Goal: Communication & Community: Answer question/provide support

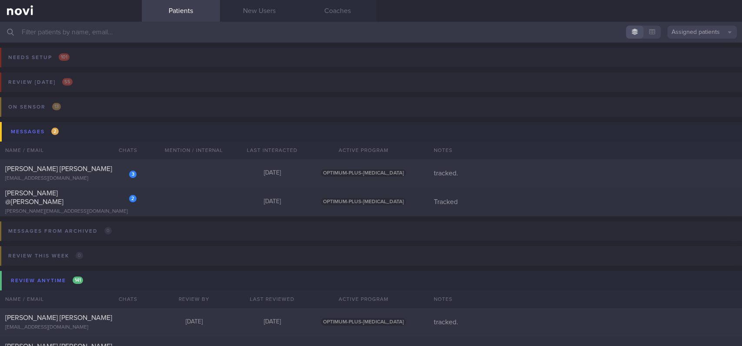
click at [212, 202] on div "2 [PERSON_NAME] @[PERSON_NAME] PILLAI [EMAIL_ADDRESS][DOMAIN_NAME] [DATE] OPTIM…" at bounding box center [371, 202] width 742 height 29
select select "8"
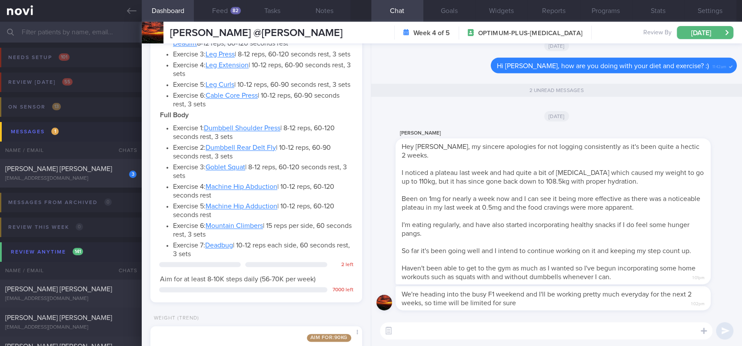
scroll to position [958, 0]
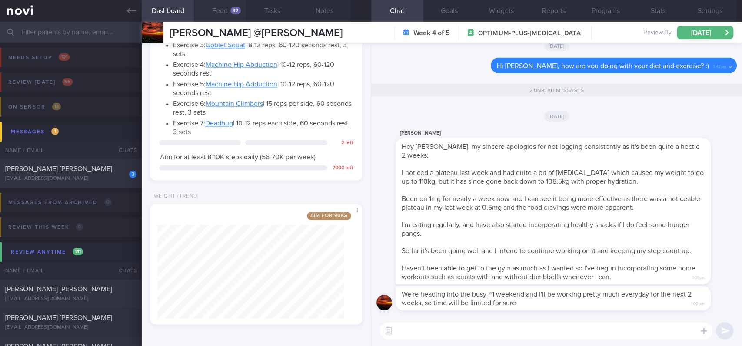
click at [233, 5] on button "Feed 82" at bounding box center [220, 11] width 52 height 22
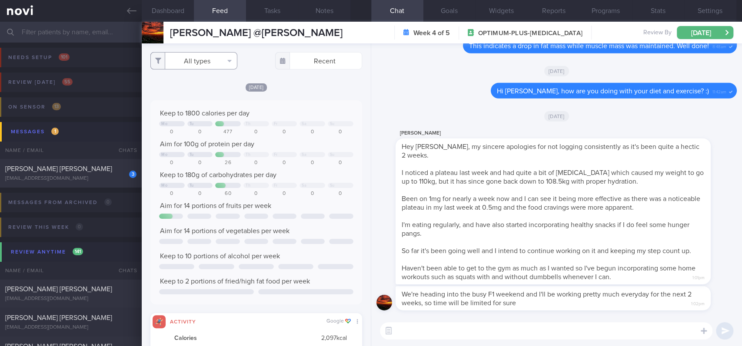
click at [220, 60] on button "All types" at bounding box center [193, 60] width 87 height 17
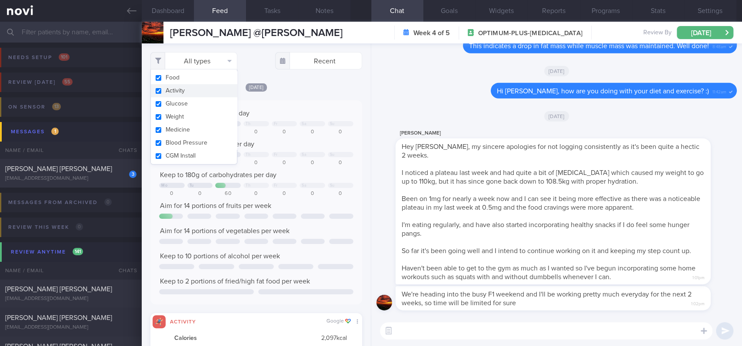
click at [206, 94] on button "Activity" at bounding box center [194, 90] width 86 height 13
checkbox input "false"
click at [303, 149] on div "Keep to 1800 calories per day Mo Tu Th Fr Sa Su 0 0 477 0 0 0 0 Aim for 100g of…" at bounding box center [256, 202] width 194 height 187
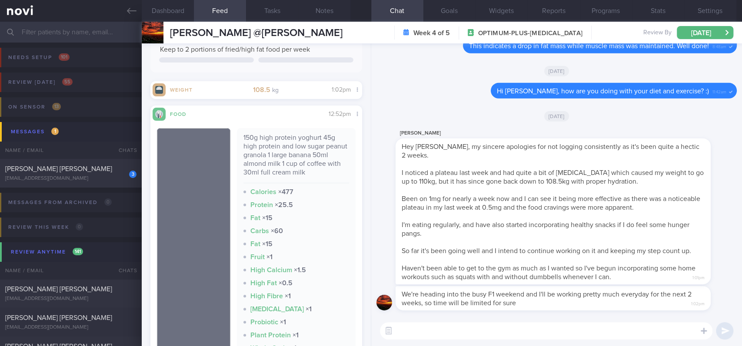
scroll to position [232, 0]
click at [414, 332] on textarea at bounding box center [546, 331] width 333 height 17
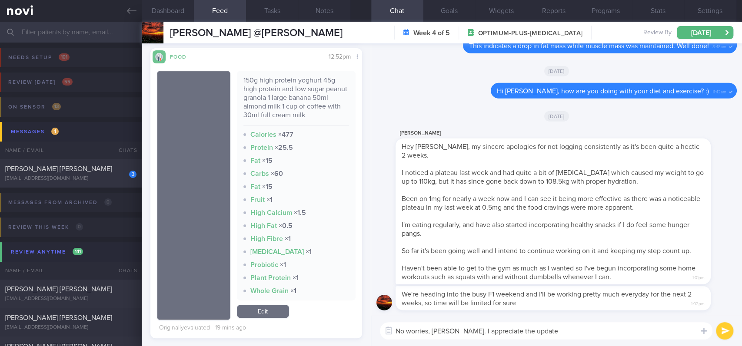
type textarea "No worries, [PERSON_NAME]. I appreciate the update!"
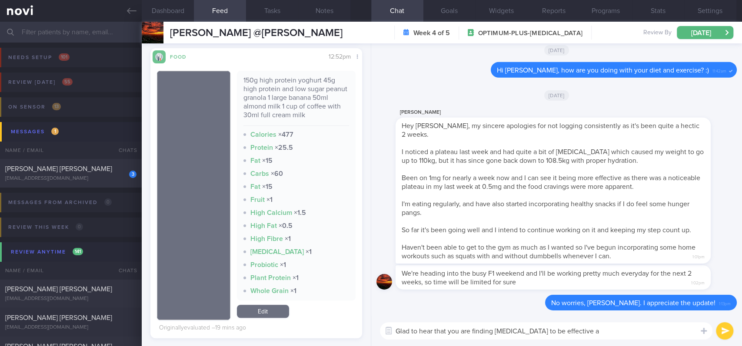
type textarea "Glad to hear that you are finding [MEDICAL_DATA] to be effective"
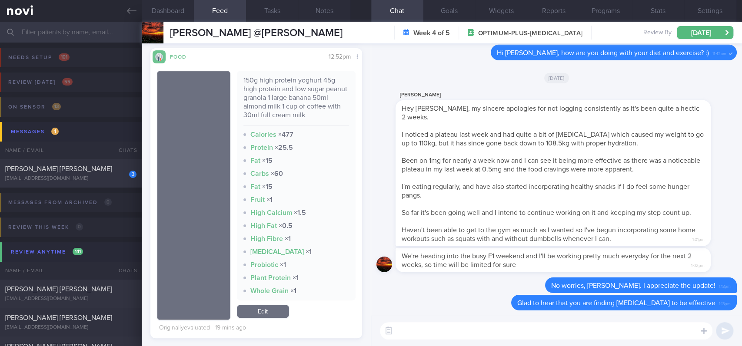
click at [549, 338] on textarea at bounding box center [546, 331] width 333 height 17
click at [548, 337] on textarea at bounding box center [546, 331] width 333 height 17
type textarea "H"
type textarea "h"
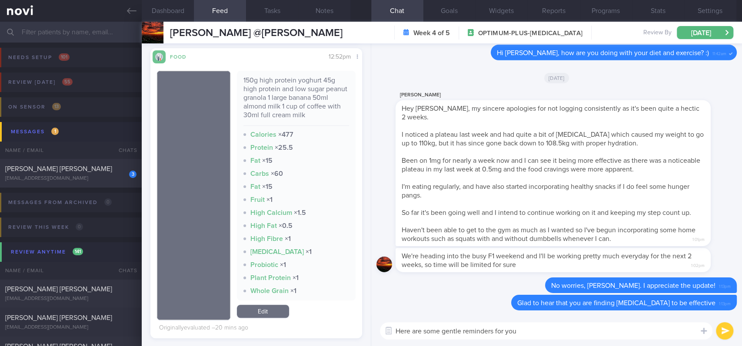
type textarea "Here are some gentle reminders for you:"
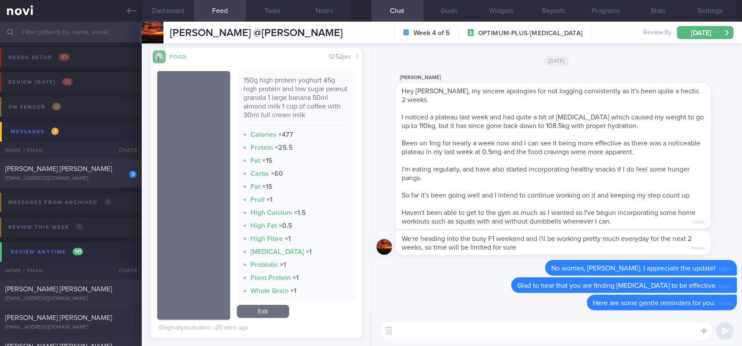
paste textarea "- Eat slowly and mindfully - Consume an adequate amount of protein (non fatty) …"
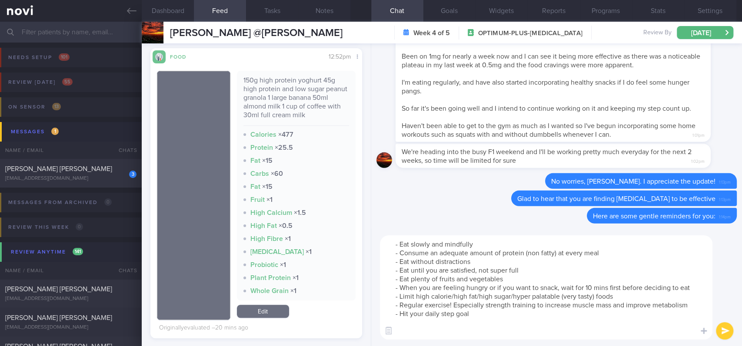
drag, startPoint x: 476, startPoint y: 311, endPoint x: 453, endPoint y: 306, distance: 23.6
click at [453, 306] on textarea "- Eat slowly and mindfully - Consume an adequate amount of protein (non fatty) …" at bounding box center [546, 288] width 333 height 104
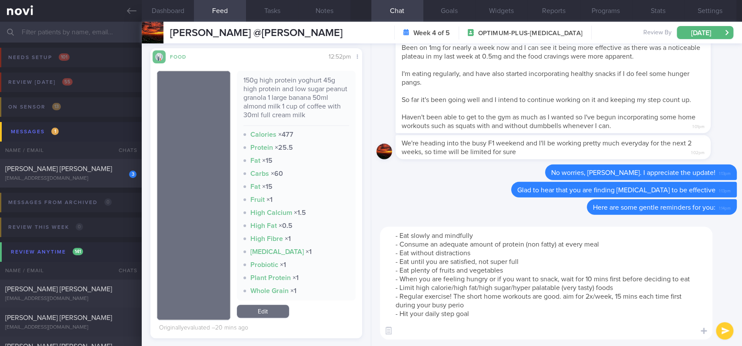
type textarea "- Eat slowly and mindfully - Consume an adequate amount of protein (non fatty) …"
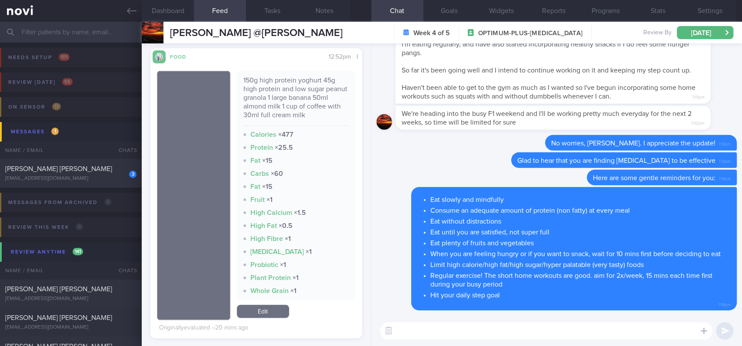
scroll to position [0, 0]
click at [108, 175] on div "3 [PERSON_NAME] [PERSON_NAME] [EMAIL_ADDRESS][DOMAIN_NAME]" at bounding box center [71, 173] width 142 height 17
type input "tracked."
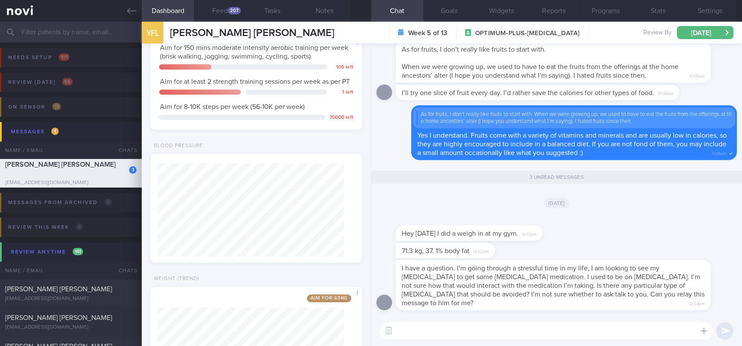
scroll to position [393, 0]
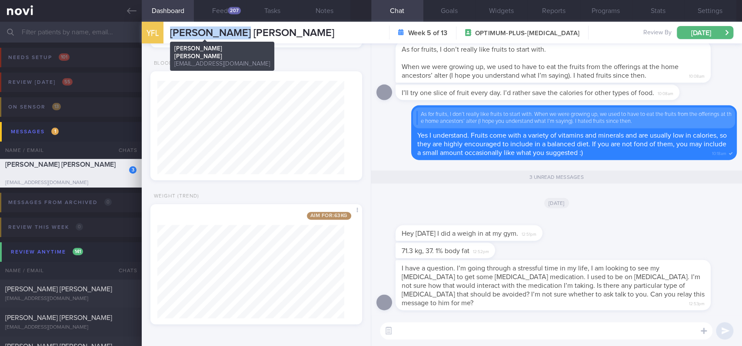
drag, startPoint x: 268, startPoint y: 39, endPoint x: 172, endPoint y: 28, distance: 96.7
click at [172, 28] on div "YFL [PERSON_NAME] [PERSON_NAME] [PERSON_NAME] [PERSON_NAME][EMAIL_ADDRESS][DOMA…" at bounding box center [442, 33] width 600 height 22
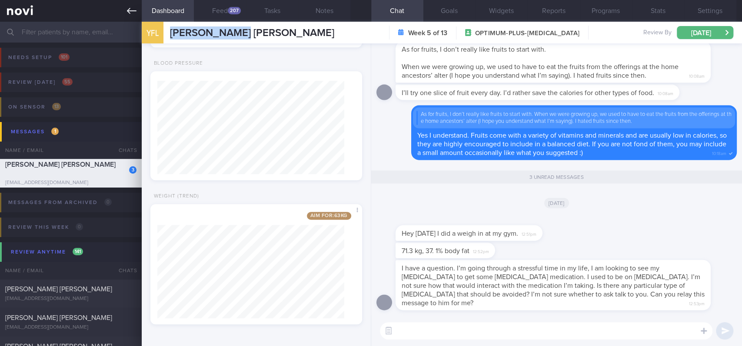
copy span "[PERSON_NAME] [PERSON_NAME]"
click at [414, 255] on span "71.3 kg, 37. 1% body fat" at bounding box center [436, 251] width 68 height 7
drag, startPoint x: 408, startPoint y: 257, endPoint x: 453, endPoint y: 254, distance: 45.3
click at [453, 254] on div "71.3 kg, 37. 1% body fat 12:52pm" at bounding box center [459, 251] width 126 height 16
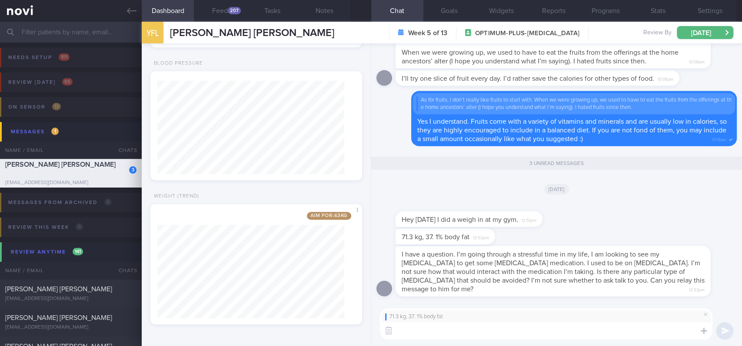
click at [438, 329] on textarea at bounding box center [546, 331] width 333 height 17
type textarea "Y"
type textarea "Well done, [PERSON_NAME]! :)"
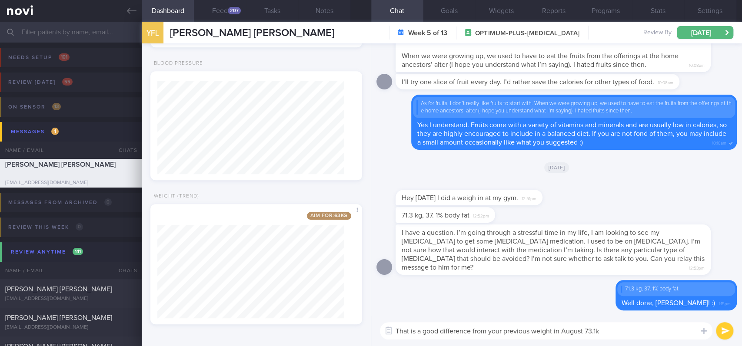
type textarea "That is a good difference from your previous weight in August 73.1kg"
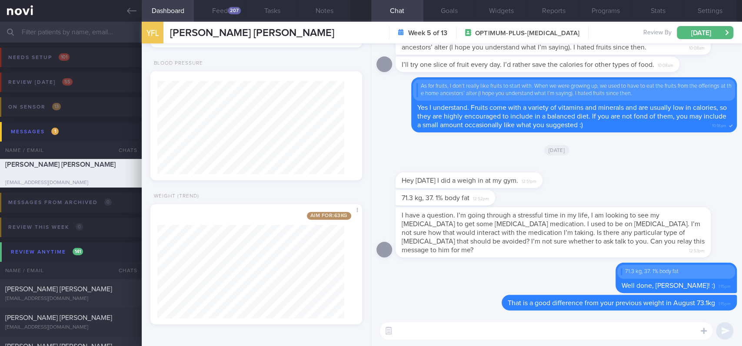
click at [581, 224] on span "I have a question. I’m going through a stressful time in my life, I am looking …" at bounding box center [553, 233] width 303 height 42
click at [521, 262] on div "I have a question. I’m going through a stressful time in my life, I am looking …" at bounding box center [556, 235] width 360 height 56
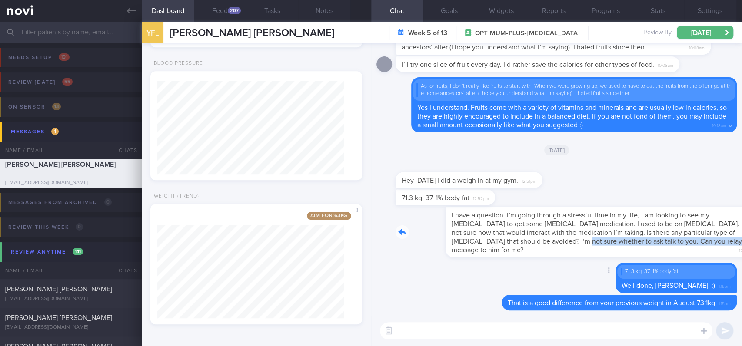
drag, startPoint x: 470, startPoint y: 252, endPoint x: 617, endPoint y: 252, distance: 147.4
click at [617, 252] on div "I have a question. I’m going through a stressful time in my life, I am looking …" at bounding box center [566, 232] width 341 height 50
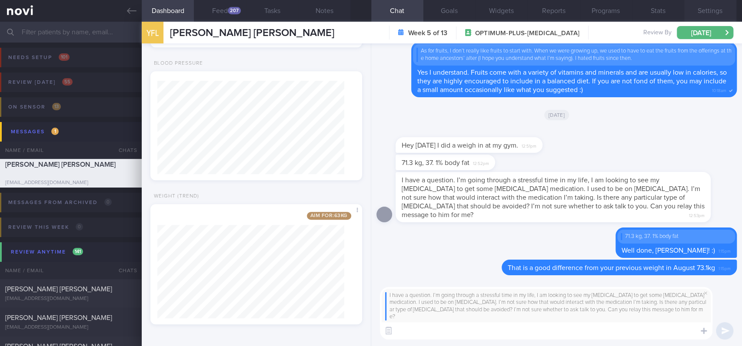
click at [718, 10] on button "Settings" at bounding box center [710, 11] width 52 height 22
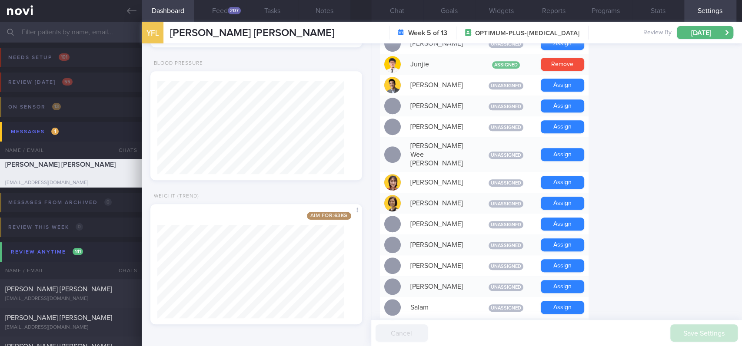
scroll to position [406, 0]
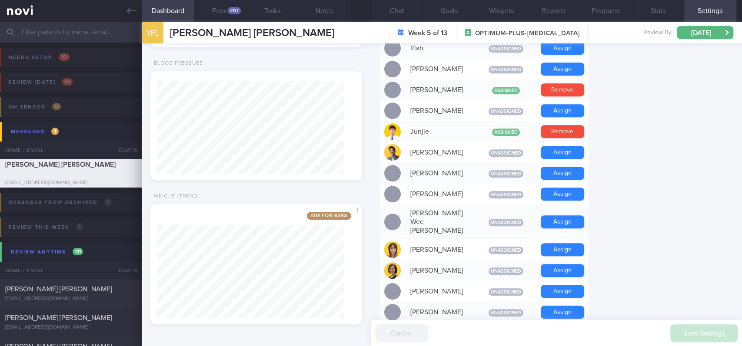
click at [406, 13] on button "Chat" at bounding box center [397, 11] width 52 height 22
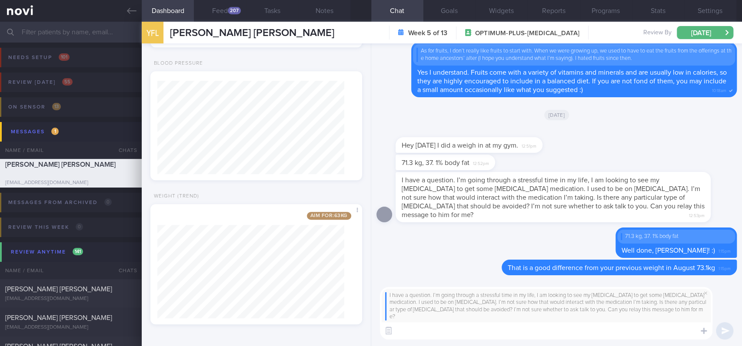
click at [461, 333] on textarea at bounding box center [546, 331] width 333 height 17
type textarea "I"
type textarea "D"
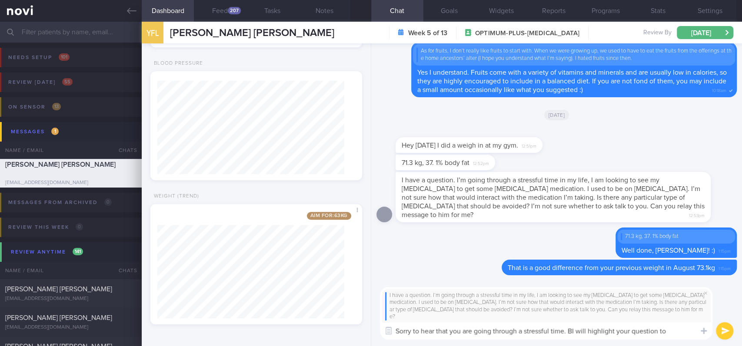
type textarea "Sorry to hear that you are going through a stressful time. I will highlight you…"
click at [684, 336] on textarea "Sorry to hear that you are going through a stressful time. I will highlight you…" at bounding box center [546, 331] width 333 height 17
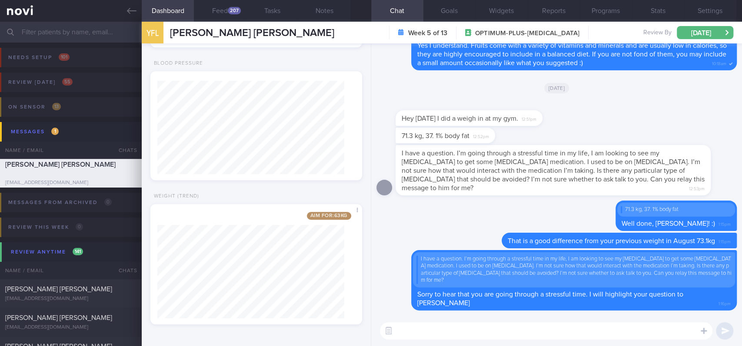
click at [642, 124] on div "Hey [DATE] I did a weigh in at my gym. 12:51pm" at bounding box center [556, 114] width 360 height 28
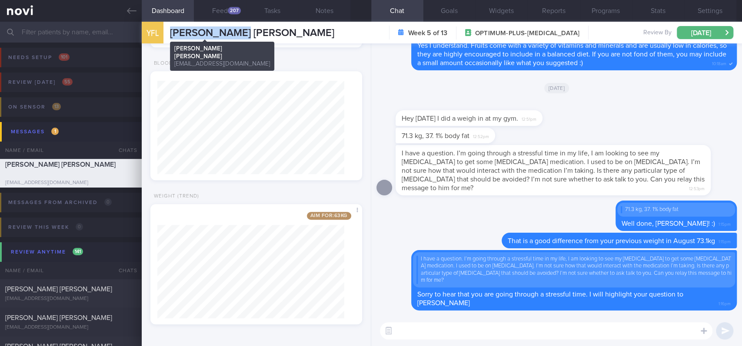
drag, startPoint x: 247, startPoint y: 31, endPoint x: 170, endPoint y: 28, distance: 76.6
click at [170, 28] on div "YFL [PERSON_NAME] [PERSON_NAME] [PERSON_NAME] [PERSON_NAME][EMAIL_ADDRESS][DOMA…" at bounding box center [442, 33] width 600 height 22
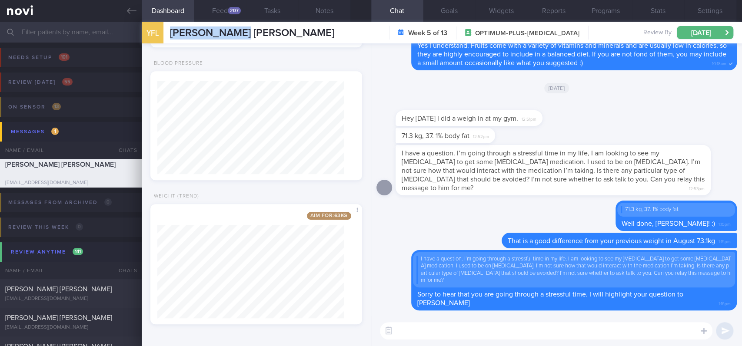
copy span "[PERSON_NAME] [PERSON_NAME]"
click at [214, 10] on button "Feed 207" at bounding box center [220, 11] width 52 height 22
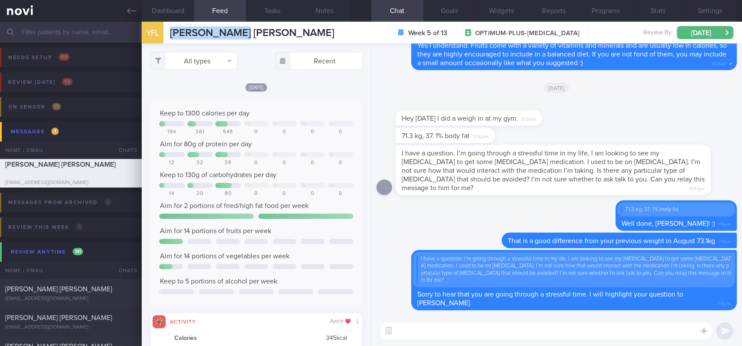
scroll to position [48, 191]
click at [125, 8] on link at bounding box center [71, 11] width 142 height 22
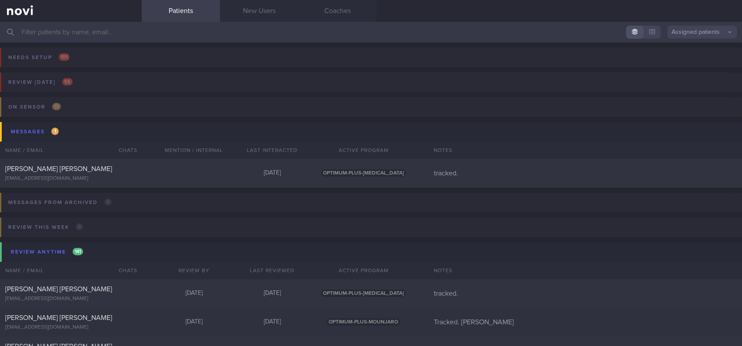
click at [286, 26] on input "text" at bounding box center [371, 32] width 742 height 21
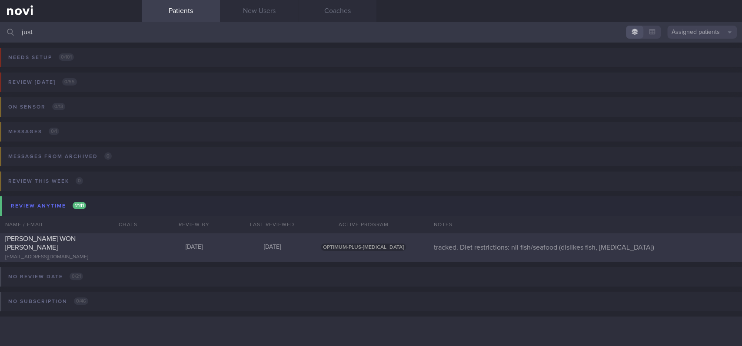
type input "just"
click at [108, 249] on div "[PERSON_NAME] WON [PERSON_NAME] [EMAIL_ADDRESS][DOMAIN_NAME]" at bounding box center [71, 248] width 142 height 26
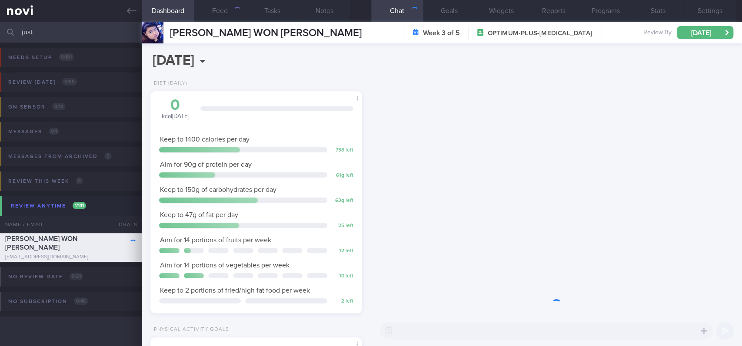
scroll to position [434575, 434494]
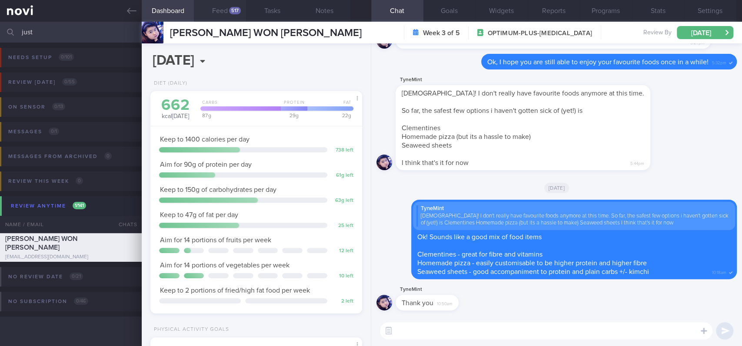
click at [229, 7] on button "Feed 517" at bounding box center [220, 11] width 52 height 22
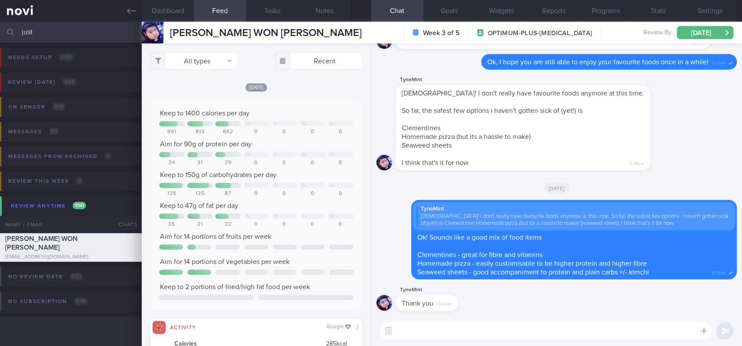
scroll to position [48, 191]
click at [215, 59] on button "All types" at bounding box center [193, 60] width 87 height 17
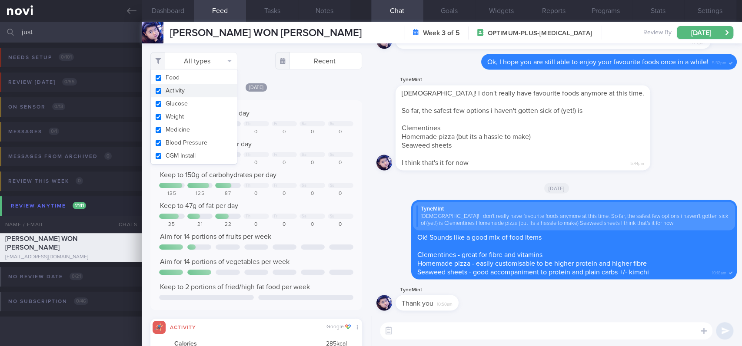
click at [200, 84] on button "Activity" at bounding box center [194, 90] width 86 height 13
checkbox input "false"
click at [299, 100] on div "Keep to 1400 calories per day Th Fr Sa Su 991 813 662 0 0 0 0 Aim for 90g of pr…" at bounding box center [256, 205] width 212 height 210
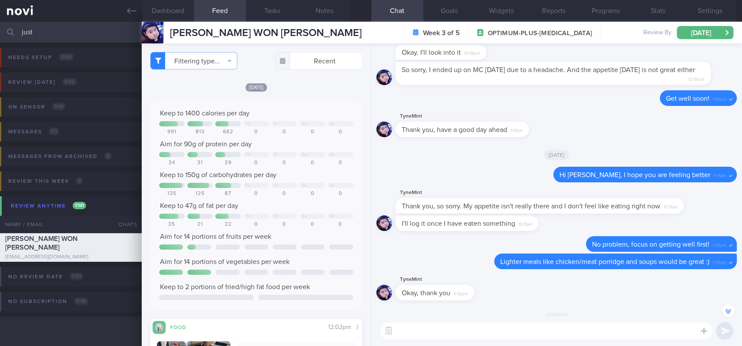
scroll to position [-405, 0]
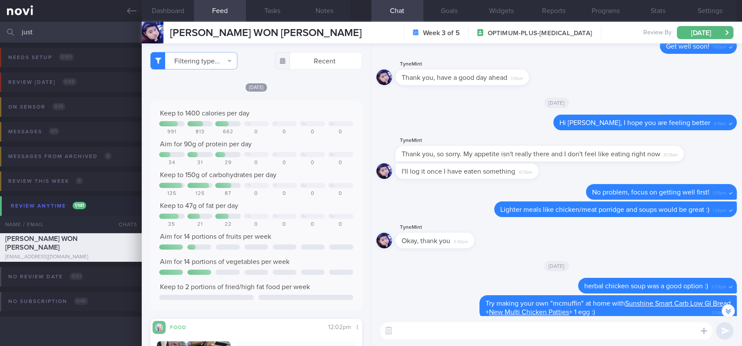
click at [556, 331] on textarea at bounding box center [546, 331] width 333 height 17
type textarea "Hi [PERSON_NAME], how are you feeling?"
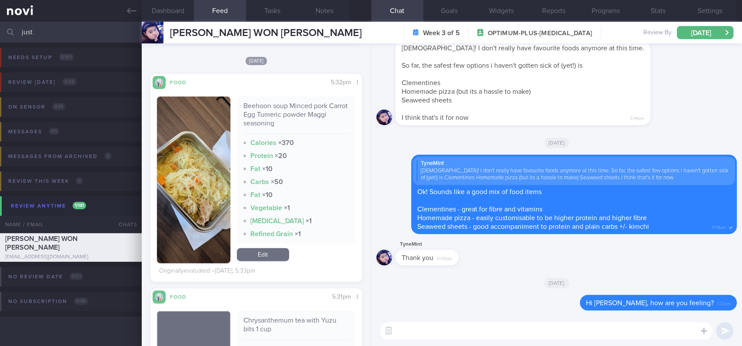
scroll to position [695, 0]
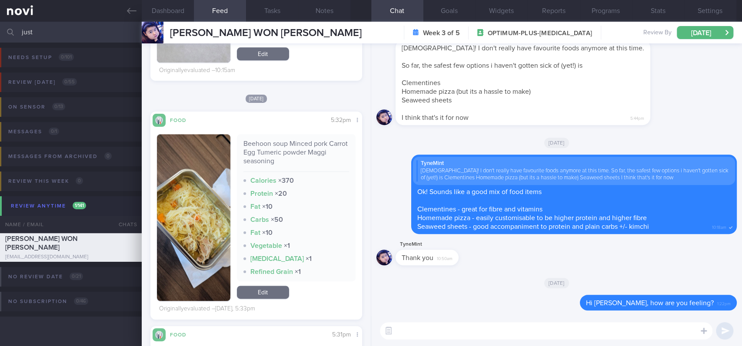
click at [206, 239] on img "button" at bounding box center [193, 217] width 73 height 167
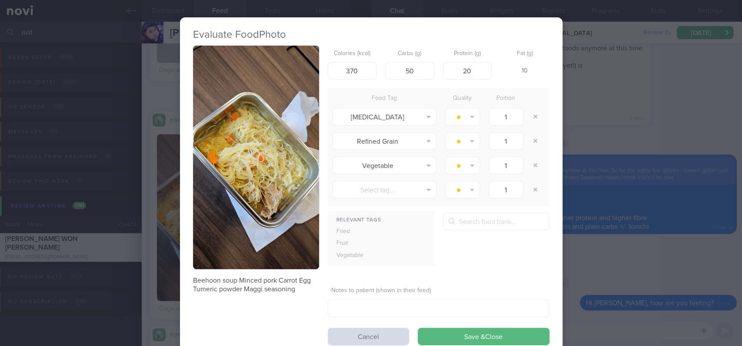
click at [235, 172] on button "button" at bounding box center [256, 158] width 126 height 224
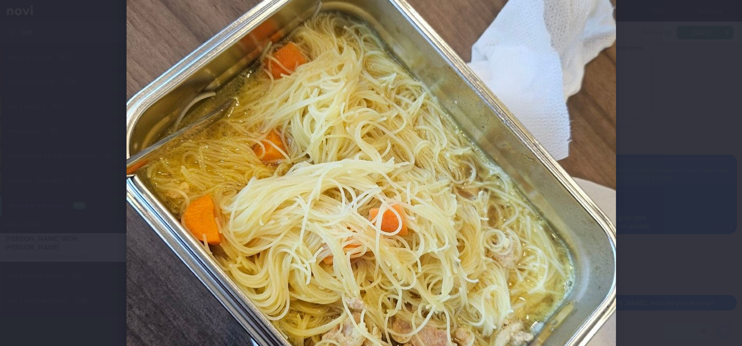
scroll to position [348, 0]
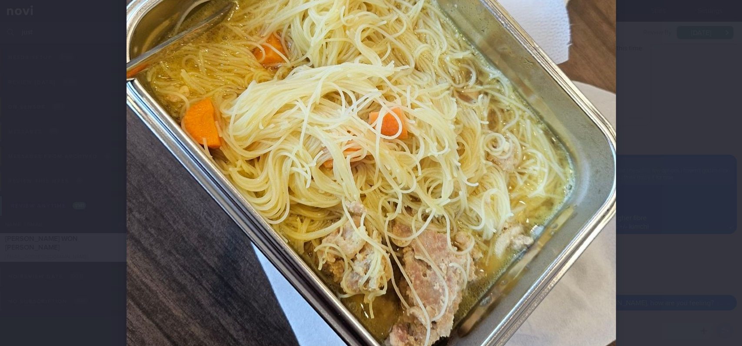
click at [662, 186] on div at bounding box center [371, 173] width 742 height 346
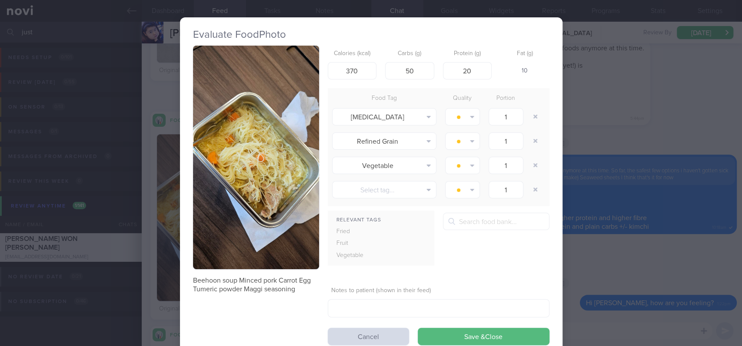
click at [655, 201] on div "Evaluate Food Photo Beehoon soup Minced pork Carrot Egg Tumeric powder Maggi se…" at bounding box center [371, 173] width 742 height 346
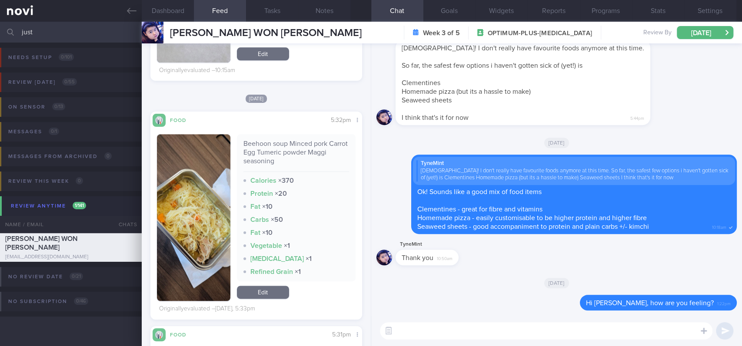
click at [585, 316] on div "​ ​" at bounding box center [556, 331] width 371 height 30
click at [548, 336] on textarea at bounding box center [546, 331] width 333 height 17
click at [442, 335] on textarea "Well done making the bee hoon soup into a balanced meal :)" at bounding box center [546, 331] width 333 height 17
type textarea "Well done customising the bee hoon soup into a balanced meal :)"
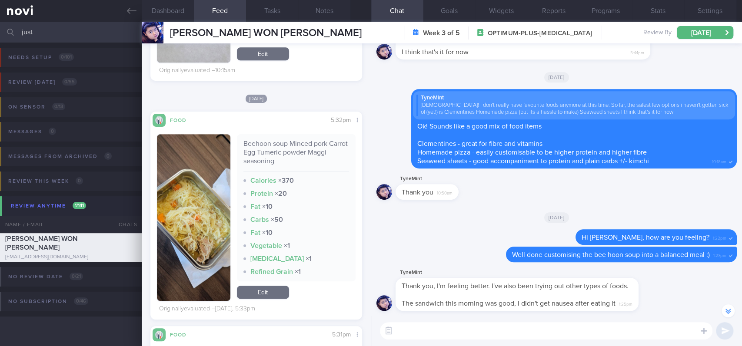
click at [515, 329] on textarea at bounding box center [546, 331] width 333 height 17
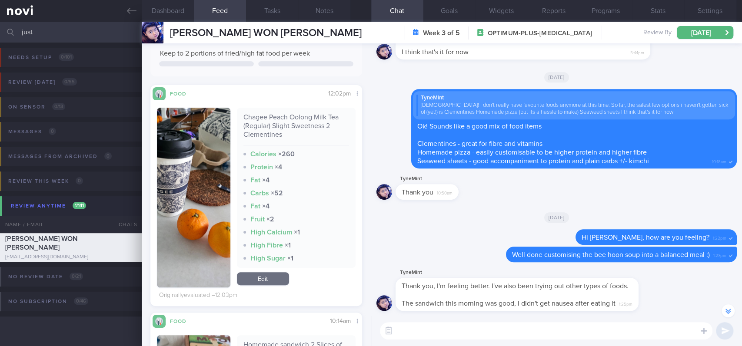
scroll to position [348, 0]
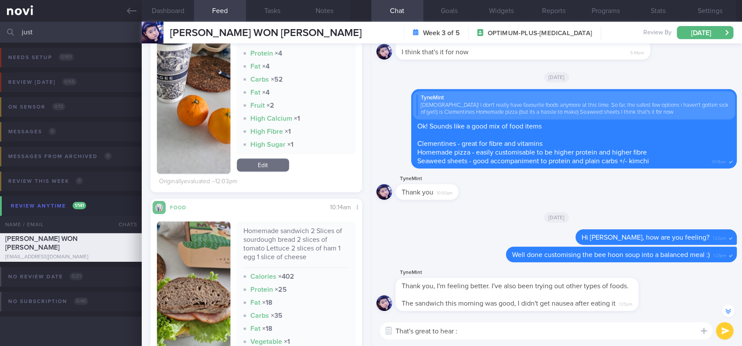
type textarea "That's great to hear :)"
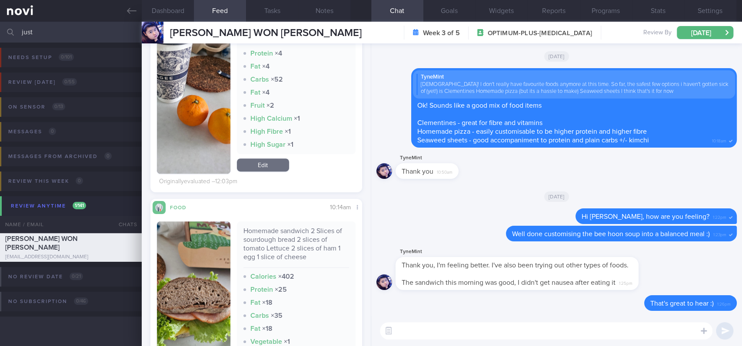
scroll to position [0, 0]
type textarea "C"
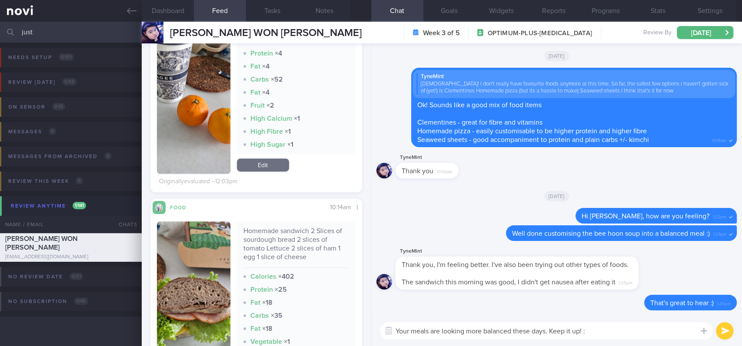
type textarea "Your meals are looking more balanced these days. Keep it up! :)"
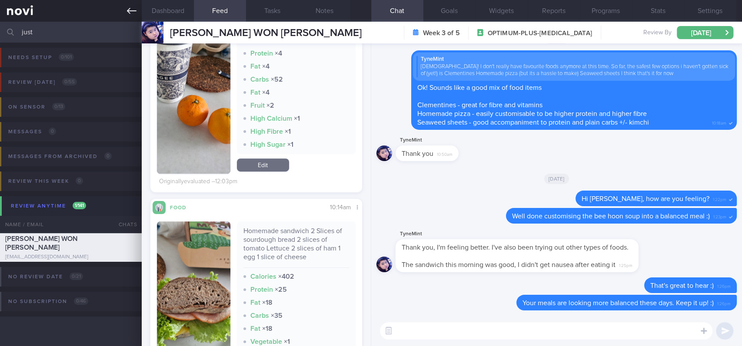
drag, startPoint x: 126, startPoint y: 6, endPoint x: 137, endPoint y: 9, distance: 11.2
click at [127, 6] on icon at bounding box center [132, 11] width 10 height 10
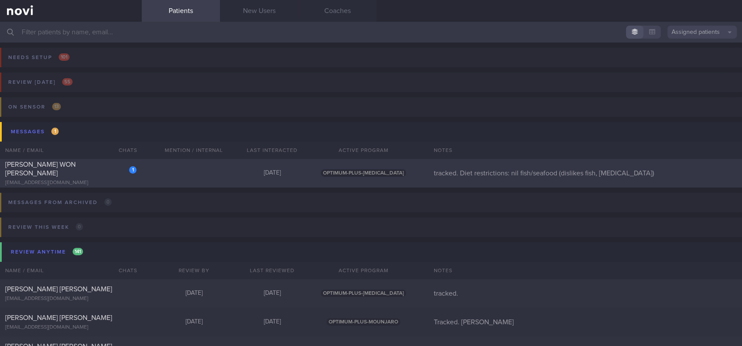
click at [226, 163] on div "1 [PERSON_NAME] WON [PERSON_NAME] [EMAIL_ADDRESS][DOMAIN_NAME] [DATE] OPTIMUM-P…" at bounding box center [371, 173] width 742 height 29
select select "8"
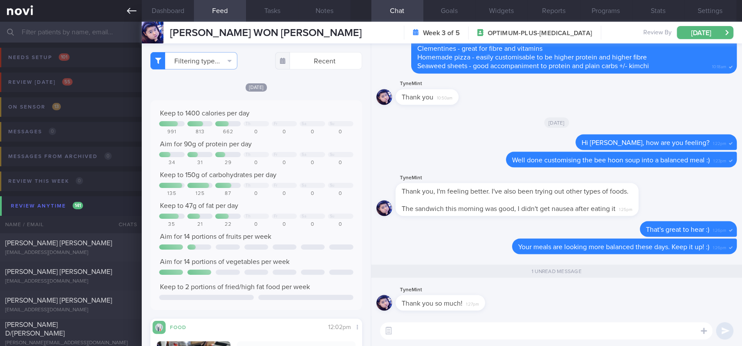
click at [122, 12] on link at bounding box center [71, 11] width 142 height 22
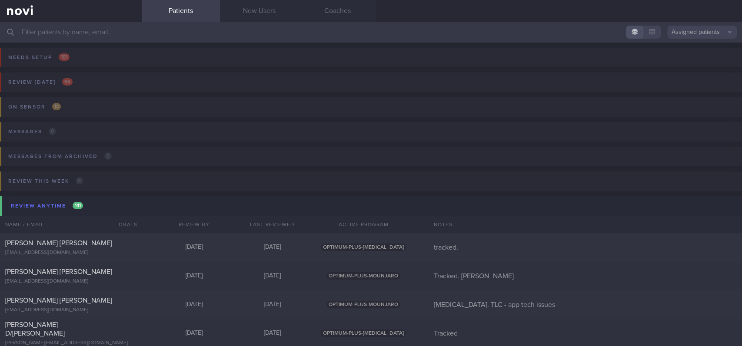
click at [283, 33] on input "text" at bounding box center [371, 32] width 742 height 21
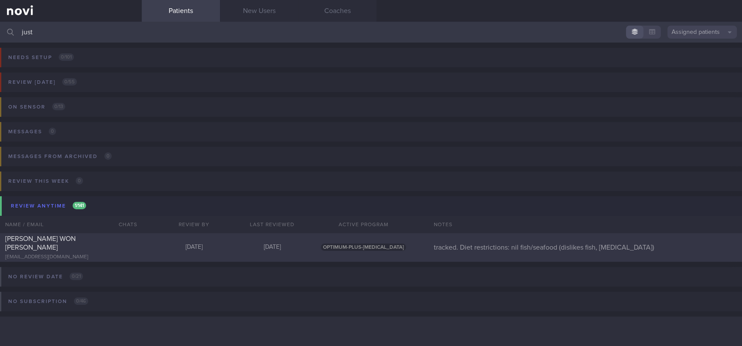
type input "just"
click at [156, 249] on div "[DATE]" at bounding box center [194, 248] width 78 height 8
select select "8"
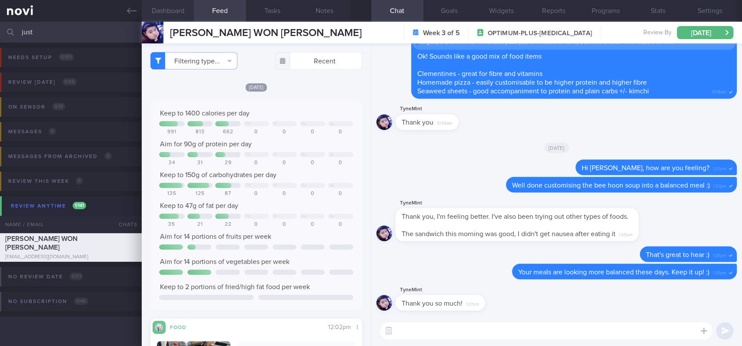
click at [181, 2] on button "Dashboard" at bounding box center [168, 11] width 52 height 22
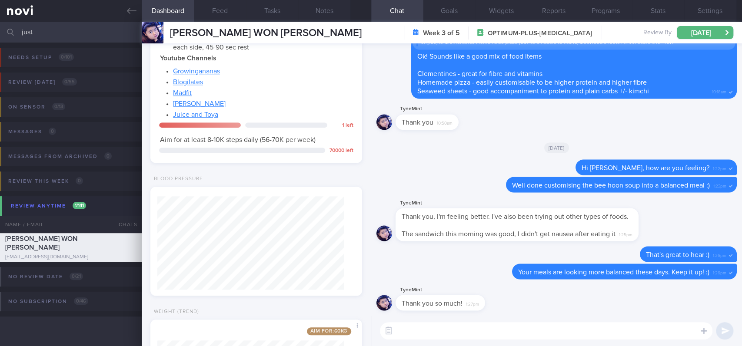
scroll to position [578, 0]
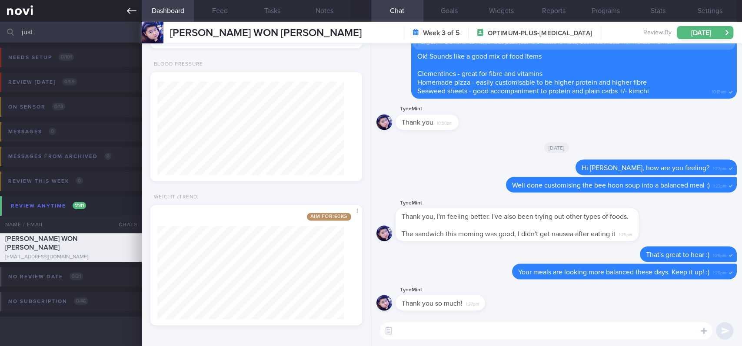
click at [132, 10] on icon at bounding box center [132, 11] width 10 height 6
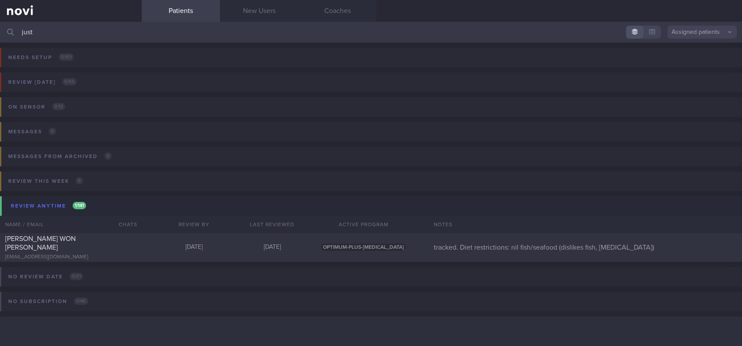
drag, startPoint x: 159, startPoint y: 43, endPoint x: 0, endPoint y: 45, distance: 159.1
click at [0, 45] on div "just Assigned patients Assigned patients All active patients Archived patients …" at bounding box center [371, 184] width 742 height 325
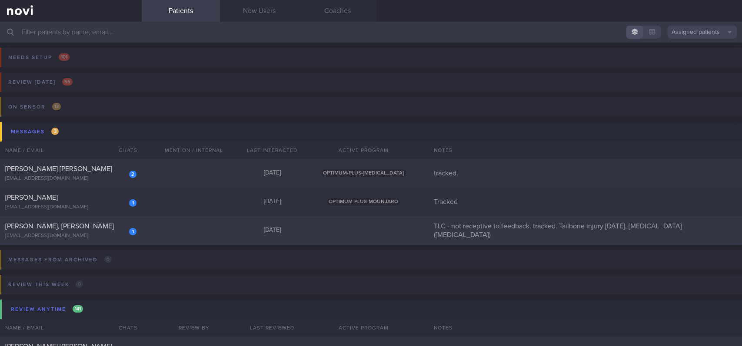
click at [175, 236] on div "1 [PERSON_NAME], [PERSON_NAME] [EMAIL_ADDRESS][DOMAIN_NAME] [DATE] TLC - not re…" at bounding box center [371, 230] width 742 height 29
select select "7"
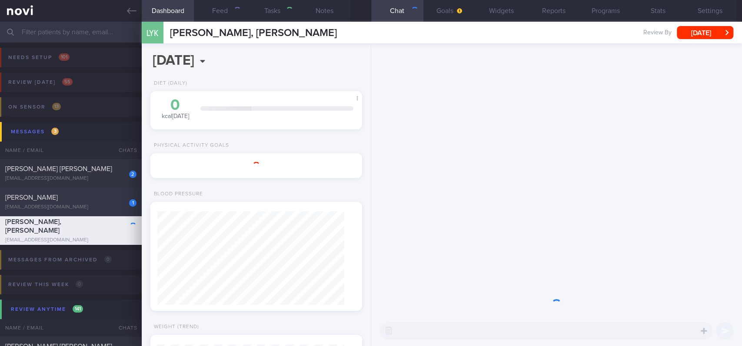
scroll to position [93, 187]
click at [101, 200] on div "[PERSON_NAME]" at bounding box center [69, 197] width 129 height 9
type input "Tracked"
select select "8"
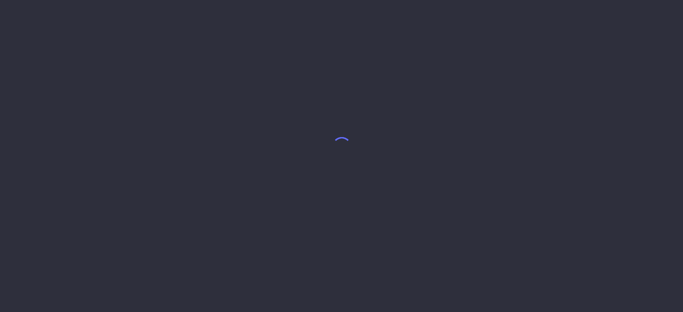
select select "8"
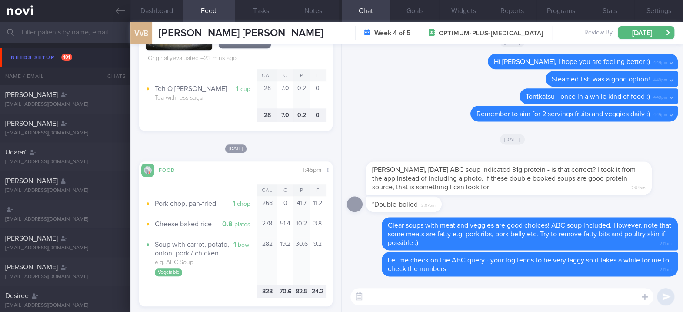
scroll to position [507, 0]
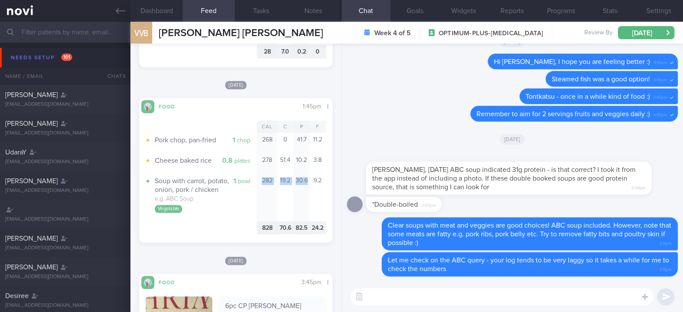
drag, startPoint x: 300, startPoint y: 188, endPoint x: 255, endPoint y: 184, distance: 45.0
click at [257, 184] on div "282 19.2 30.6 9.2" at bounding box center [291, 196] width 69 height 47
click at [393, 289] on textarea at bounding box center [501, 296] width 303 height 17
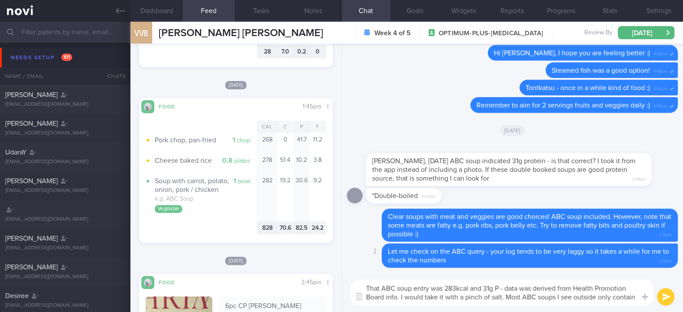
scroll to position [0, 0]
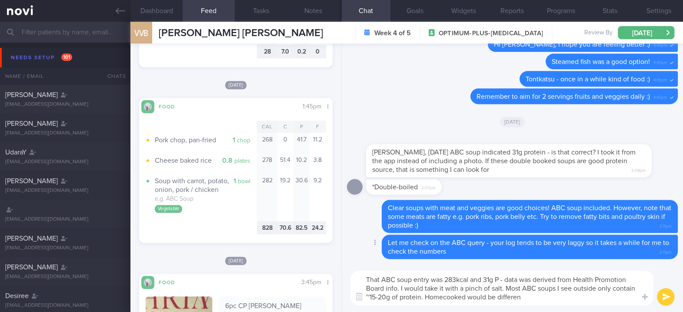
type textarea "That ABC soup entry was 283kcal and 31g P - data was derived from Health Promot…"
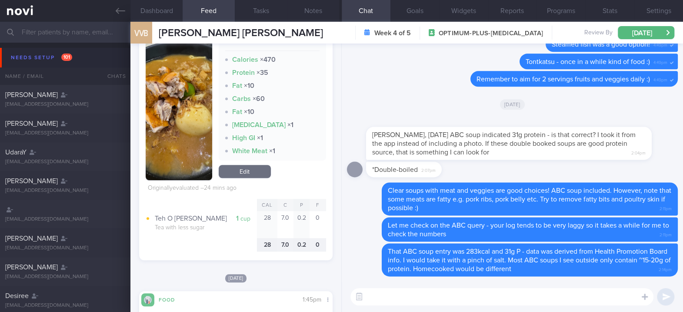
scroll to position [289, 0]
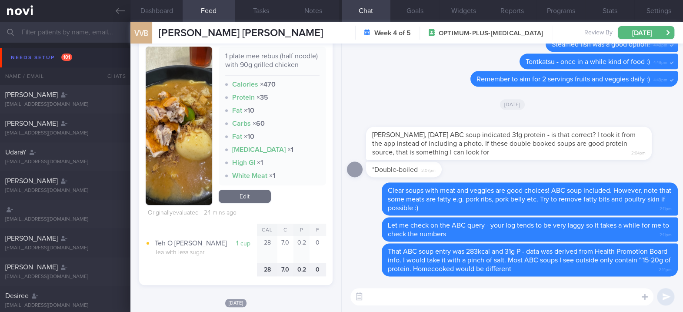
click at [391, 297] on textarea at bounding box center [501, 296] width 303 height 17
click at [521, 294] on textarea at bounding box center [501, 296] width 303 height 17
click at [509, 298] on textarea at bounding box center [501, 296] width 303 height 17
paste textarea "Here is a [compilation](https://docs.google.com/document/d/10Hn8hk1mtR8mpBLgIGf…"
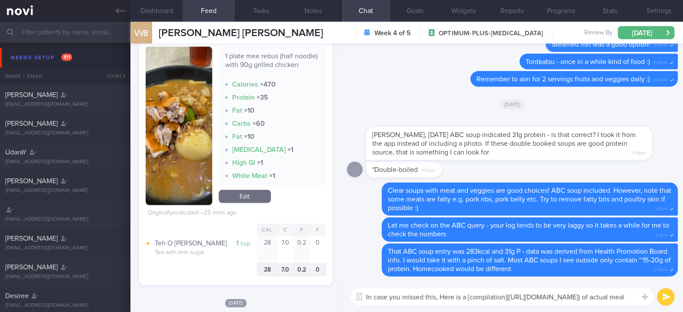
scroll to position [0, 0]
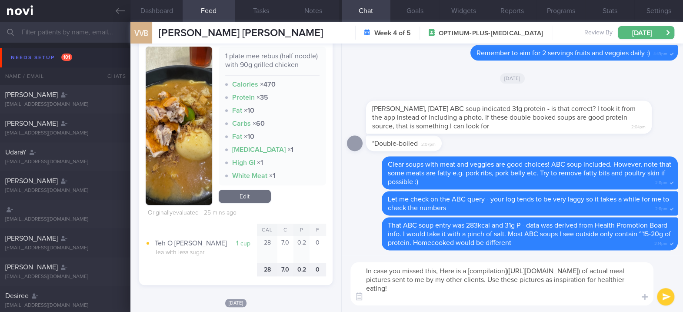
click at [443, 266] on textarea "In case you missed this, Here is a [compilation](https://docs.google.com/docume…" at bounding box center [501, 283] width 303 height 43
click at [527, 303] on textarea "In case you missed this, here is a [compilation](https://docs.google.com/docume…" at bounding box center [501, 283] width 303 height 43
type textarea "In case you missed this, here is a [compilation](https://docs.google.com/docume…"
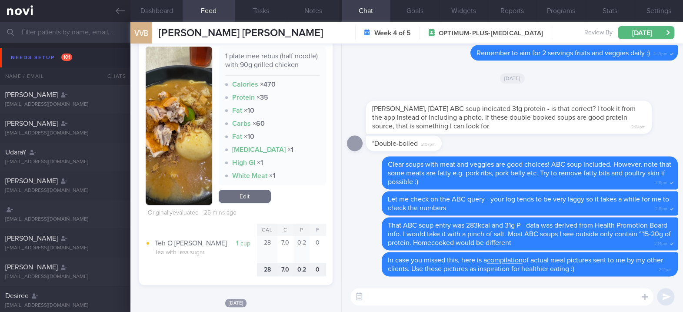
click at [527, 303] on textarea at bounding box center [501, 296] width 303 height 17
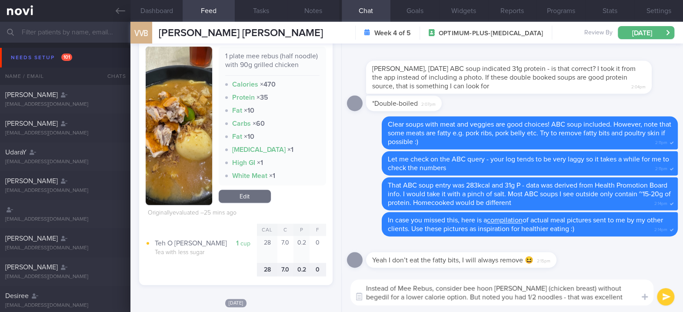
type textarea "Instead of Mee Rebus, consider bee hoon soto (chicken breast) without begedil f…"
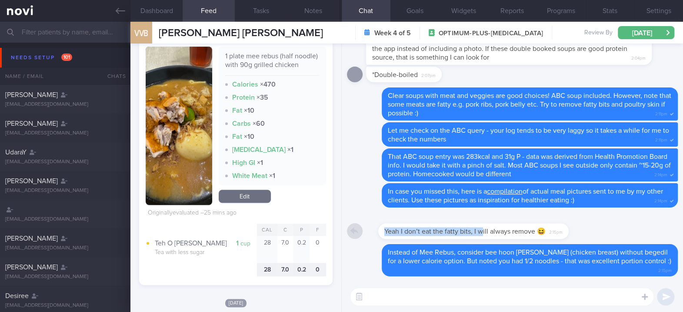
drag, startPoint x: 467, startPoint y: 235, endPoint x: 609, endPoint y: 228, distance: 142.3
click at [609, 228] on div "Yeah I don’t eat the fatty bits, I will always remove 😆 2:15pm" at bounding box center [512, 228] width 331 height 31
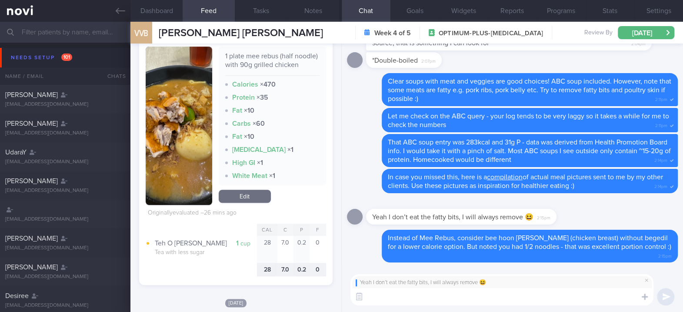
type textarea "N"
type textarea "o"
type textarea "Ok nice! :)"
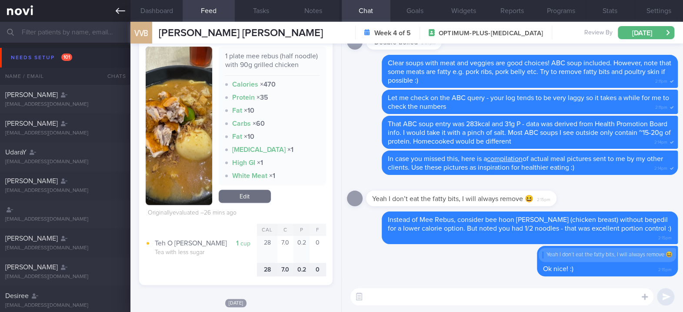
click at [111, 6] on link at bounding box center [65, 11] width 130 height 22
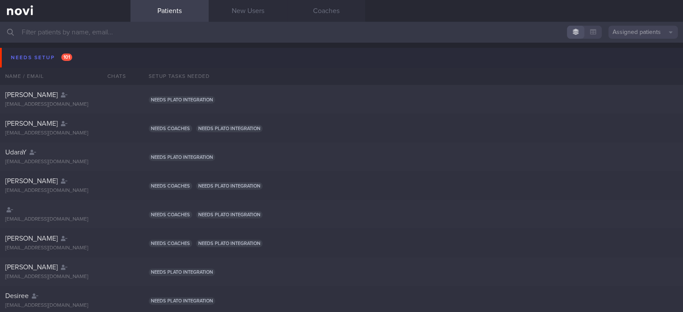
click at [78, 60] on button "Needs setup 101" at bounding box center [342, 58] width 685 height 20
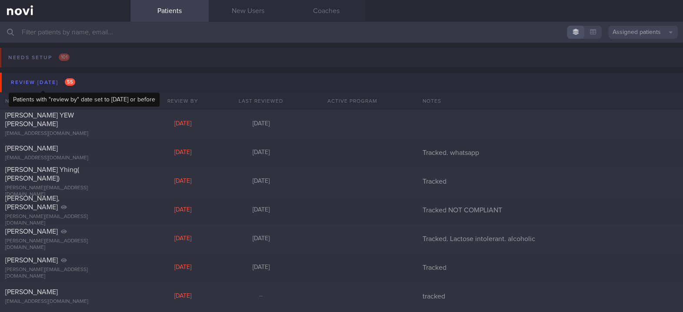
click at [70, 79] on span "55" at bounding box center [70, 81] width 10 height 7
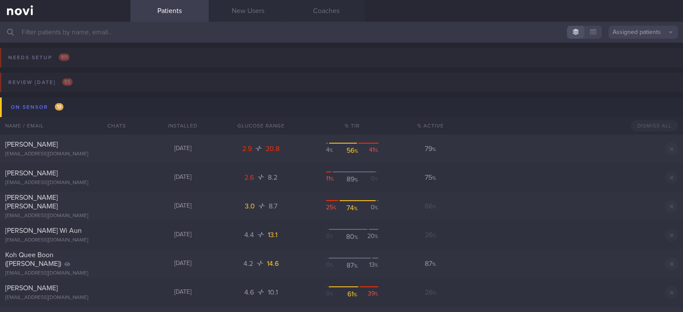
click at [648, 33] on button "Assigned patients" at bounding box center [643, 32] width 70 height 13
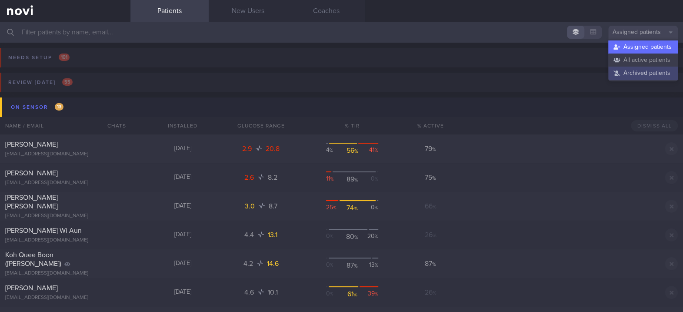
click at [636, 70] on button "Archived patients" at bounding box center [643, 73] width 70 height 13
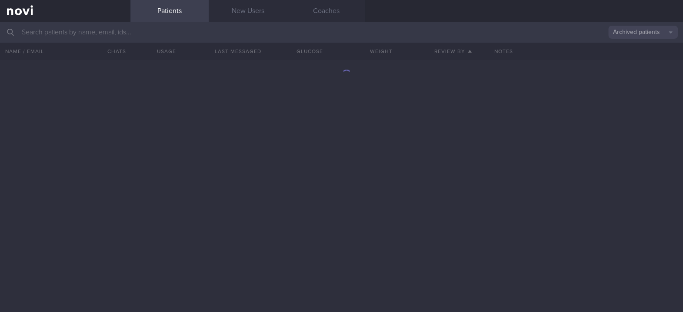
click at [334, 34] on input "text" at bounding box center [341, 32] width 683 height 21
type input "junxiong"
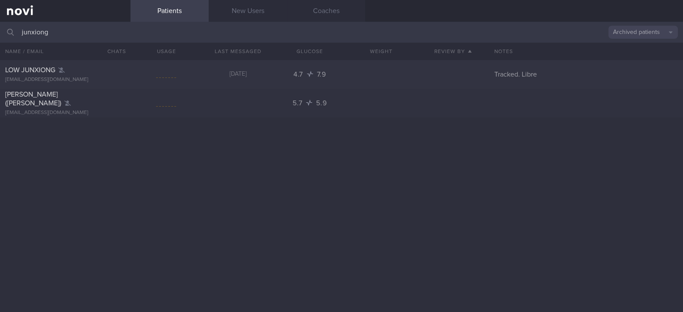
drag, startPoint x: 419, startPoint y: 185, endPoint x: 337, endPoint y: 148, distance: 90.1
click at [419, 185] on div "LOW JUNXIONG jayelow59@gmail.com 24 days ago 4.7 7.9 Tracked. Libre Tan Chun Si…" at bounding box center [341, 186] width 683 height 252
click at [299, 72] on span "4.7" at bounding box center [299, 74] width 12 height 7
select select "8"
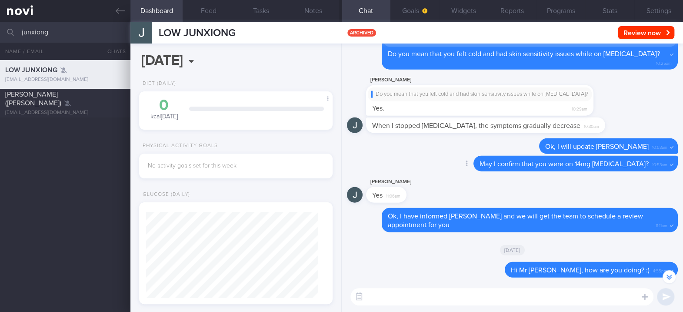
scroll to position [-637, 0]
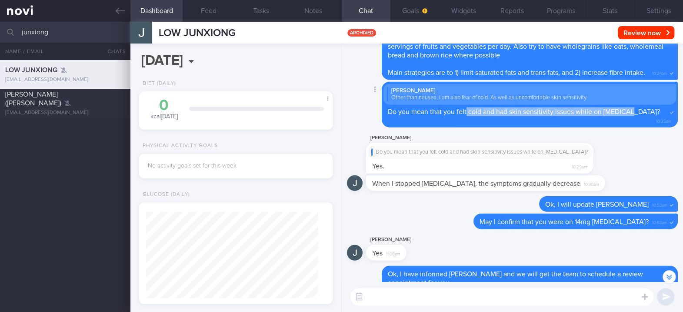
drag, startPoint x: 473, startPoint y: 127, endPoint x: 636, endPoint y: 130, distance: 162.6
click at [636, 115] on span "Do you mean that you felt cold and had skin sensitivity issues while on Rybelsu…" at bounding box center [524, 111] width 272 height 7
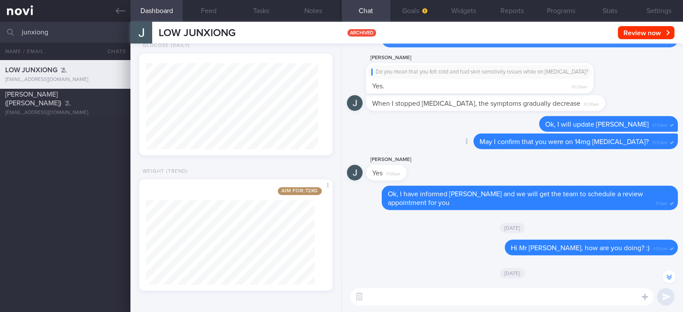
scroll to position [-579, 0]
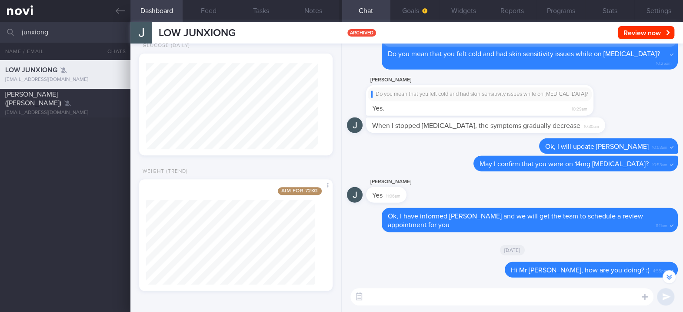
drag, startPoint x: 12, startPoint y: 35, endPoint x: -3, endPoint y: 35, distance: 14.8
click at [0, 35] on html "You are offline! Some functionality will be unavailable Patients New Users Coac…" at bounding box center [341, 156] width 683 height 312
type input "adeline low"
click at [82, 114] on div "LOW LEE AII (Adeline) hong.springside@gmail.com 16 days ago tracked" at bounding box center [341, 103] width 683 height 29
type input "tracked"
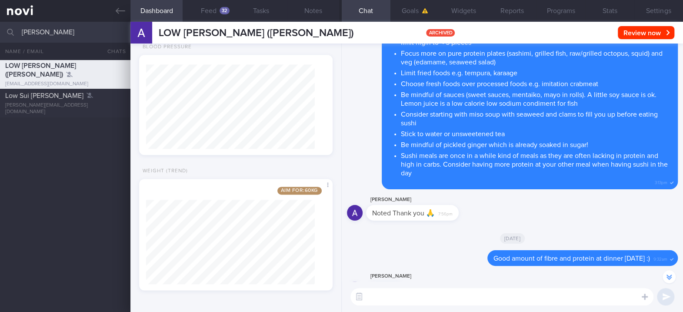
scroll to position [-289, 0]
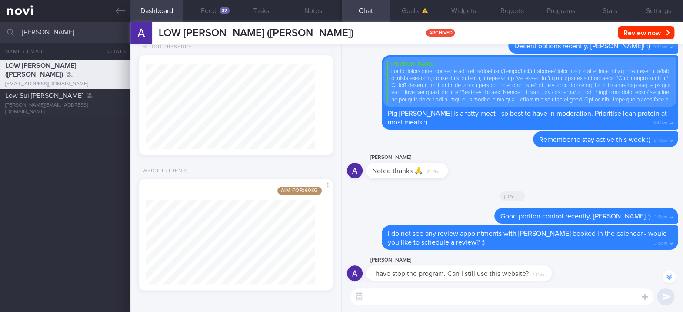
drag, startPoint x: 110, startPoint y: 33, endPoint x: -3, endPoint y: 37, distance: 112.7
click at [0, 37] on html "You are offline! Some functionality will be unavailable Patients New Users Coac…" at bounding box center [341, 156] width 683 height 312
click at [1, 30] on div "rahayu Archived patients Assigned patients All active patients Archived patients" at bounding box center [341, 32] width 683 height 21
click at [109, 17] on link at bounding box center [65, 11] width 130 height 22
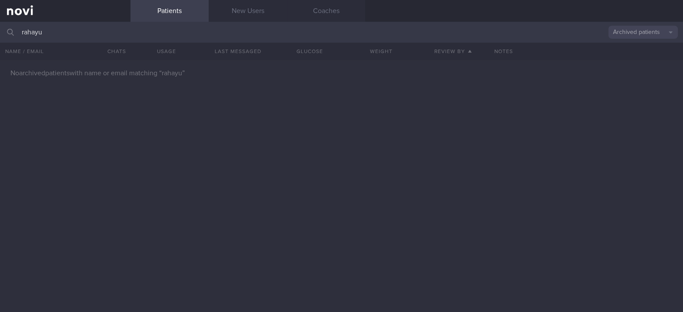
click at [101, 36] on input "rahayu" at bounding box center [341, 32] width 683 height 21
drag, startPoint x: 106, startPoint y: 35, endPoint x: -3, endPoint y: 34, distance: 109.5
click at [0, 34] on html "You are offline! Some functionality will be unavailable Patients New Users Coac…" at bounding box center [341, 156] width 683 height 312
type input "rosli"
click at [641, 31] on button "Archived patients" at bounding box center [643, 32] width 70 height 13
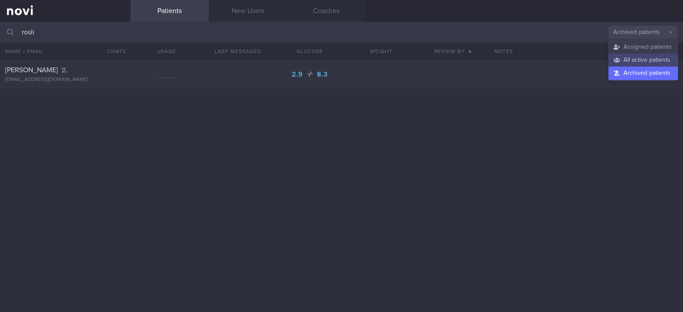
click at [640, 56] on button "All active patients" at bounding box center [643, 59] width 70 height 13
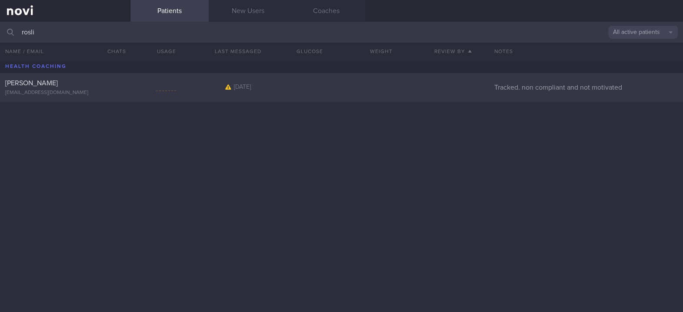
click at [282, 91] on div "RAHAYU BINTE ROSLI ayubumbum21@gmail.com.sg 4 months ago Tracked. non compliant…" at bounding box center [341, 87] width 683 height 29
select select "8"
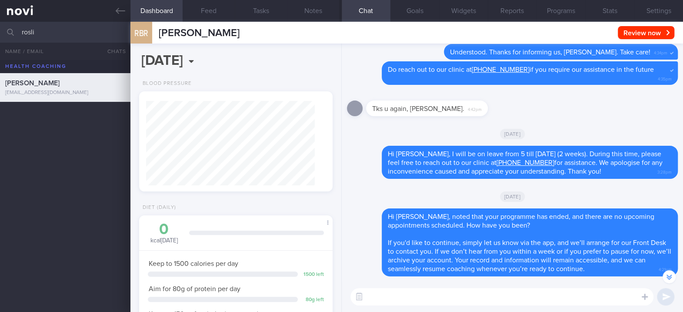
scroll to position [-116, 0]
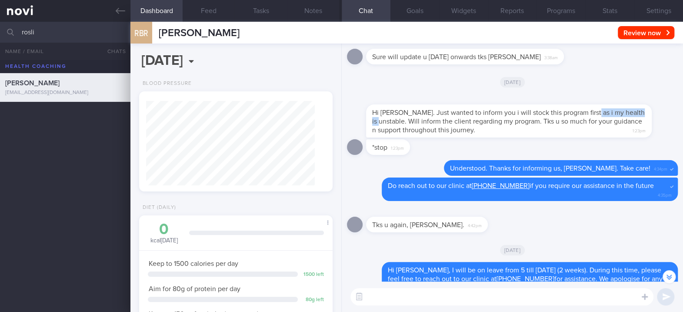
drag, startPoint x: 586, startPoint y: 112, endPoint x: 400, endPoint y: 119, distance: 186.2
click at [400, 119] on span "Hi Joel. Just wanted to inform you i will stock this program first as i my heal…" at bounding box center [508, 121] width 273 height 24
click at [483, 301] on textarea at bounding box center [501, 296] width 303 height 17
click at [375, 294] on textarea "Hi rahayu," at bounding box center [501, 296] width 303 height 17
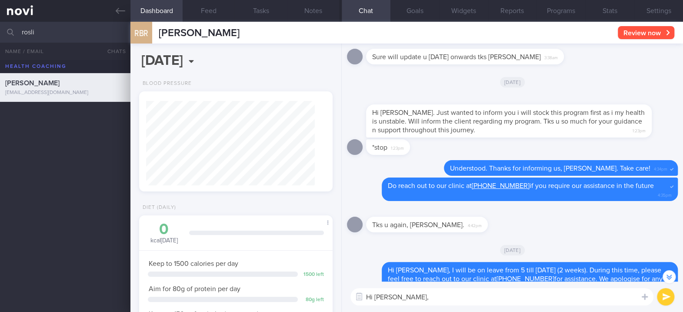
click at [633, 29] on button "Review now" at bounding box center [646, 32] width 57 height 13
click at [533, 256] on div "Fri, 2 May" at bounding box center [512, 249] width 331 height 24
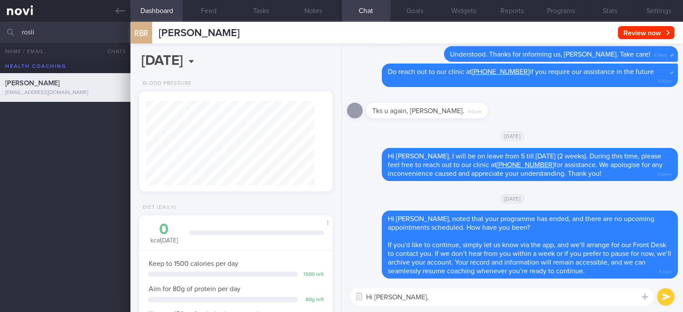
scroll to position [0, 0]
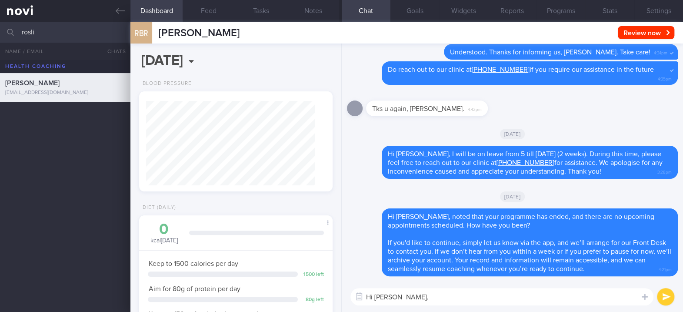
click at [497, 290] on textarea "Hi Rahayu," at bounding box center [501, 296] width 303 height 17
click at [490, 293] on textarea "Hi Rahayu," at bounding box center [501, 296] width 303 height 17
click at [478, 293] on textarea "Hi Rahayu," at bounding box center [501, 296] width 303 height 17
paste textarea "as I haven't heard from you in a while, I will be archiving your account shortl…"
type textarea "Hi Rahayu, as I haven't heard from you in a while, I will be archiving your acc…"
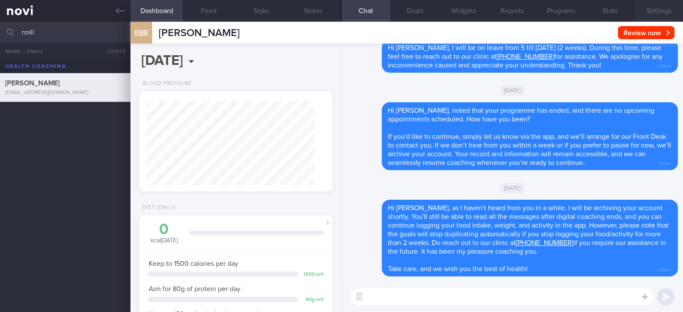
click at [650, 17] on button "Settings" at bounding box center [658, 11] width 49 height 22
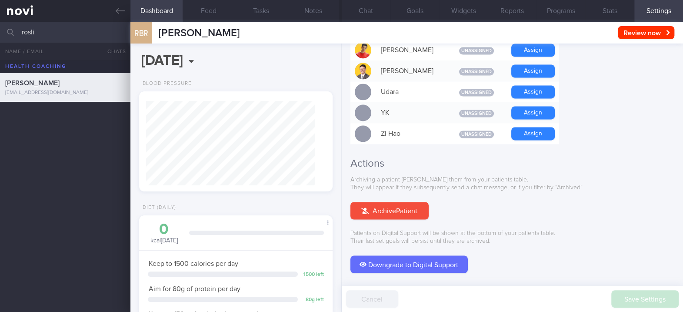
scroll to position [831, 0]
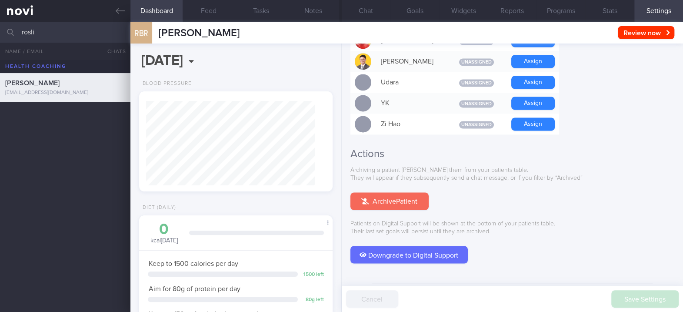
click at [410, 192] on button "Archive Patient" at bounding box center [389, 200] width 78 height 17
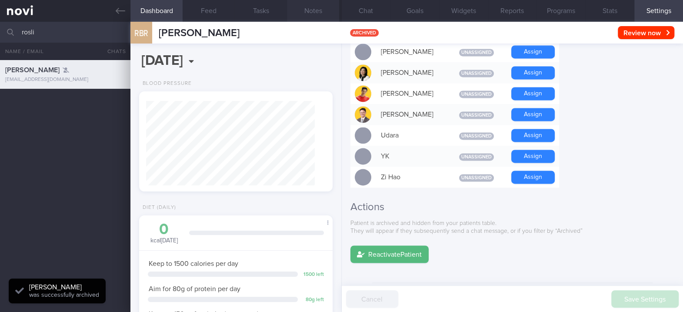
scroll to position [0, 0]
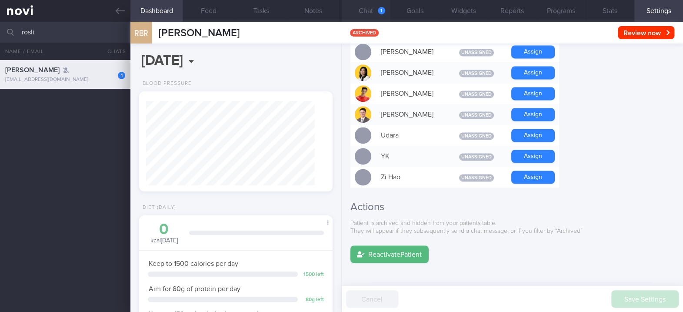
click at [376, 10] on button "Chat 1" at bounding box center [366, 11] width 49 height 22
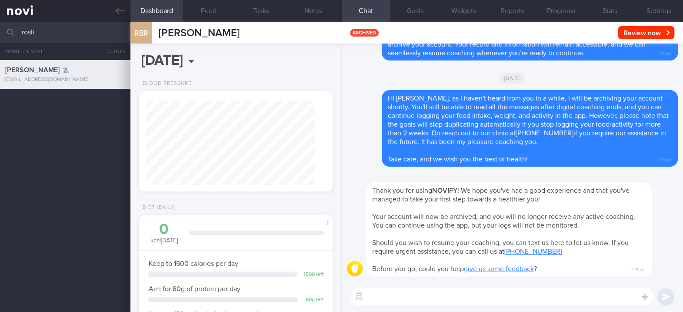
drag, startPoint x: 90, startPoint y: 30, endPoint x: -3, endPoint y: 33, distance: 93.5
click at [0, 33] on html "You are offline! Some functionality will be unavailable Patients New Users Coac…" at bounding box center [341, 156] width 683 height 312
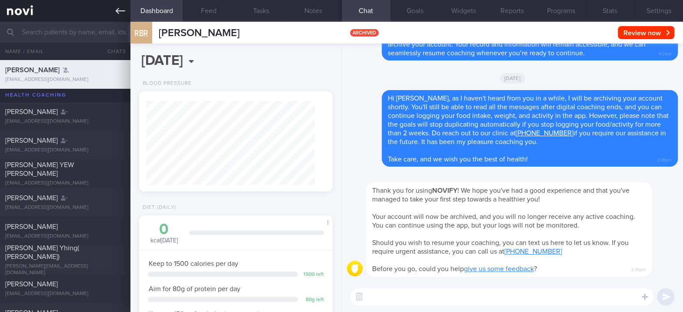
click at [111, 14] on link at bounding box center [65, 11] width 130 height 22
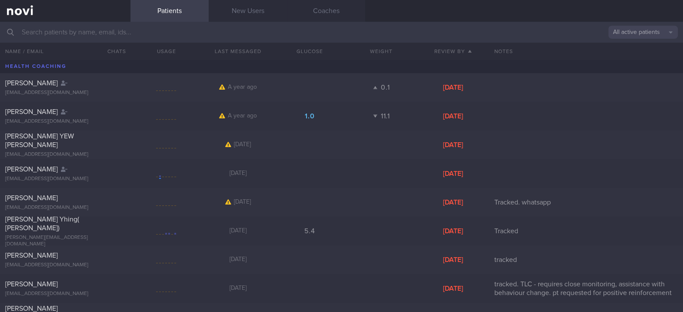
click at [195, 34] on input "text" at bounding box center [341, 32] width 683 height 21
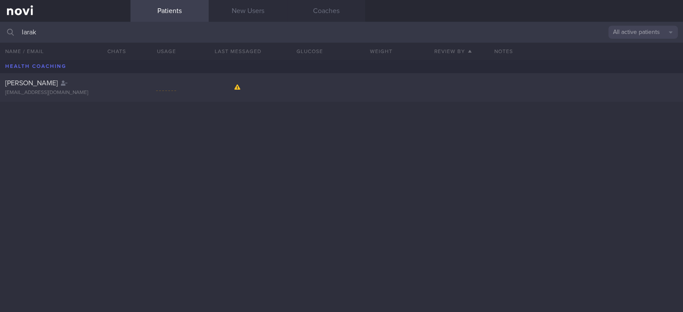
click at [647, 32] on button "All active patients" at bounding box center [643, 32] width 70 height 13
click at [640, 45] on button "Assigned patients" at bounding box center [643, 46] width 70 height 13
click at [644, 36] on button "Assigned patients" at bounding box center [643, 32] width 70 height 13
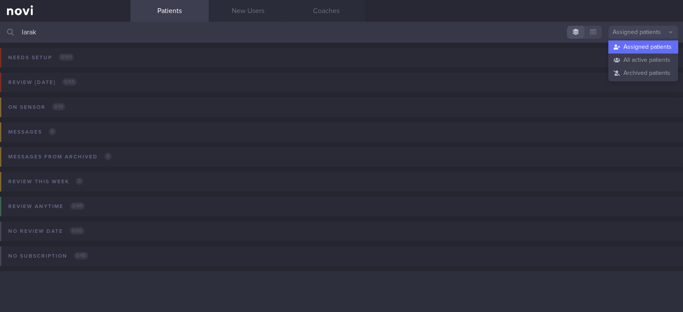
click at [212, 42] on input "larak" at bounding box center [341, 32] width 683 height 21
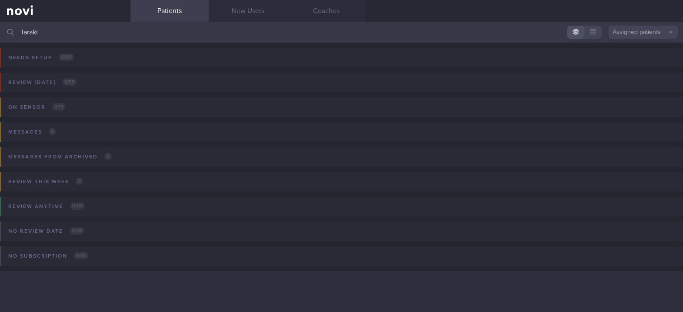
type input "laraki"
click at [642, 29] on button "Assigned patients" at bounding box center [643, 32] width 70 height 13
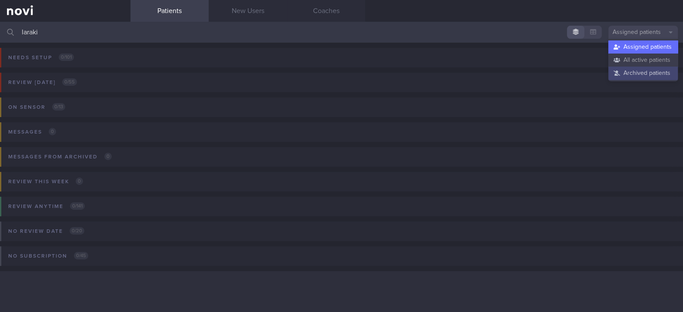
click at [640, 67] on button "Archived patients" at bounding box center [643, 73] width 70 height 13
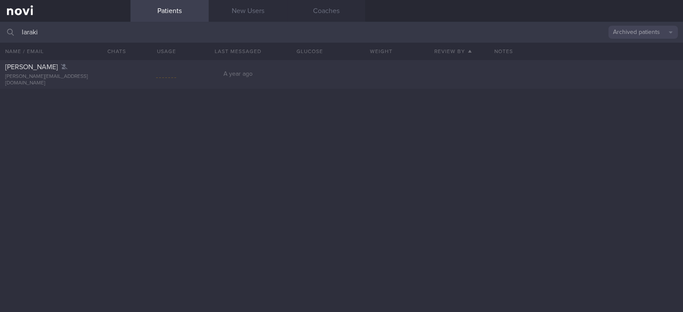
click at [649, 34] on button "Archived patients" at bounding box center [643, 32] width 70 height 13
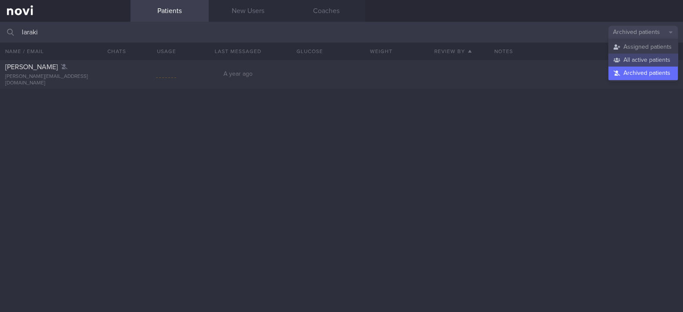
click at [642, 61] on button "All active patients" at bounding box center [643, 59] width 70 height 13
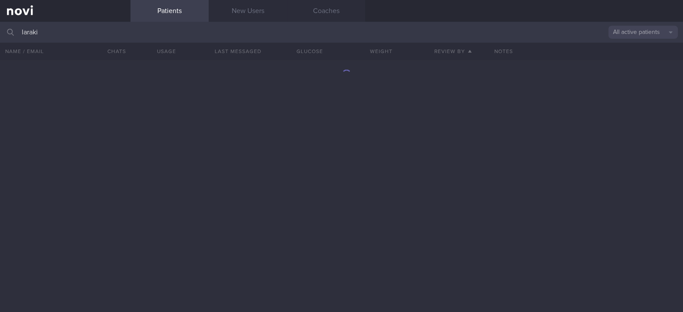
click at [650, 26] on button "All active patients" at bounding box center [643, 32] width 70 height 13
click at [650, 70] on button "Archived patients" at bounding box center [643, 73] width 70 height 13
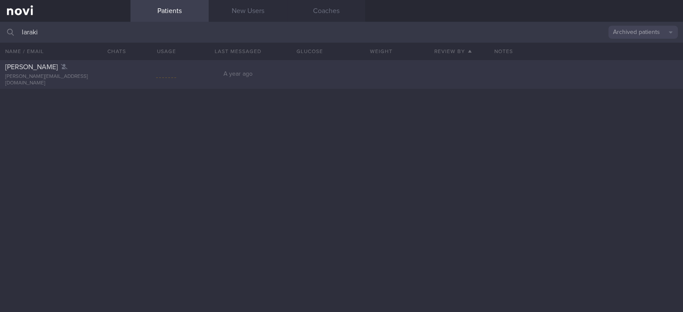
click at [277, 74] on div "Linda Laraki linda.laraki@gmail.com A year ago" at bounding box center [341, 74] width 683 height 29
select select "8"
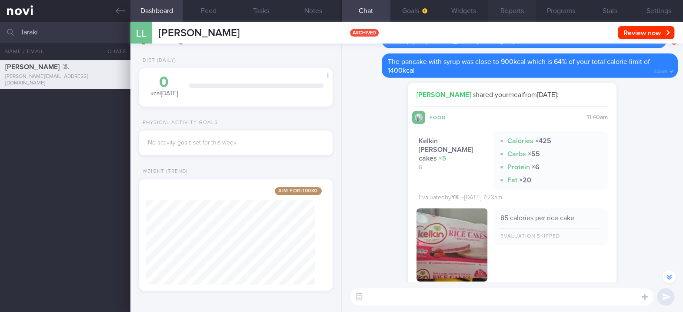
scroll to position [-2893, 0]
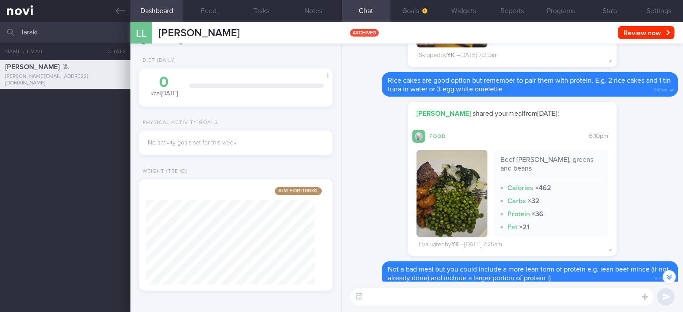
drag, startPoint x: 76, startPoint y: 36, endPoint x: -3, endPoint y: 33, distance: 79.2
click at [0, 33] on html "You are offline! Some functionality will be unavailable Patients New Users Coac…" at bounding box center [341, 156] width 683 height 312
type input "yusuf"
click at [75, 104] on div "yusuf skatelegendv1.2@gmail.com" at bounding box center [65, 102] width 130 height 17
type input "Muhamad Yusuf Bin Ishak. Sarah's husband"
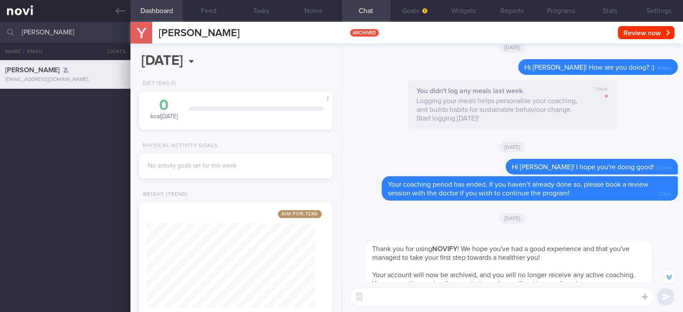
scroll to position [-348, 0]
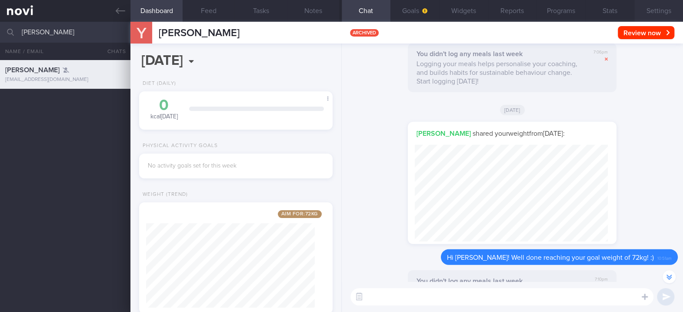
click at [654, 2] on button "Settings" at bounding box center [658, 11] width 49 height 22
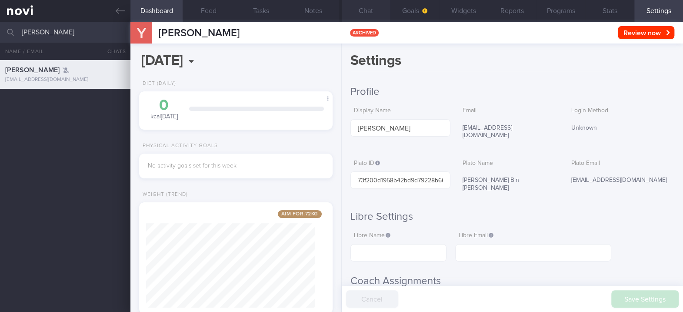
click at [369, 10] on button "Chat" at bounding box center [366, 11] width 49 height 22
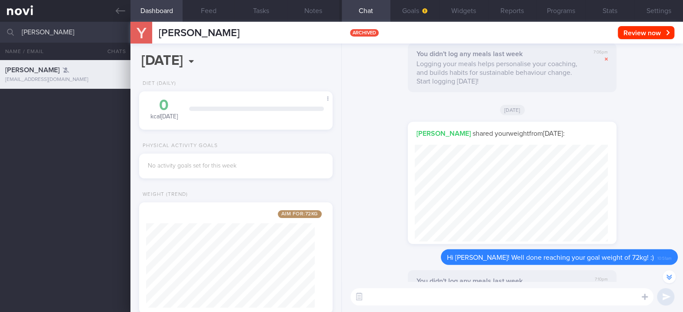
scroll to position [23, 0]
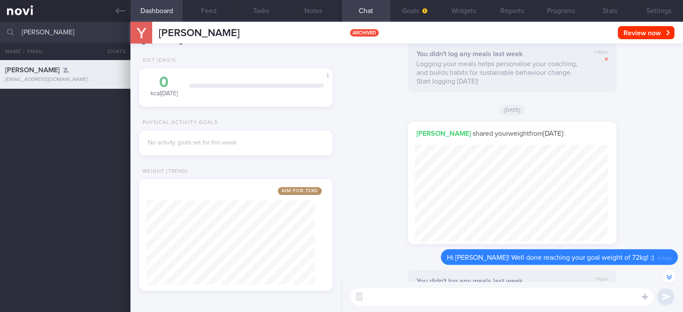
drag, startPoint x: 105, startPoint y: 30, endPoint x: 6, endPoint y: 30, distance: 99.1
click at [6, 30] on div "yusuf Archived patients Assigned patients All active patients Archived patients" at bounding box center [341, 32] width 683 height 21
click at [118, 10] on icon at bounding box center [121, 11] width 10 height 10
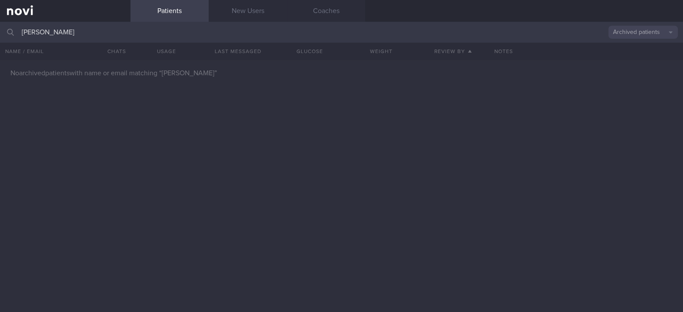
click at [647, 36] on button "Archived patients" at bounding box center [643, 32] width 70 height 13
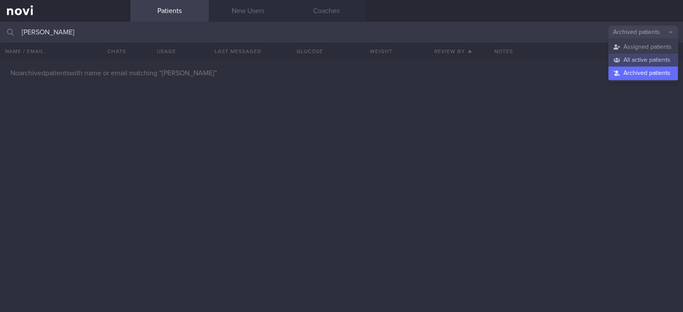
click at [641, 56] on button "All active patients" at bounding box center [643, 59] width 70 height 13
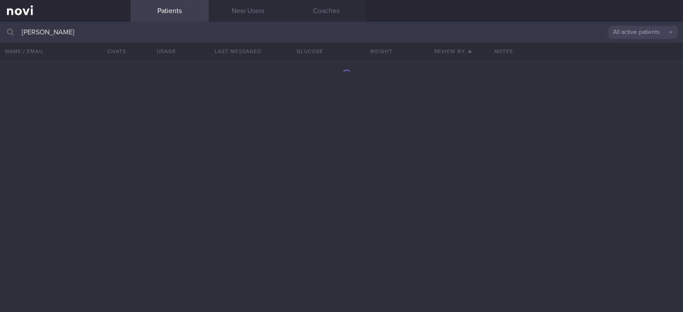
click at [160, 28] on input "joanne mari" at bounding box center [341, 32] width 683 height 21
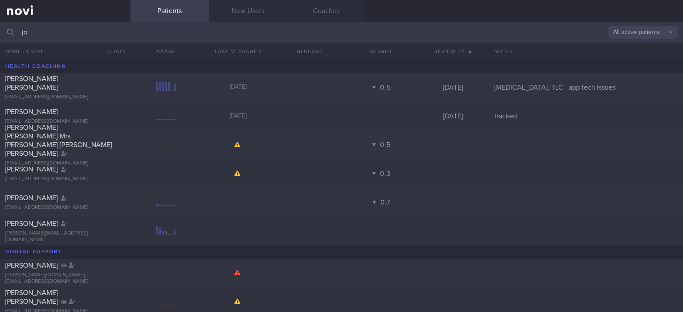
type input "j"
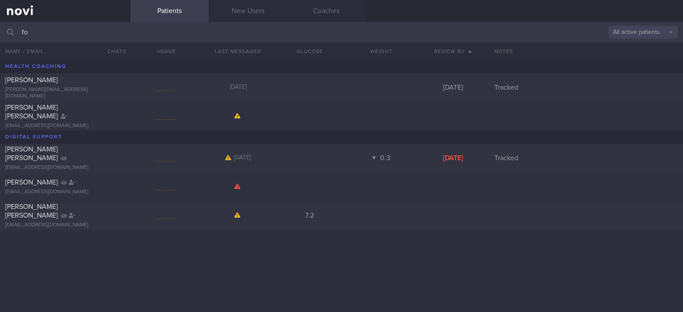
type input "f"
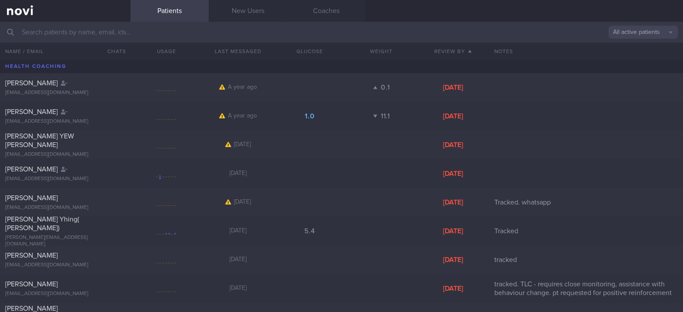
drag, startPoint x: 568, startPoint y: 33, endPoint x: 393, endPoint y: 39, distance: 174.8
click at [393, 39] on input "text" at bounding box center [341, 32] width 683 height 21
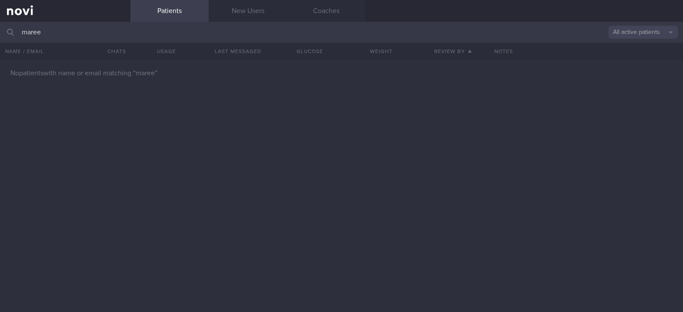
type input "maree"
click at [654, 30] on button "All active patients" at bounding box center [643, 32] width 70 height 13
click at [649, 67] on button "Archived patients" at bounding box center [643, 73] width 70 height 13
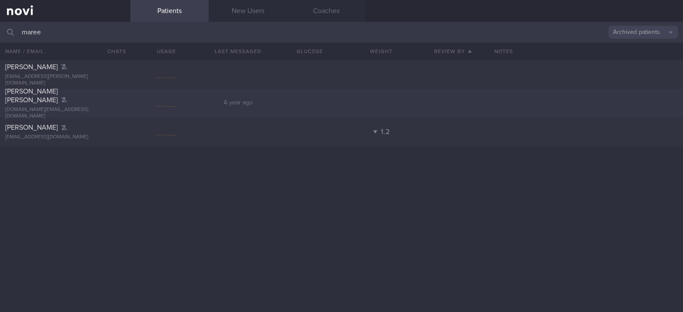
click at [228, 100] on span "A year ago" at bounding box center [237, 103] width 29 height 6
select select "8"
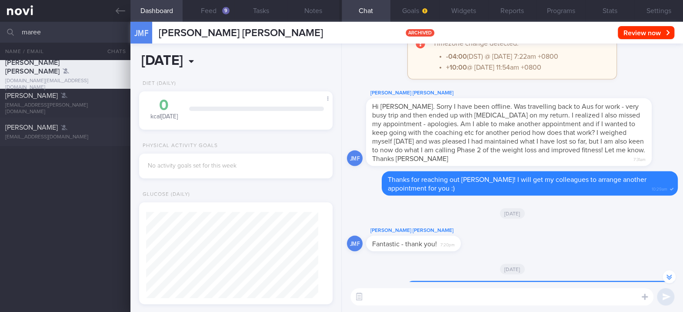
scroll to position [-522, 0]
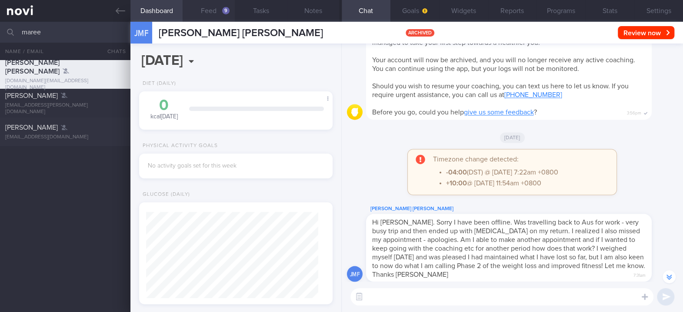
click at [219, 13] on button "Feed 9" at bounding box center [209, 11] width 52 height 22
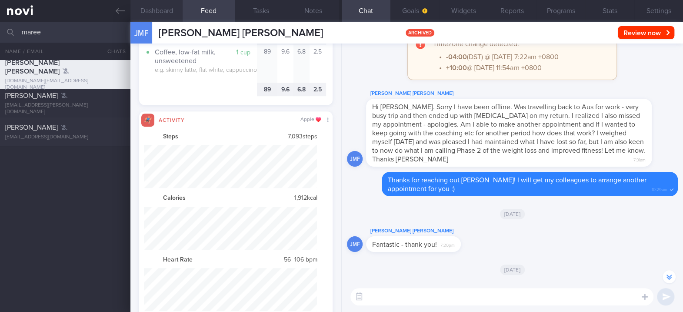
click at [163, 7] on button "Dashboard" at bounding box center [156, 11] width 52 height 22
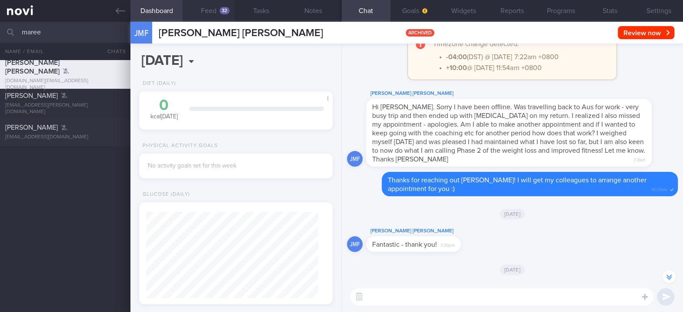
click at [211, 12] on button "Feed 32" at bounding box center [209, 11] width 52 height 22
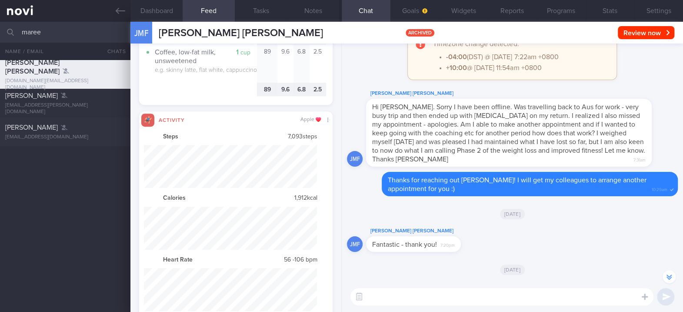
drag, startPoint x: 78, startPoint y: 33, endPoint x: 5, endPoint y: 30, distance: 73.5
click at [5, 30] on div "maree Archived patients Assigned patients All active patients Archived patients" at bounding box center [341, 32] width 683 height 21
click at [121, 14] on icon at bounding box center [121, 11] width 10 height 10
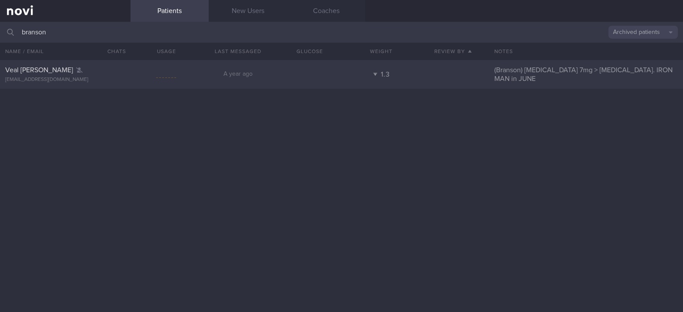
type input "branson"
click at [101, 83] on div "branson.veal@nowcomms.asia" at bounding box center [65, 80] width 120 height 7
select select "8"
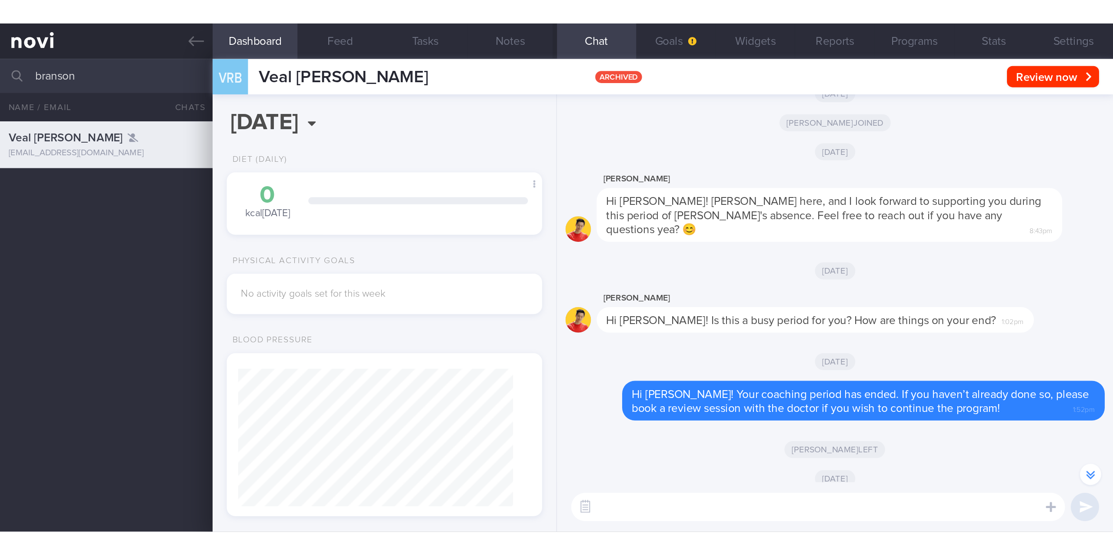
scroll to position [-522, 0]
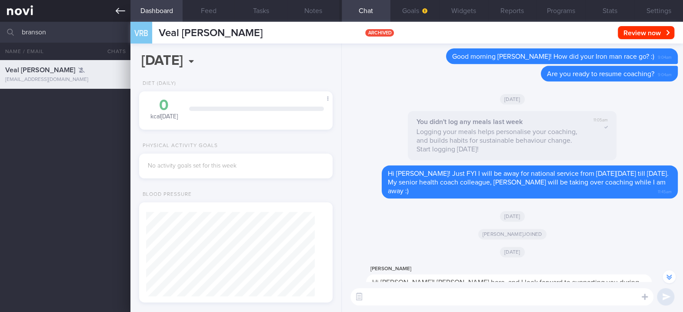
click at [116, 12] on icon at bounding box center [121, 11] width 10 height 10
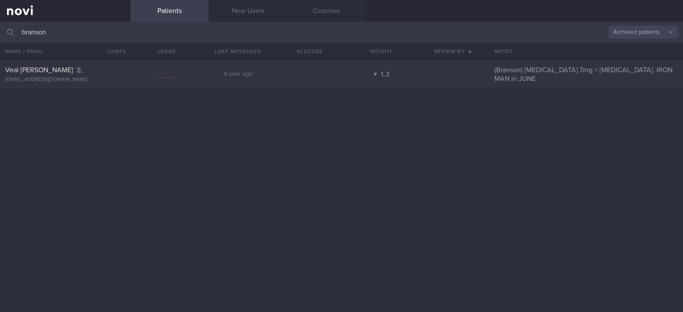
drag, startPoint x: 340, startPoint y: 33, endPoint x: -3, endPoint y: 37, distance: 343.0
click at [0, 37] on html "You are offline! Some functionality will be unavailable Patients New Users Coac…" at bounding box center [341, 156] width 683 height 312
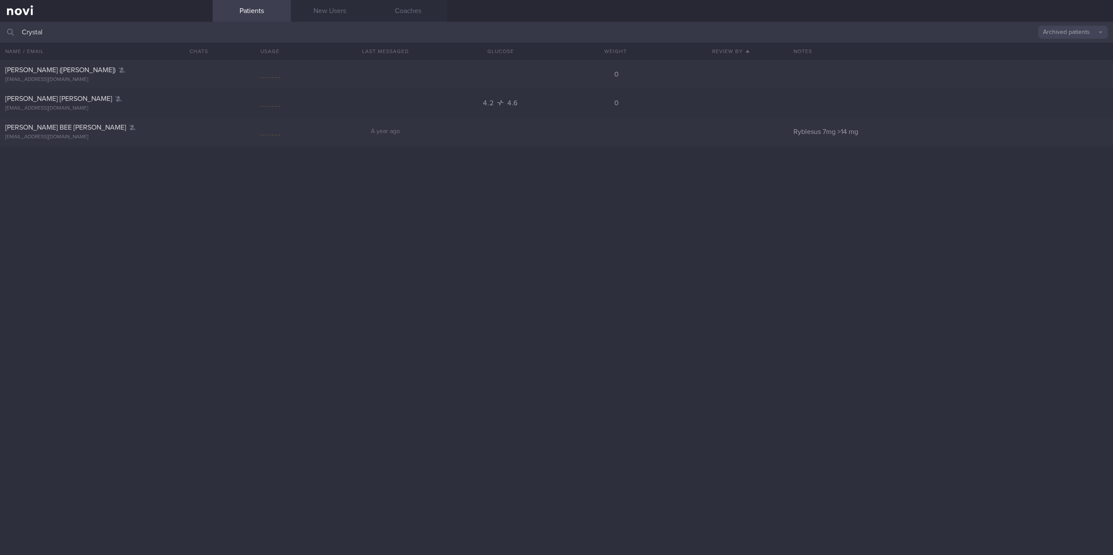
drag, startPoint x: 163, startPoint y: 32, endPoint x: 1, endPoint y: 29, distance: 162.6
click at [1, 29] on div "Crystal Archived patients Assigned patients All active patients Archived patien…" at bounding box center [556, 32] width 1113 height 21
drag, startPoint x: 324, startPoint y: 27, endPoint x: -97, endPoint y: 43, distance: 421.9
click at [0, 43] on html "You are offline! Some functionality will be unavailable Patients New Users Coac…" at bounding box center [556, 277] width 1113 height 555
type input "kwang wei"
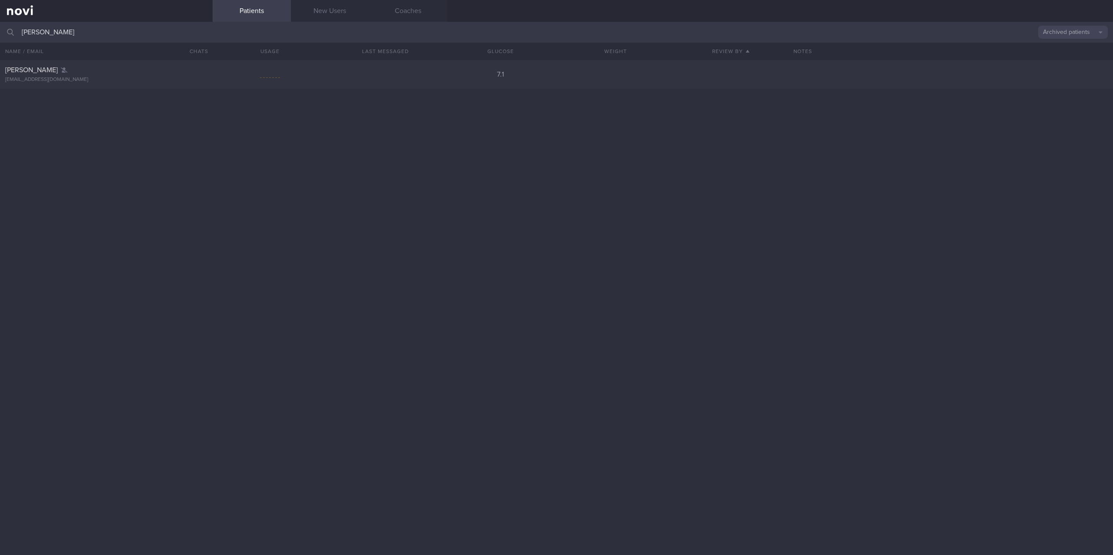
click at [682, 34] on button "Archived patients" at bounding box center [1073, 32] width 70 height 13
click at [682, 56] on button "All active patients" at bounding box center [1073, 59] width 70 height 13
click at [468, 83] on div "Kwang Wei Tan tankwangwei@gmail.com 3 months ago Tue, 29 Jul Tracked" at bounding box center [556, 87] width 1113 height 29
select select "6"
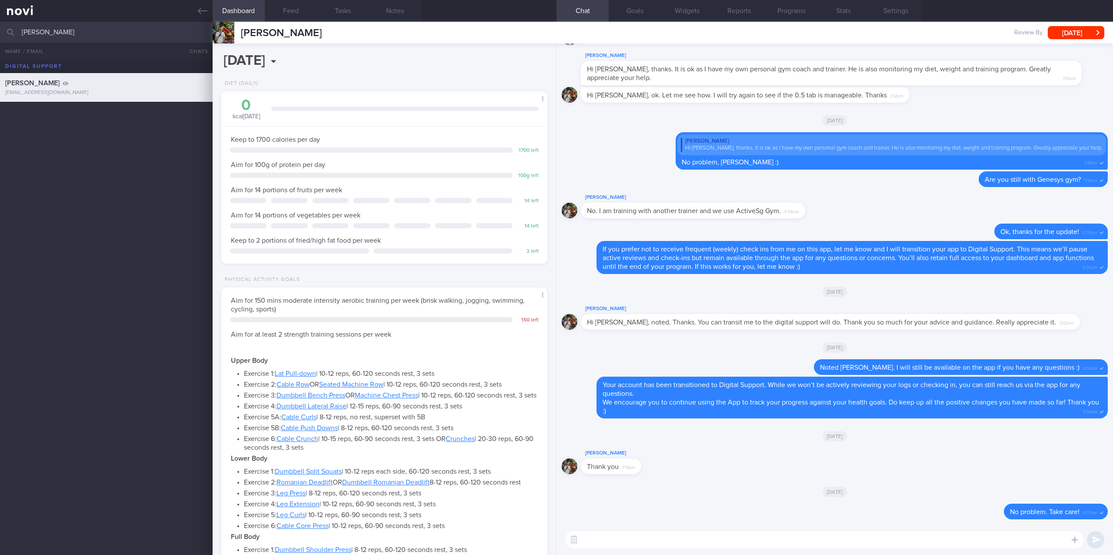
scroll to position [163, 302]
drag, startPoint x: 61, startPoint y: 31, endPoint x: -34, endPoint y: 35, distance: 94.8
click at [0, 35] on html "You are offline! Some functionality will be unavailable Patients New Users Coac…" at bounding box center [556, 277] width 1113 height 555
type input "jovee"
drag, startPoint x: 197, startPoint y: 13, endPoint x: 223, endPoint y: 18, distance: 26.1
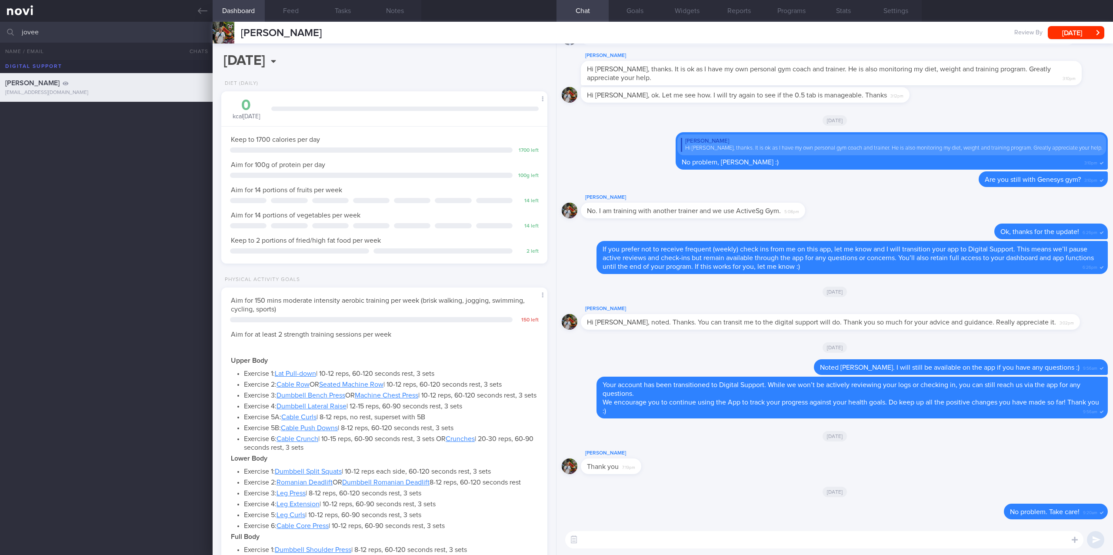
click at [198, 13] on icon at bounding box center [203, 11] width 10 height 10
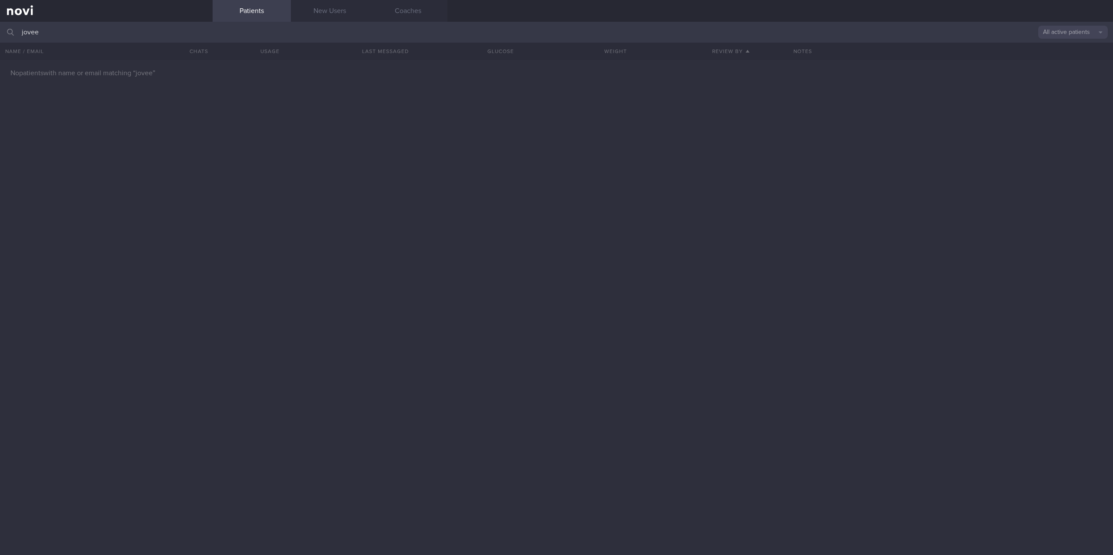
click at [682, 32] on button "All active patients" at bounding box center [1073, 32] width 70 height 13
click at [682, 72] on button "Archived patients" at bounding box center [1073, 73] width 70 height 13
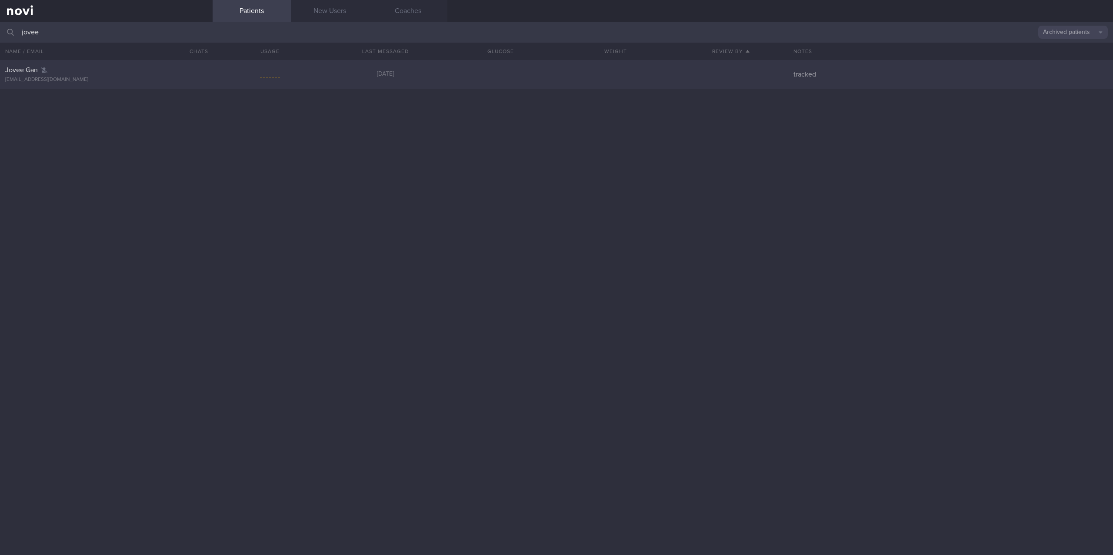
click at [206, 78] on div "jovee.gan@gmail.com" at bounding box center [106, 80] width 202 height 7
select select "8"
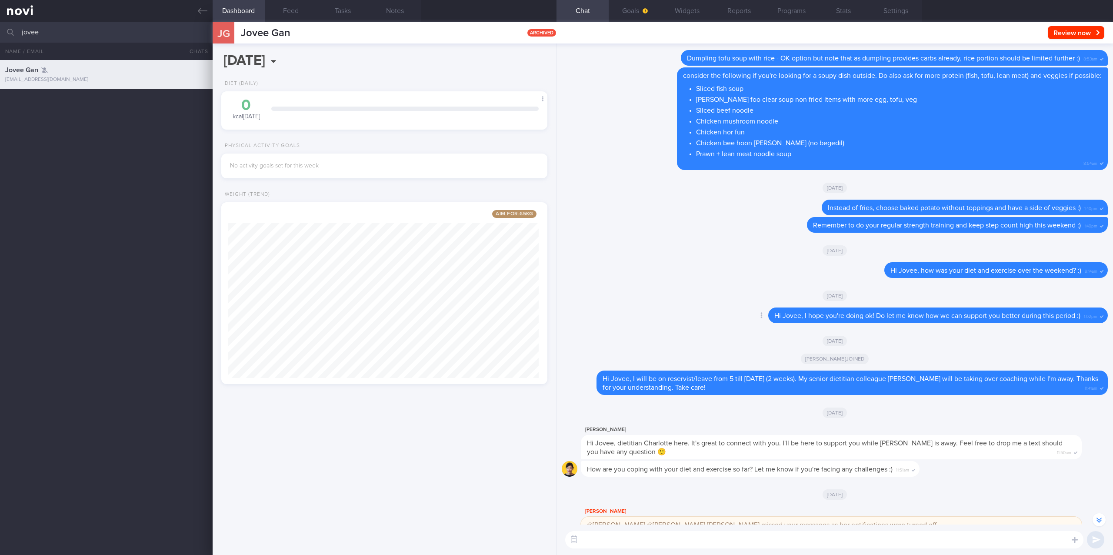
scroll to position [-2619, 0]
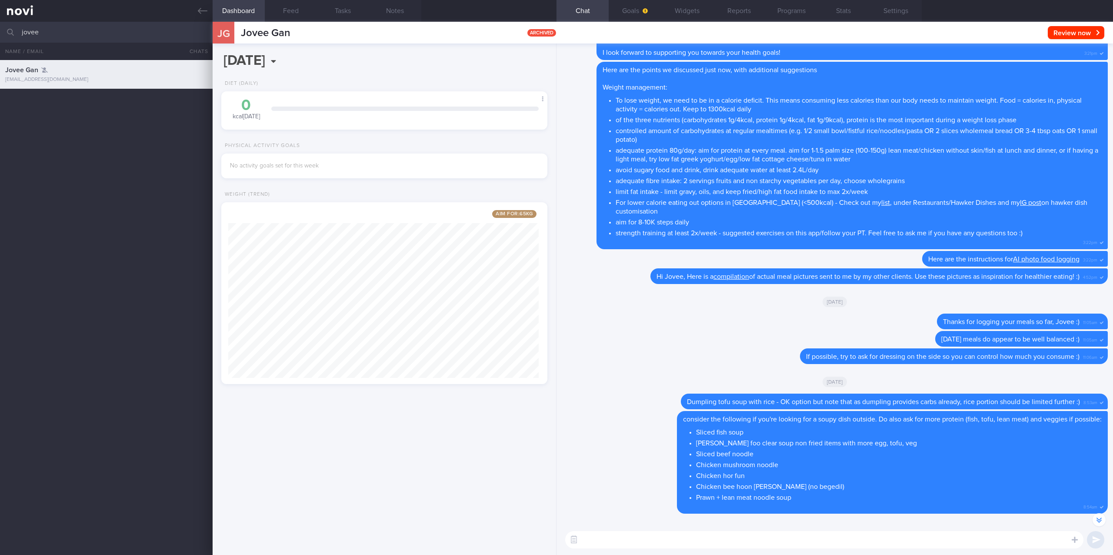
click at [303, 23] on div "JG Jovee Gan archived Review now Set Next Review Date April May June July Augus…" at bounding box center [663, 33] width 900 height 22
click at [303, 18] on button "Feed" at bounding box center [291, 11] width 52 height 22
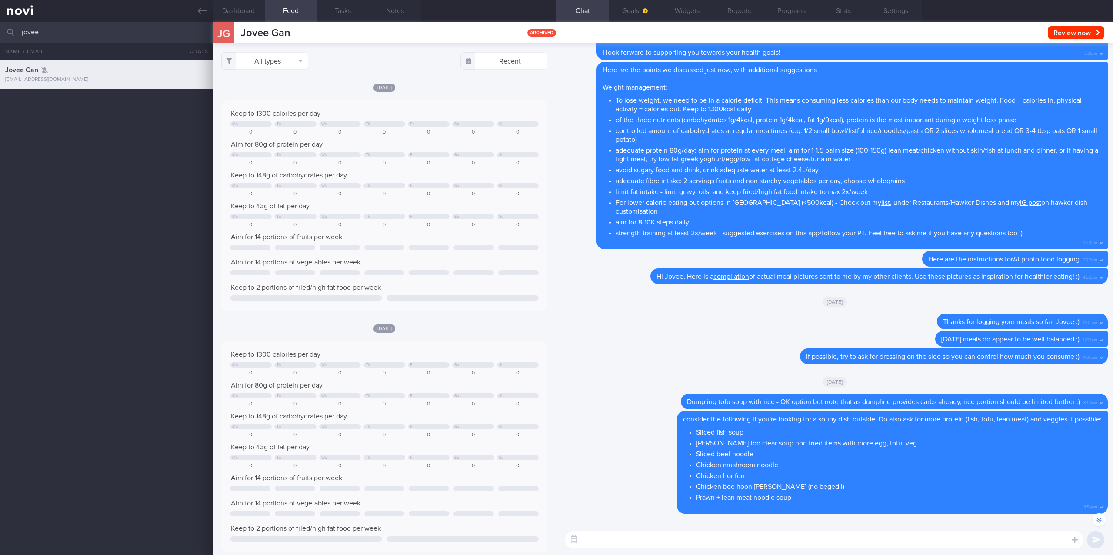
scroll to position [77, 306]
click at [284, 56] on button "All types" at bounding box center [264, 60] width 87 height 17
click at [263, 89] on button "Activity" at bounding box center [265, 90] width 86 height 13
click at [259, 103] on button "Glucose" at bounding box center [265, 103] width 86 height 13
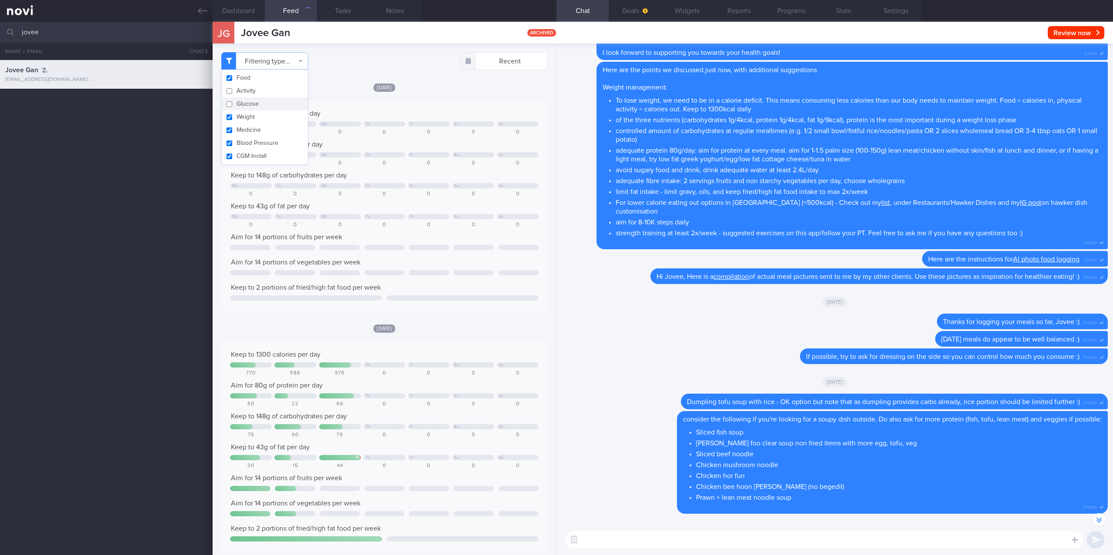
checkbox input "false"
click at [256, 114] on button "Weight" at bounding box center [265, 116] width 86 height 13
checkbox input "false"
click at [256, 129] on button "Medicine" at bounding box center [265, 129] width 86 height 13
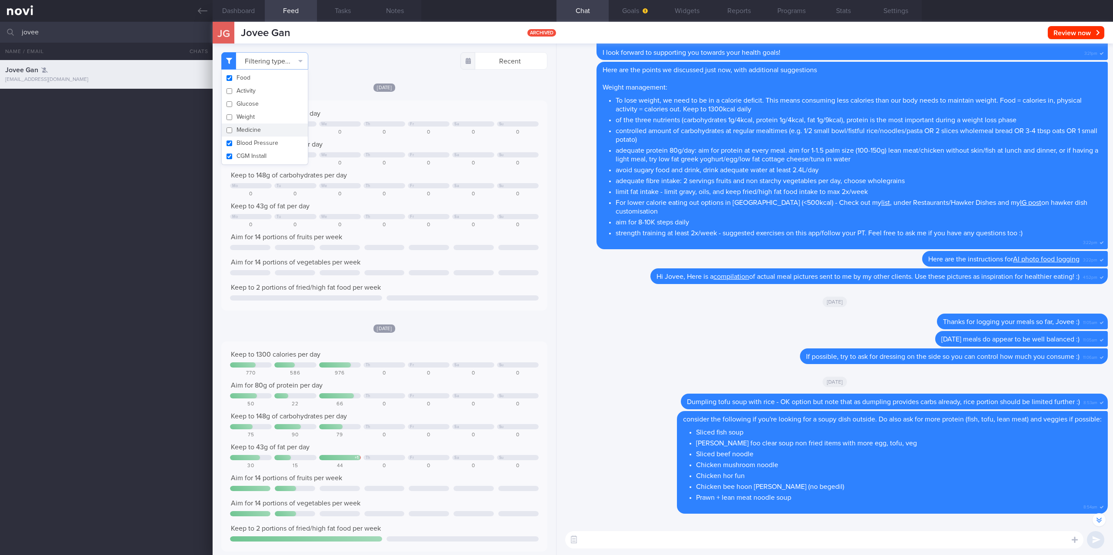
click at [256, 131] on button "Medicine" at bounding box center [265, 129] width 86 height 13
checkbox input "true"
click at [263, 142] on button "Blood Pressure" at bounding box center [265, 142] width 86 height 13
checkbox input "false"
click at [259, 130] on button "Medicine" at bounding box center [265, 129] width 86 height 13
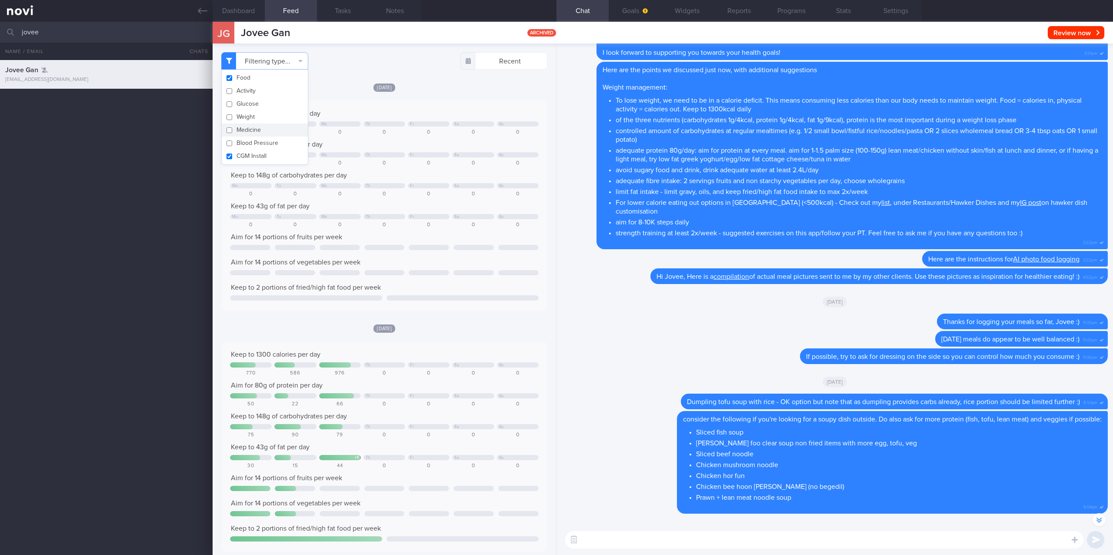
checkbox input "false"
click at [259, 151] on button "CGM Install" at bounding box center [265, 156] width 86 height 13
checkbox input "false"
click at [682, 311] on div "Delete Thanks for logging your meals so far, Jovee :) 11:05am" at bounding box center [835, 321] width 546 height 17
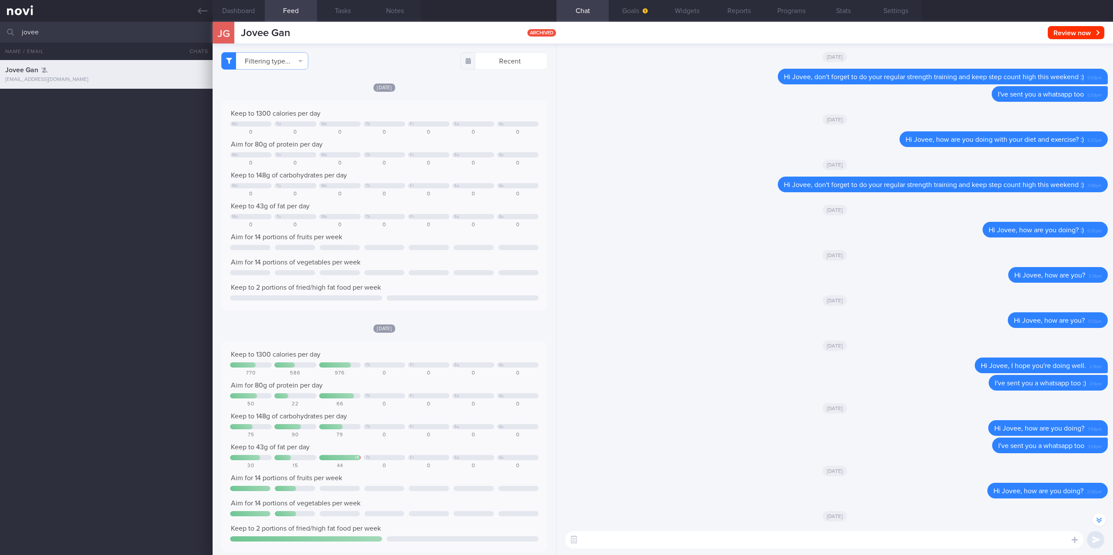
drag, startPoint x: 70, startPoint y: 26, endPoint x: -62, endPoint y: 21, distance: 132.2
click at [0, 21] on html "You are offline! Some functionality will be unavailable Patients New Users Coac…" at bounding box center [556, 277] width 1113 height 555
type input "lau ley"
click at [60, 108] on div "llishan@hotmail.com" at bounding box center [106, 108] width 202 height 7
type input "Tracked. TLC -ADHD. poor nutrition literacy. Non compliant. excess calories fro…"
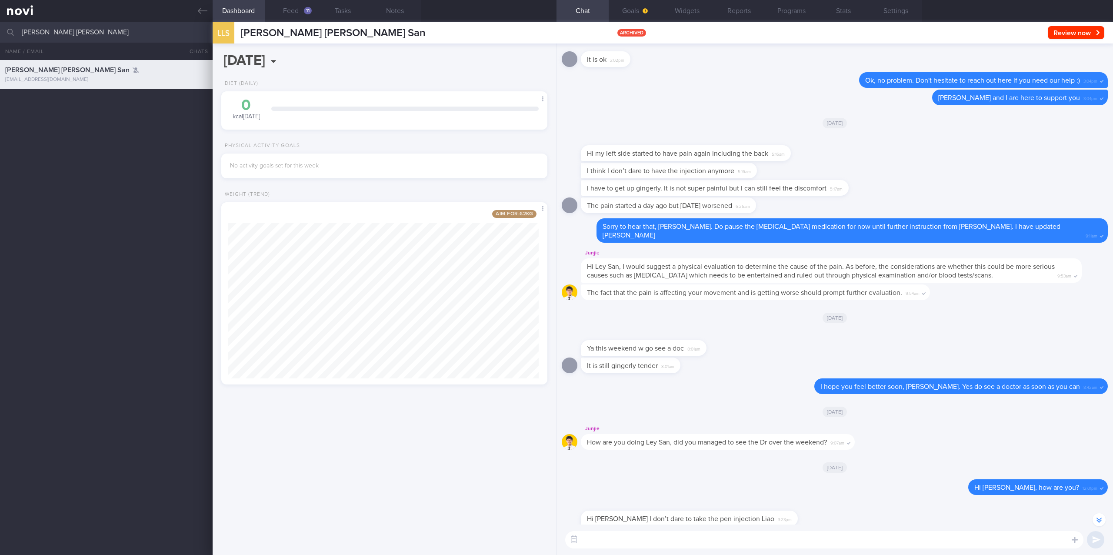
scroll to position [-463, 0]
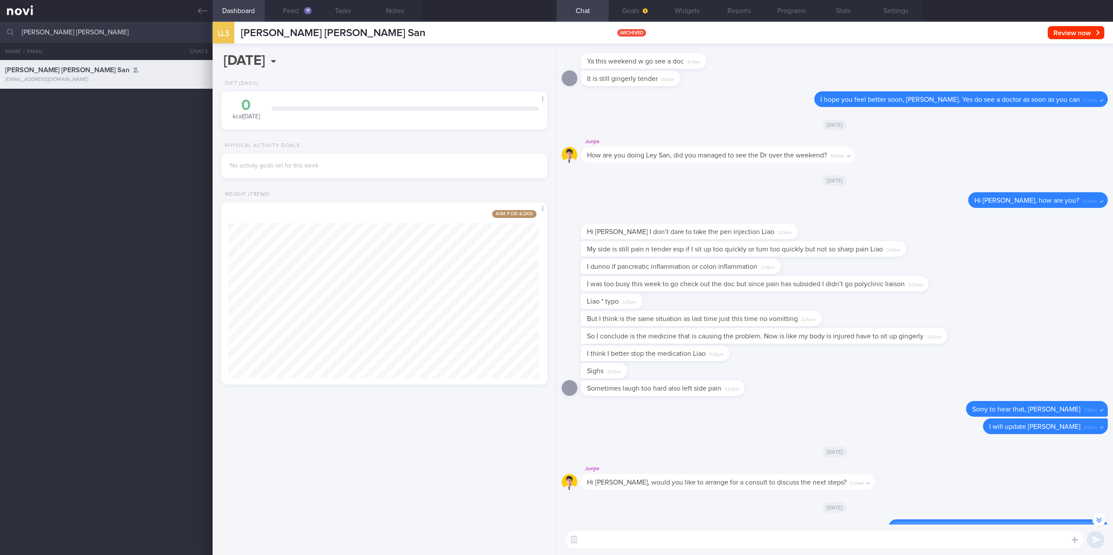
click at [206, 9] on icon at bounding box center [203, 11] width 10 height 10
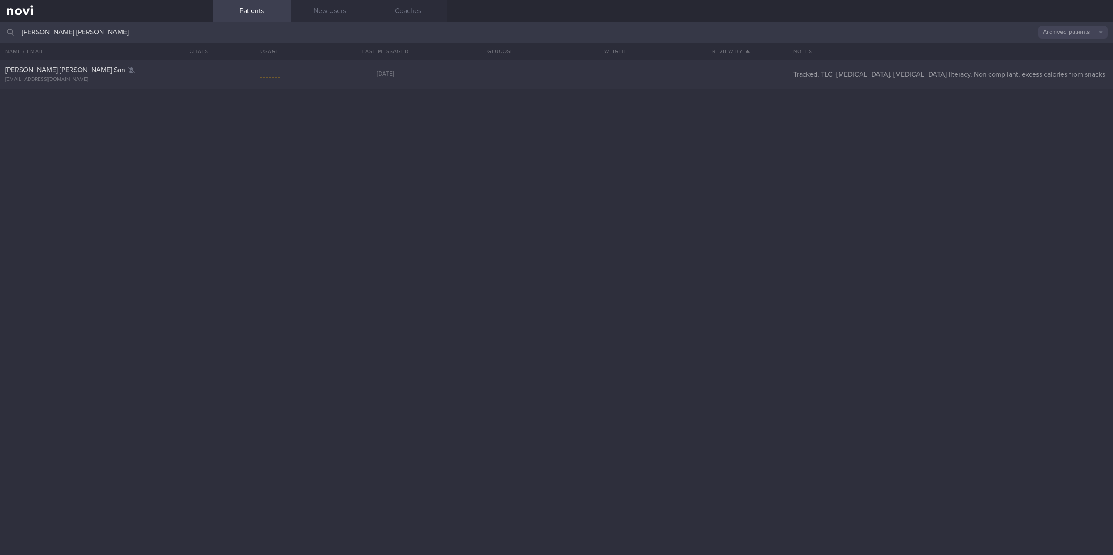
drag, startPoint x: 364, startPoint y: 36, endPoint x: -245, endPoint y: 39, distance: 609.4
click at [0, 39] on html "You are offline! Some functionality will be unavailable Patients New Users Coac…" at bounding box center [556, 277] width 1113 height 555
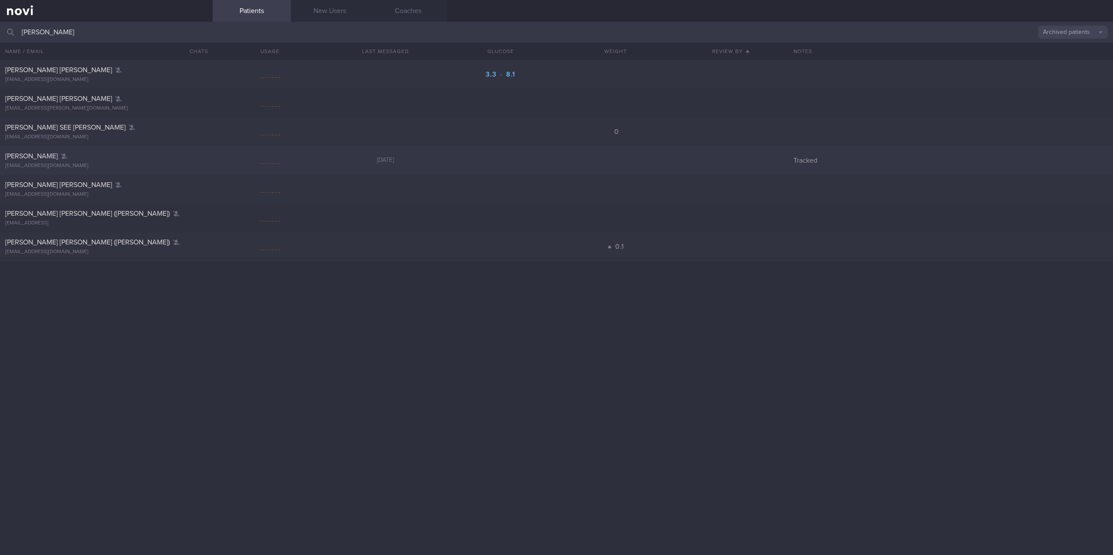
type input "hazel"
click at [229, 148] on div "HAZELIA MARGARETHA hazelia.margaretha@gmail.com 4 months ago Tracked" at bounding box center [556, 160] width 1113 height 29
select select "8"
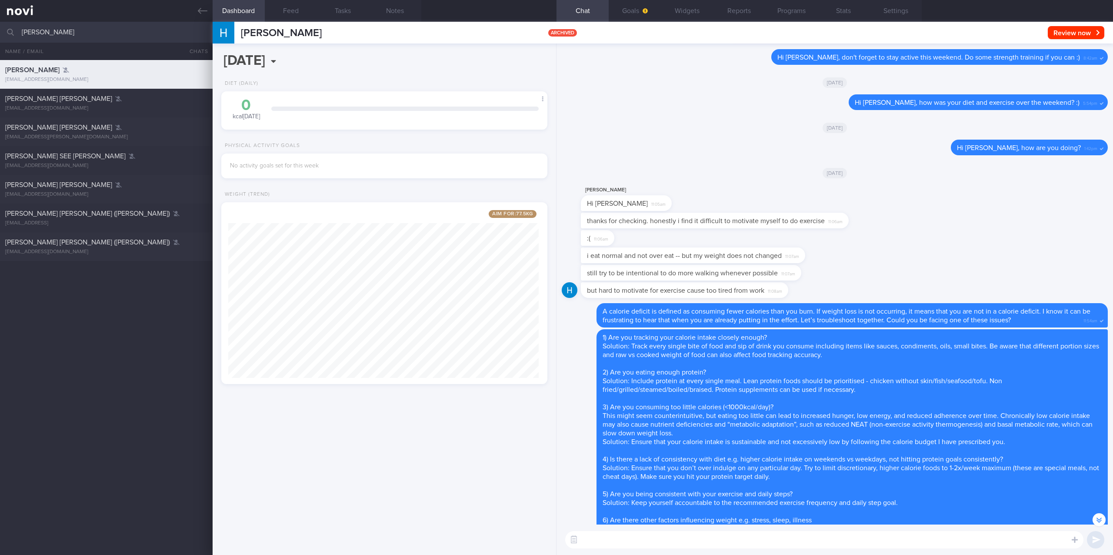
scroll to position [-1122, 0]
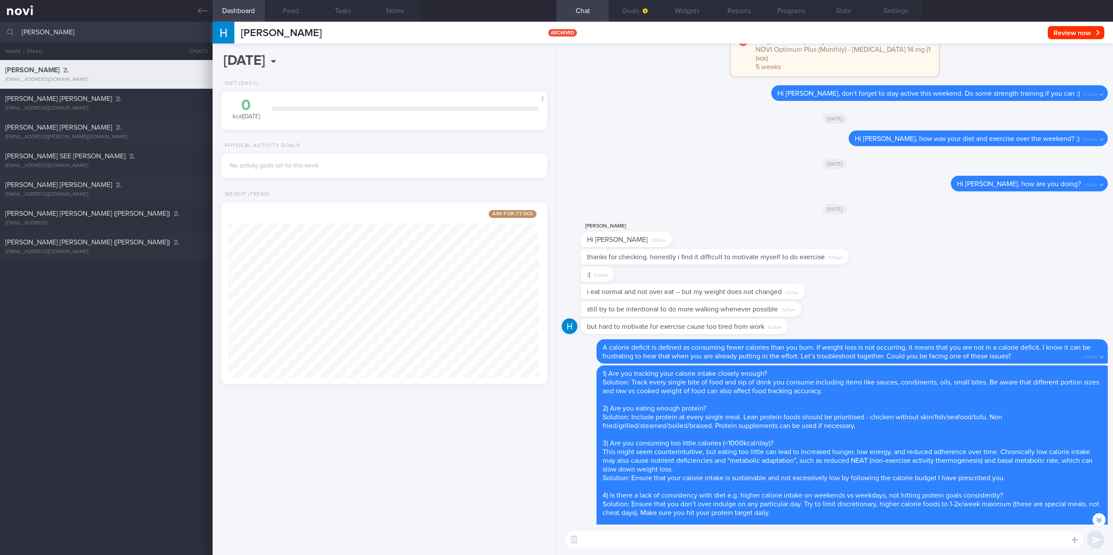
drag, startPoint x: 166, startPoint y: 32, endPoint x: -14, endPoint y: 29, distance: 179.6
click at [0, 29] on html "You are offline! Some functionality will be unavailable Patients New Users Coac…" at bounding box center [556, 277] width 1113 height 555
click at [313, 54] on input "[DATE]" at bounding box center [322, 61] width 202 height 22
click at [353, 46] on div "2025-09-24 Wed, 24 Sep Diet (Daily) 0 kcal today Carbs Protein Fat 0 g 0 g 0 g …" at bounding box center [385, 298] width 344 height 511
click at [293, 7] on button "Feed" at bounding box center [291, 11] width 52 height 22
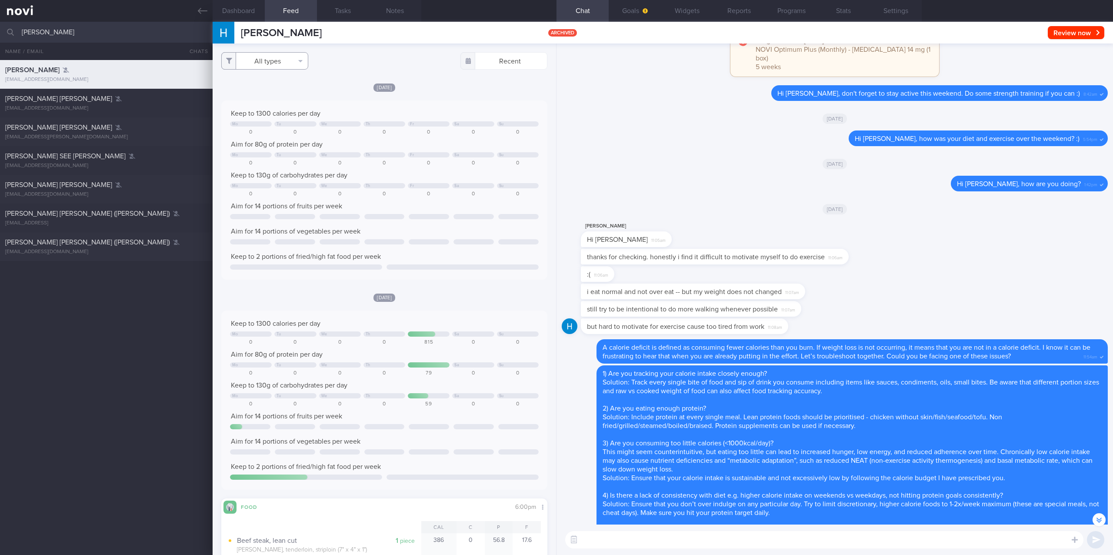
click at [298, 66] on button "All types" at bounding box center [264, 60] width 87 height 17
click at [282, 82] on button "Food" at bounding box center [265, 77] width 86 height 13
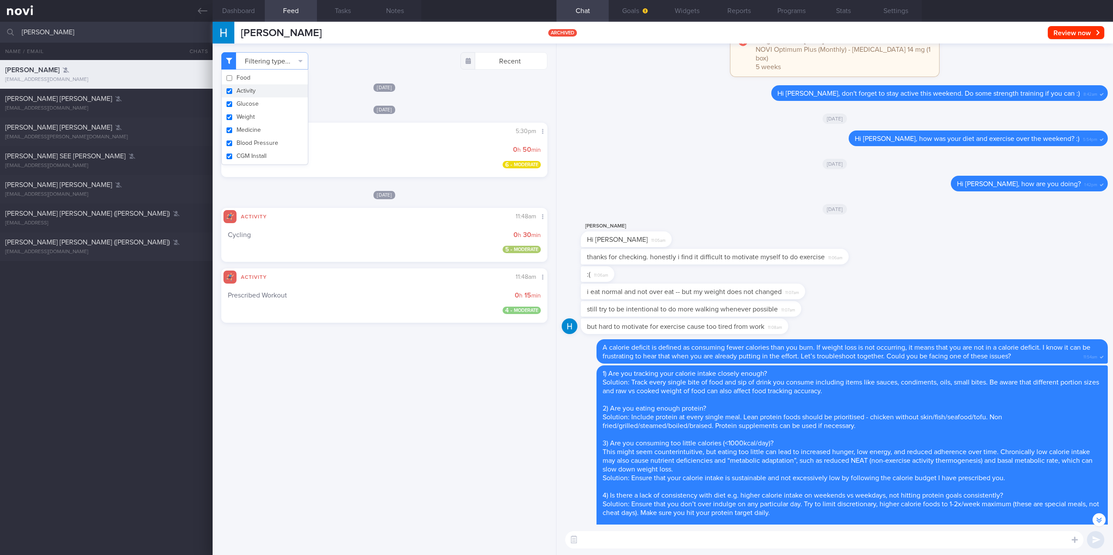
click at [273, 80] on button "Food" at bounding box center [265, 77] width 86 height 13
checkbox input "true"
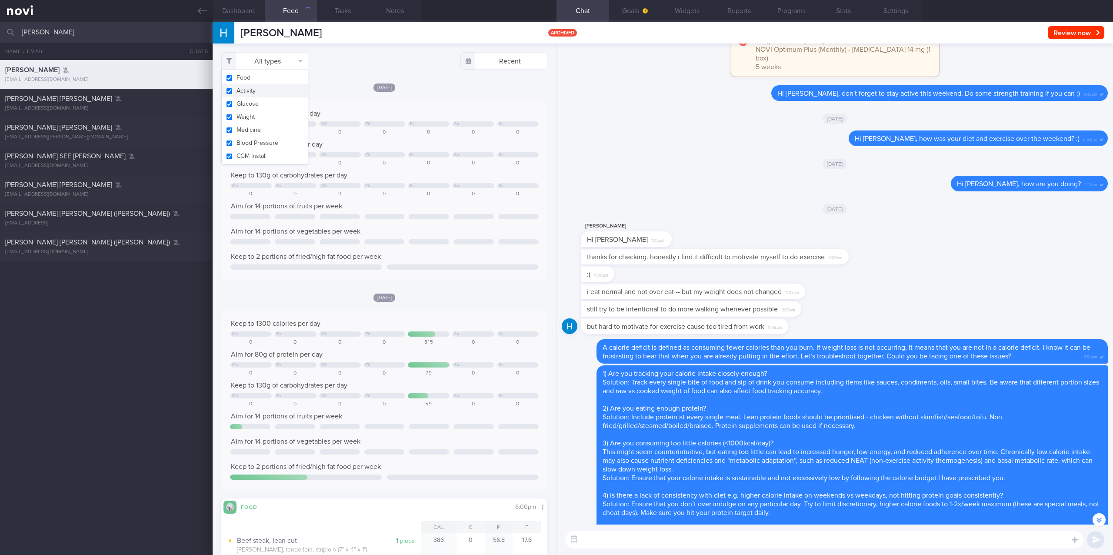
click at [265, 93] on button "Activity" at bounding box center [265, 90] width 86 height 13
checkbox input "false"
click at [265, 98] on button "Glucose" at bounding box center [265, 103] width 86 height 13
checkbox input "false"
click at [265, 112] on button "Weight" at bounding box center [265, 116] width 86 height 13
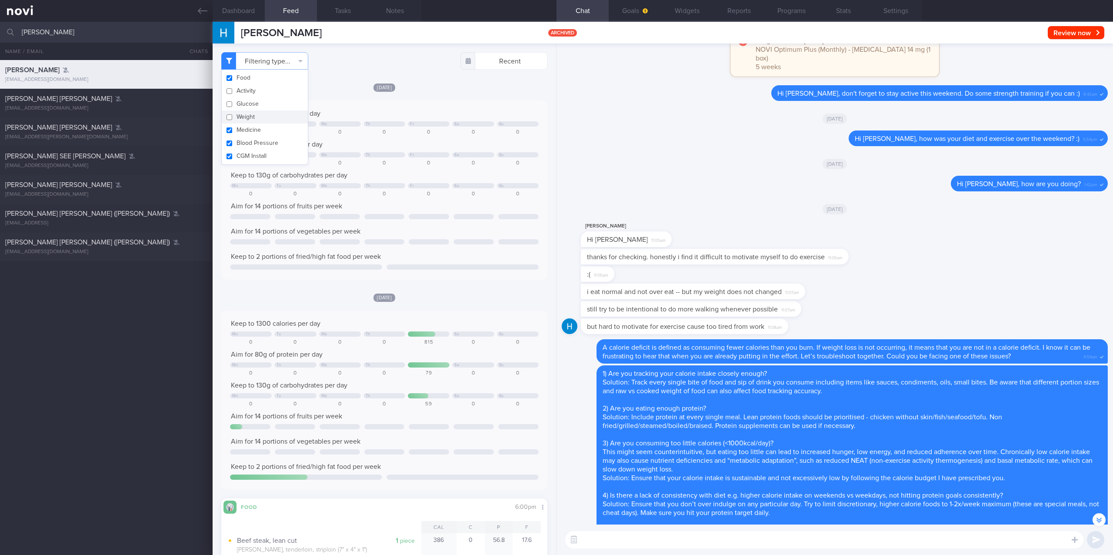
checkbox input "false"
click at [270, 131] on button "Medicine" at bounding box center [265, 129] width 86 height 13
checkbox input "false"
click at [267, 146] on button "Blood Pressure" at bounding box center [265, 142] width 86 height 13
checkbox input "false"
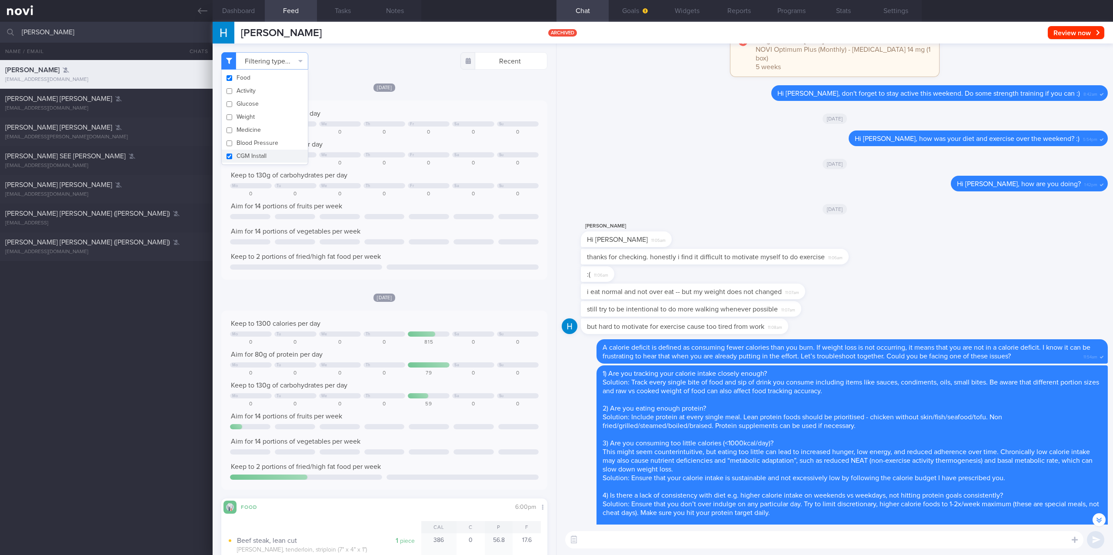
click at [263, 157] on button "CGM Install" at bounding box center [265, 156] width 86 height 13
checkbox input "false"
click at [395, 209] on div "Aim for 14 portions of fruits per week" at bounding box center [384, 206] width 309 height 9
drag, startPoint x: 95, startPoint y: 30, endPoint x: -87, endPoint y: 31, distance: 181.7
click at [0, 31] on html "You are offline! Some functionality will be unavailable Patients New Users Coac…" at bounding box center [556, 277] width 1113 height 555
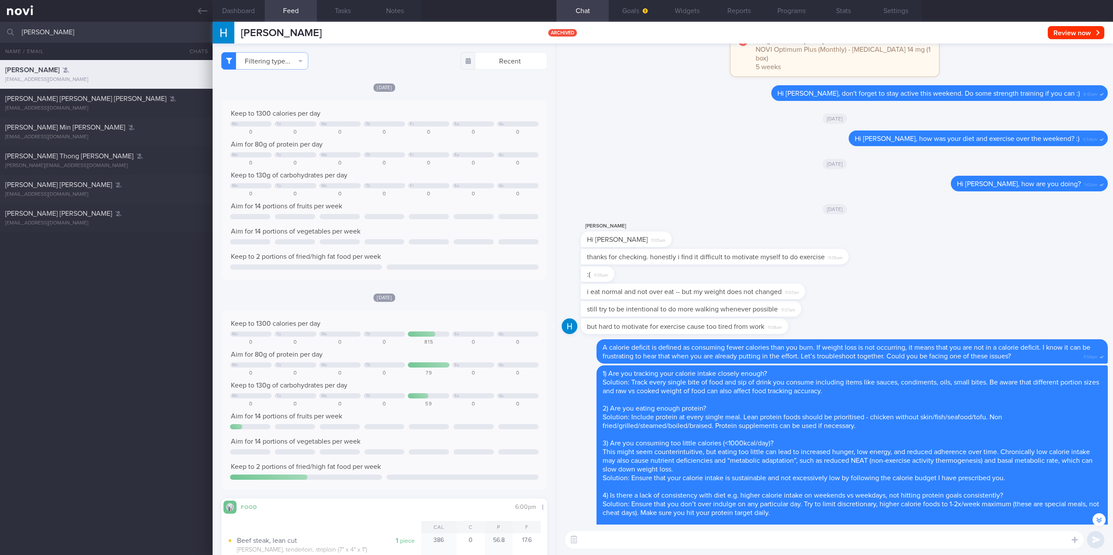
type input "phyl"
click at [180, 155] on div "Phyllis Thong Wei Shi" at bounding box center [105, 156] width 200 height 9
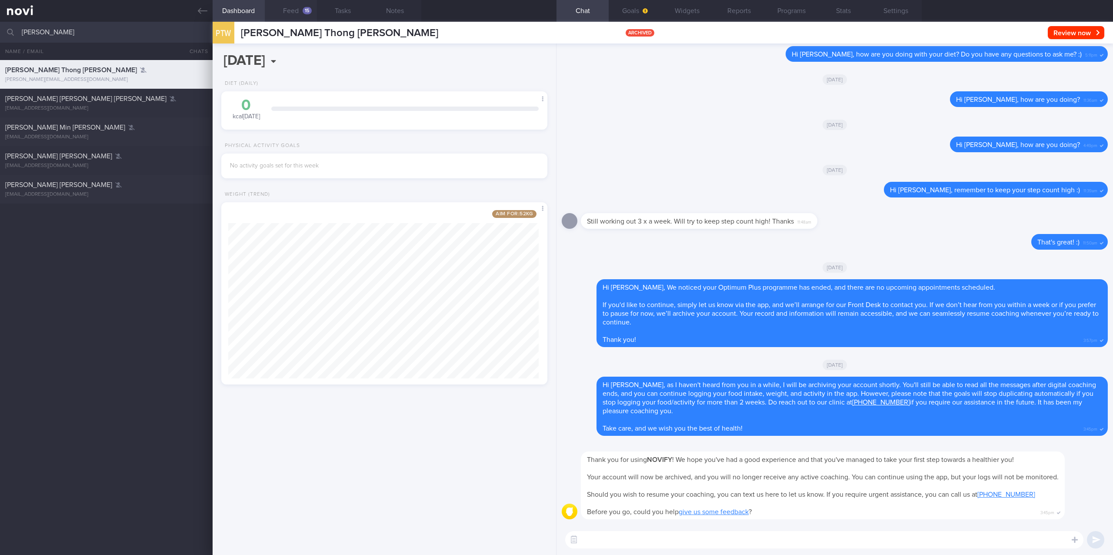
click at [294, 7] on button "Feed 15" at bounding box center [291, 11] width 52 height 22
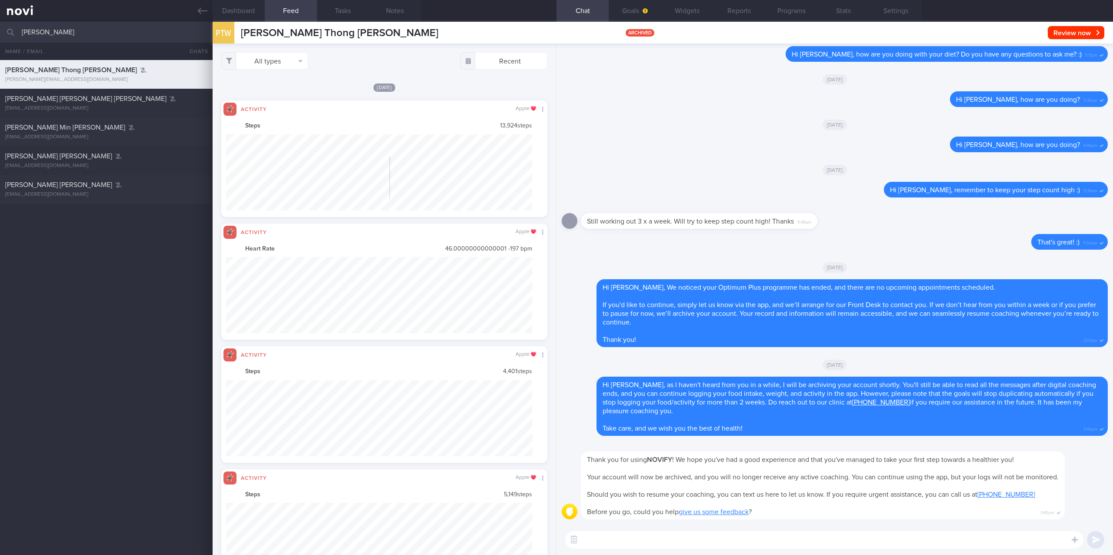
scroll to position [77, 306]
click at [293, 56] on button "All types" at bounding box center [264, 60] width 87 height 17
click at [269, 90] on button "Activity" at bounding box center [265, 90] width 86 height 13
checkbox input "false"
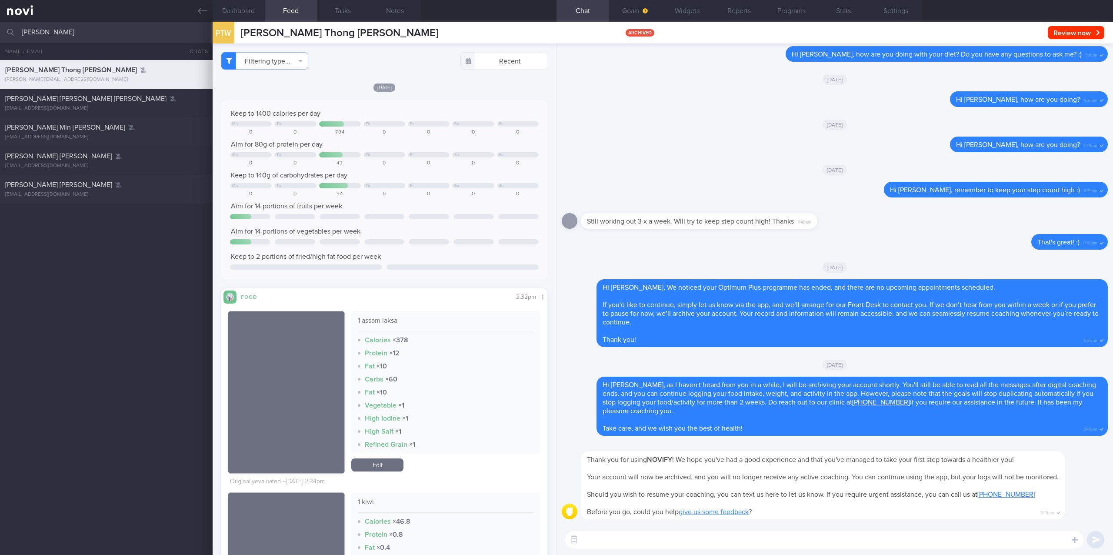
click at [483, 197] on div "Keep to 1400 calories per day Mo Tu Th Fr Sa Su 0 0 794 0 0 0 0 Aim for 80g of …" at bounding box center [384, 190] width 309 height 162
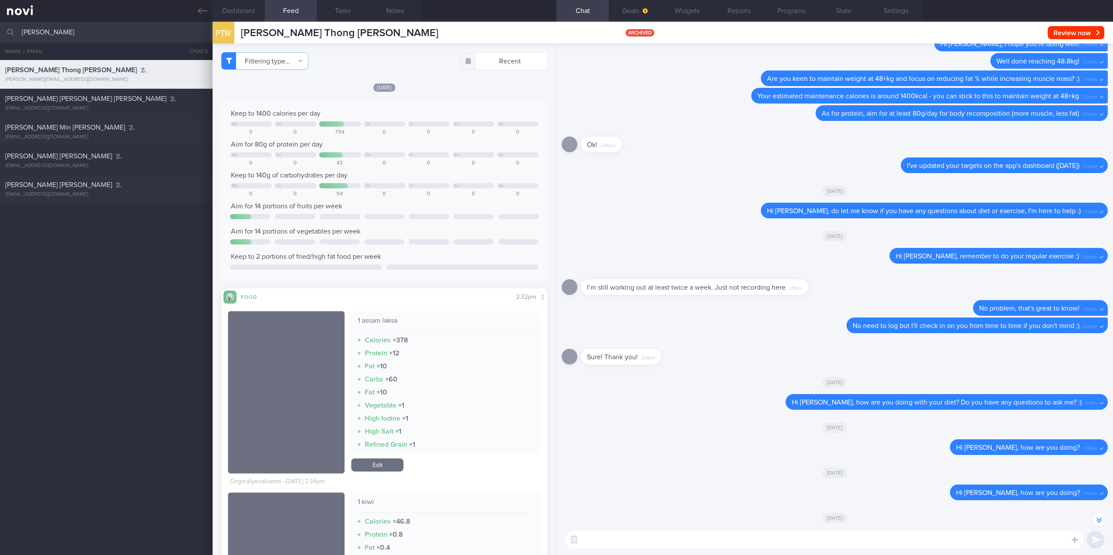
drag, startPoint x: 134, startPoint y: 37, endPoint x: -90, endPoint y: 39, distance: 223.9
click at [0, 39] on html "You are offline! Some functionality will be unavailable Patients New Users Coac…" at bounding box center [556, 277] width 1113 height 555
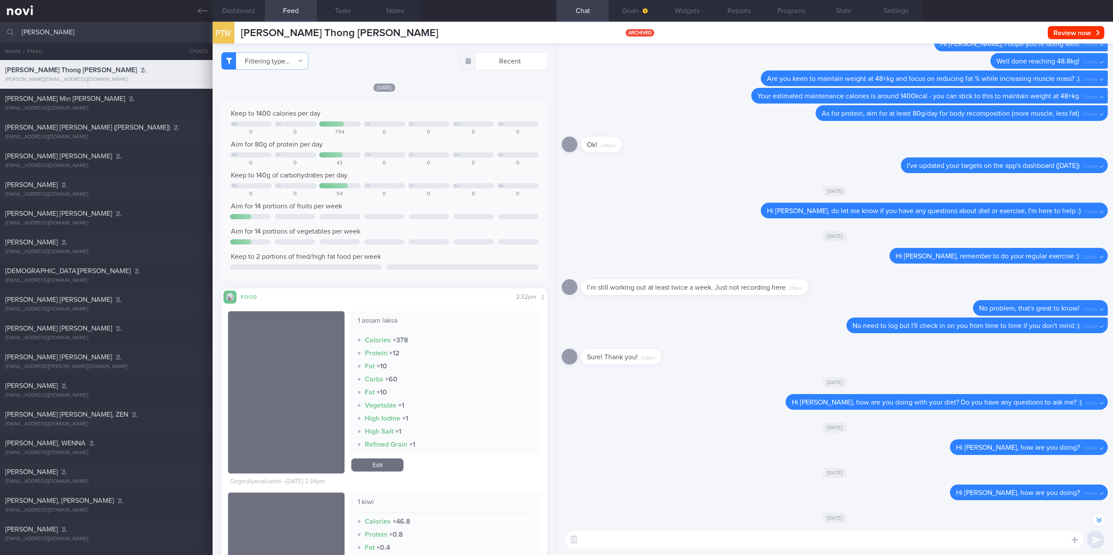
drag, startPoint x: 191, startPoint y: 9, endPoint x: 296, endPoint y: 34, distance: 108.1
click at [191, 9] on link at bounding box center [106, 11] width 213 height 22
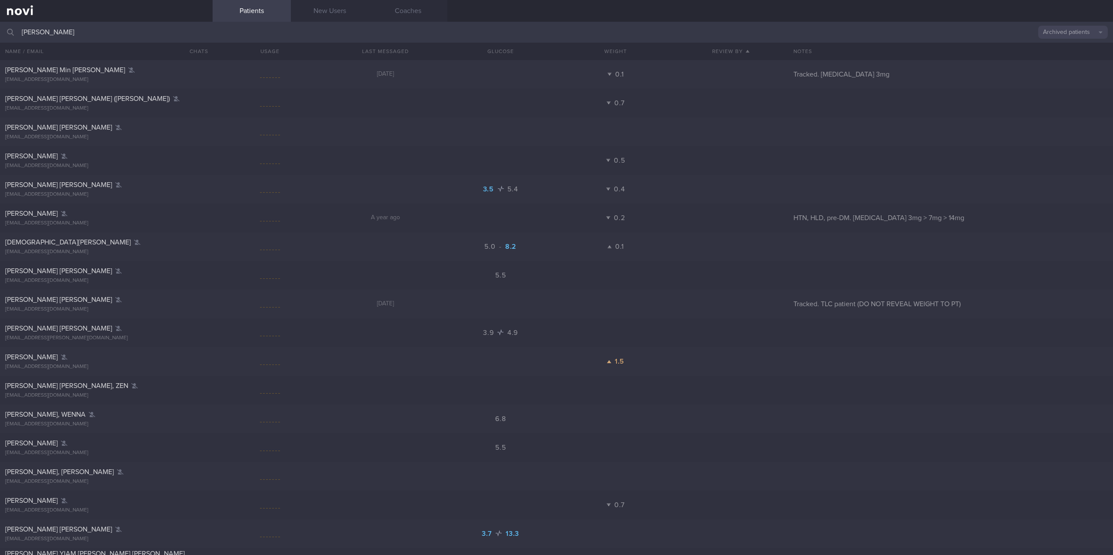
click at [286, 37] on input "lee li" at bounding box center [556, 32] width 1113 height 21
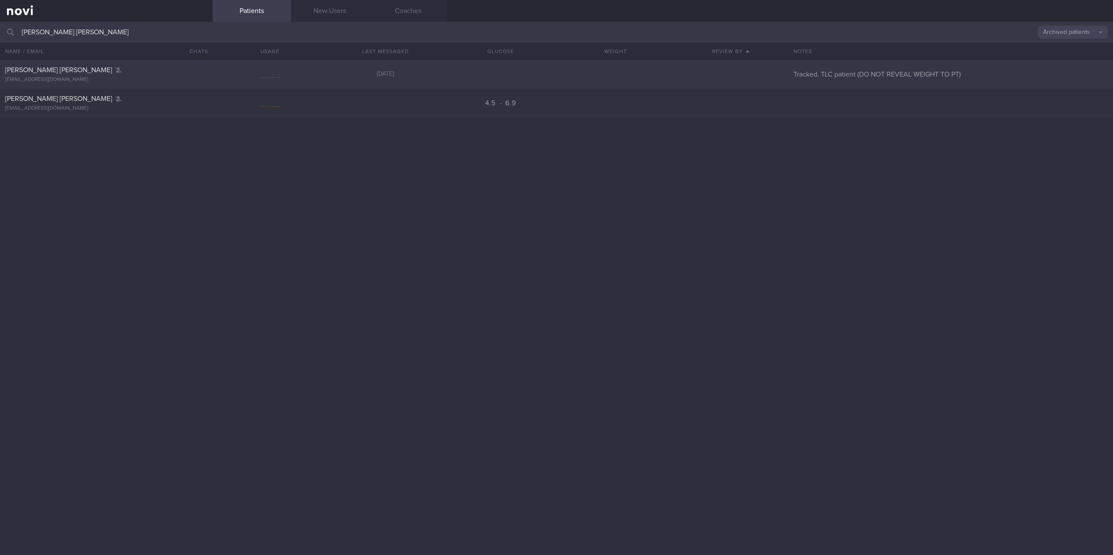
type input "lee li ying"
click at [220, 79] on div at bounding box center [270, 74] width 115 height 11
select select "8"
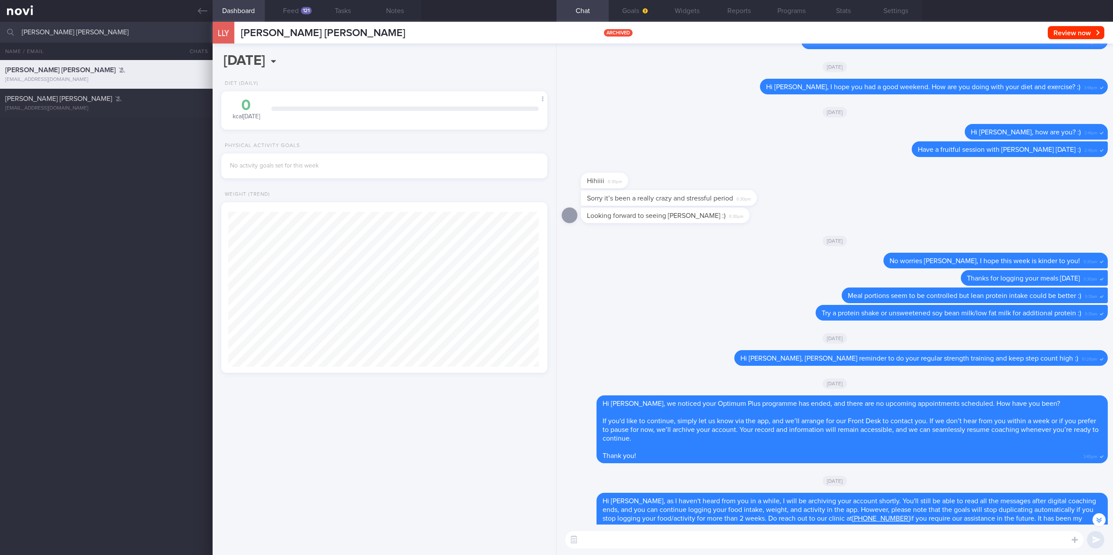
drag, startPoint x: 83, startPoint y: 33, endPoint x: 18, endPoint y: 29, distance: 64.9
click at [18, 29] on div "lee li ying Archived patients Assigned patients All active patients Archived pa…" at bounding box center [556, 32] width 1113 height 21
type input "shamas"
click at [90, 101] on span "SHAMASH LARA JENNY LIORA" at bounding box center [85, 98] width 161 height 7
type input "tracked"
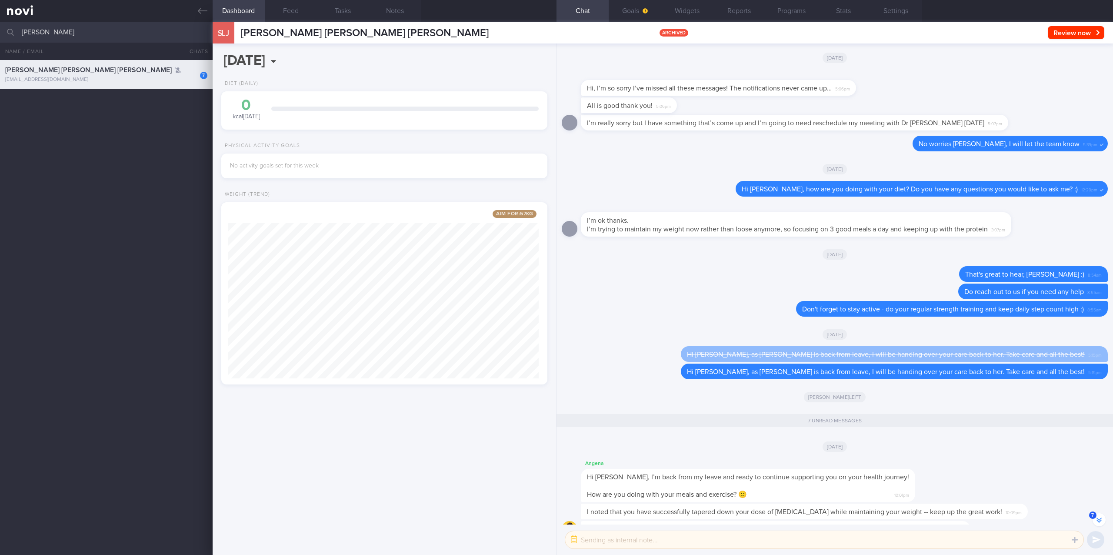
scroll to position [-695, 0]
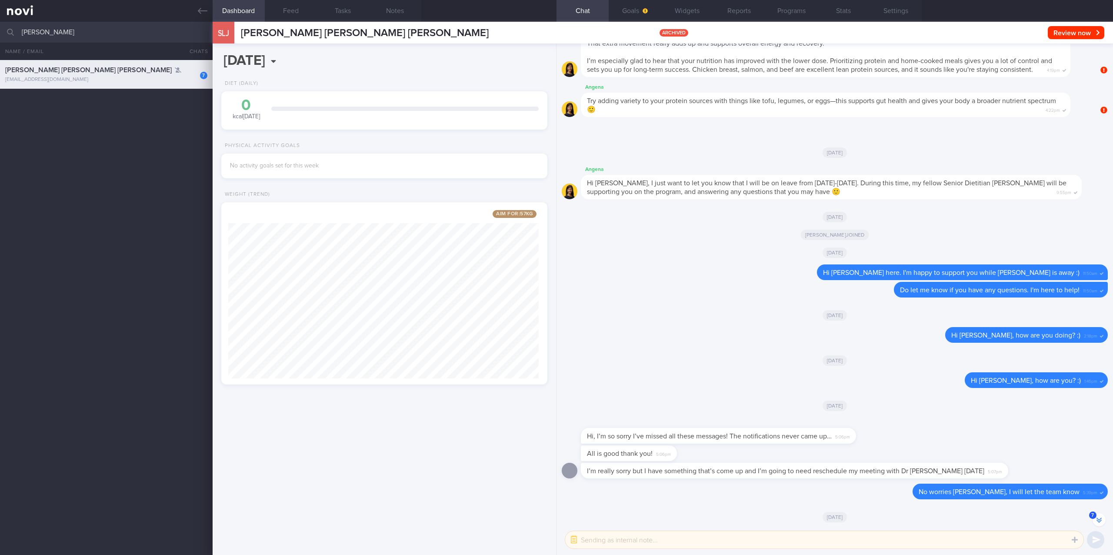
drag, startPoint x: 83, startPoint y: 35, endPoint x: -153, endPoint y: 44, distance: 236.7
click at [0, 44] on html "You are offline! Some functionality will be unavailable Patients New Users Coac…" at bounding box center [556, 277] width 1113 height 555
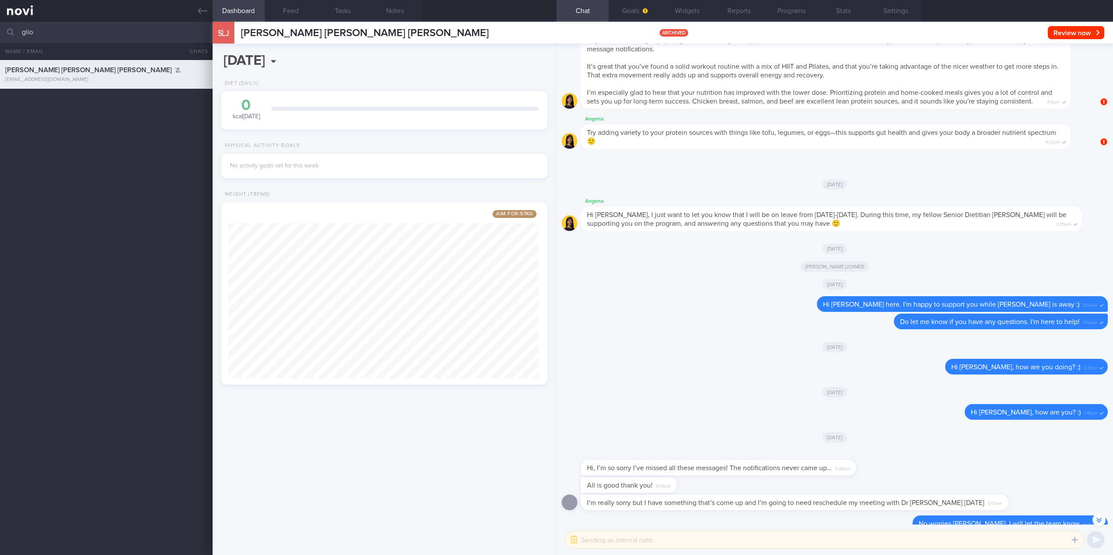
scroll to position [-663, 0]
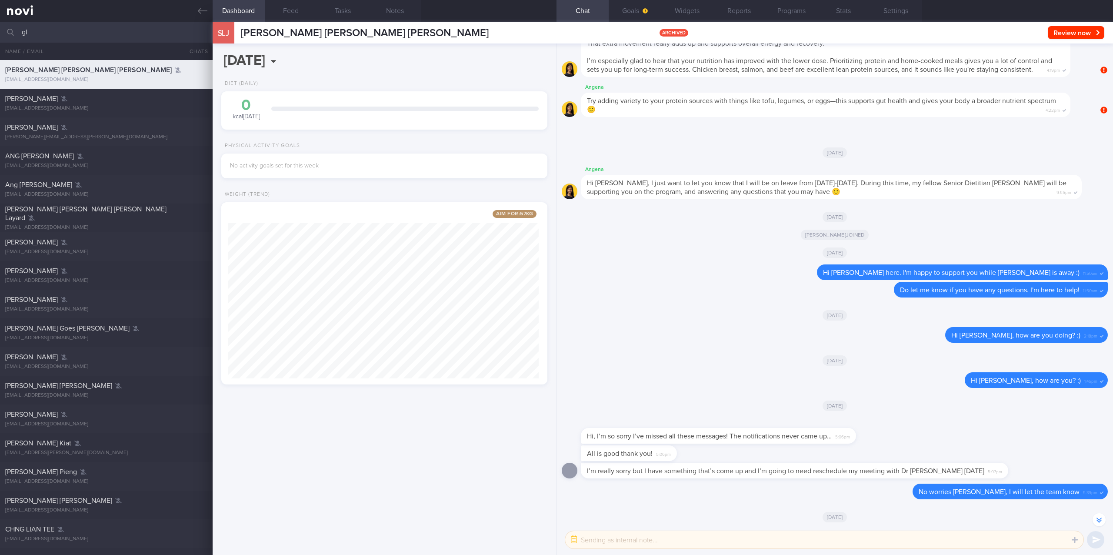
type input "g"
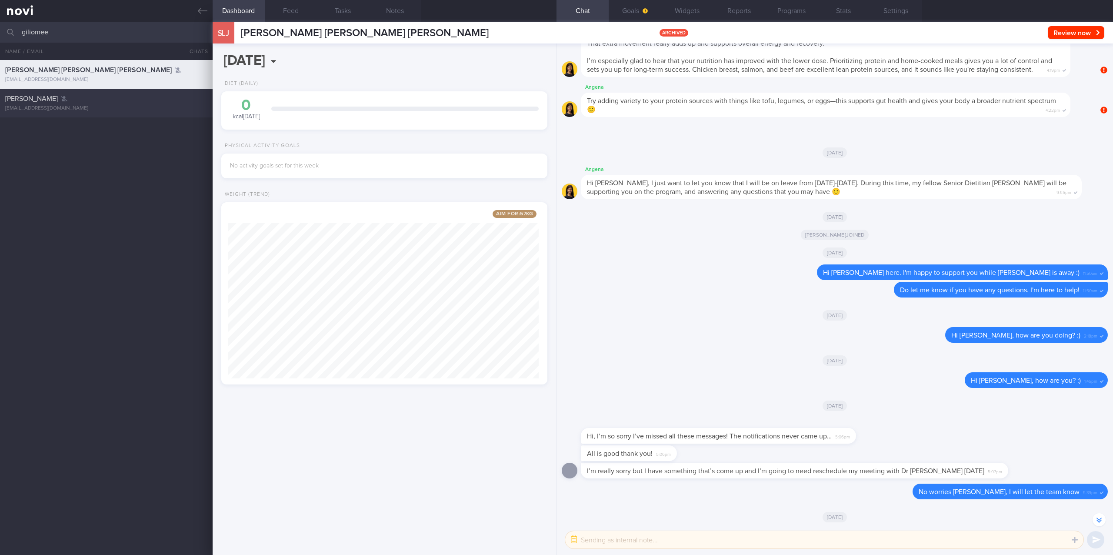
type input "giliomee"
click at [116, 97] on div "GILIOMEE ANNEMARIE" at bounding box center [105, 98] width 200 height 9
type input "?suicide tendency?"
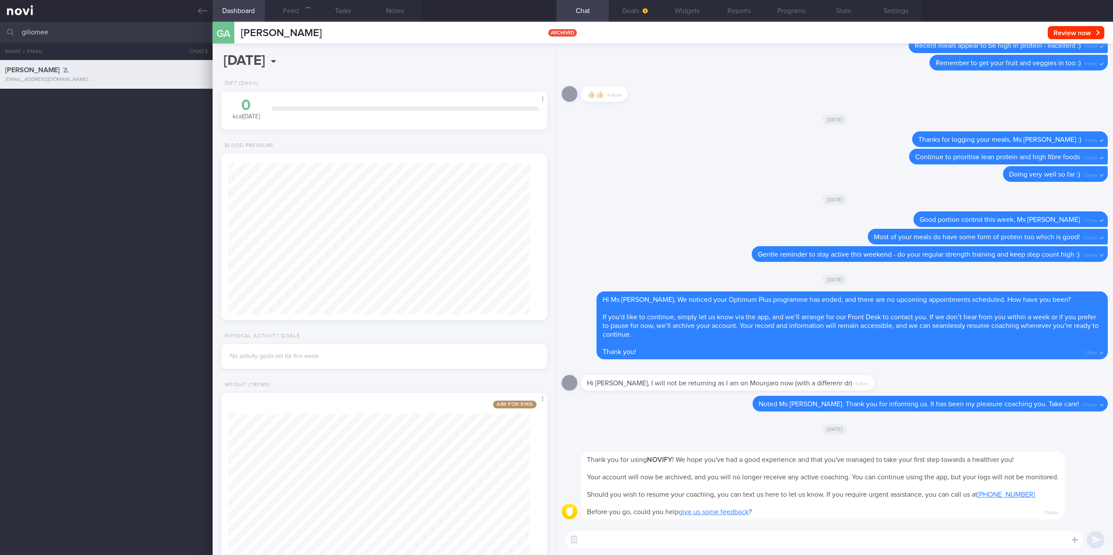
scroll to position [163, 302]
drag, startPoint x: 103, startPoint y: 38, endPoint x: -90, endPoint y: 35, distance: 193.5
click at [0, 35] on html "You are offline! Some functionality will be unavailable Patients New Users Coac…" at bounding box center [556, 277] width 1113 height 555
type input "rogers"
click at [119, 114] on div "Rogers Kevin Walter kevinrogersmha@gmail.com 5 months ago Tracked. Dr Kevin. Hi…" at bounding box center [556, 103] width 1113 height 29
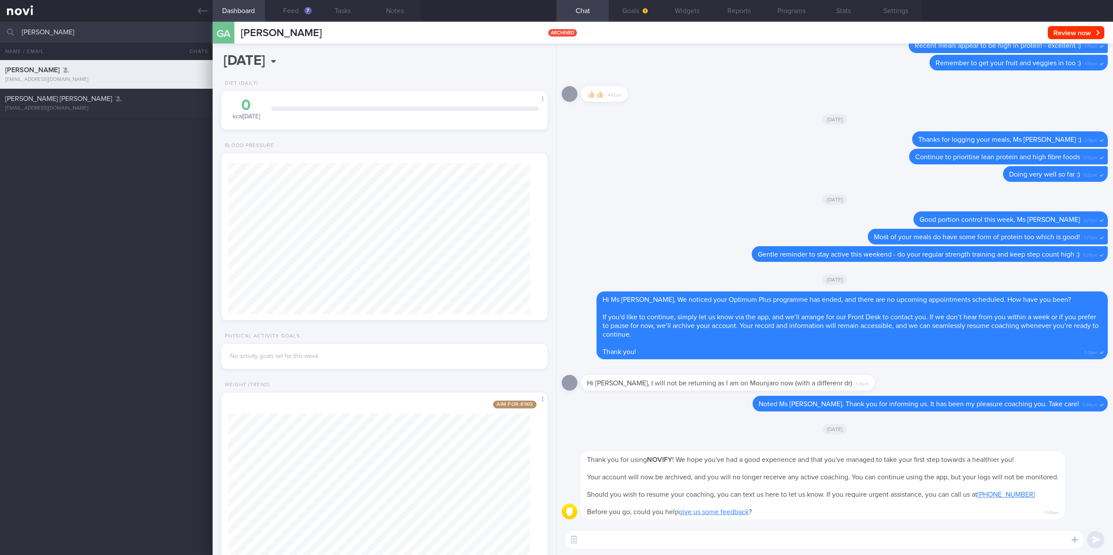
type input "Tracked. Dr Kevin. Highly educated, not receptive. Likely not compliant to diet…"
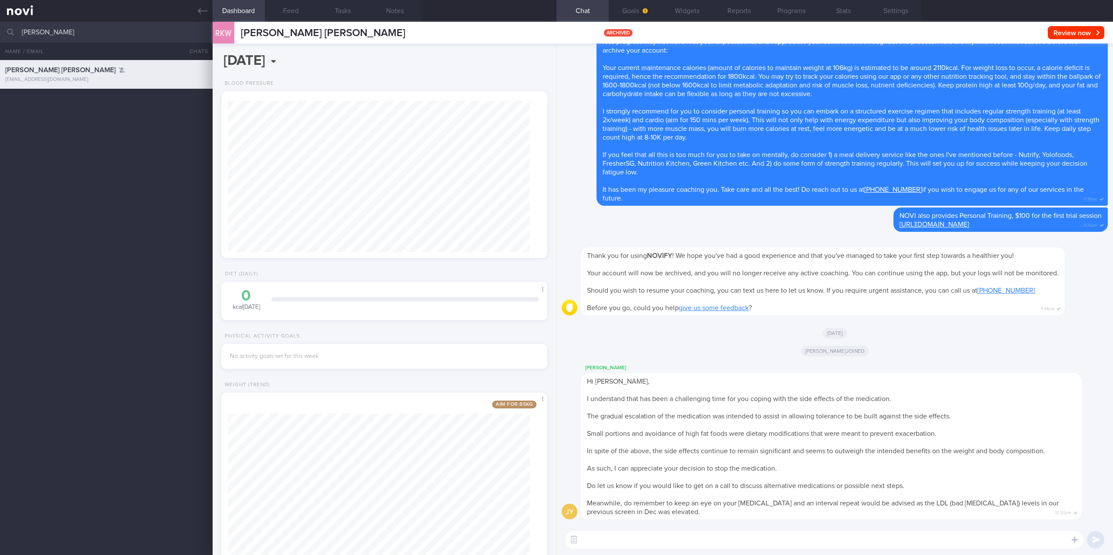
drag, startPoint x: 101, startPoint y: 30, endPoint x: 2, endPoint y: 32, distance: 99.1
click at [2, 32] on div "rogers Archived patients Assigned patients All active patients Archived patients" at bounding box center [556, 32] width 1113 height 21
type input "marlini"
click at [110, 104] on div "Marlini Binte Ismail marlin_seah@hotmail.com" at bounding box center [106, 102] width 213 height 17
type input "poor diet understanding, not compliant"
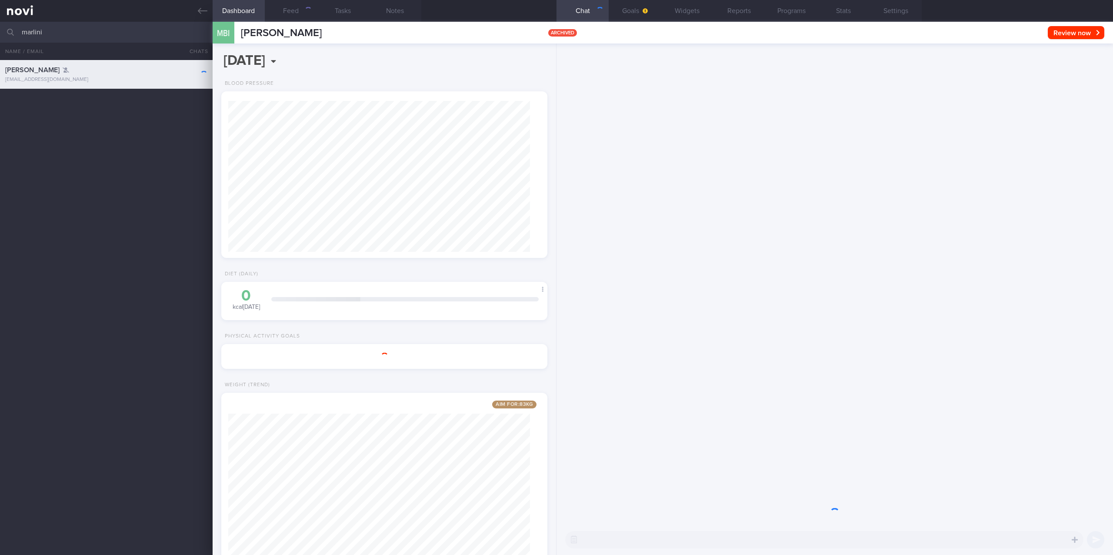
scroll to position [151, 302]
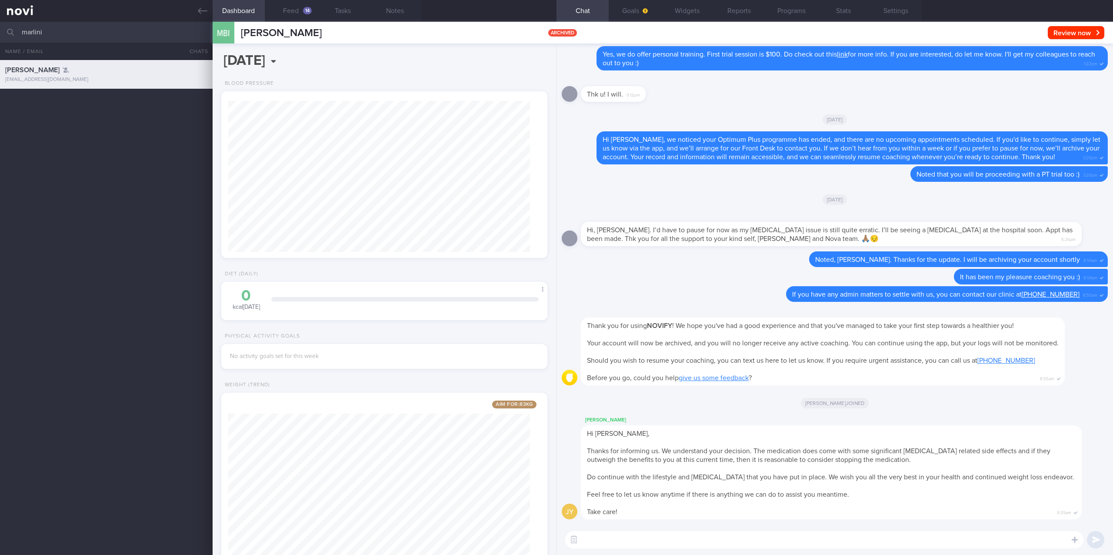
drag, startPoint x: 73, startPoint y: 37, endPoint x: 24, endPoint y: 38, distance: 49.1
click at [24, 38] on input "marlini" at bounding box center [556, 32] width 1113 height 21
type input "clarence"
click at [96, 106] on div "clarebeaarr@gmail.com" at bounding box center [106, 108] width 202 height 7
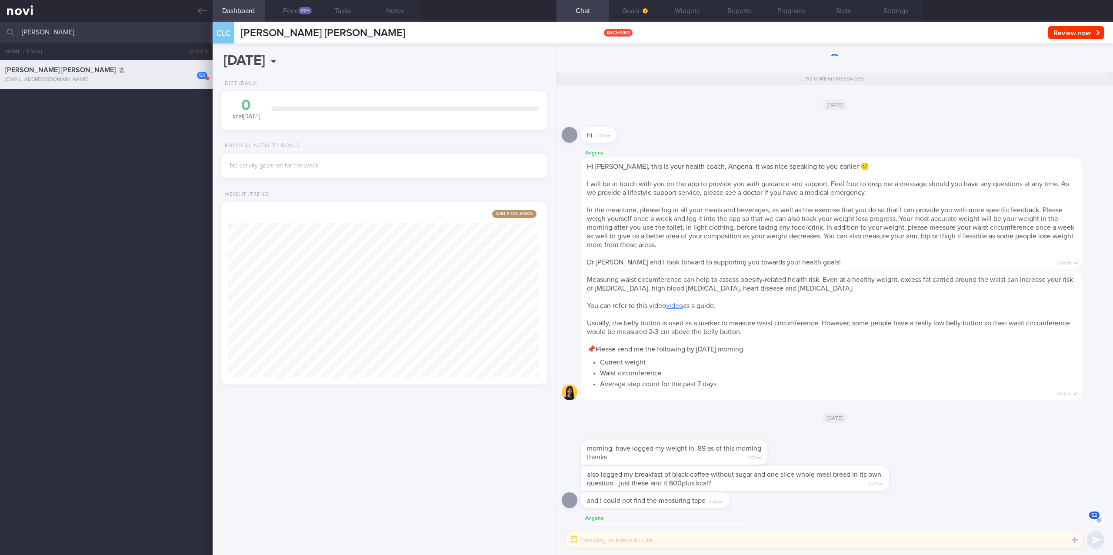
scroll to position [-3627, 0]
drag, startPoint x: 197, startPoint y: 6, endPoint x: 982, endPoint y: 116, distance: 792.3
click at [197, 6] on link at bounding box center [106, 11] width 213 height 22
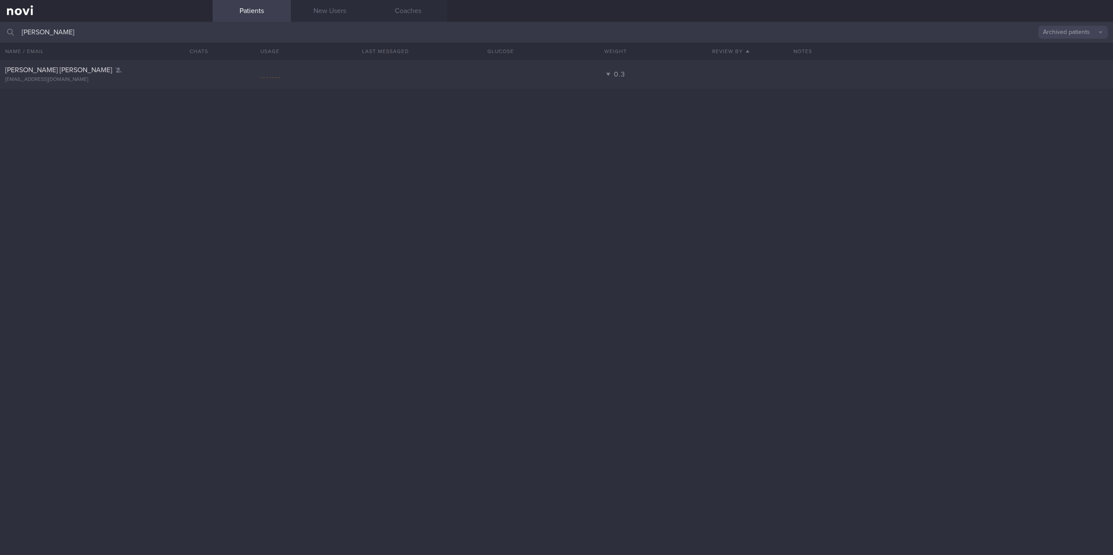
click at [682, 28] on button "Archived patients" at bounding box center [1073, 32] width 70 height 13
click at [682, 61] on button "All active patients" at bounding box center [1073, 59] width 70 height 13
click at [106, 90] on div "[PERSON_NAME][EMAIL_ADDRESS][DOMAIN_NAME]" at bounding box center [106, 93] width 202 height 7
select select "5"
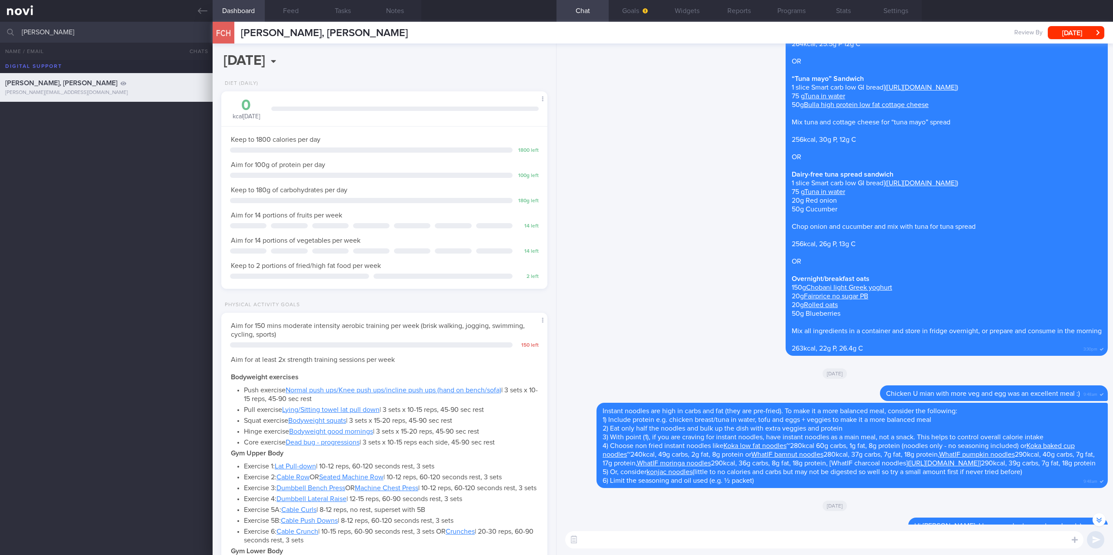
scroll to position [-232, 0]
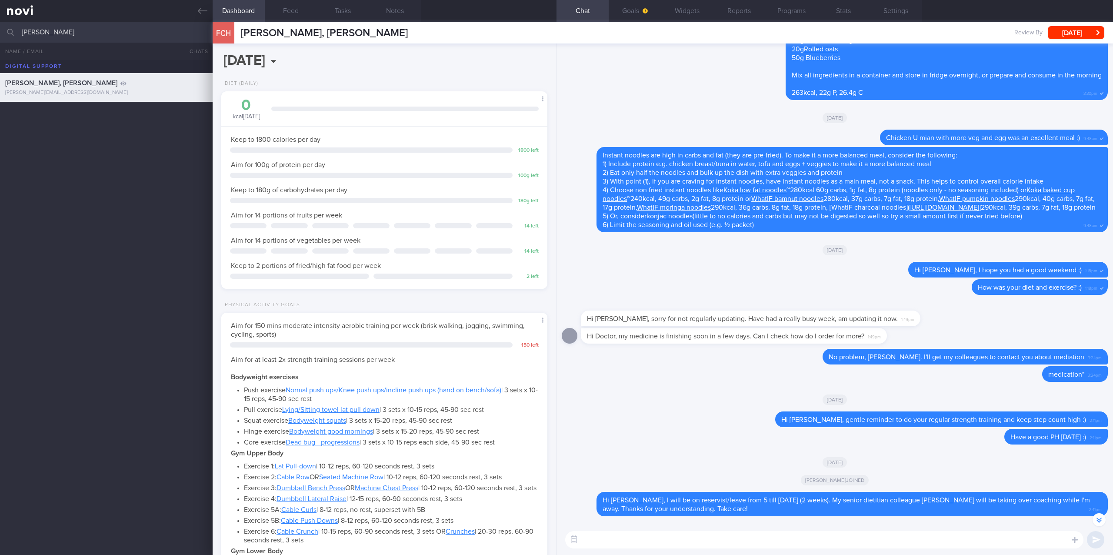
click at [591, 311] on textarea at bounding box center [824, 539] width 518 height 17
paste textarea "as I haven't heard from you in a while, I will be archiving your account shortl…"
type textarea "Hi Clarence, as I haven't heard from you in a while, I will be archiving your a…"
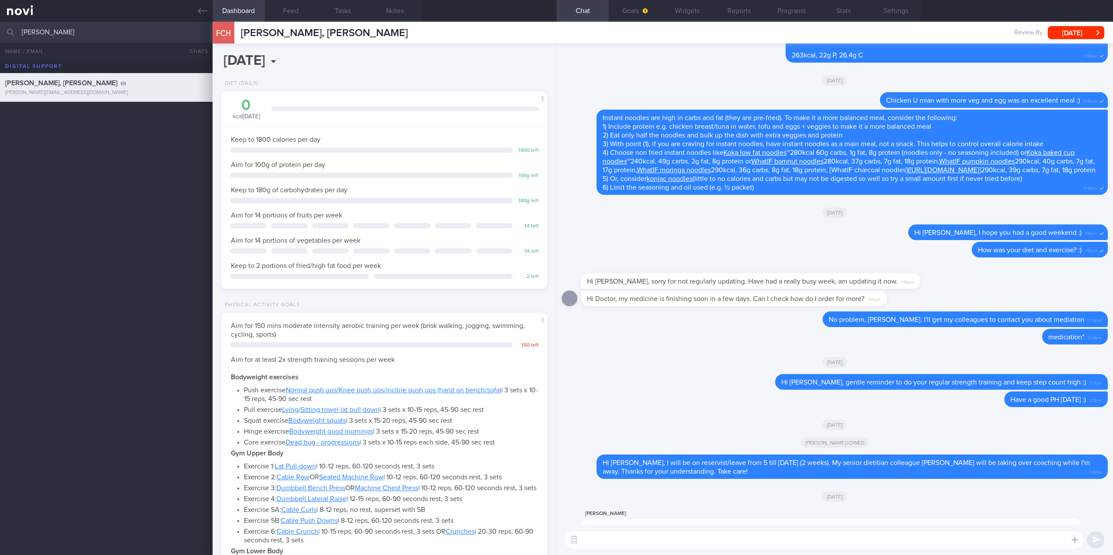
scroll to position [0, 0]
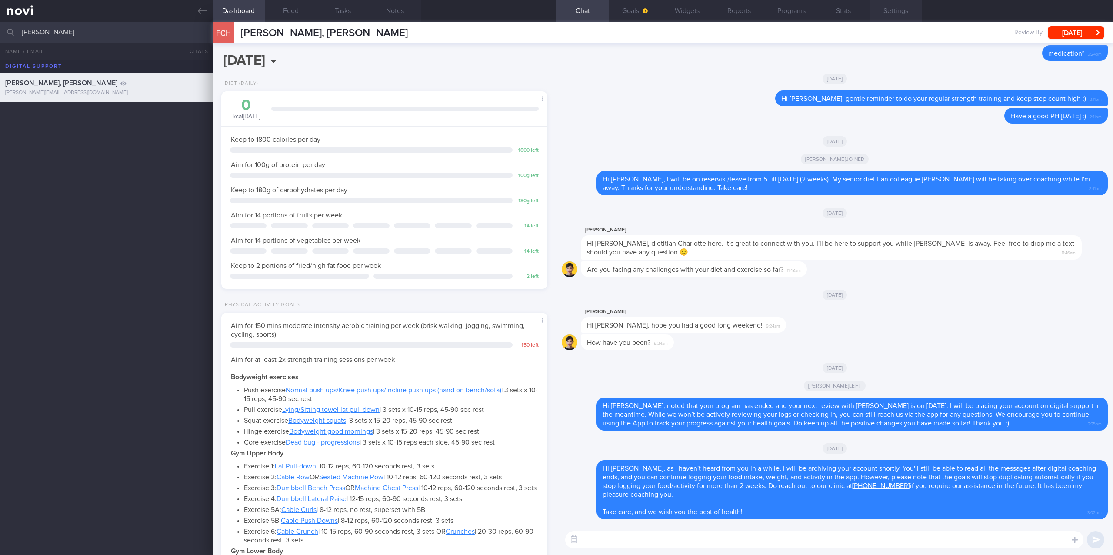
click at [682, 11] on button "Settings" at bounding box center [895, 11] width 52 height 22
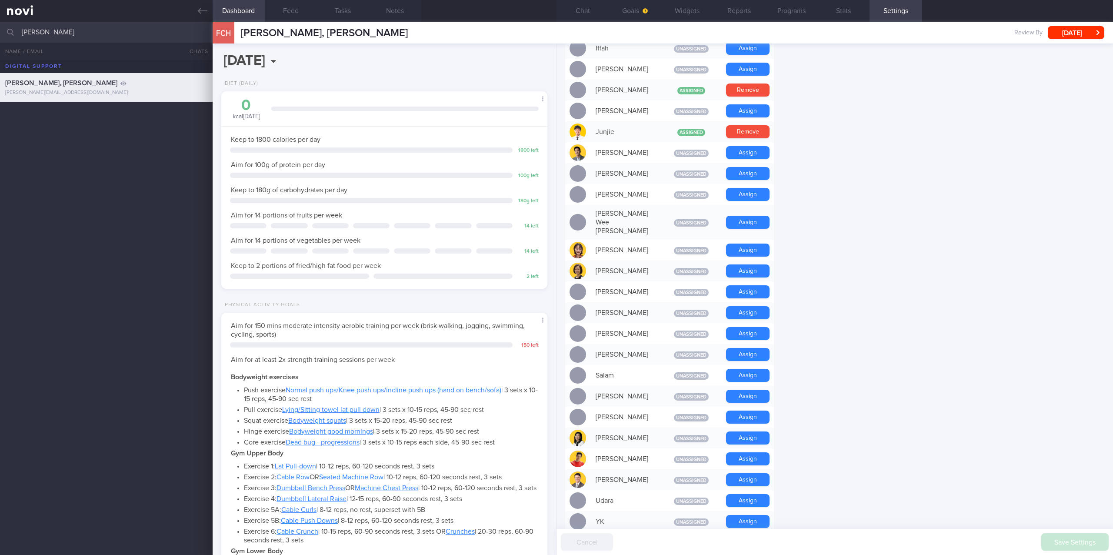
scroll to position [589, 0]
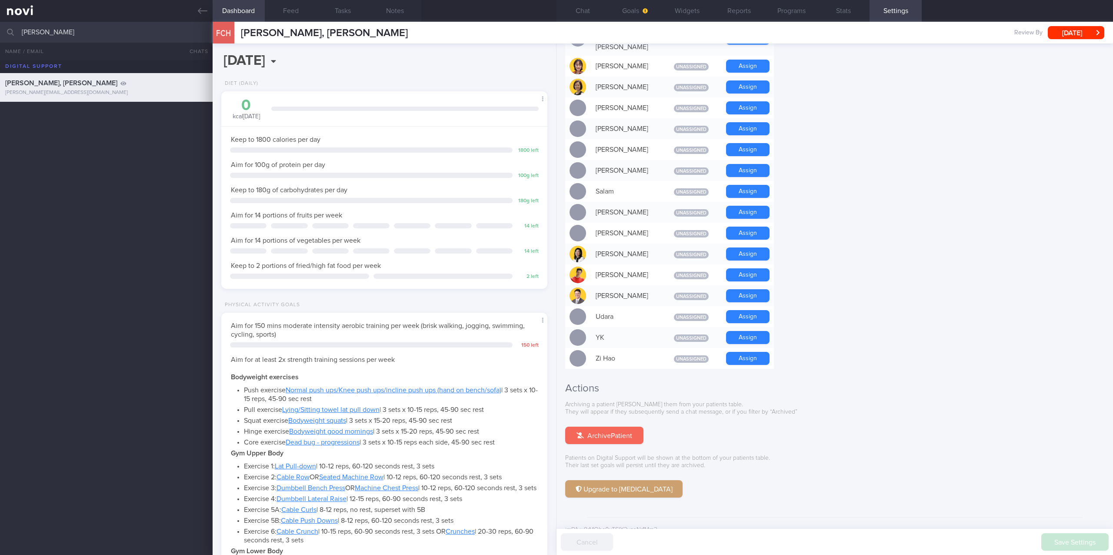
click at [606, 311] on button "Archive Patient" at bounding box center [604, 434] width 78 height 17
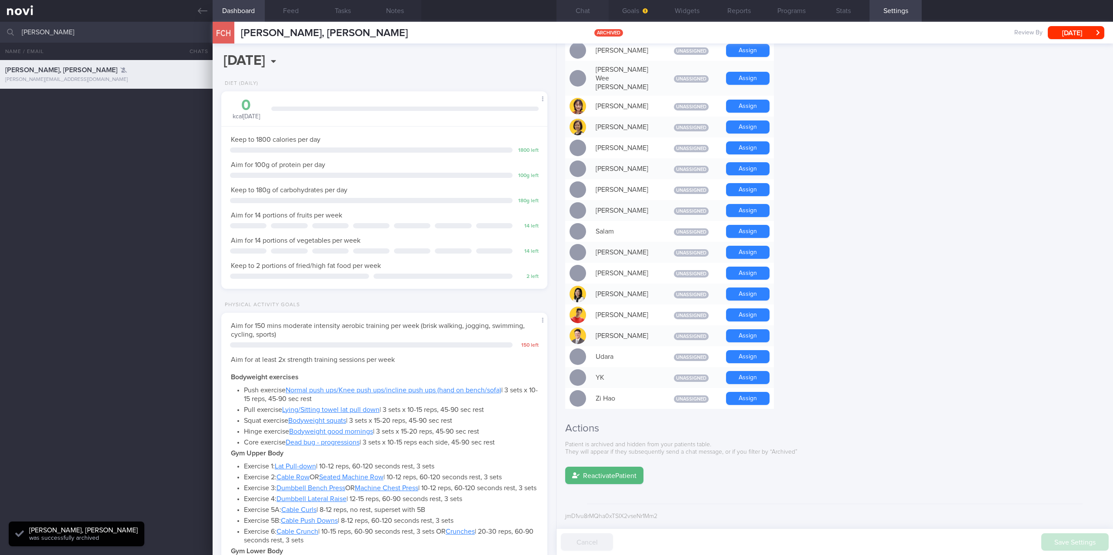
scroll to position [536, 0]
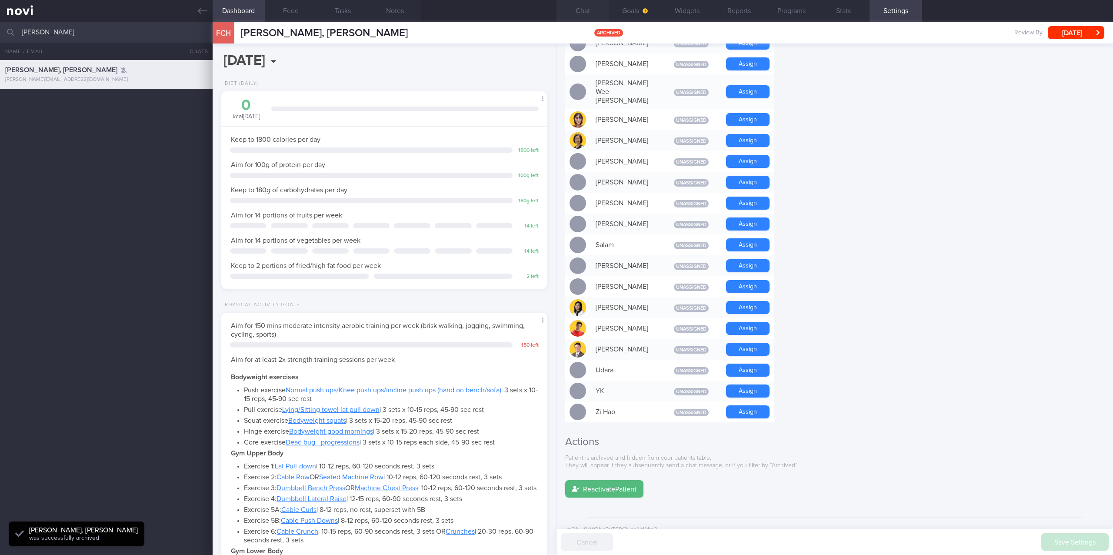
click at [592, 7] on button "Chat" at bounding box center [582, 11] width 52 height 22
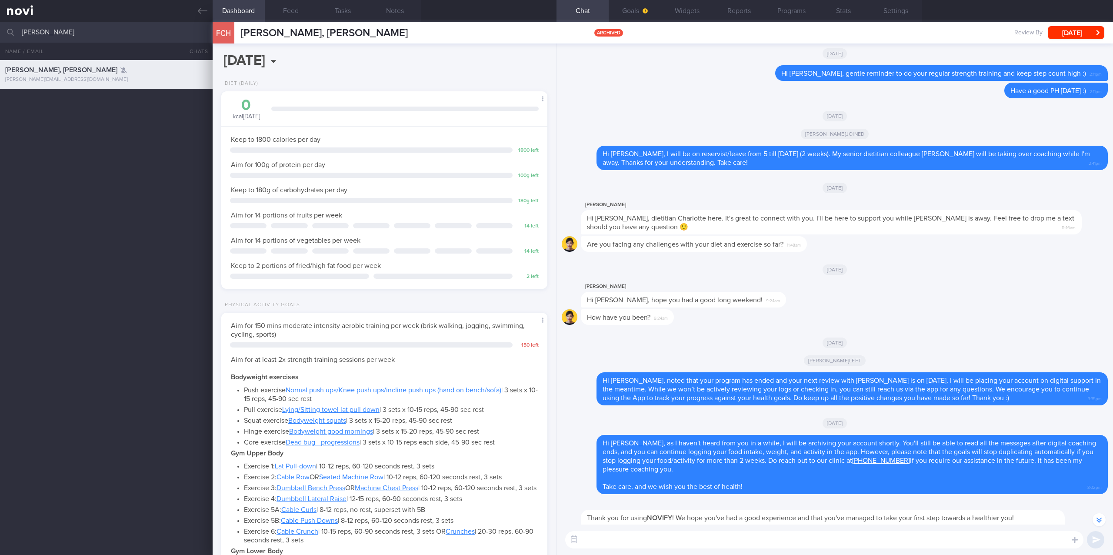
scroll to position [-174, 0]
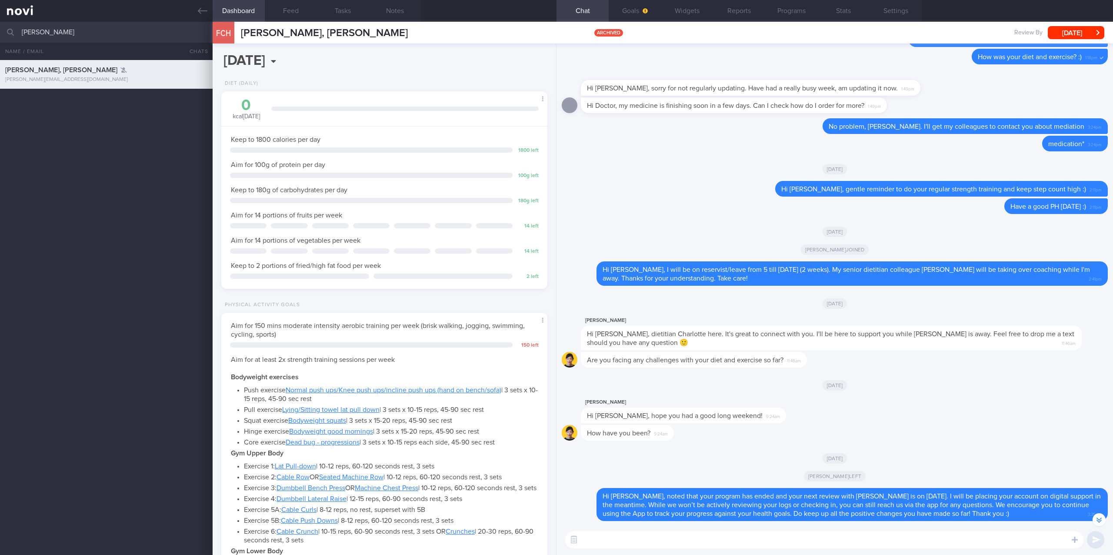
drag, startPoint x: 117, startPoint y: 32, endPoint x: -104, endPoint y: 40, distance: 221.4
click at [0, 40] on html "You are offline! Some functionality will be unavailable Patients New Users Coac…" at bounding box center [556, 277] width 1113 height 555
click at [206, 14] on icon at bounding box center [203, 11] width 10 height 10
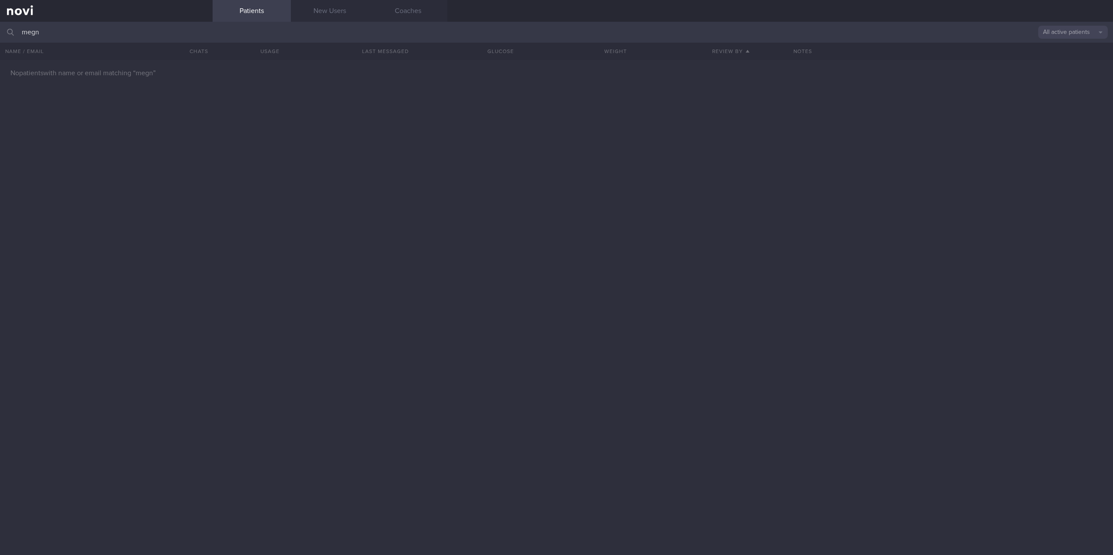
click at [682, 34] on button "All active patients" at bounding box center [1073, 32] width 70 height 13
click at [682, 73] on button "Archived patients" at bounding box center [1073, 73] width 70 height 13
click at [597, 25] on input "megn" at bounding box center [556, 32] width 1113 height 21
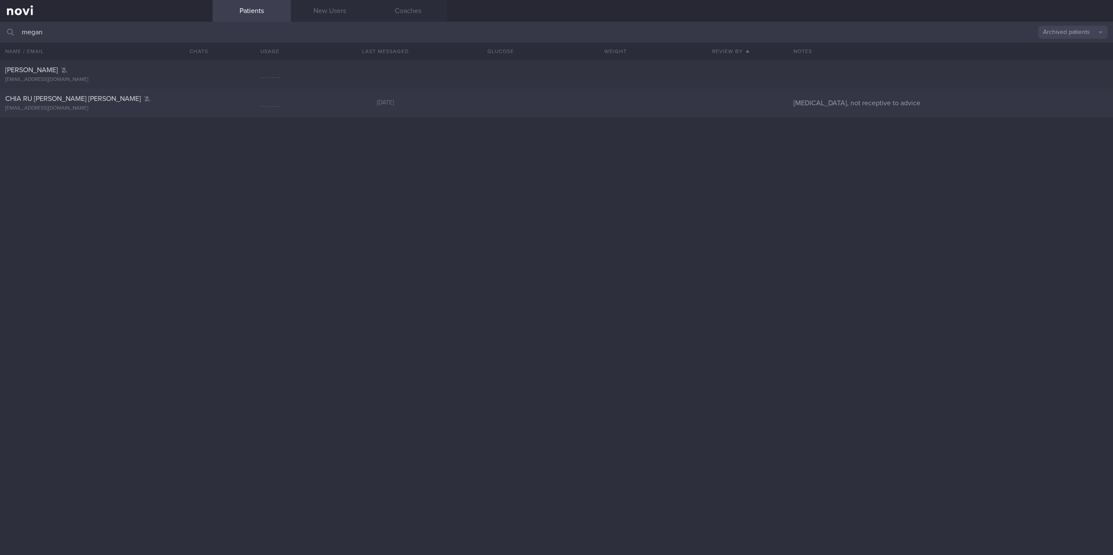
type input "megan"
click at [197, 107] on div "meg.chia@gmail.com" at bounding box center [106, 108] width 202 height 7
select select "8"
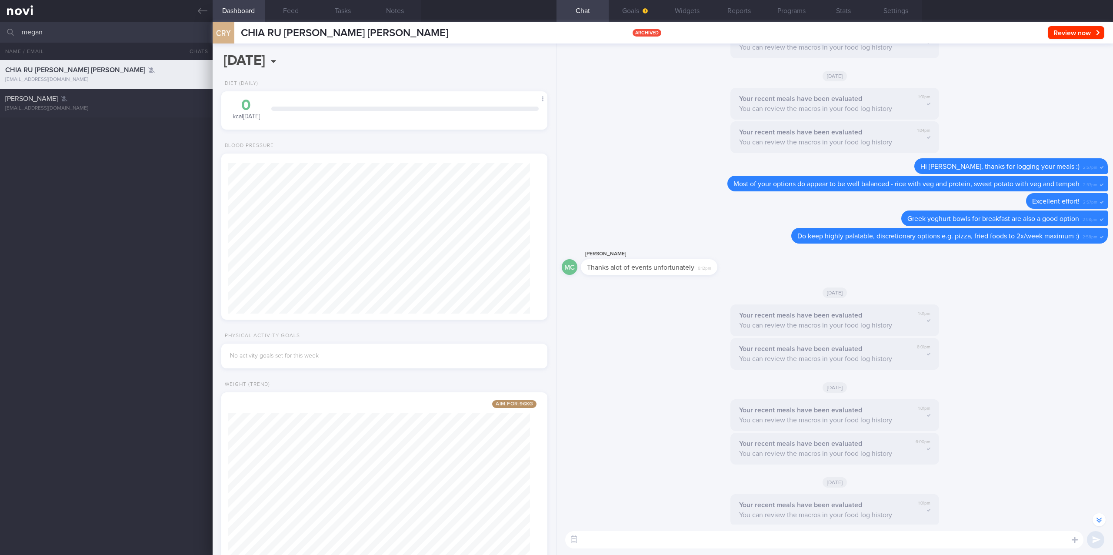
scroll to position [-7330, 0]
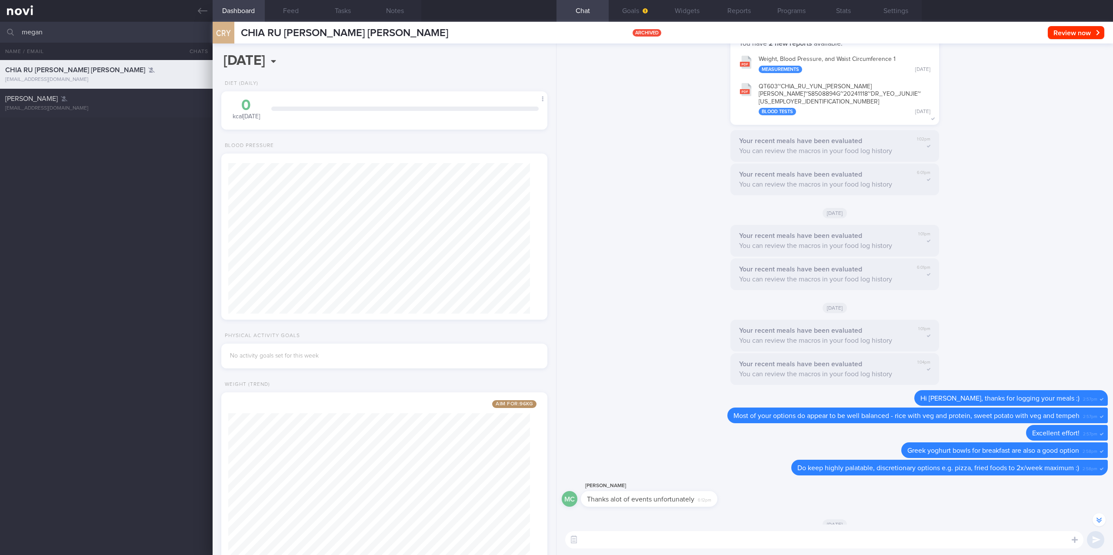
click at [46, 35] on input "megan" at bounding box center [556, 32] width 1113 height 21
drag, startPoint x: 61, startPoint y: 32, endPoint x: -55, endPoint y: 32, distance: 116.1
click at [0, 32] on html "You are offline! Some functionality will be unavailable Patients New Users Coac…" at bounding box center [556, 277] width 1113 height 555
type input "sankaran"
drag, startPoint x: 66, startPoint y: 126, endPoint x: 571, endPoint y: 297, distance: 533.3
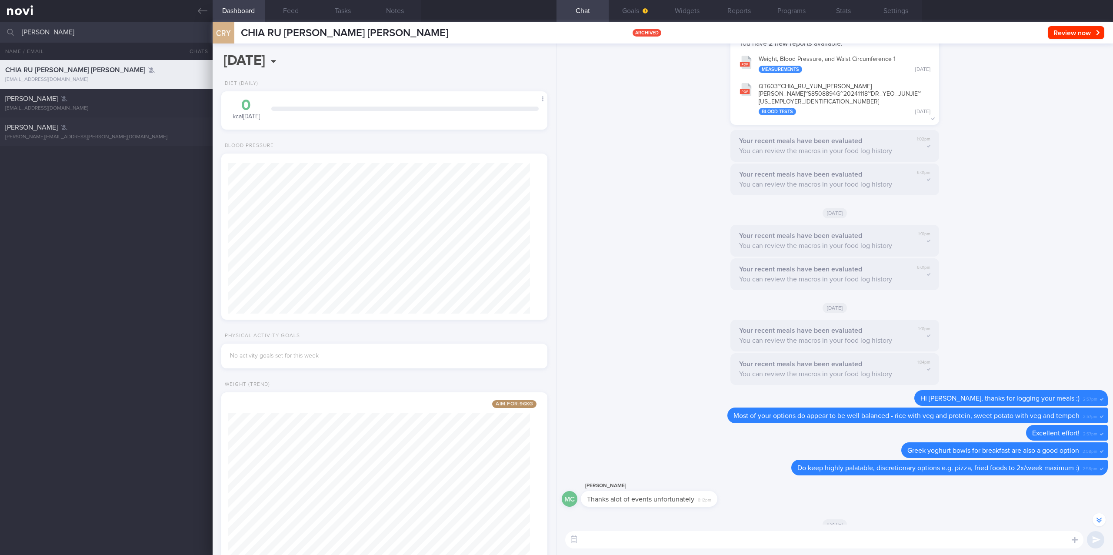
click at [58, 126] on span "SANKARAN SREERAMAN" at bounding box center [31, 127] width 53 height 7
type input "uses MFP"
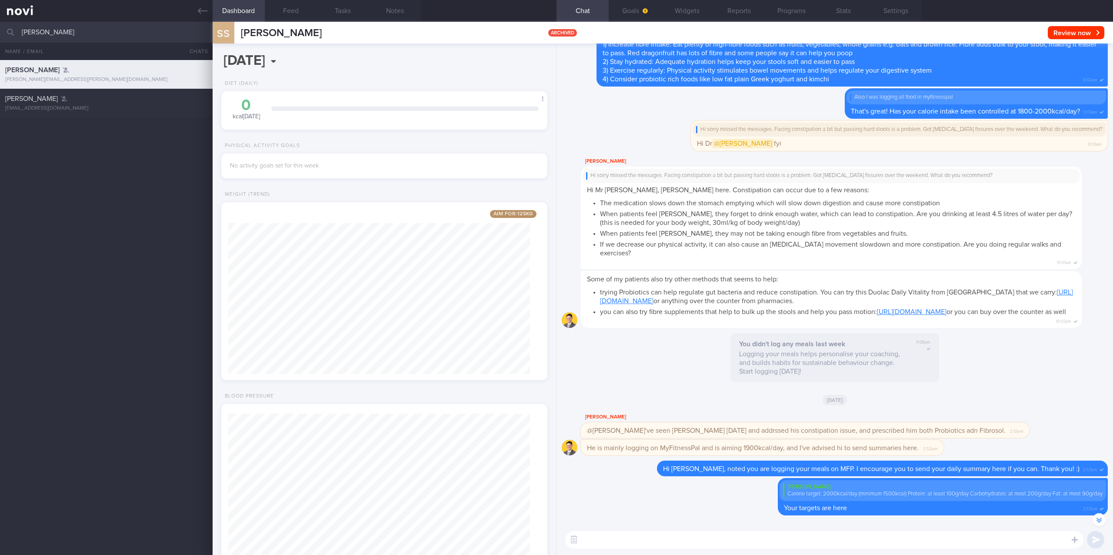
scroll to position [-2452, 0]
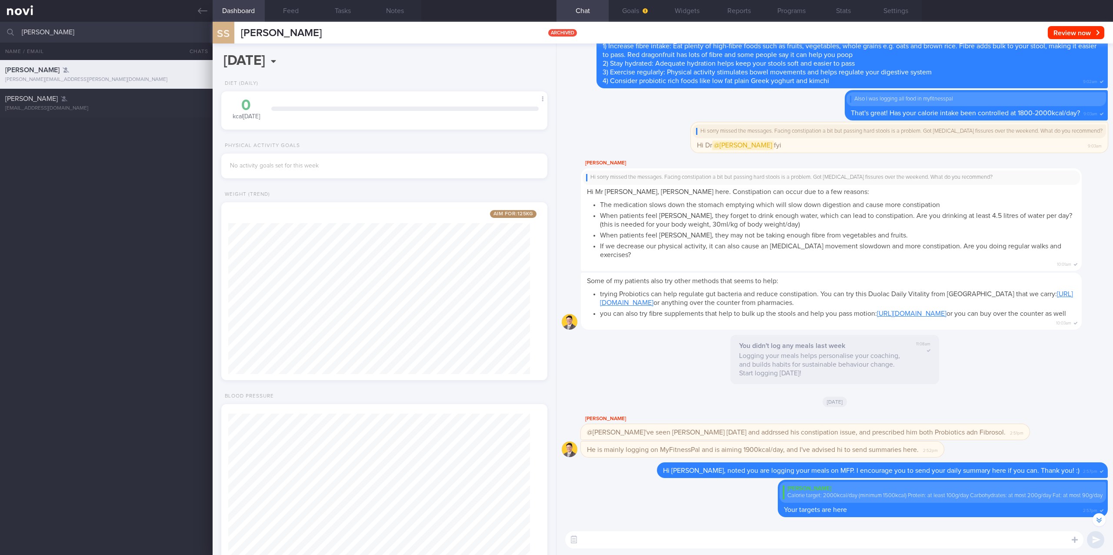
drag, startPoint x: 85, startPoint y: 29, endPoint x: -50, endPoint y: 27, distance: 135.2
click at [0, 27] on html "You are offline! Some functionality will be unavailable Patients New Users Coac…" at bounding box center [556, 277] width 1113 height 555
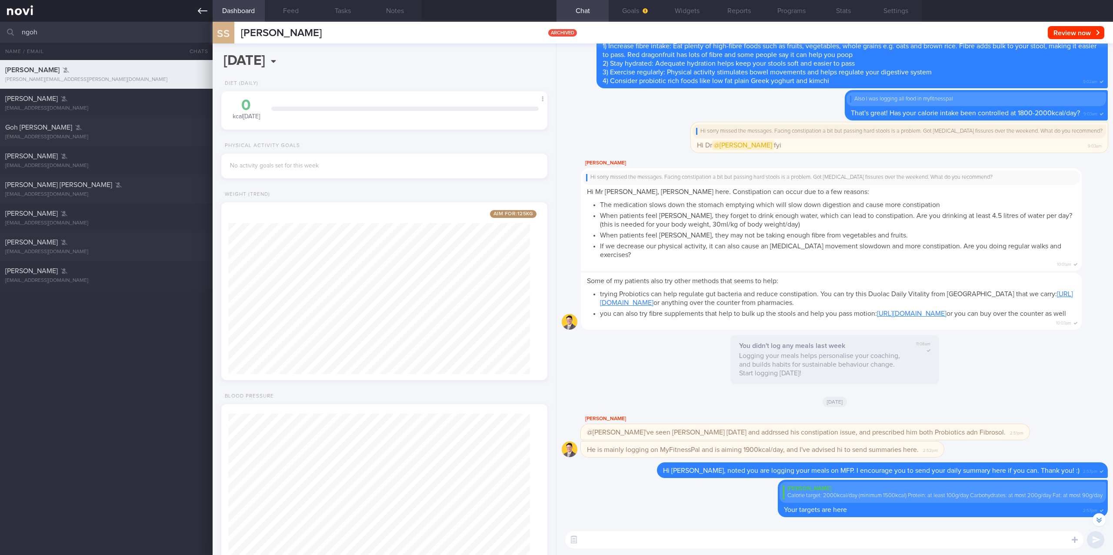
type input "ngoh"
click at [197, 11] on link at bounding box center [106, 11] width 213 height 22
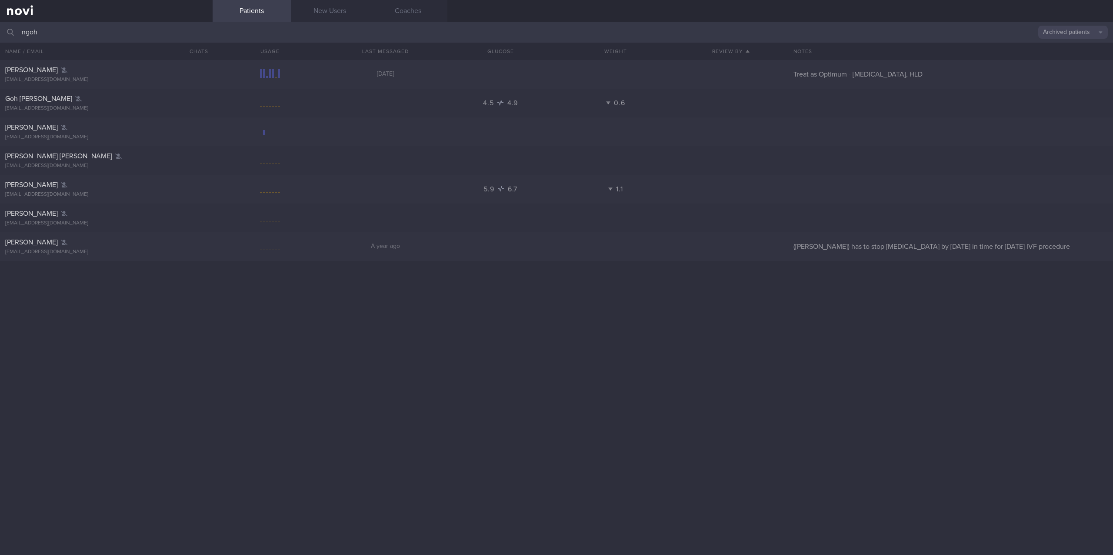
click at [682, 33] on button "Archived patients" at bounding box center [1073, 32] width 70 height 13
click at [682, 57] on button "All active patients" at bounding box center [1073, 59] width 70 height 13
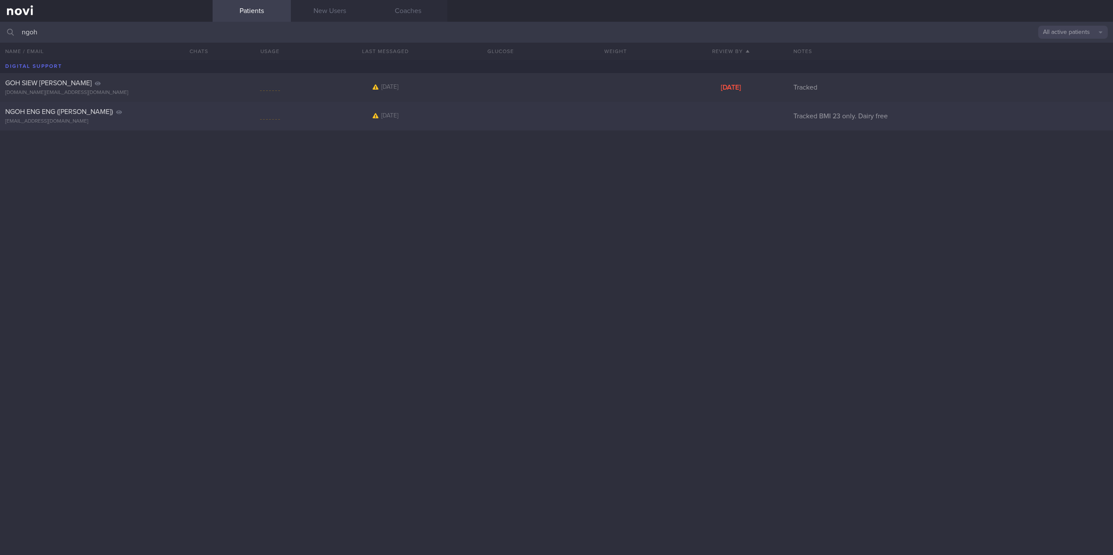
click at [146, 116] on div "NGOH ENG ENG (NICOLE) to_calvary@yahoo.com" at bounding box center [106, 115] width 213 height 17
select select "8"
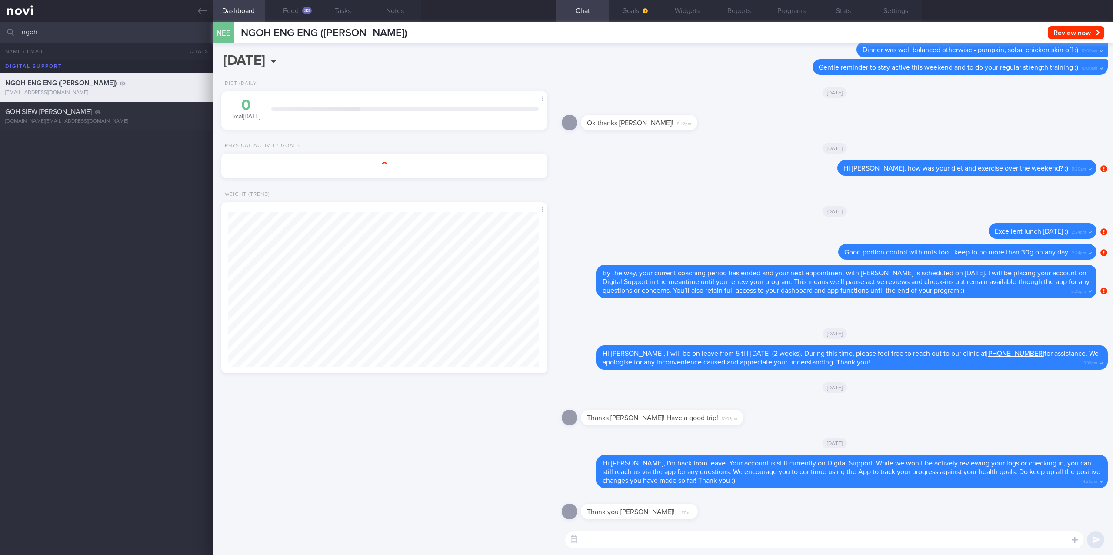
scroll to position [151, 302]
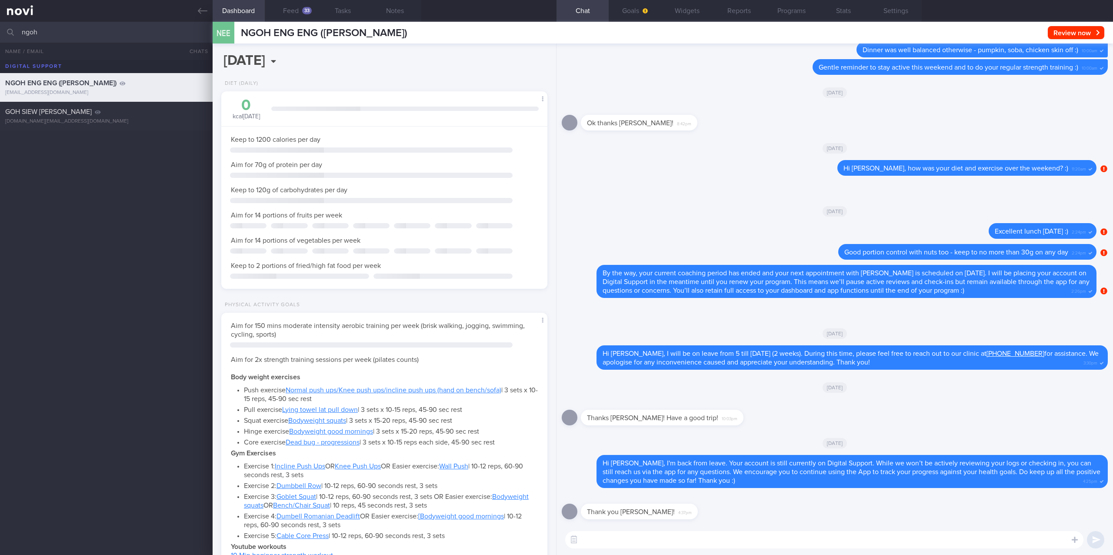
click at [682, 311] on div "Thanks Joel! Have a good trip! 10:03pm" at bounding box center [835, 414] width 546 height 31
click at [675, 311] on textarea at bounding box center [824, 539] width 518 height 17
type textarea "N"
paste textarea "as I haven't heard from you in a while, I will be archiving your account shortl…"
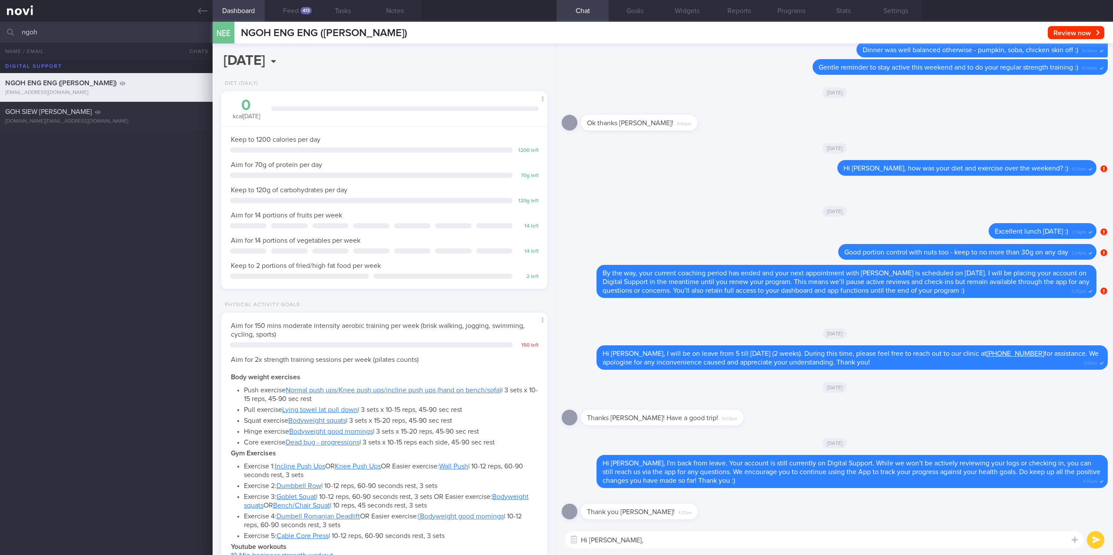
type textarea "Hi Nicole, as I haven't heard from you in a while, I will be archiving your acc…"
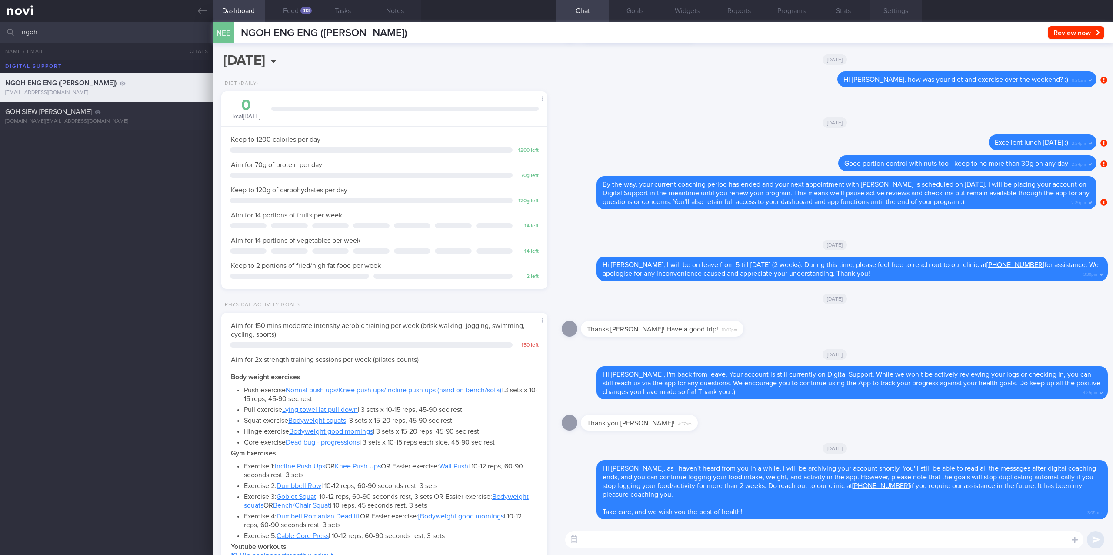
click at [682, 11] on button "Settings" at bounding box center [895, 11] width 52 height 22
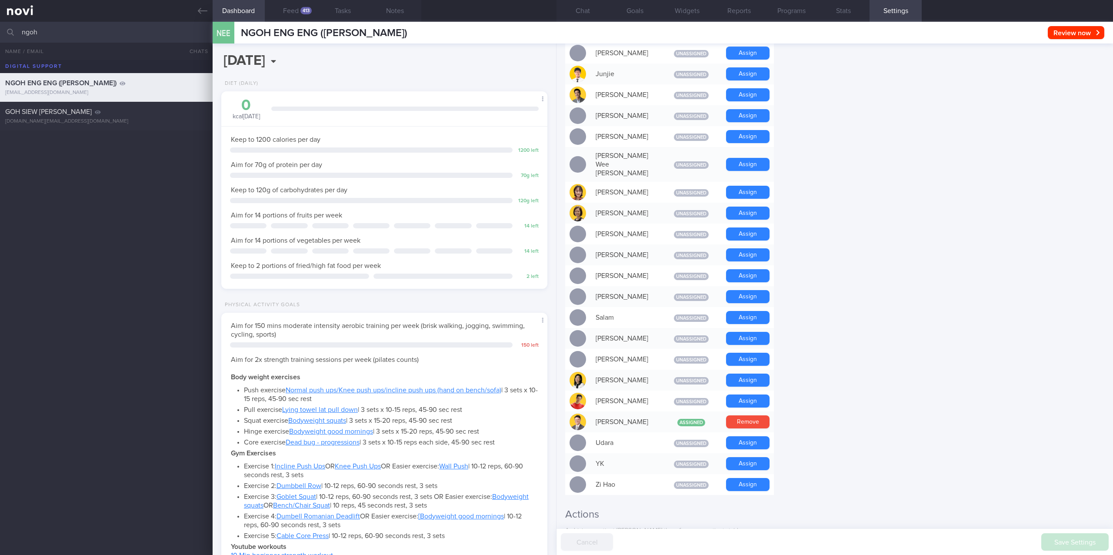
scroll to position [589, 0]
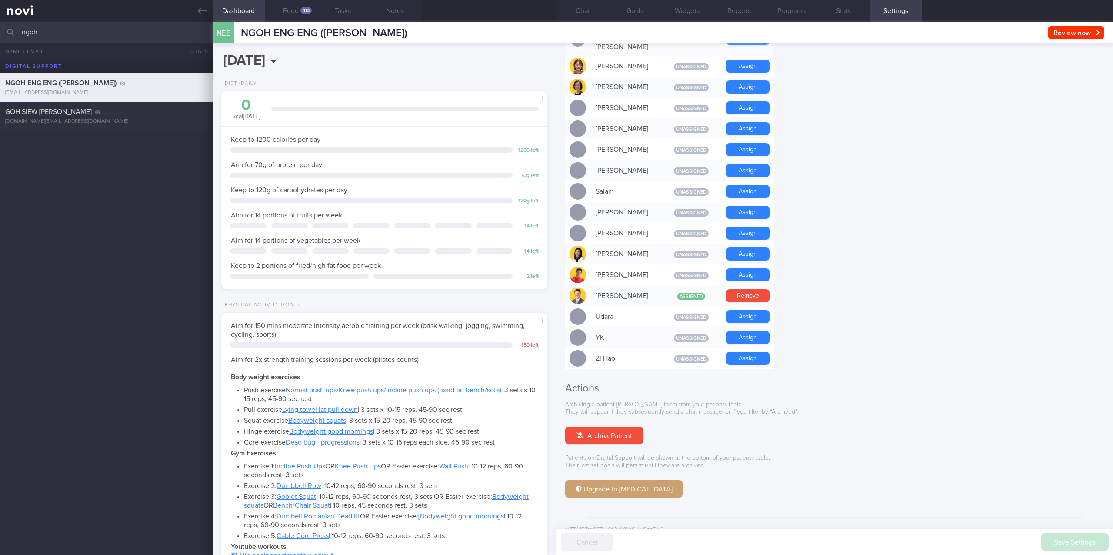
click at [621, 311] on button "Archive Patient" at bounding box center [604, 434] width 78 height 17
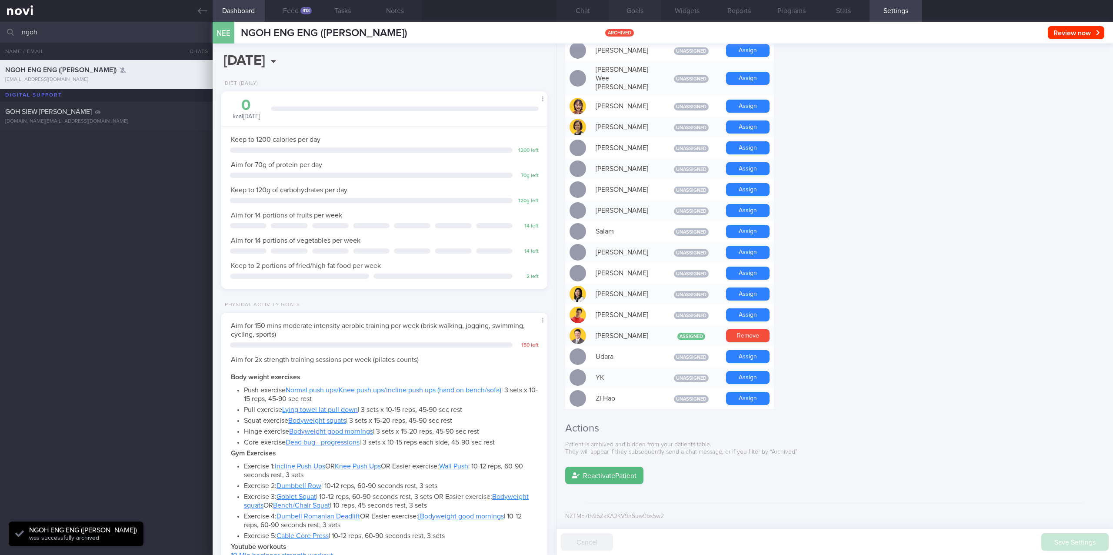
scroll to position [536, 0]
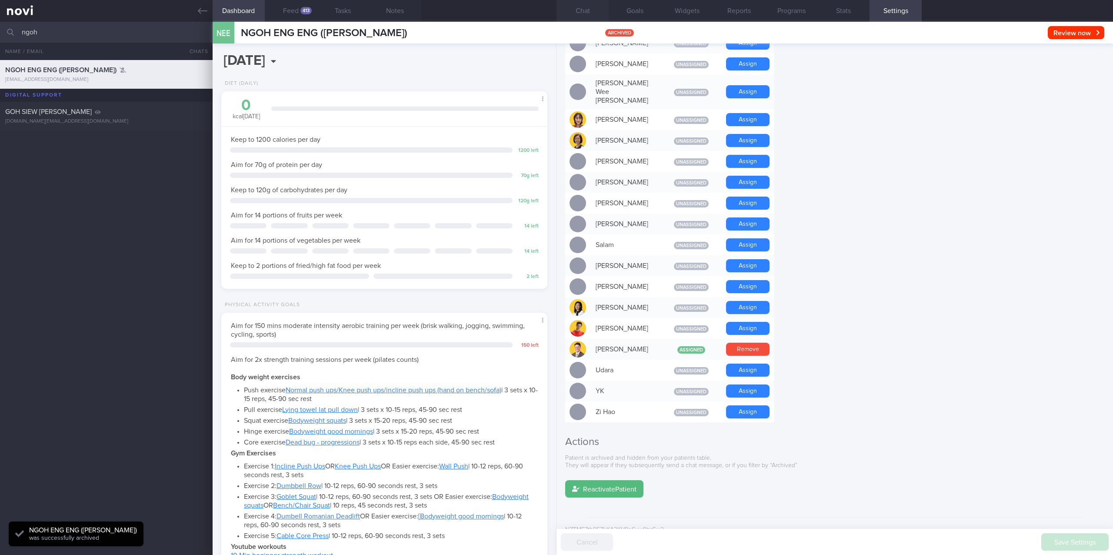
click at [593, 10] on button "Chat" at bounding box center [582, 11] width 52 height 22
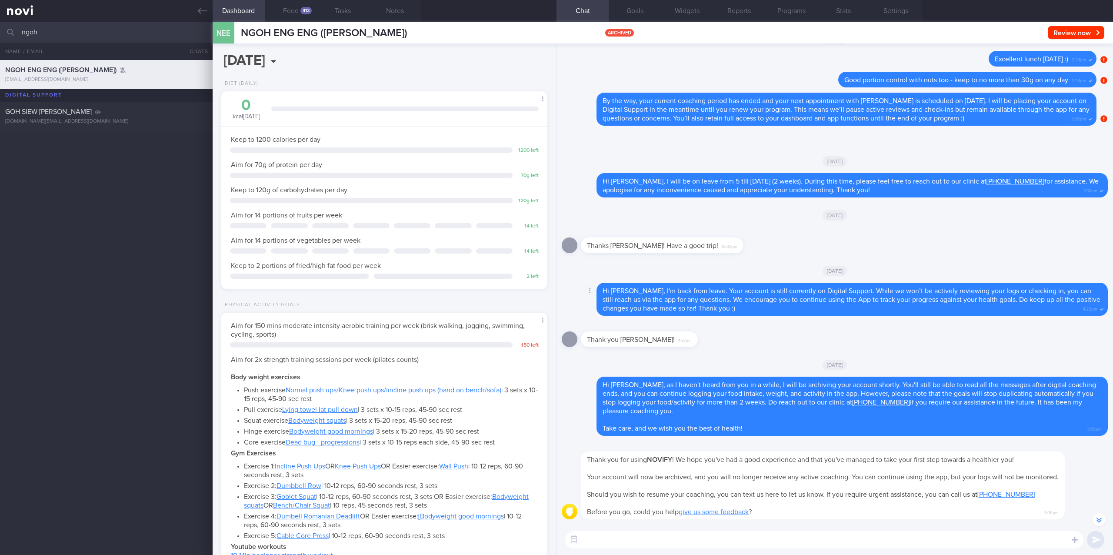
scroll to position [-231, 0]
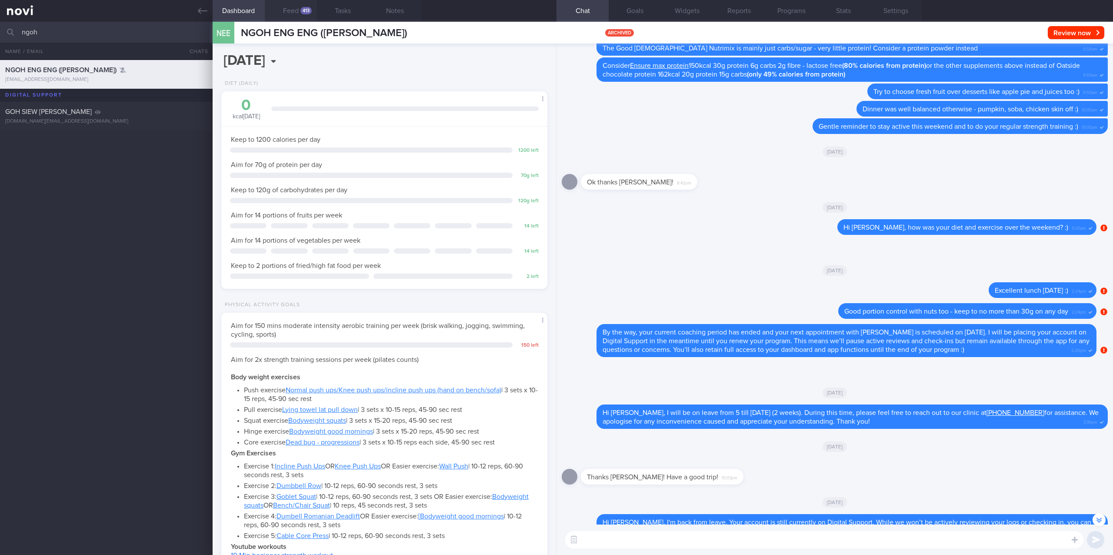
click at [298, 11] on button "Feed 413" at bounding box center [291, 11] width 52 height 22
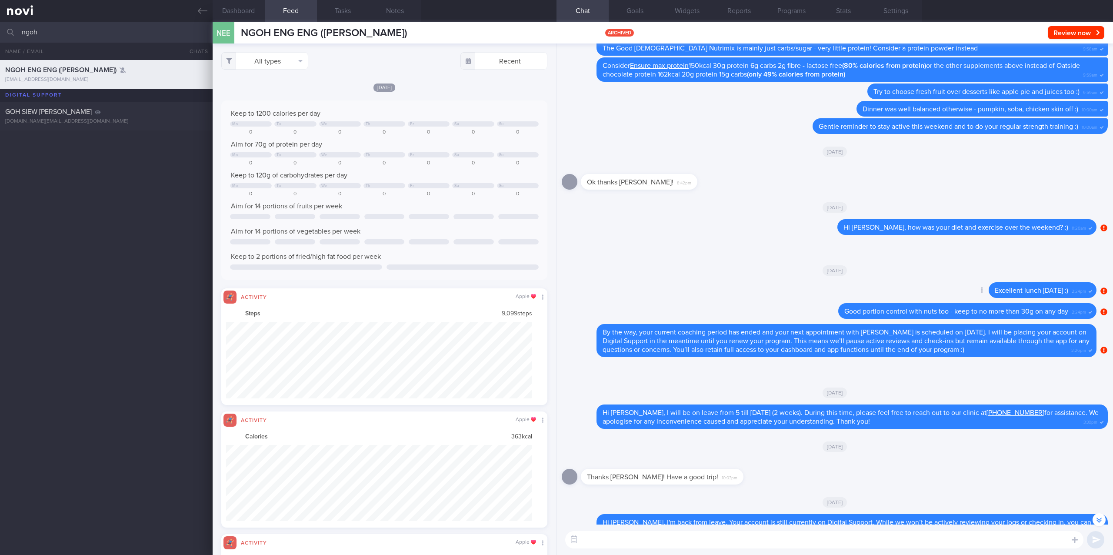
scroll to position [77, 306]
click at [682, 307] on div "Delete Good portion control with nuts too - keep to no more than 30g on any day…" at bounding box center [829, 313] width 535 height 21
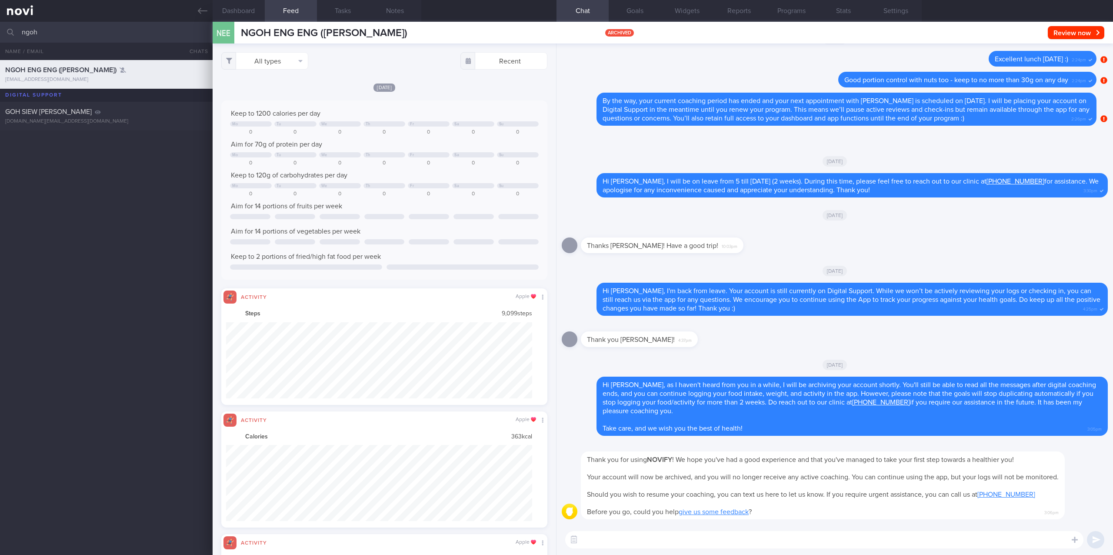
drag, startPoint x: 49, startPoint y: 32, endPoint x: 13, endPoint y: 32, distance: 36.1
click at [13, 32] on div "ngoh All active patients Assigned patients All active patients Archived patients" at bounding box center [556, 32] width 1113 height 21
type input "afie"
drag, startPoint x: 203, startPoint y: 10, endPoint x: 320, endPoint y: 29, distance: 118.5
click at [203, 10] on icon at bounding box center [203, 11] width 10 height 10
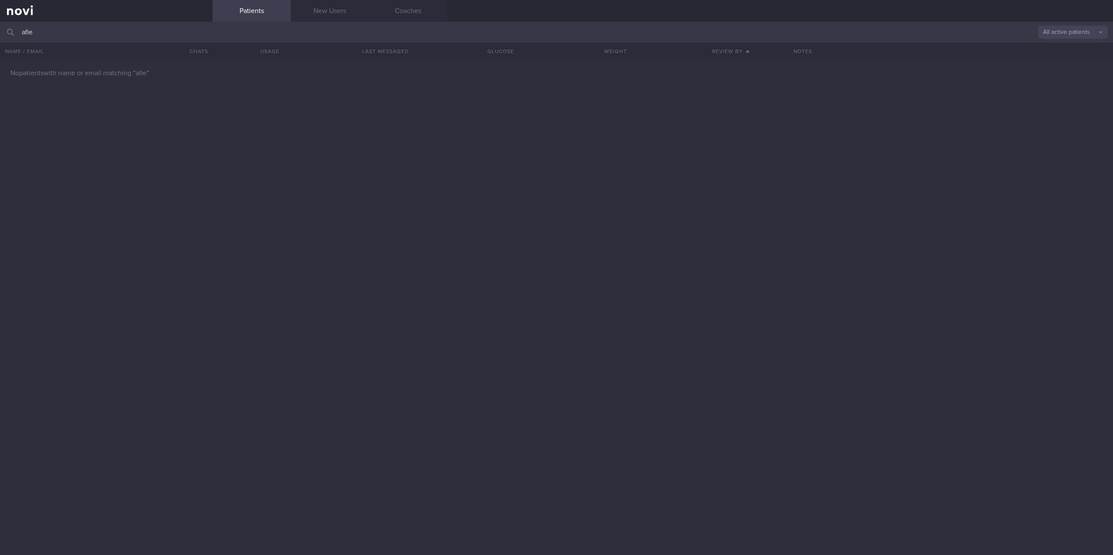
click at [682, 31] on button "All active patients" at bounding box center [1073, 32] width 70 height 13
click at [682, 72] on button "Archived patients" at bounding box center [1073, 73] width 70 height 13
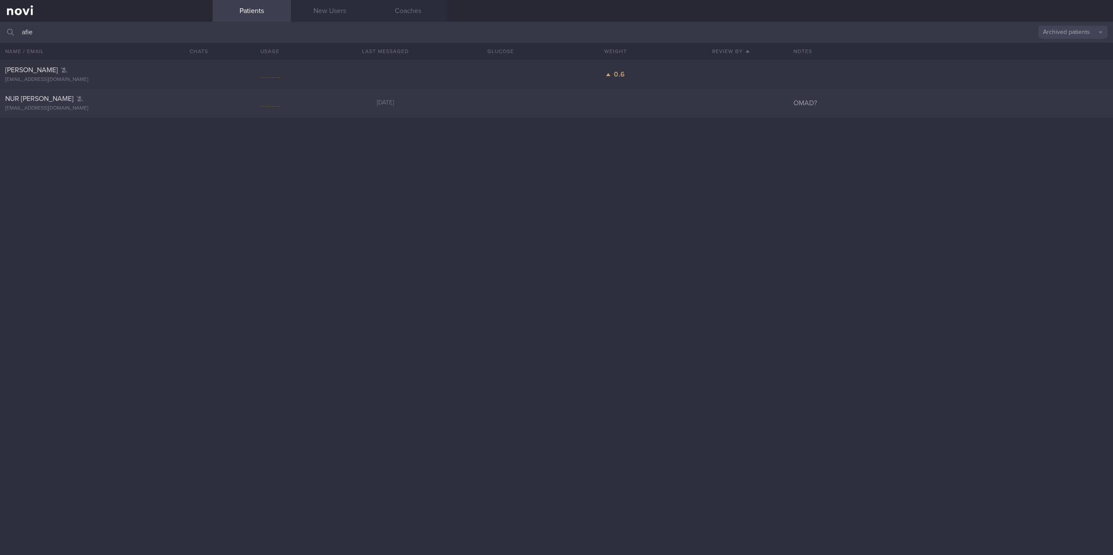
click at [138, 110] on div "nurafiedani@live.com.sg" at bounding box center [106, 108] width 202 height 7
select select "8"
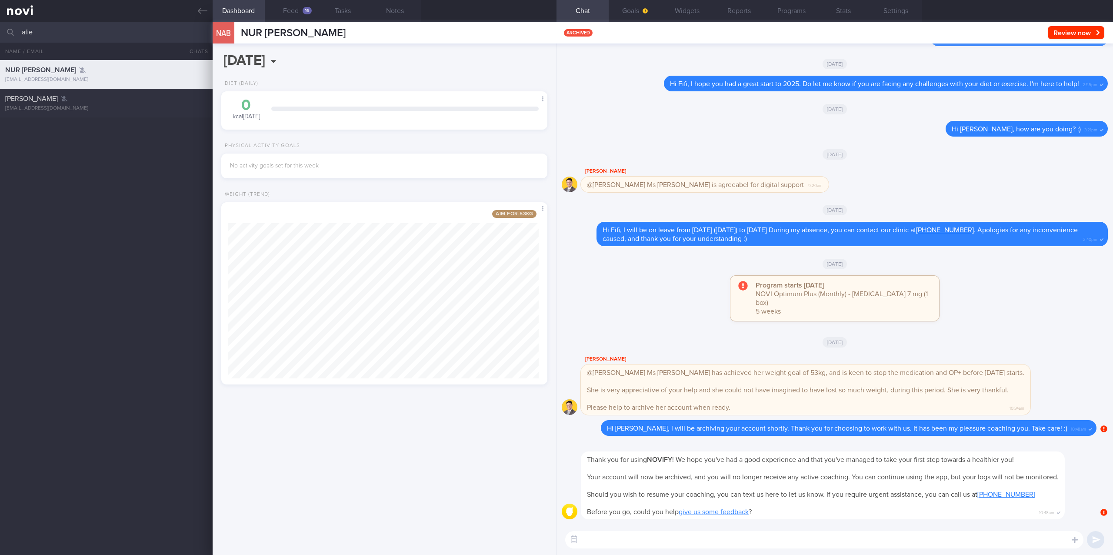
scroll to position [167, 310]
drag, startPoint x: 82, startPoint y: 32, endPoint x: 2, endPoint y: 32, distance: 80.4
click at [2, 32] on div "afie Archived patients Assigned patients All active patients Archived patients" at bounding box center [556, 32] width 1113 height 21
type input "matthew ng"
drag, startPoint x: 111, startPoint y: 99, endPoint x: 135, endPoint y: 102, distance: 23.6
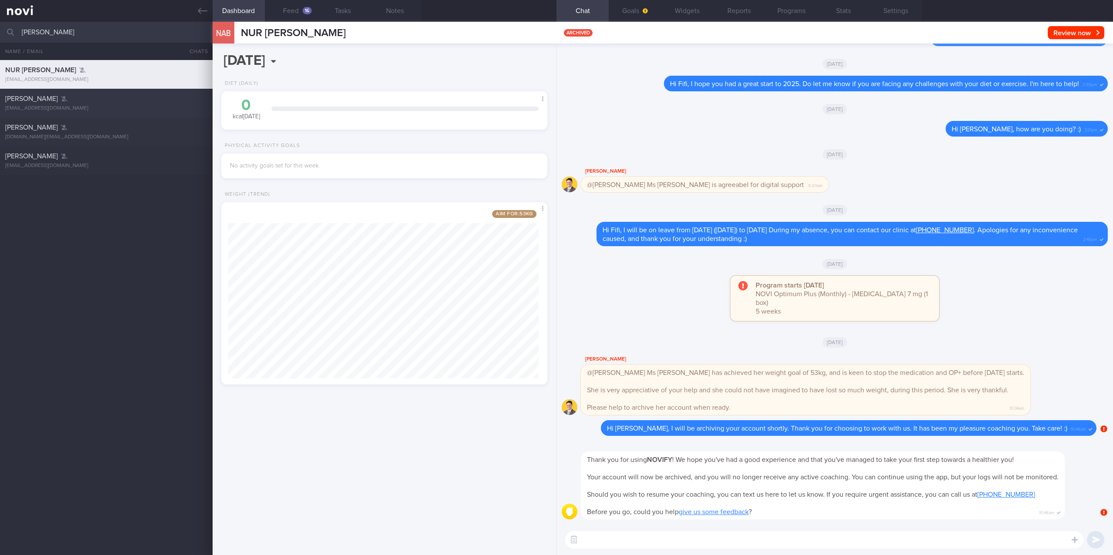
click at [111, 99] on div "Matthew Ng" at bounding box center [105, 98] width 200 height 9
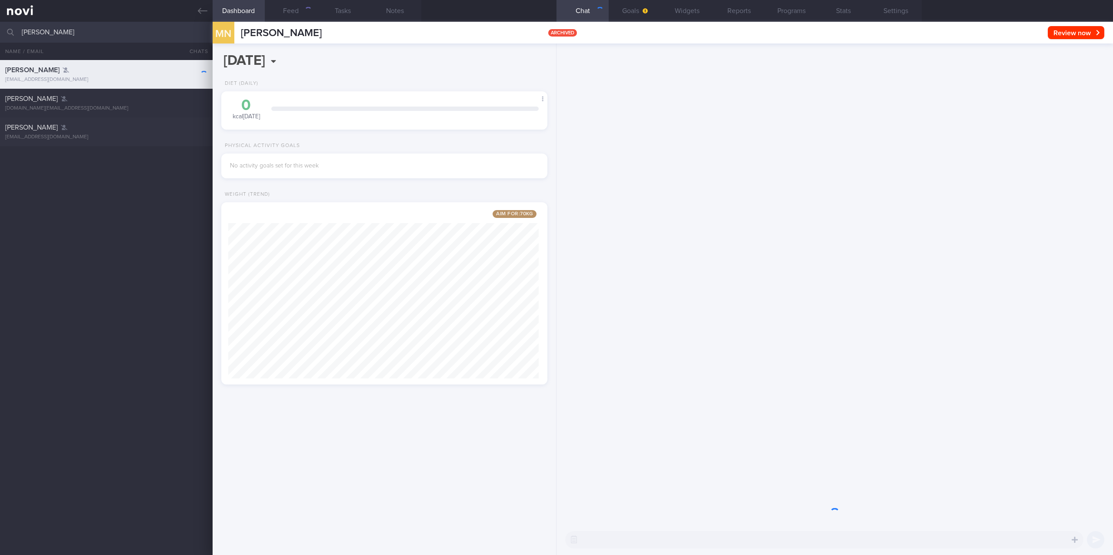
scroll to position [434513, 434371]
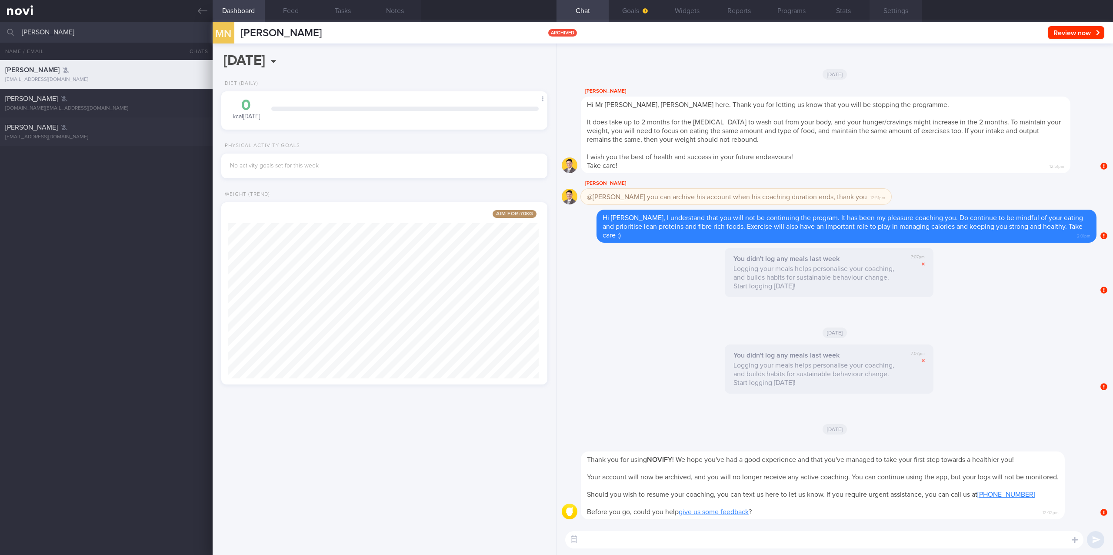
click at [682, 5] on button "Settings" at bounding box center [895, 11] width 52 height 22
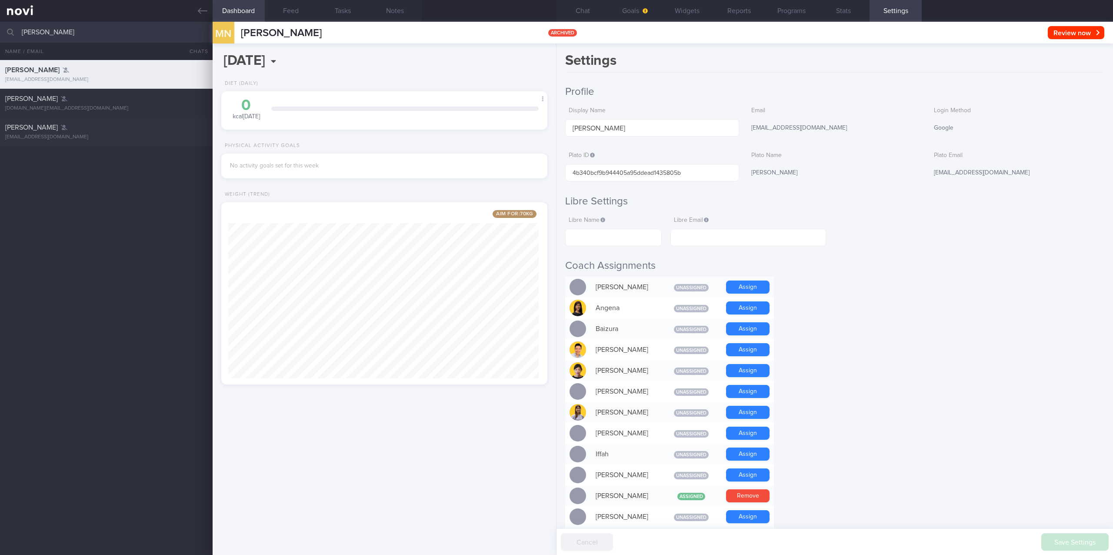
click at [580, 10] on button "Chat" at bounding box center [582, 11] width 52 height 22
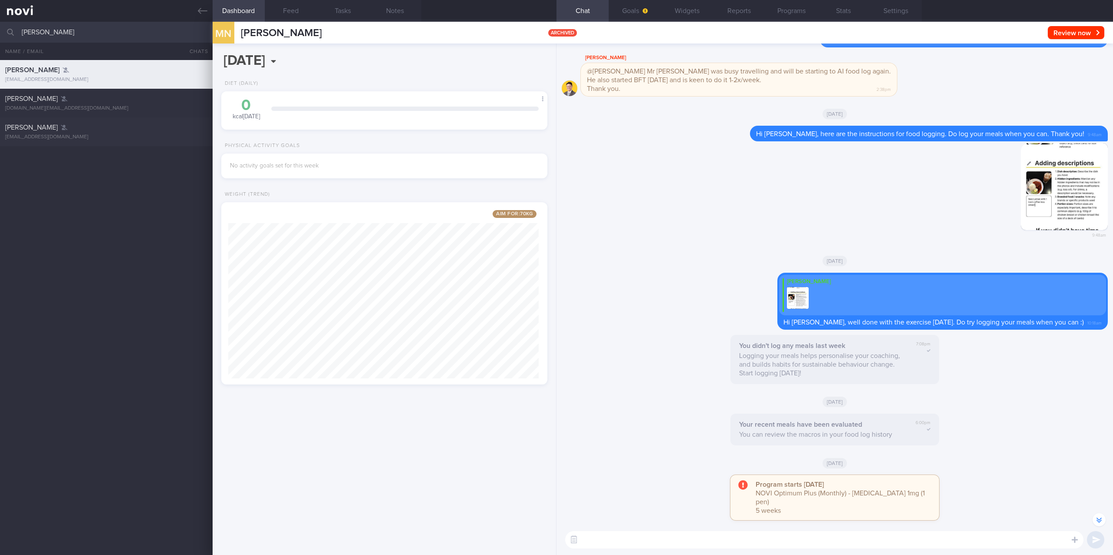
scroll to position [-2864, 0]
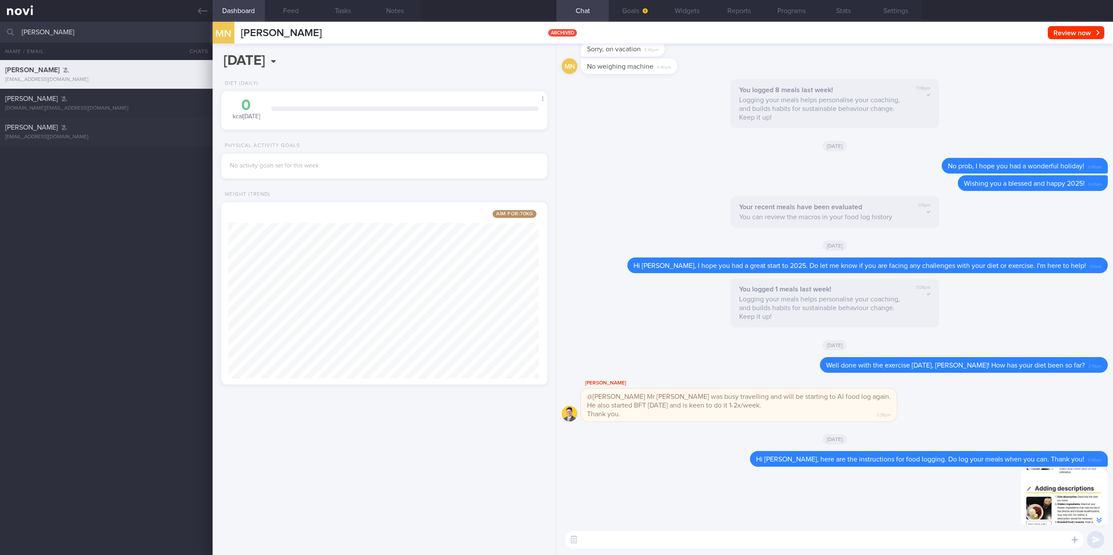
click at [682, 293] on strong "You logged 1 meals last week!" at bounding box center [785, 289] width 92 height 7
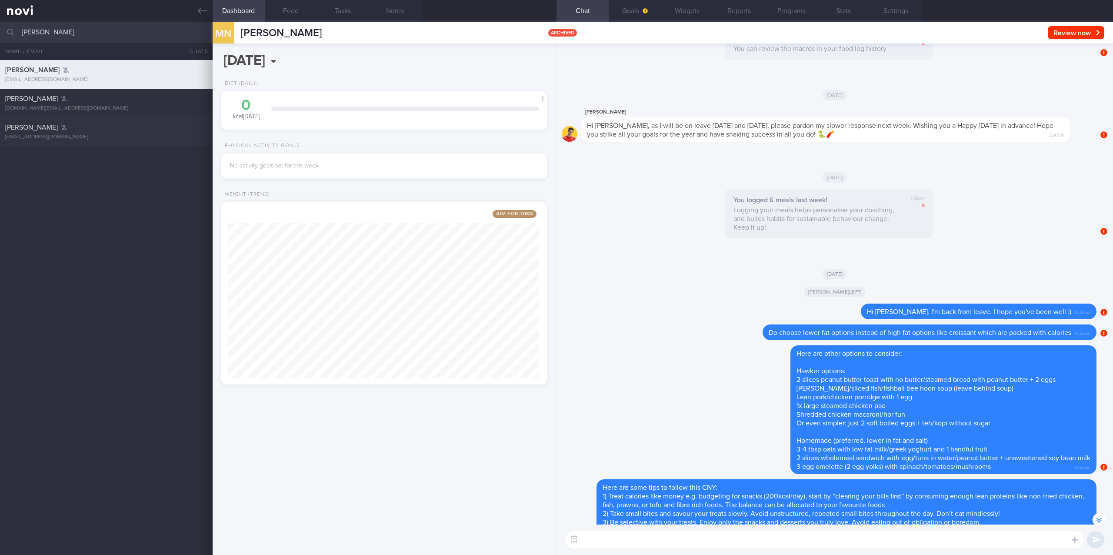
scroll to position [-85, 0]
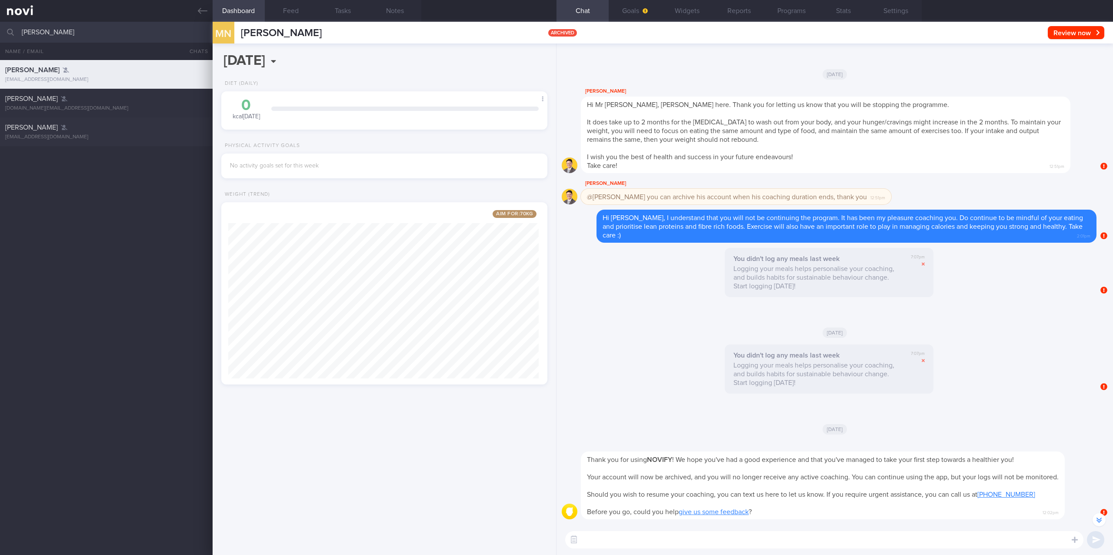
select select "8"
drag, startPoint x: 80, startPoint y: 35, endPoint x: -62, endPoint y: 33, distance: 142.6
click at [0, 33] on html "You are offline! Some functionality will be unavailable Patients New Users Coac…" at bounding box center [556, 277] width 1113 height 555
type input "tong lay"
click at [201, 5] on link at bounding box center [106, 11] width 213 height 22
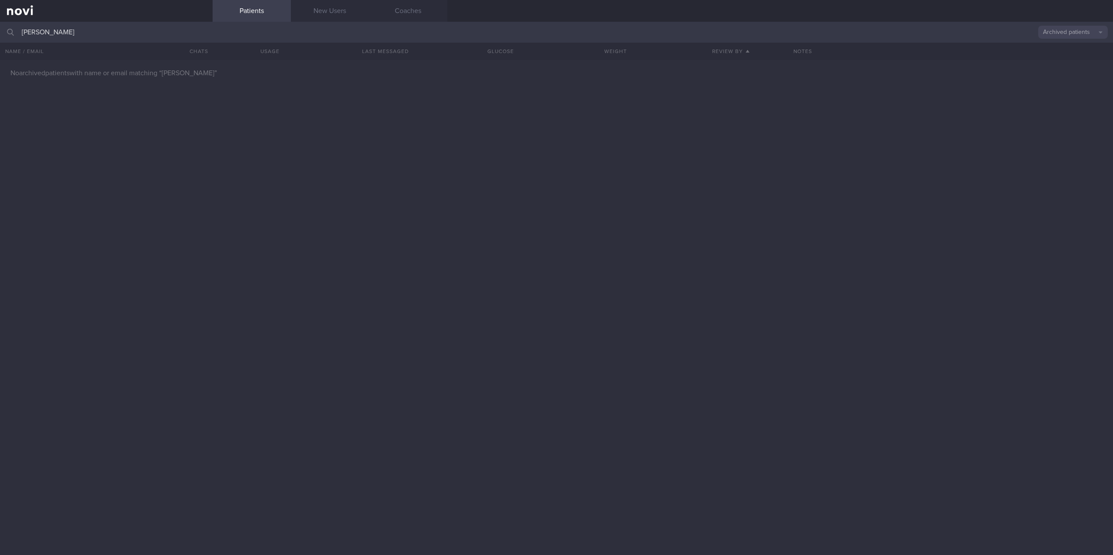
click at [1074, 37] on button "Archived patients" at bounding box center [1073, 32] width 70 height 13
click at [1061, 65] on button "All active patients" at bounding box center [1073, 59] width 70 height 13
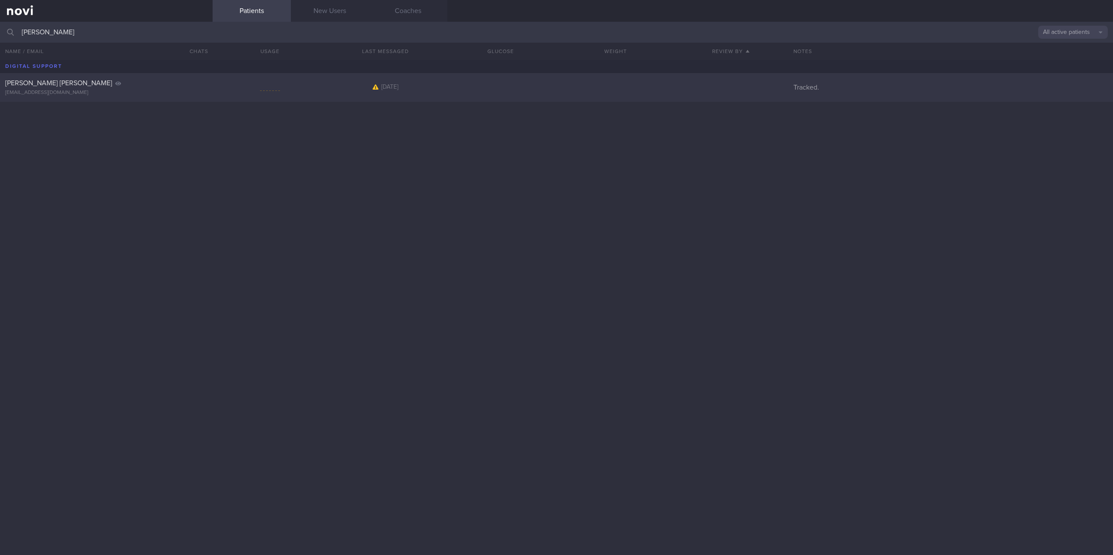
click at [155, 100] on div "TONG LAY HOON tlayhoon@hotmail.com 4 months ago Tracked." at bounding box center [556, 87] width 1113 height 29
select select "8"
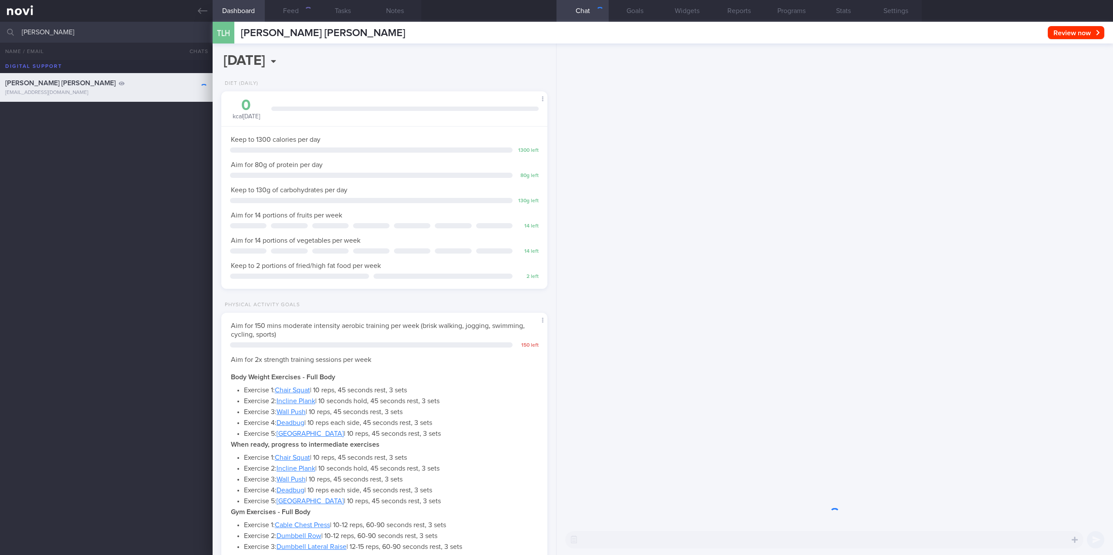
scroll to position [150, 302]
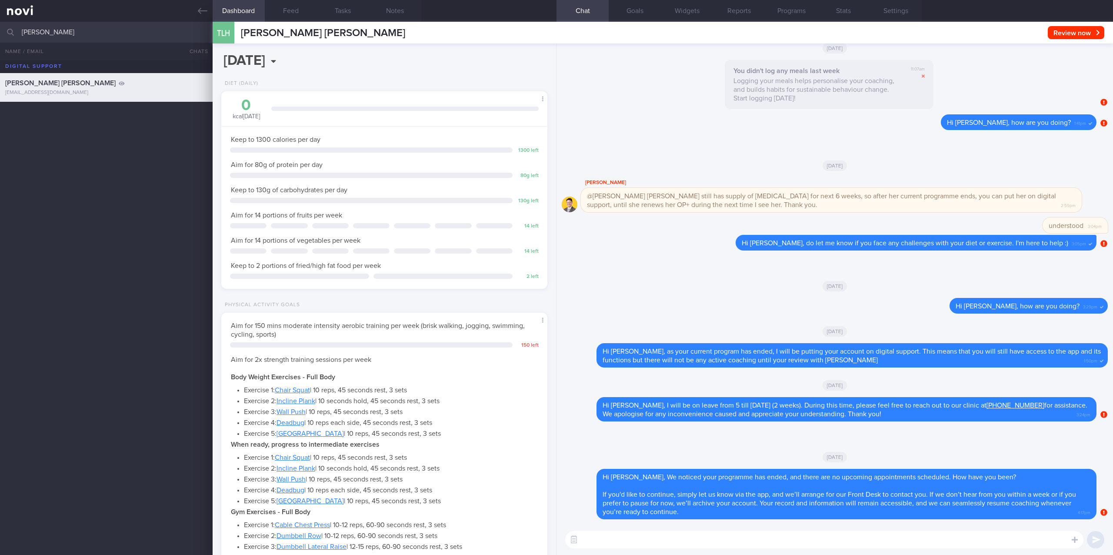
click at [639, 544] on textarea at bounding box center [824, 539] width 518 height 17
paste textarea "as I haven't heard from you in a while, I will be archiving your account shortl…"
type textarea "Hi Ms Tong, as I haven't heard from you in a while, I will be archiving your ac…"
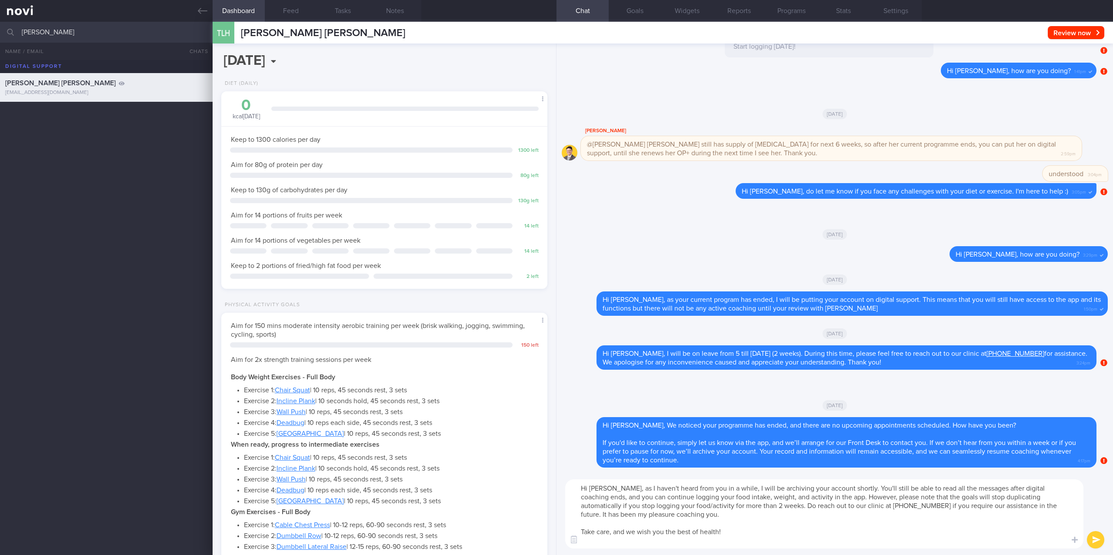
scroll to position [0, 0]
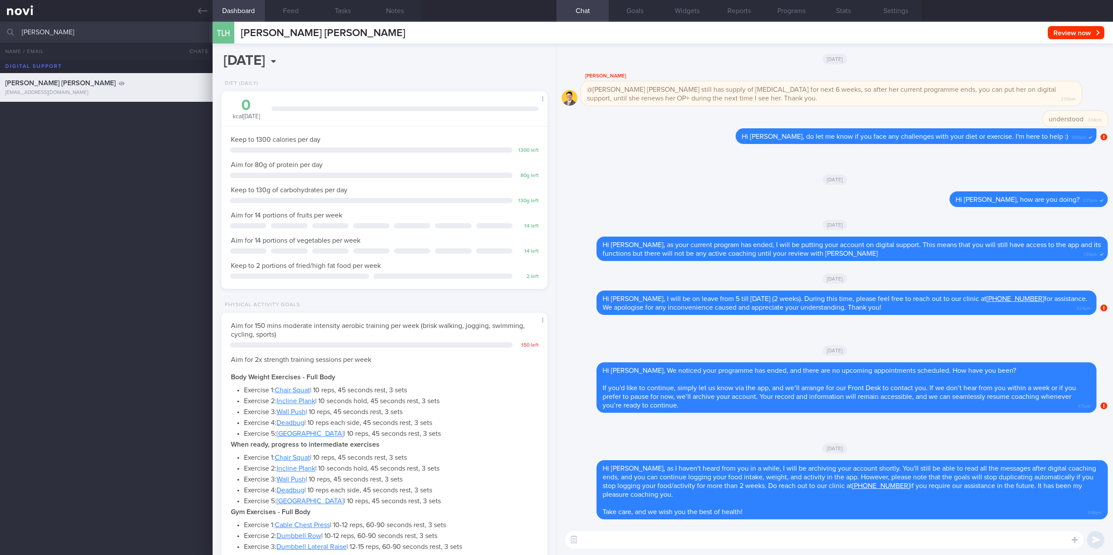
drag, startPoint x: 100, startPoint y: 32, endPoint x: -43, endPoint y: 30, distance: 143.5
click at [0, 30] on html "You are offline! Some functionality will be unavailable Patients New Users Coac…" at bounding box center [556, 277] width 1113 height 555
type input "gulati"
click at [96, 114] on div "Gulati [PERSON_NAME]" at bounding box center [105, 111] width 200 height 9
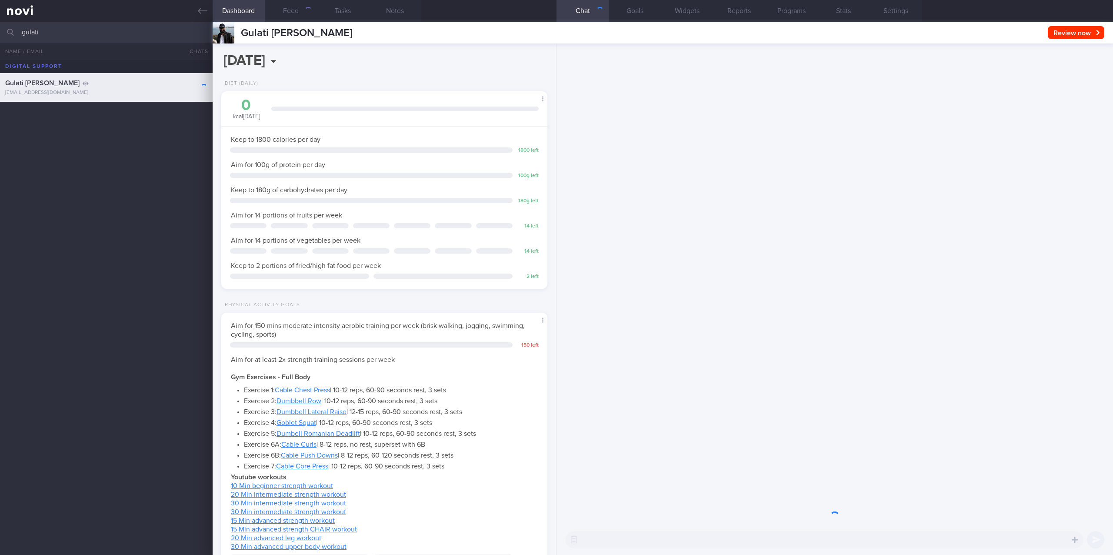
scroll to position [163, 302]
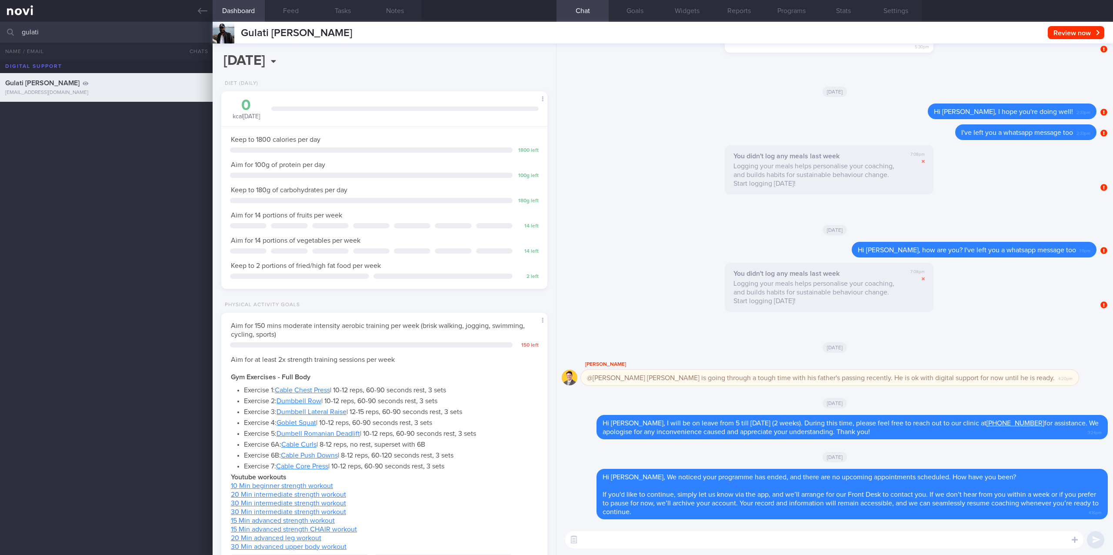
click at [782, 538] on textarea at bounding box center [824, 539] width 518 height 17
paste textarea "OP+ - Dr Todd TONG LAY HOON "Digital Support 48 F PMH: HTN HLD Rybelsus Logging…"
type textarea "Hi OP+ - Dr Todd TONG LAY HOON "Digital Support 48 F PMH: HTN HLD Rybelsus Logg…"
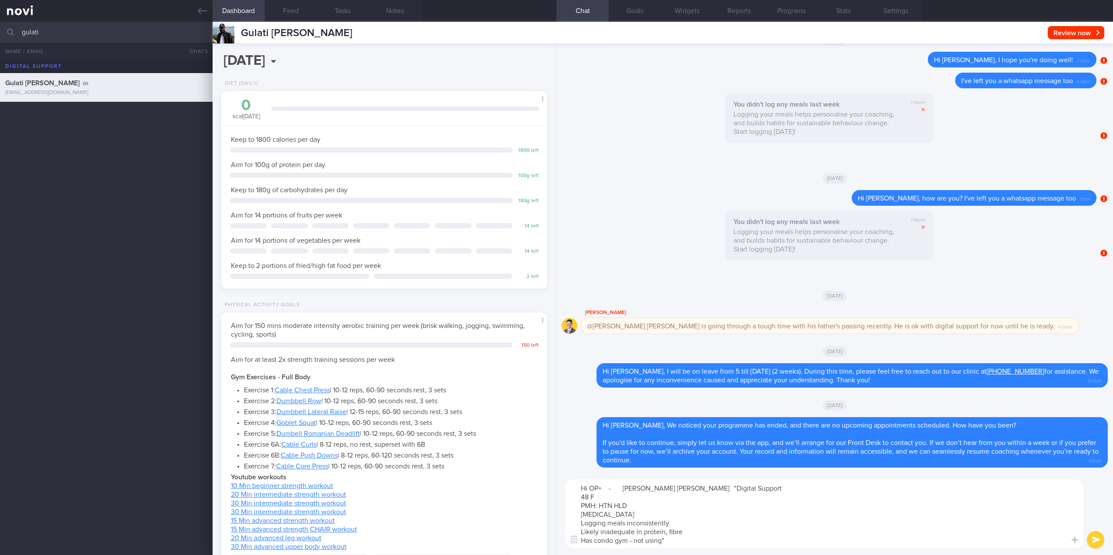
scroll to position [0, 0]
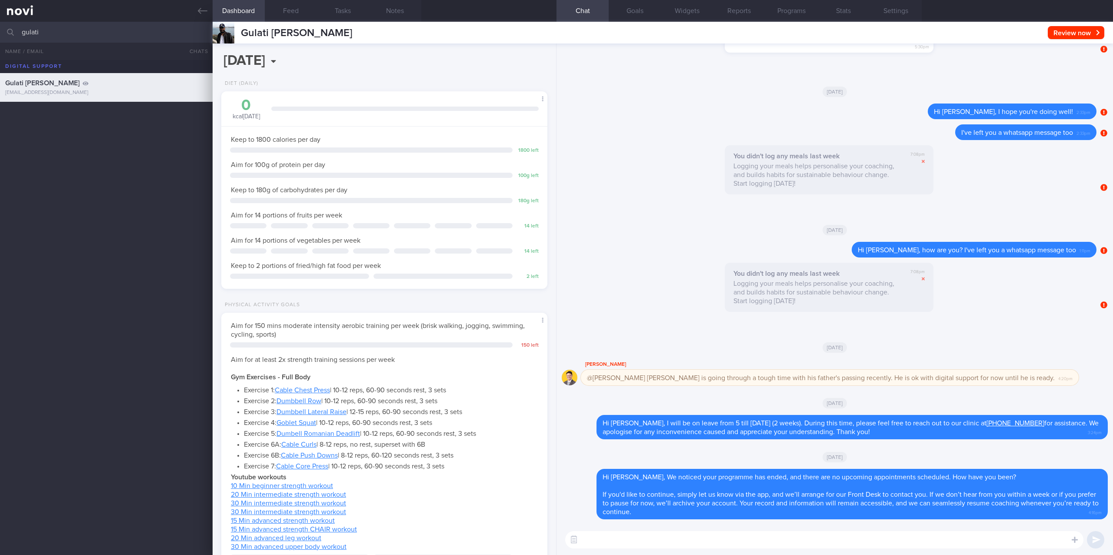
click at [636, 533] on textarea at bounding box center [824, 539] width 518 height 17
paste textarea "as I haven't heard from you in a while, I will be archiving your account shortl…"
type textarea "Hi Mr Gulati, as I haven't heard from you in a while, I will be archiving your …"
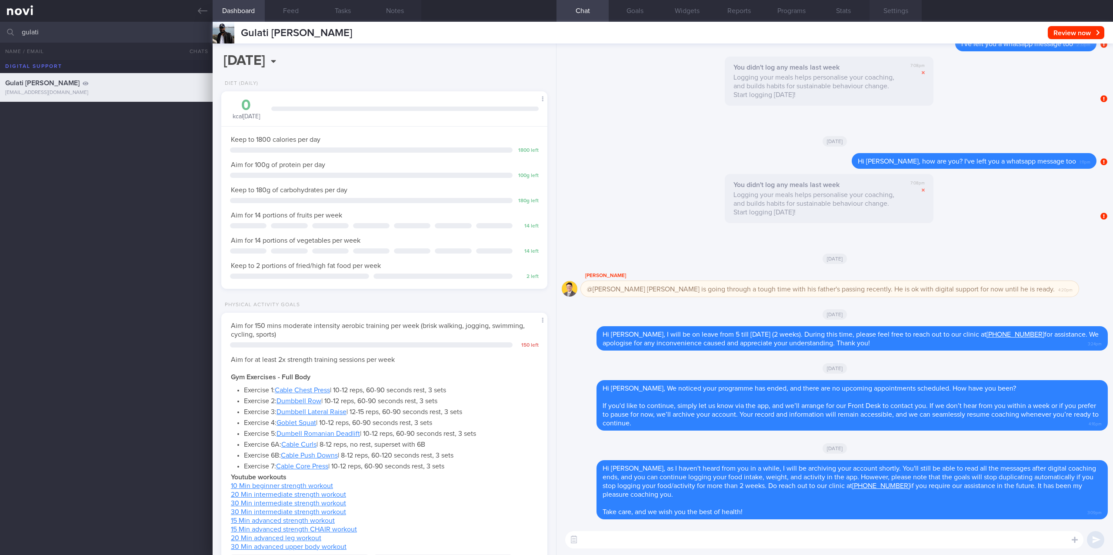
click at [891, 13] on button "Settings" at bounding box center [895, 11] width 52 height 22
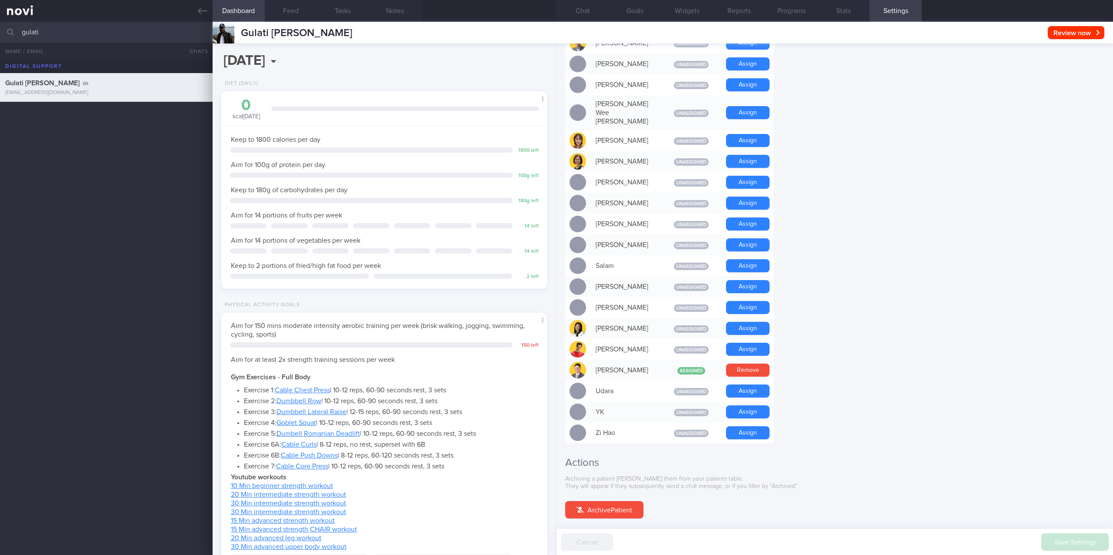
scroll to position [589, 0]
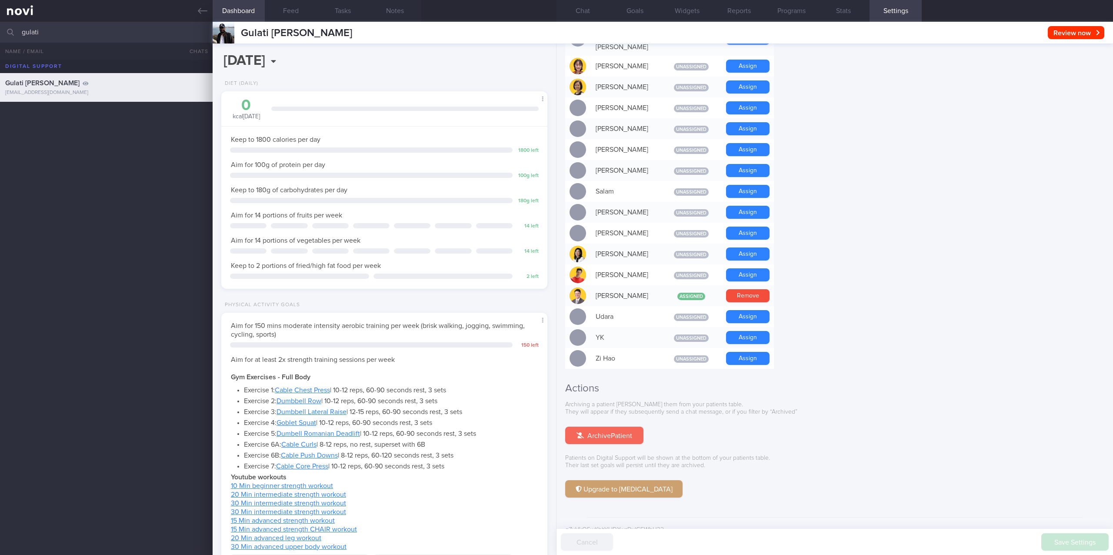
click at [622, 426] on button "Archive Patient" at bounding box center [604, 434] width 78 height 17
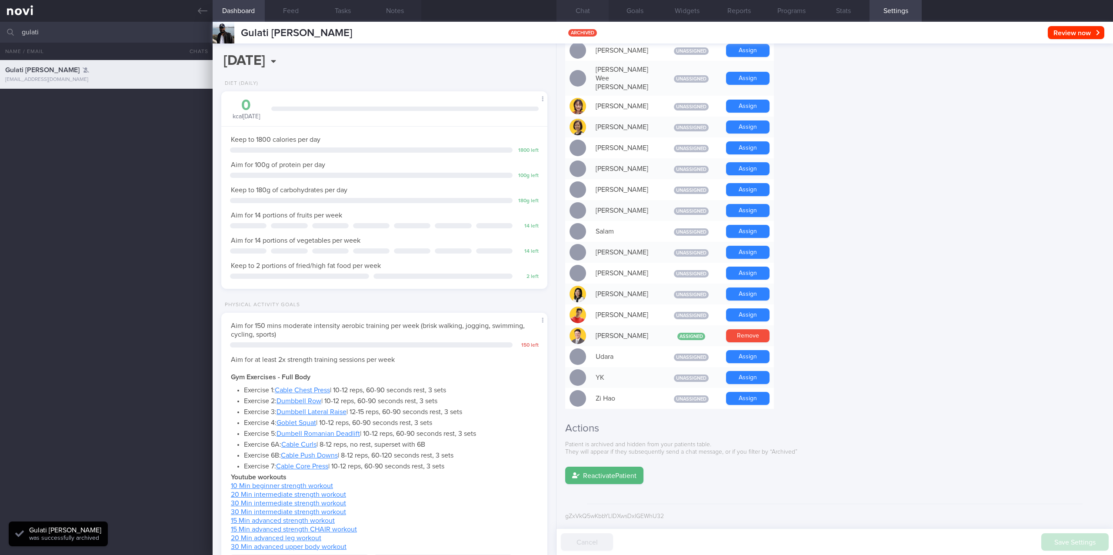
scroll to position [536, 0]
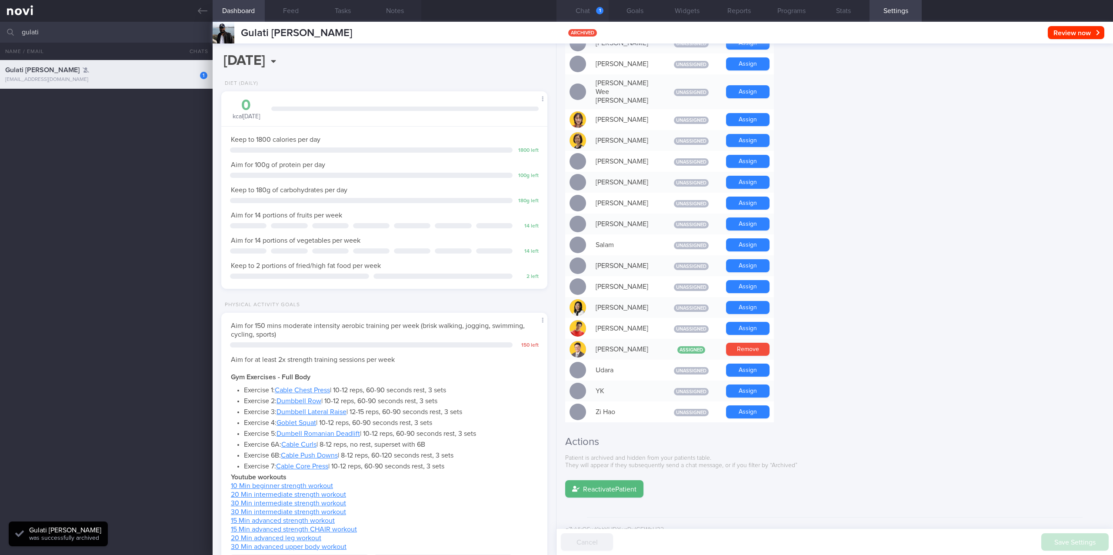
click at [589, 11] on button "Chat 1" at bounding box center [582, 11] width 52 height 22
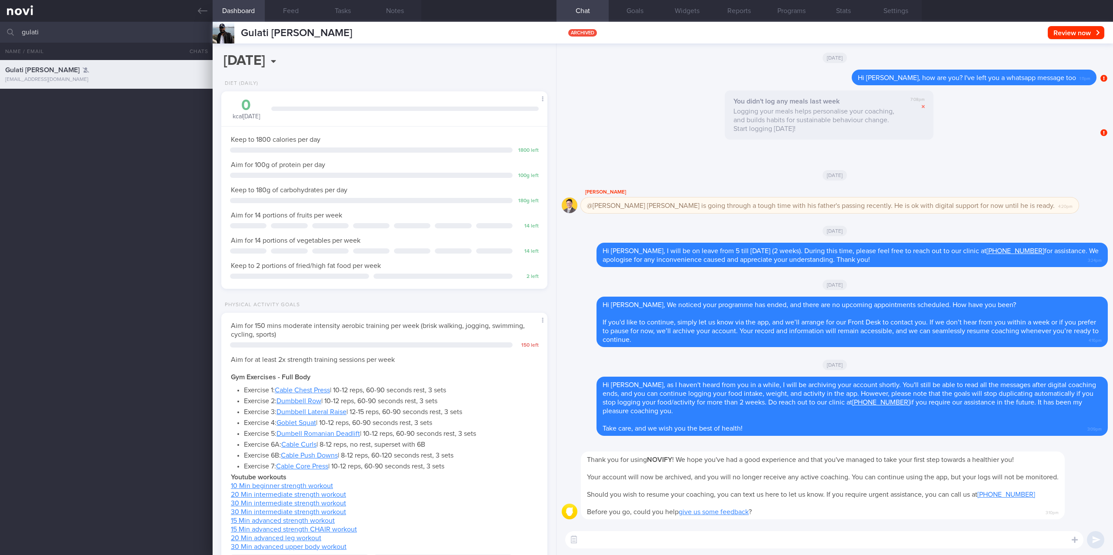
drag, startPoint x: 163, startPoint y: 35, endPoint x: -136, endPoint y: 47, distance: 300.2
click at [0, 47] on html "You are offline! Some functionality will be unavailable Patients New Users Coac…" at bounding box center [556, 277] width 1113 height 555
click at [204, 7] on icon at bounding box center [203, 11] width 10 height 10
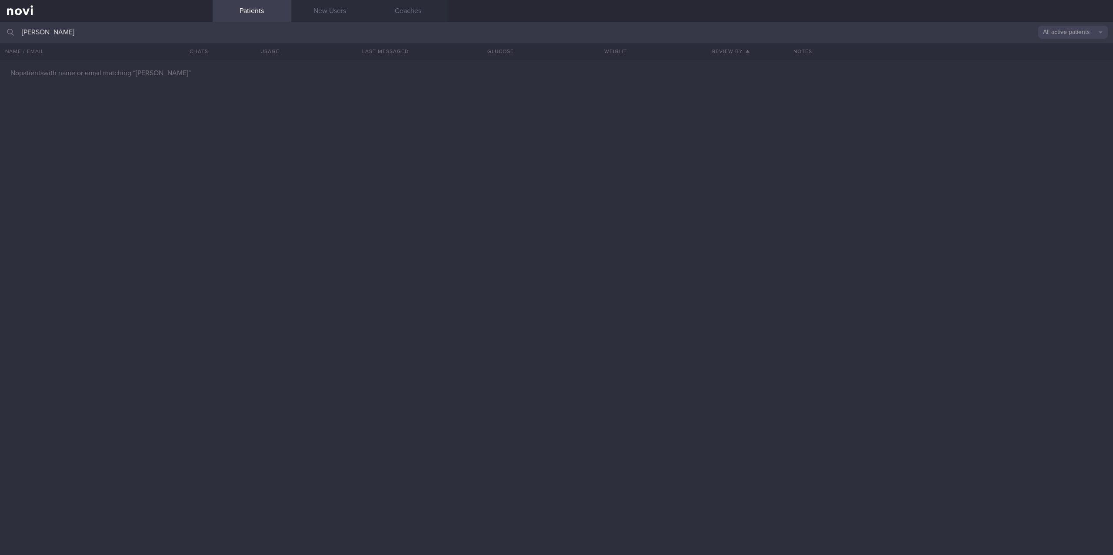
click at [1083, 31] on button "All active patients" at bounding box center [1073, 32] width 70 height 13
click at [1072, 72] on button "Archived patients" at bounding box center [1073, 73] width 70 height 13
click at [160, 30] on input "natasha su" at bounding box center [556, 32] width 1113 height 21
drag, startPoint x: 161, startPoint y: 31, endPoint x: -133, endPoint y: 30, distance: 293.8
click at [0, 30] on html "You are offline! Some functionality will be unavailable Patients New Users Coac…" at bounding box center [556, 277] width 1113 height 555
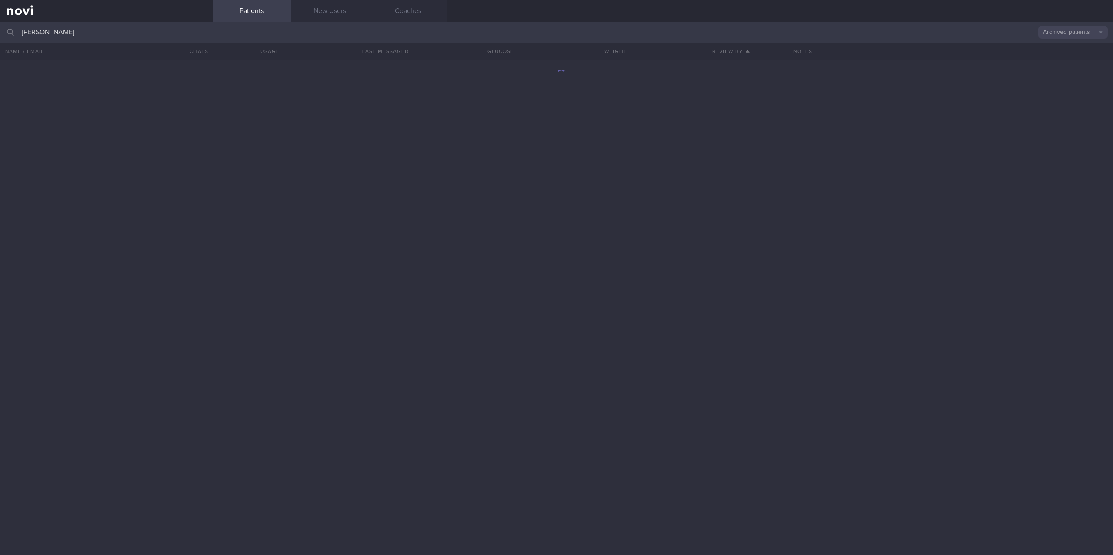
click at [1092, 30] on button "Archived patients" at bounding box center [1073, 32] width 70 height 13
click at [1074, 63] on button "All active patients" at bounding box center [1073, 59] width 70 height 13
click at [1070, 33] on button "All active patients" at bounding box center [1073, 32] width 70 height 13
click at [924, 12] on div "Patients New Users Coaches" at bounding box center [663, 11] width 900 height 22
click at [1055, 32] on button "All active patients" at bounding box center [1073, 32] width 70 height 13
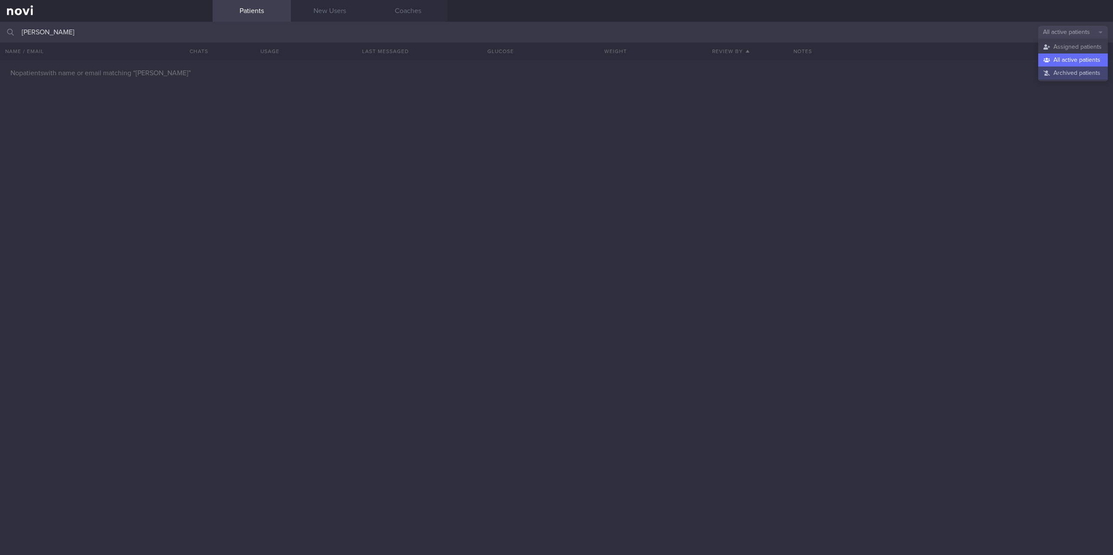
click at [1058, 73] on button "Archived patients" at bounding box center [1073, 73] width 70 height 13
click at [148, 30] on input "kressler" at bounding box center [556, 32] width 1113 height 21
click at [1073, 37] on button "Archived patients" at bounding box center [1073, 32] width 70 height 13
click at [1073, 56] on button "All active patients" at bounding box center [1073, 59] width 70 height 13
click at [1065, 35] on button "All active patients" at bounding box center [1073, 32] width 70 height 13
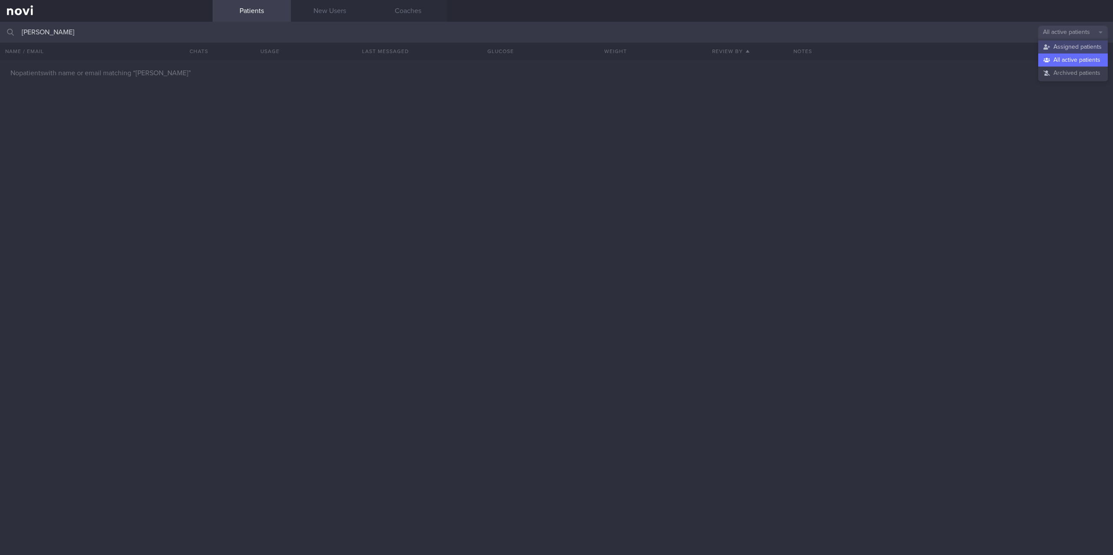
click at [1070, 46] on button "Assigned patients" at bounding box center [1073, 46] width 70 height 13
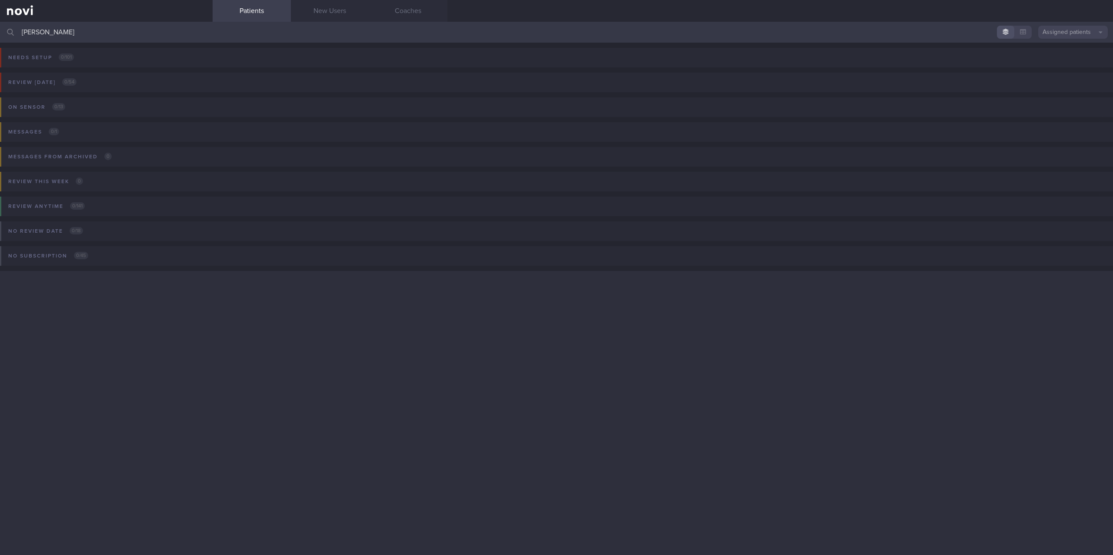
click at [1075, 30] on button "Assigned patients" at bounding box center [1073, 32] width 70 height 13
click at [1071, 74] on button "Archived patients" at bounding box center [1073, 73] width 70 height 13
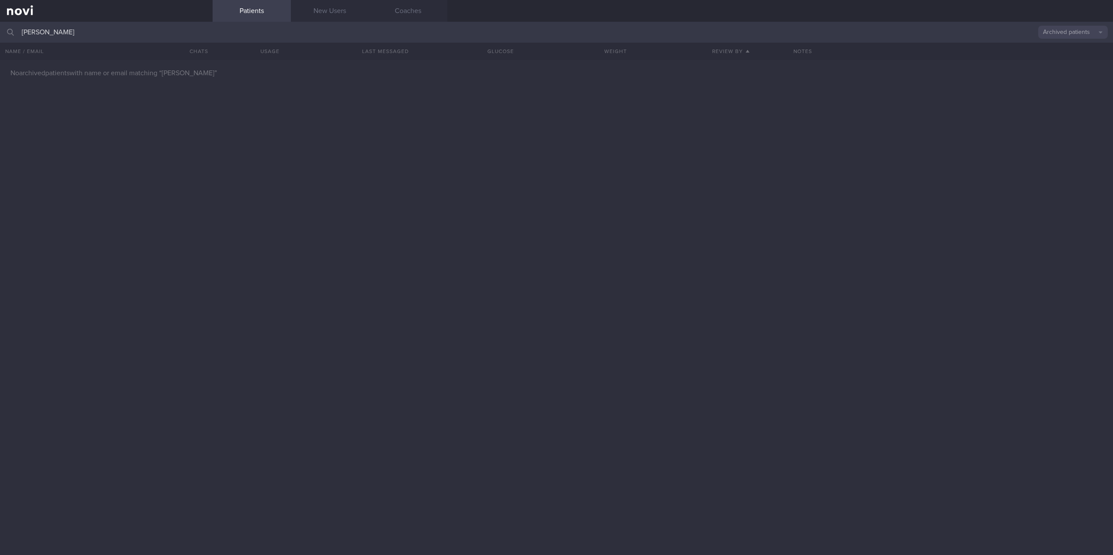
drag, startPoint x: 193, startPoint y: 33, endPoint x: 7, endPoint y: 35, distance: 186.1
click at [7, 35] on div "kessler Archived patients Assigned patients All active patients Archived patien…" at bounding box center [556, 32] width 1113 height 21
type input "shagun"
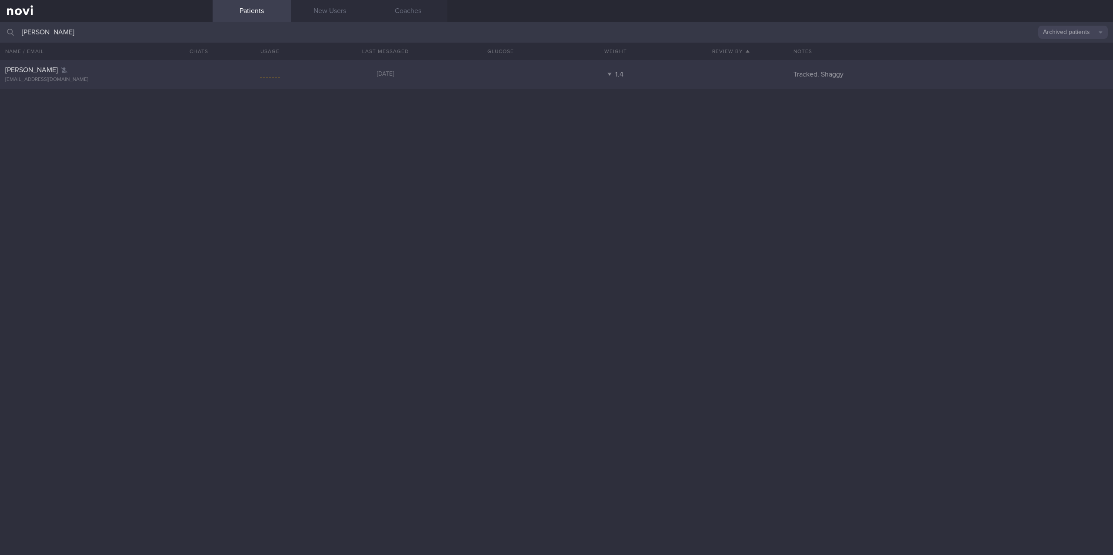
click at [520, 77] on div "SHAGUN HERUR shagunhrr@gmail.com 2 months ago 1.4 Tracked. Shaggy" at bounding box center [556, 74] width 1113 height 29
select select "8"
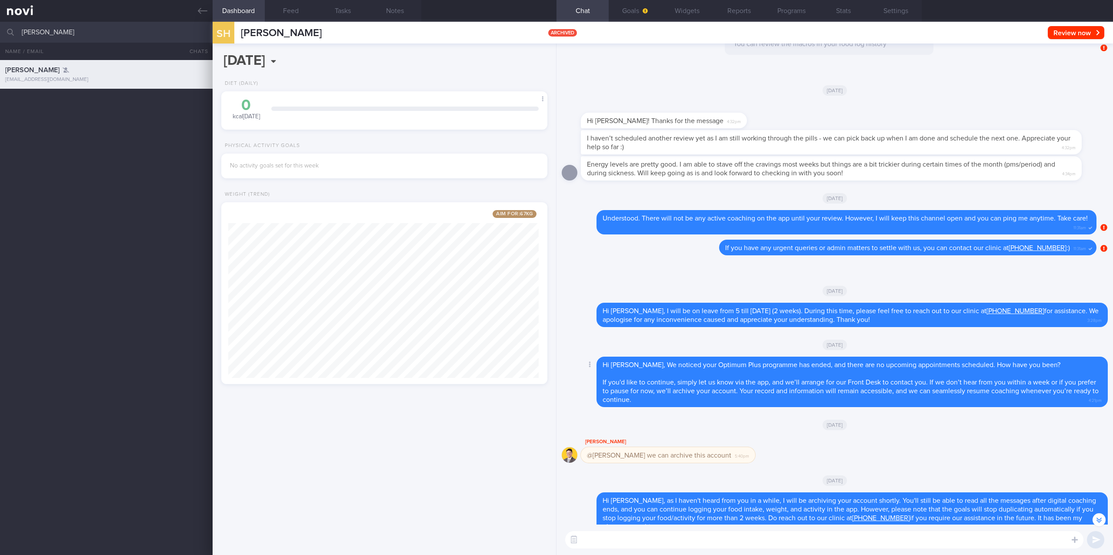
scroll to position [-116, 0]
drag, startPoint x: 37, startPoint y: 32, endPoint x: -48, endPoint y: 37, distance: 84.9
click at [0, 37] on html "You are offline! Some functionality will be unavailable Patients New Users Coac…" at bounding box center [556, 277] width 1113 height 555
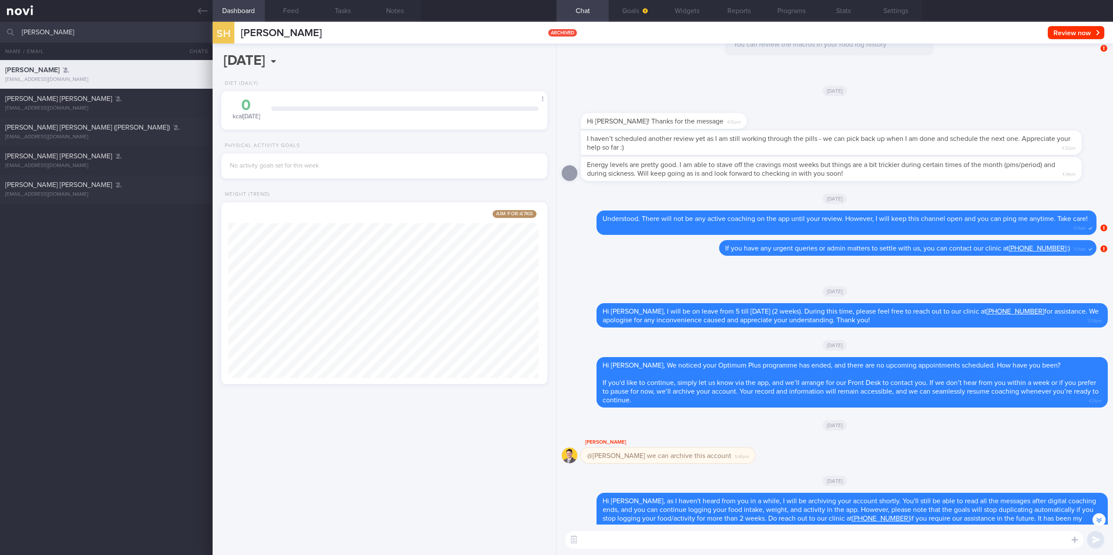
type input "rachel lin"
click at [100, 163] on div "rachlim98@gmail.com" at bounding box center [106, 166] width 202 height 7
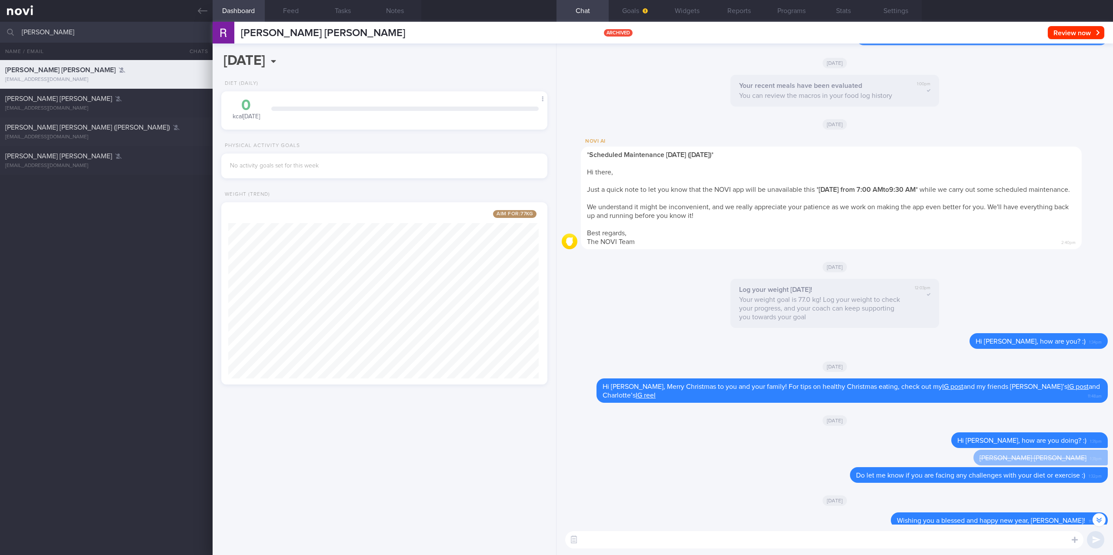
scroll to position [-281, 0]
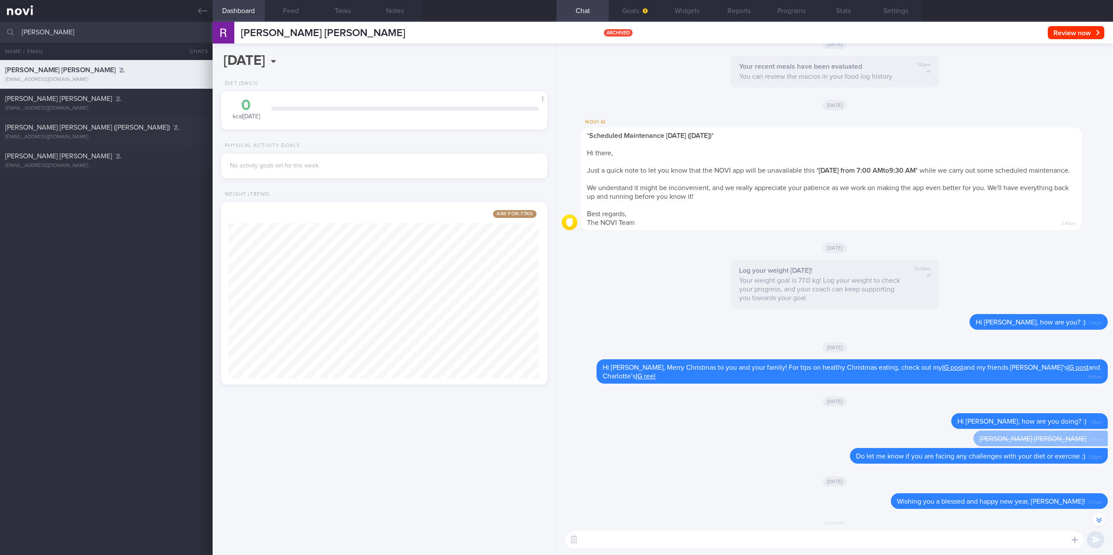
drag, startPoint x: 128, startPoint y: 28, endPoint x: -71, endPoint y: 33, distance: 199.2
click at [0, 33] on html "You are offline! Some functionality will be unavailable Patients New Users Coac…" at bounding box center [556, 277] width 1113 height 555
click at [116, 107] on div "mike.cs.chua@gmail.com" at bounding box center [106, 108] width 202 height 7
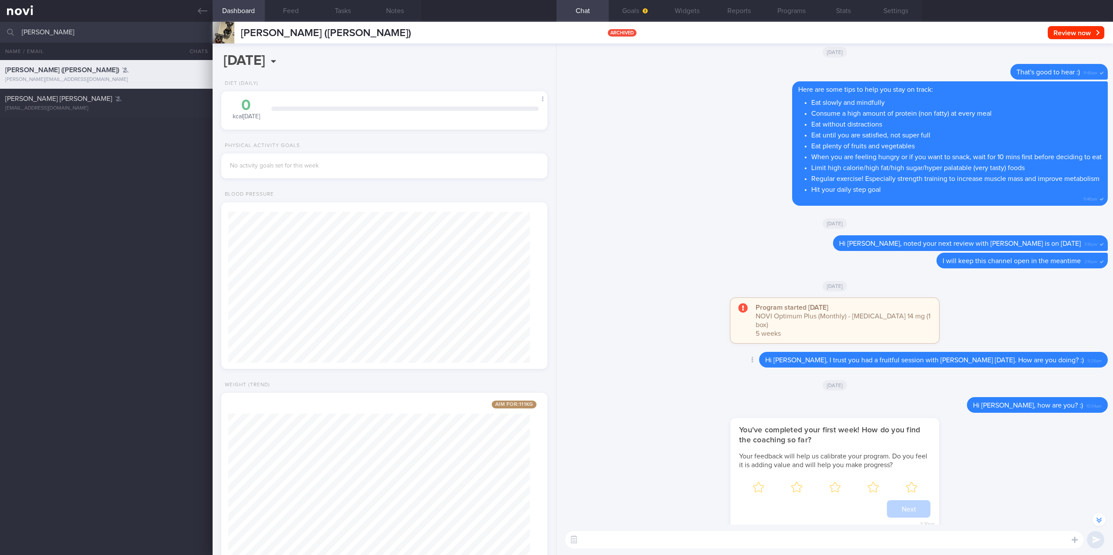
scroll to position [-811, 0]
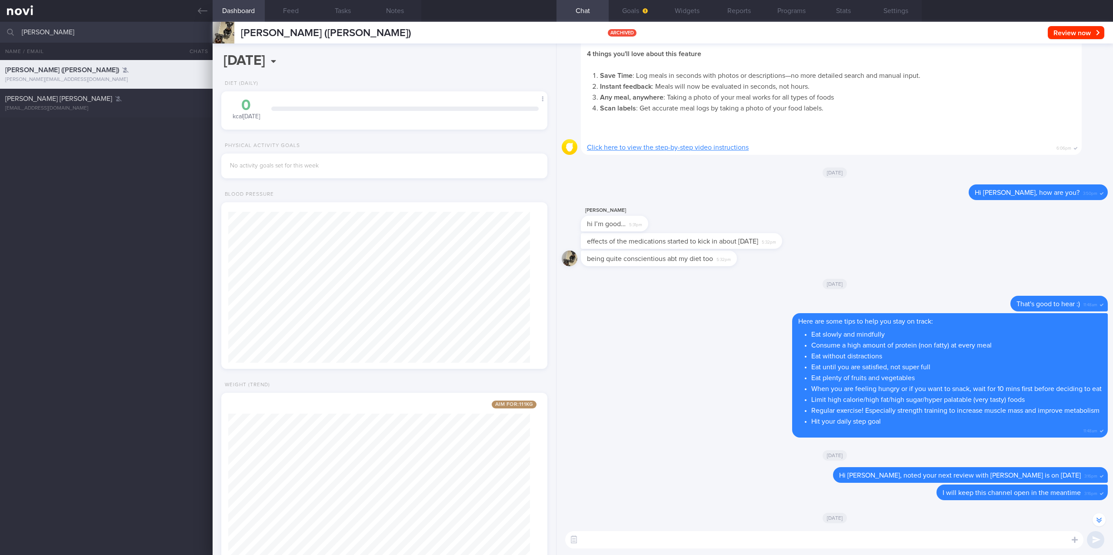
drag, startPoint x: 131, startPoint y: 36, endPoint x: -110, endPoint y: 36, distance: 241.2
click at [0, 36] on html "You are offline! Some functionality will be unavailable Patients New Users Coac…" at bounding box center [556, 277] width 1113 height 555
click at [95, 110] on div "evitakoh@hotmail.com" at bounding box center [106, 108] width 202 height 7
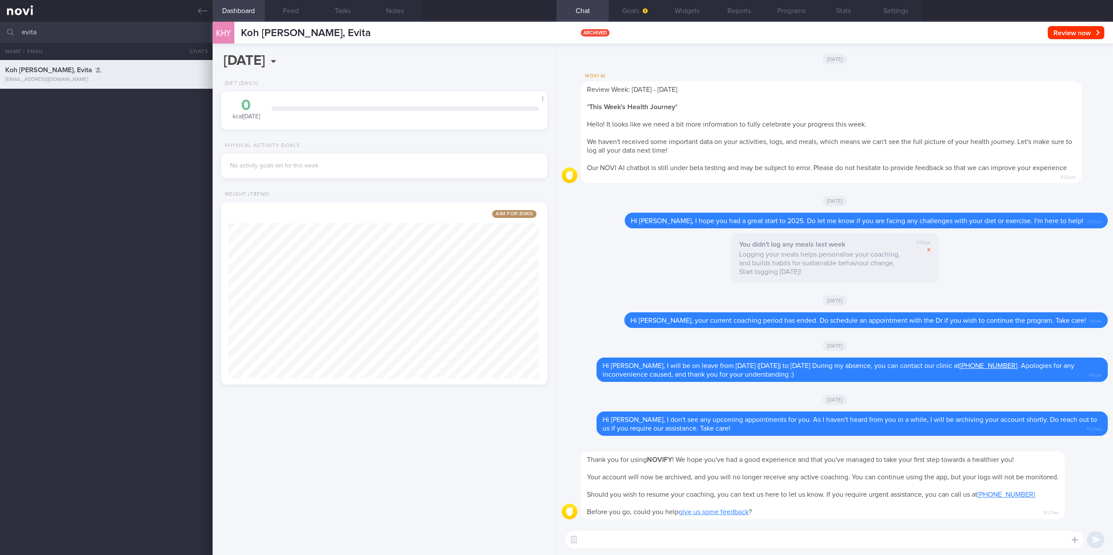
drag, startPoint x: 97, startPoint y: 23, endPoint x: -112, endPoint y: 34, distance: 209.8
click at [0, 34] on html "You are offline! Some functionality will be unavailable Patients New Users Coac…" at bounding box center [556, 277] width 1113 height 555
drag, startPoint x: 61, startPoint y: 112, endPoint x: 577, endPoint y: 112, distance: 516.4
click at [61, 112] on div "SHAFIQ ALI BIN NOORDIN shafiqali21@hotmail.com 7 months ago" at bounding box center [556, 103] width 1113 height 29
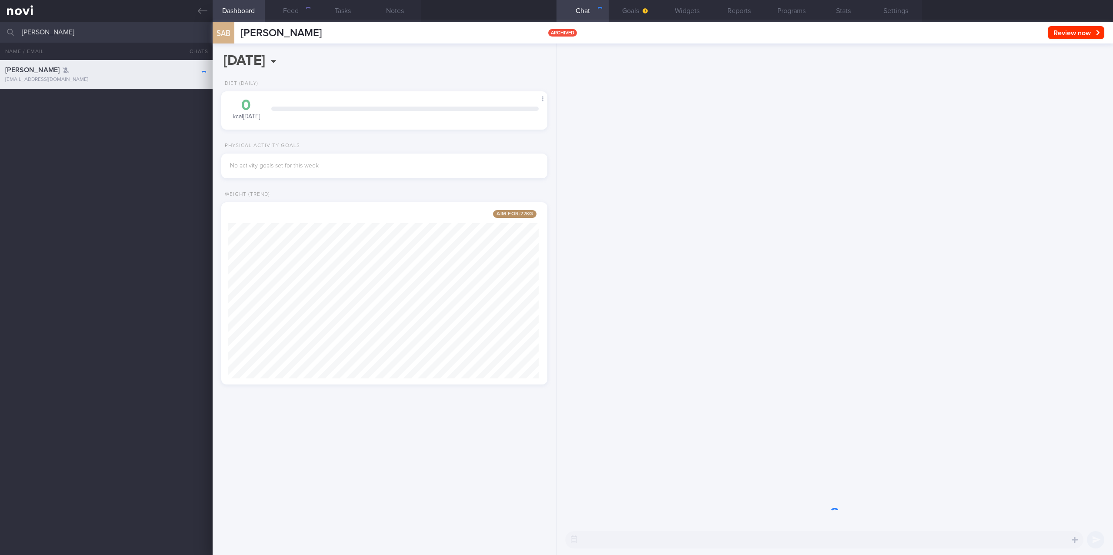
scroll to position [167, 310]
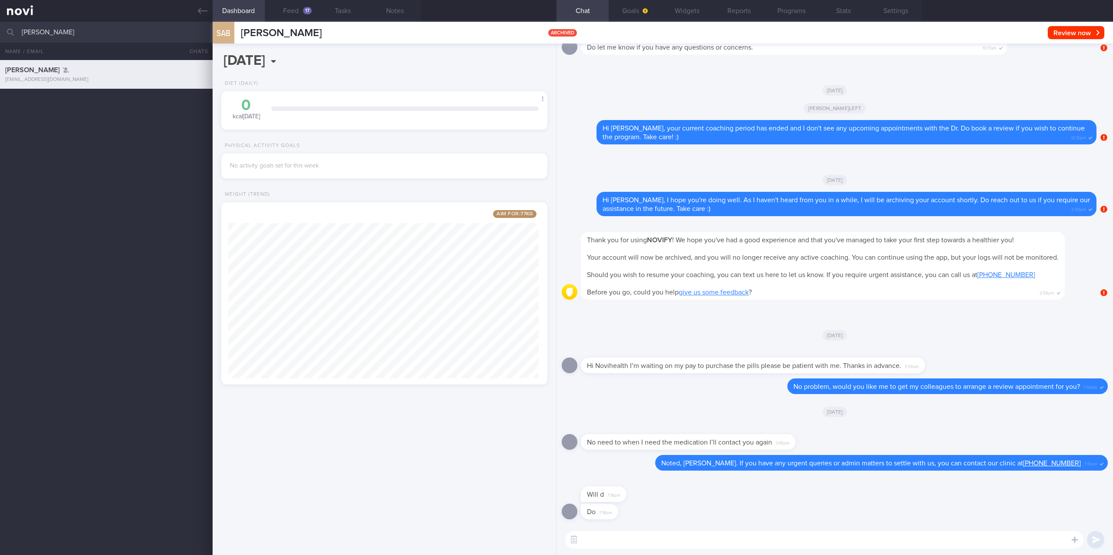
drag, startPoint x: 143, startPoint y: 35, endPoint x: -97, endPoint y: 35, distance: 240.4
click at [0, 35] on html "You are offline! Some functionality will be unavailable Patients New Users Coac…" at bounding box center [556, 277] width 1113 height 555
type input "karen lim"
click at [115, 131] on div "LIM KIAM CHAN (Karen)" at bounding box center [105, 127] width 200 height 9
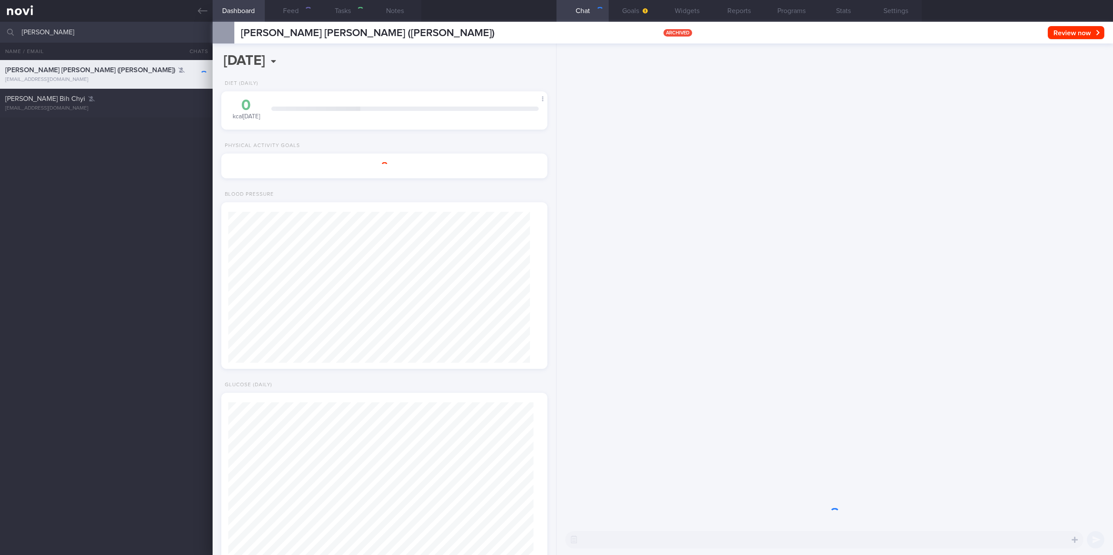
type input "non responder to rybelsus? OP+ DM nil SMBG"
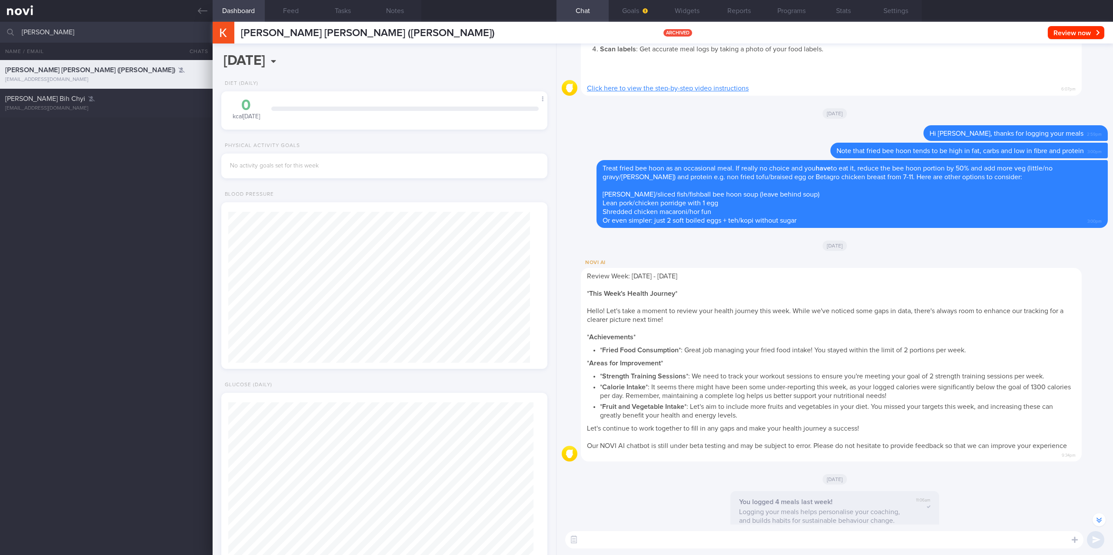
scroll to position [-1160, 0]
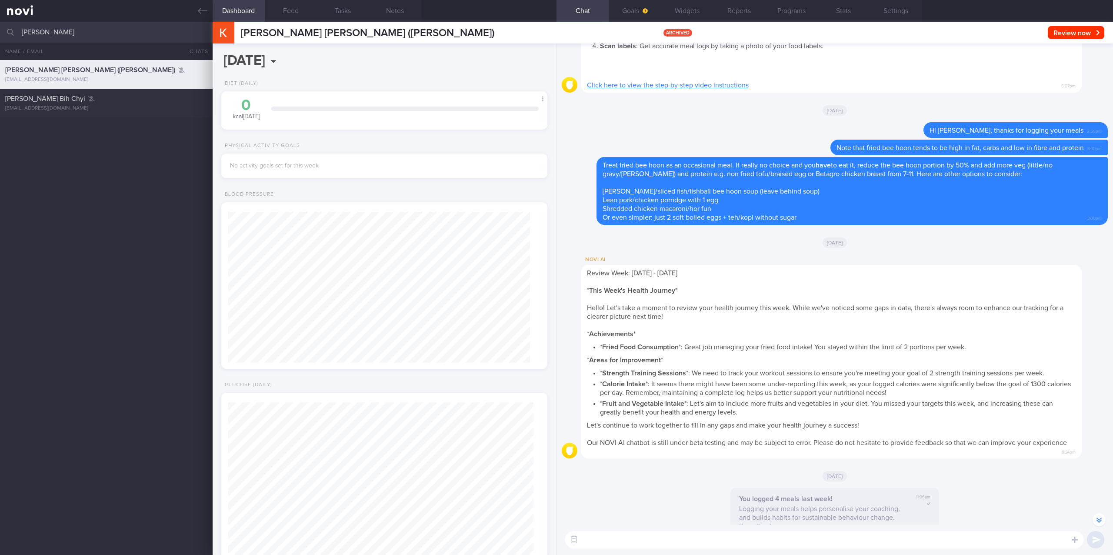
drag, startPoint x: 49, startPoint y: 30, endPoint x: -51, endPoint y: 29, distance: 100.0
click at [0, 29] on html "You are offline! Some functionality will be unavailable Patients New Users Coac…" at bounding box center [556, 277] width 1113 height 555
type input "joey lim"
click at [67, 111] on div "joeylimlipeng@gmail.com" at bounding box center [106, 108] width 202 height 7
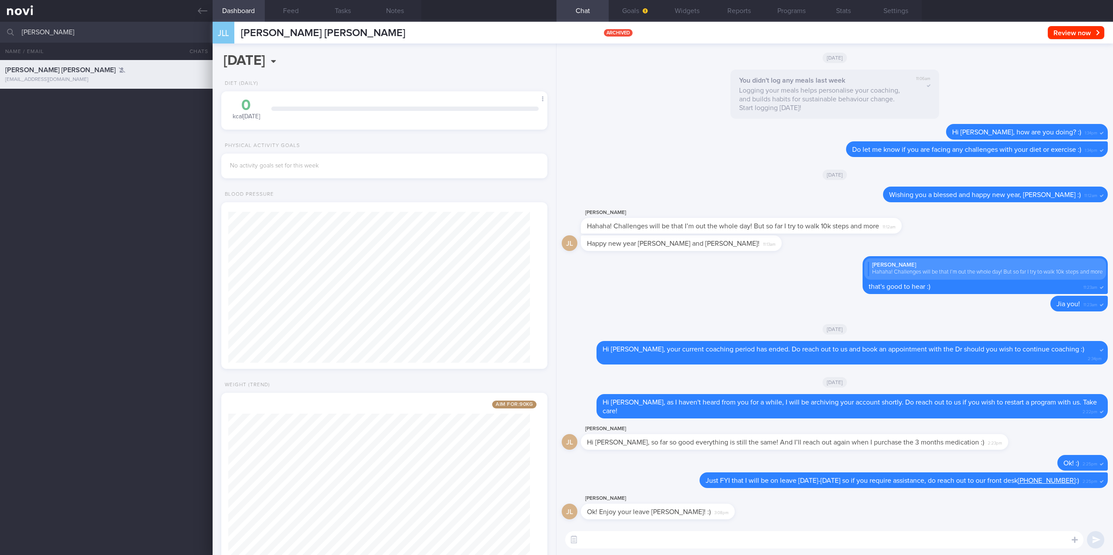
scroll to position [151, 302]
click at [628, 536] on textarea at bounding box center [824, 539] width 518 height 17
paste textarea "Hi, we noticed your program has ended, and there are no upcoming appointments s…"
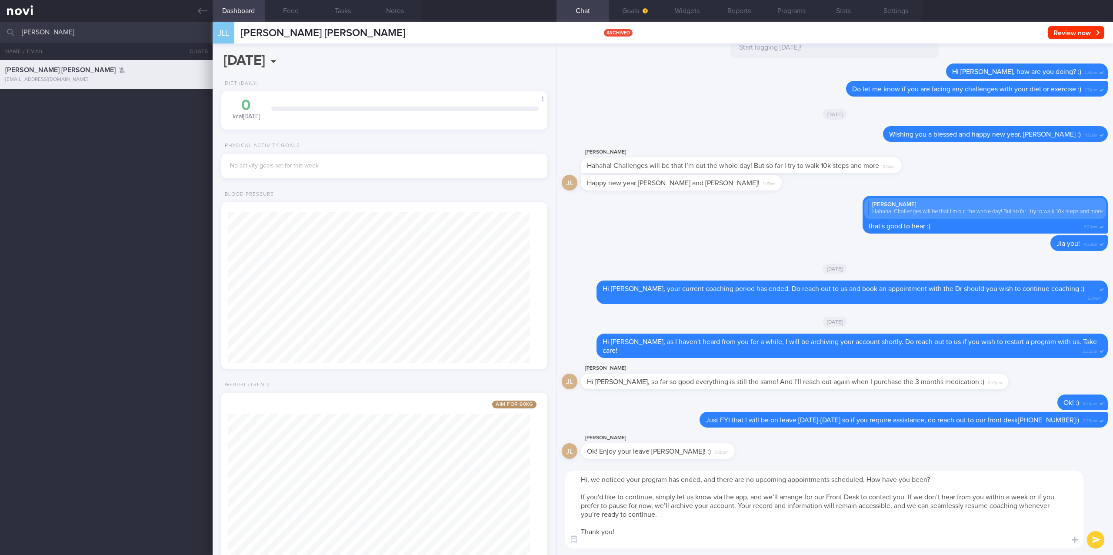
scroll to position [0, 0]
click at [588, 480] on textarea "Hi, we noticed your program has ended, and there are no upcoming appointments s…" at bounding box center [824, 509] width 518 height 78
type textarea "Hi Joey, we noticed your program has ended, and there are no upcoming appointme…"
click at [760, 524] on textarea "Hi Joey, we noticed your program has ended, and there are no upcoming appointme…" at bounding box center [824, 509] width 518 height 78
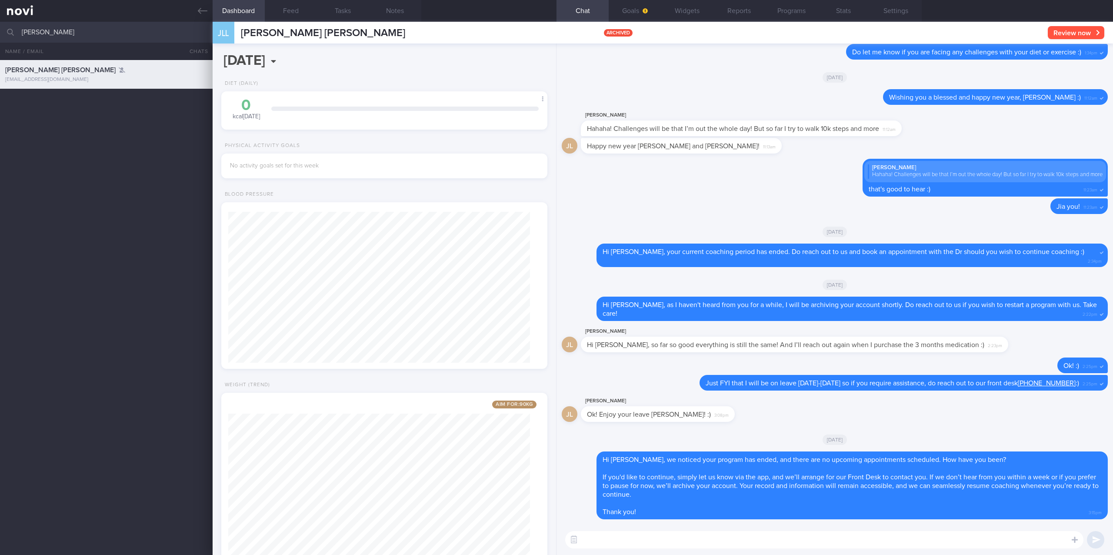
click at [1078, 29] on button "Review now" at bounding box center [1076, 32] width 57 height 13
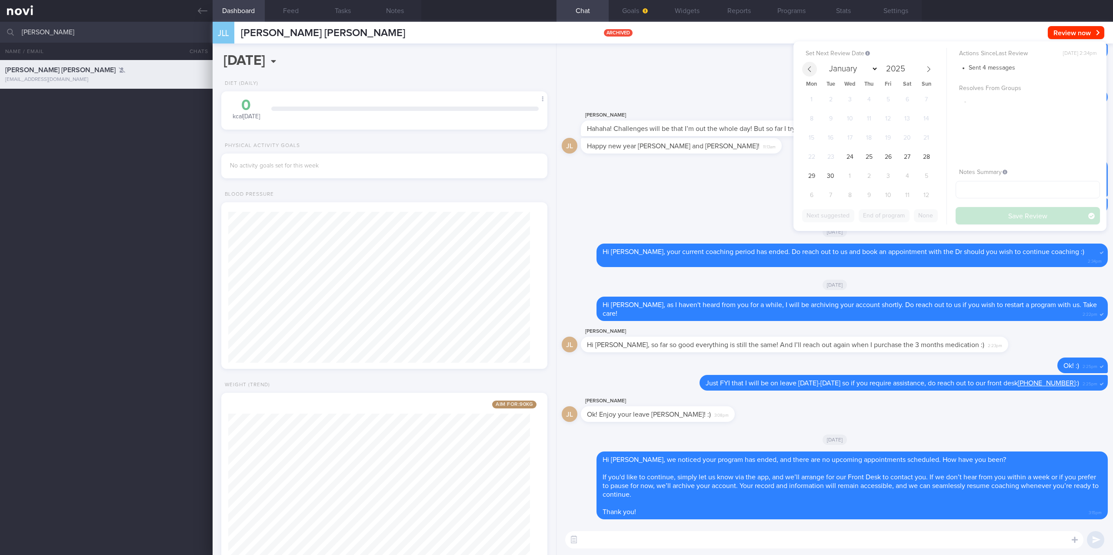
click at [811, 69] on icon at bounding box center [809, 69] width 6 height 6
click at [925, 67] on icon at bounding box center [928, 69] width 6 height 6
select select "8"
click at [806, 169] on span "29" at bounding box center [811, 175] width 17 height 17
click at [1031, 214] on button "Save Review" at bounding box center [1027, 215] width 144 height 17
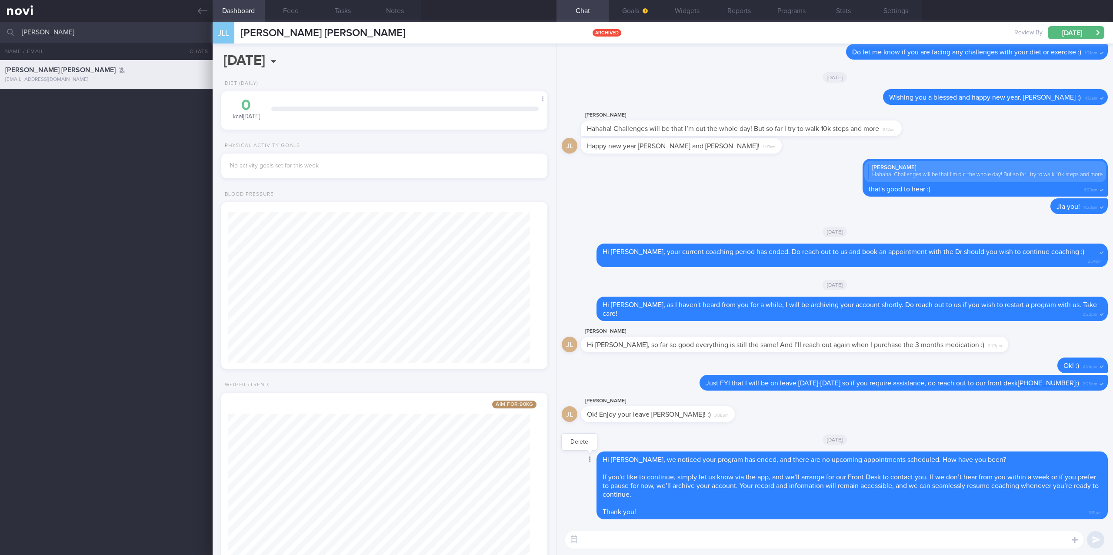
click at [589, 459] on icon at bounding box center [590, 459] width 2 height 6
click at [585, 442] on button "Delete" at bounding box center [579, 441] width 35 height 13
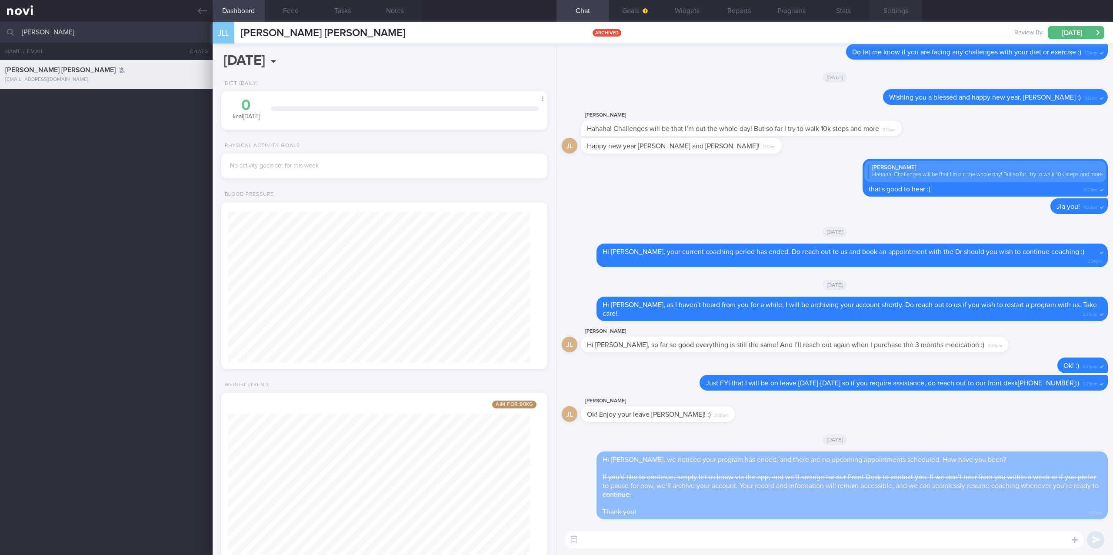
click at [902, 7] on button "Settings" at bounding box center [895, 11] width 52 height 22
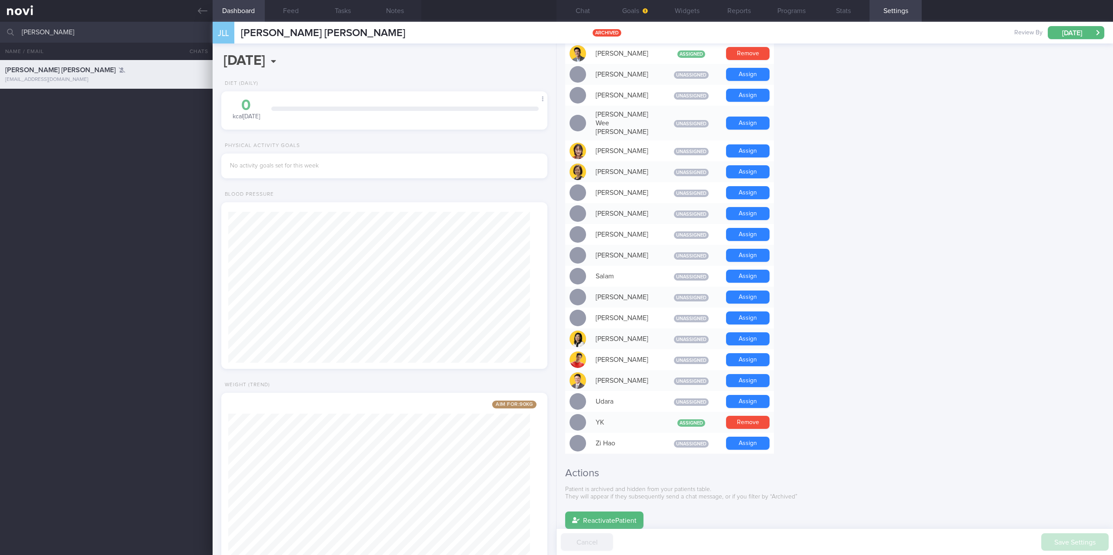
scroll to position [536, 0]
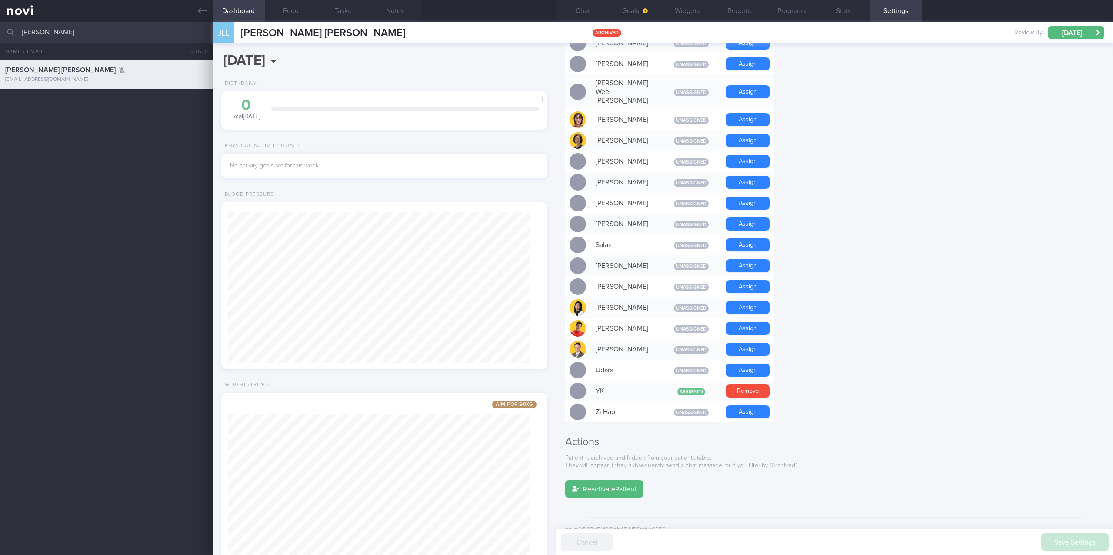
click at [586, 6] on button "Chat" at bounding box center [582, 11] width 52 height 22
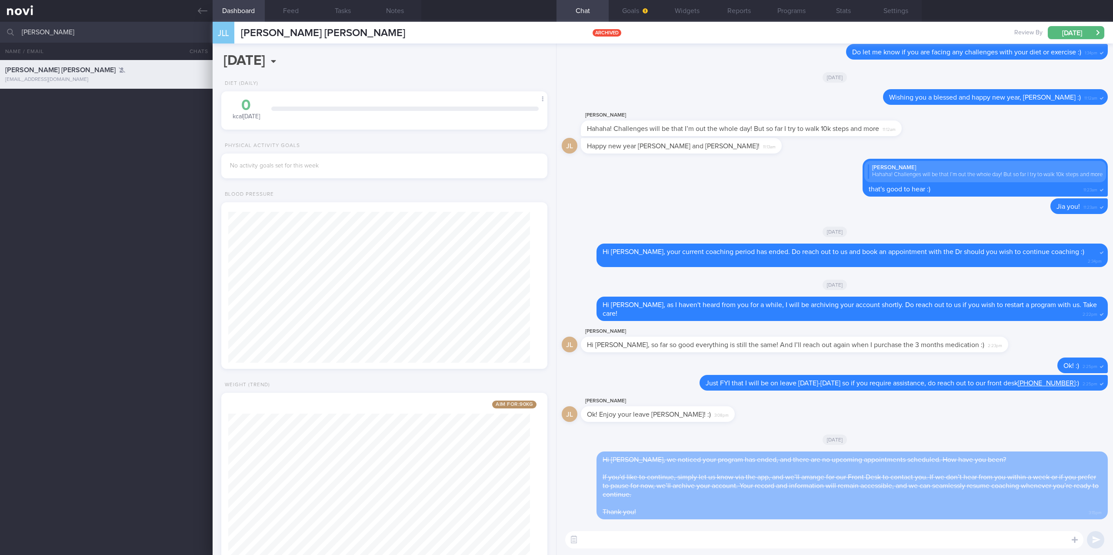
drag, startPoint x: 67, startPoint y: 36, endPoint x: -73, endPoint y: 35, distance: 140.0
click at [0, 35] on html "You are offline! Some functionality will be unavailable Patients New Users Coac…" at bounding box center [556, 277] width 1113 height 555
click at [122, 100] on div "ATTIQAH TEN HAZMI" at bounding box center [105, 98] width 200 height 9
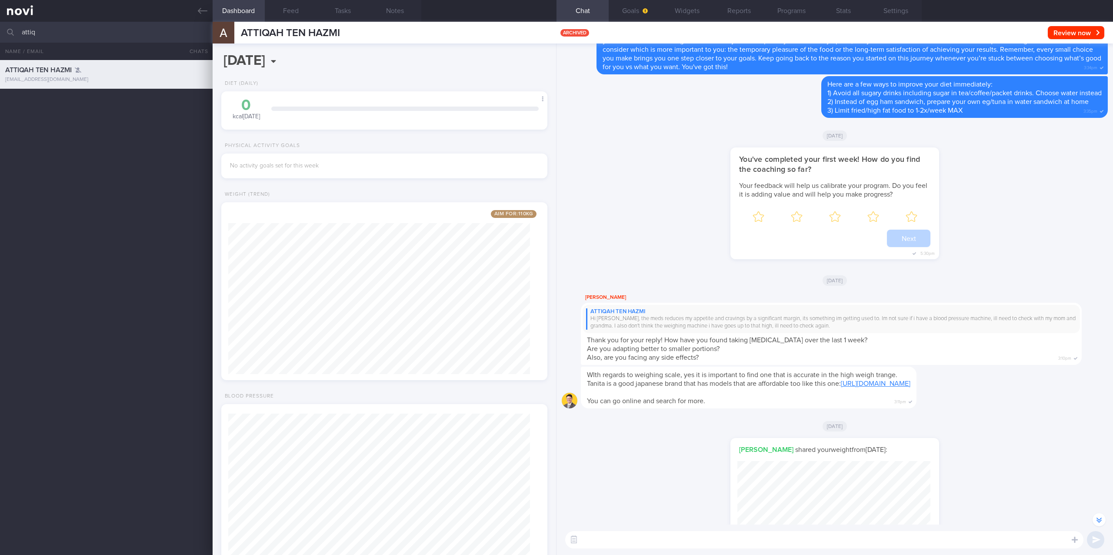
scroll to position [-1565, 0]
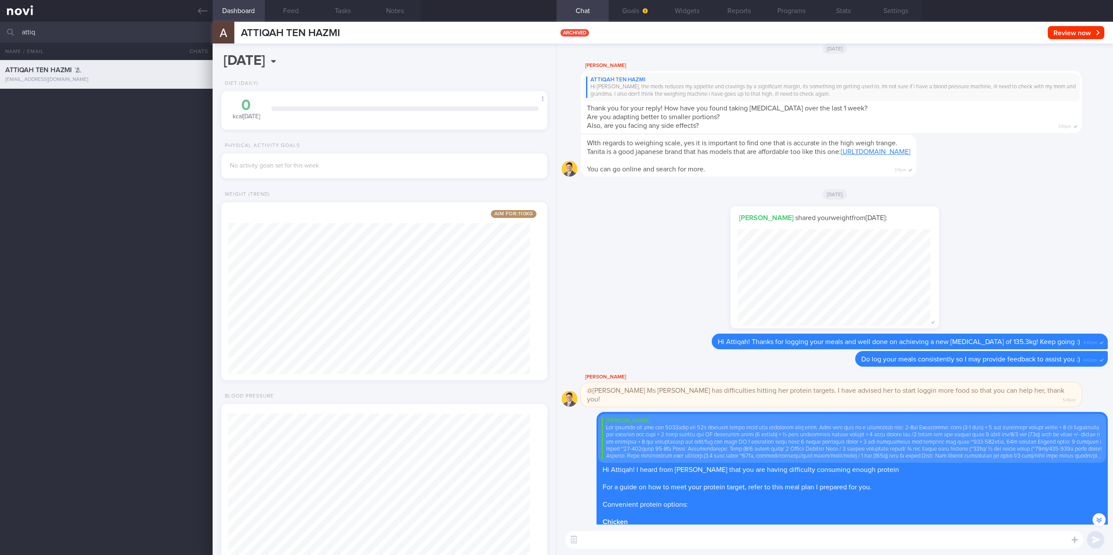
drag, startPoint x: 135, startPoint y: 35, endPoint x: -157, endPoint y: 33, distance: 292.1
click at [0, 33] on html "You are offline! Some functionality will be unavailable Patients New Users Coac…" at bounding box center [556, 277] width 1113 height 555
type input "jayce"
click at [99, 104] on div "CHEE YAN LU (JAYCE) jylchee@gmail.com" at bounding box center [106, 102] width 213 height 17
type input "Jayce"
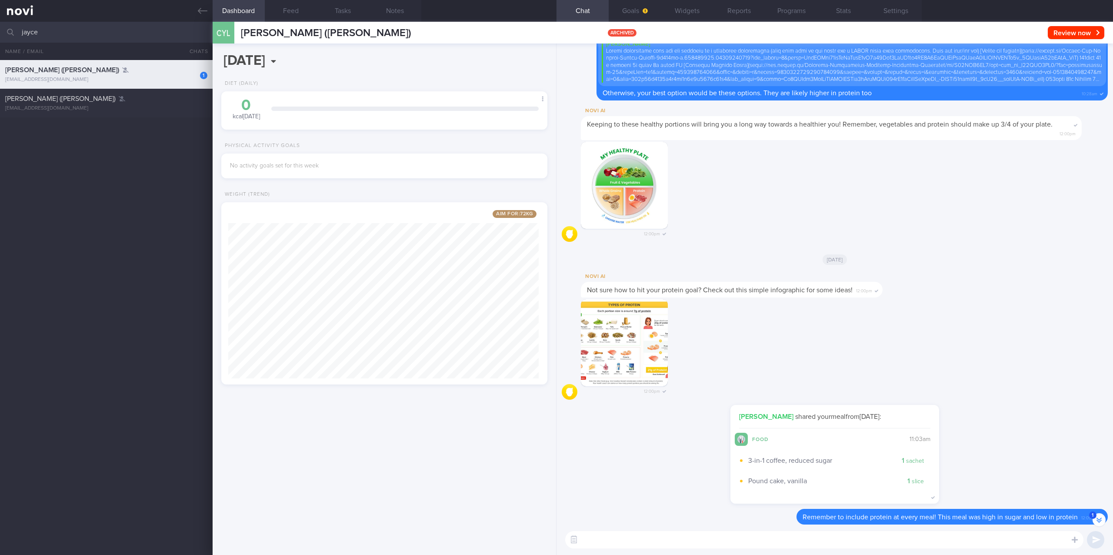
scroll to position [-894, 0]
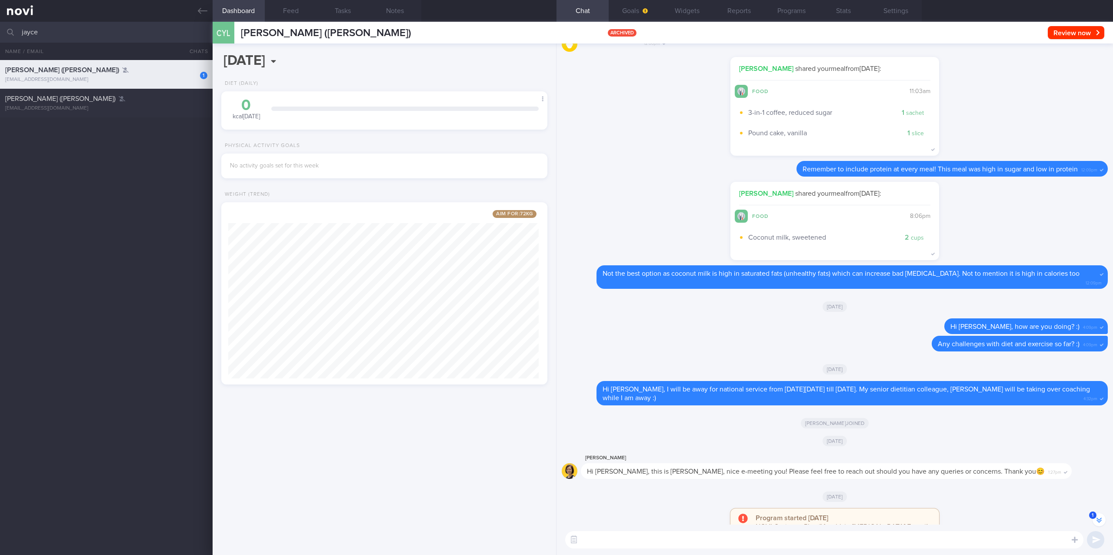
click at [83, 33] on input "jayce" at bounding box center [556, 32] width 1113 height 21
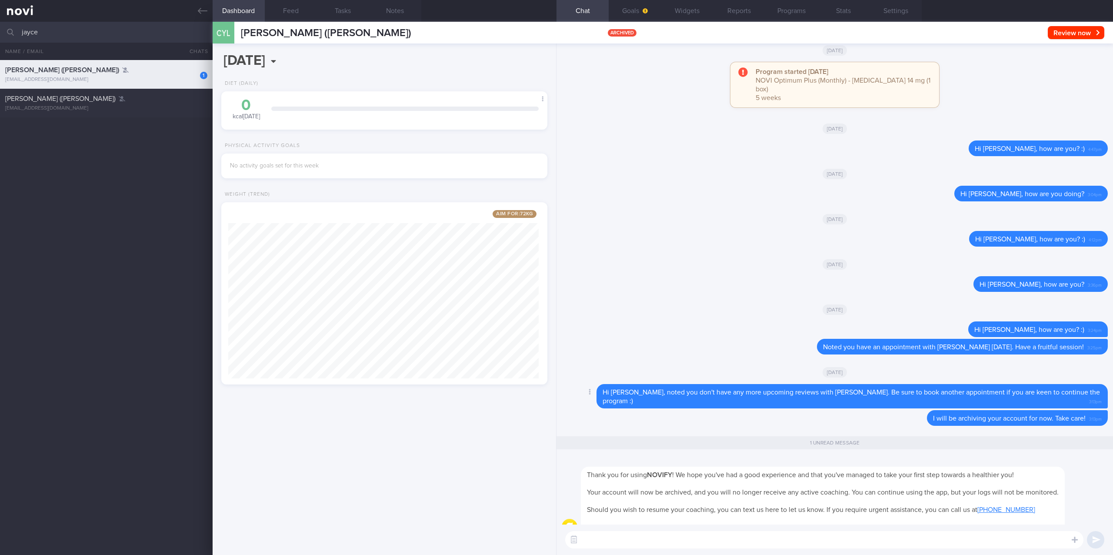
scroll to position [0, 0]
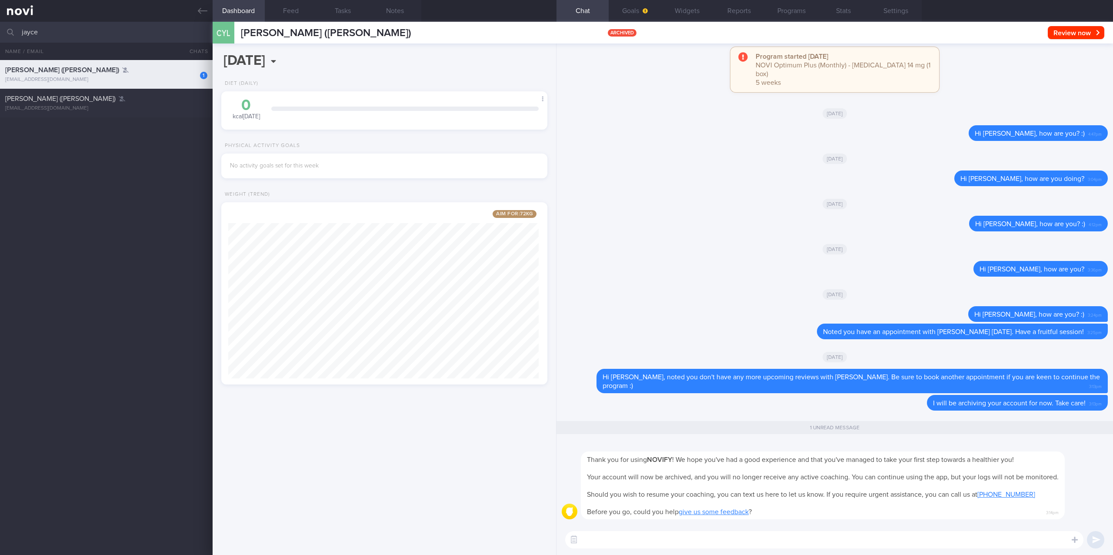
click at [116, 21] on link at bounding box center [106, 11] width 213 height 22
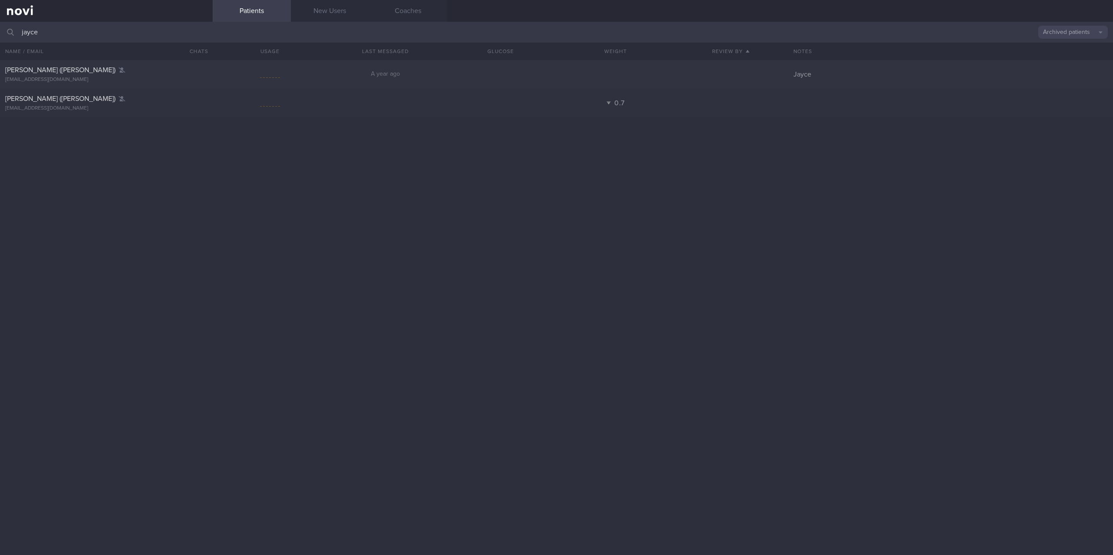
click at [106, 30] on input "jayce" at bounding box center [556, 32] width 1113 height 21
drag, startPoint x: 197, startPoint y: 35, endPoint x: -20, endPoint y: 33, distance: 216.9
click at [0, 33] on html "You are offline! Some functionality will be unavailable Patients New Users Coac…" at bounding box center [556, 277] width 1113 height 555
type input "charis"
drag, startPoint x: 120, startPoint y: 76, endPoint x: 476, endPoint y: 153, distance: 364.0
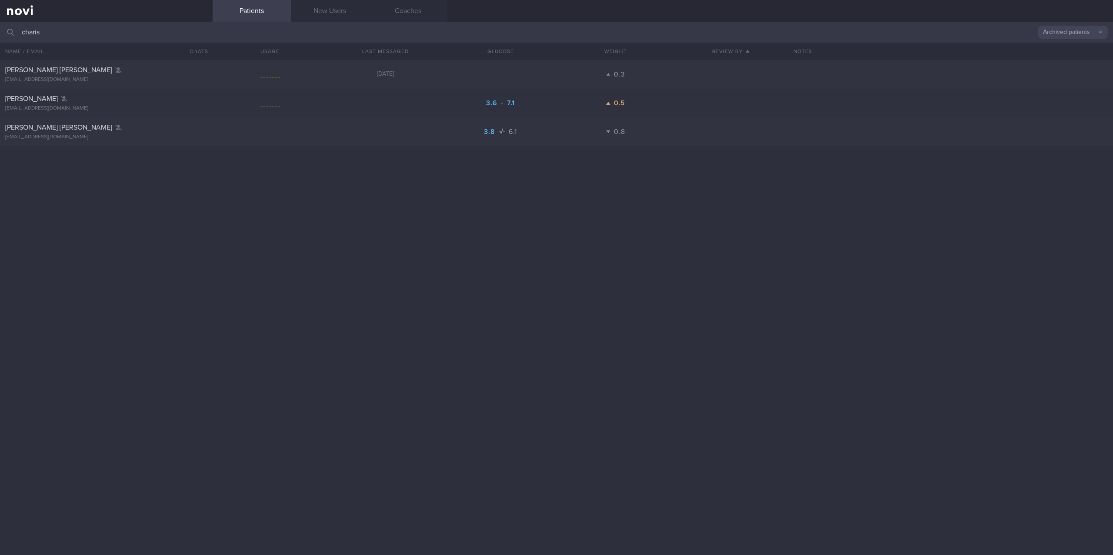
click at [120, 76] on div "CHARIS ESTHER PETERS anticharis@gmail.com" at bounding box center [106, 74] width 213 height 17
select select "8"
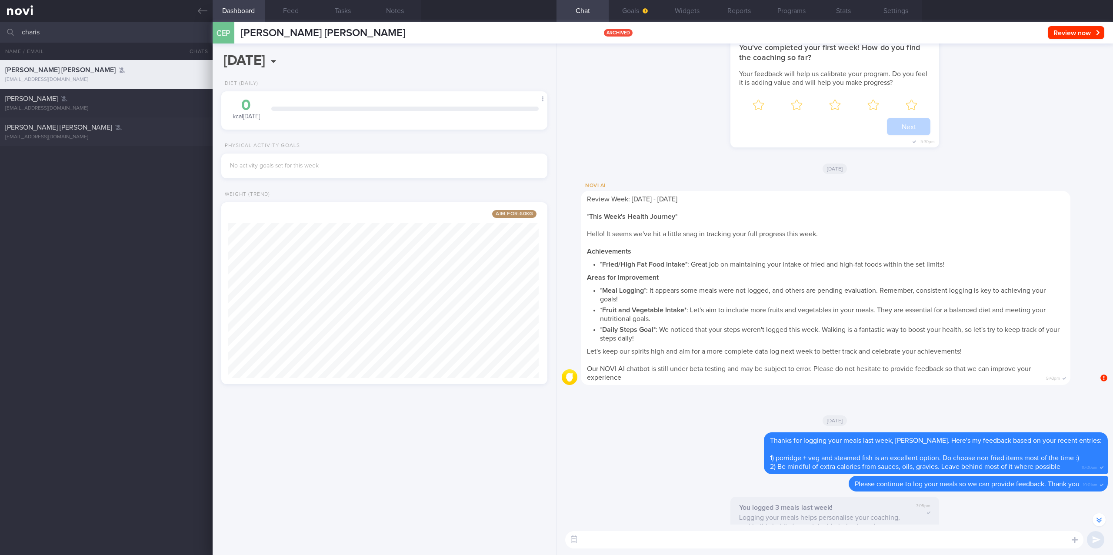
drag, startPoint x: 77, startPoint y: 32, endPoint x: -43, endPoint y: 33, distance: 120.0
click at [0, 33] on html "You are offline! Some functionality will be unavailable Patients New Users Coac…" at bounding box center [556, 277] width 1113 height 555
type input "baydoun"
click at [98, 110] on div "gibran@bygb.co" at bounding box center [106, 108] width 202 height 7
type input "Gibran"
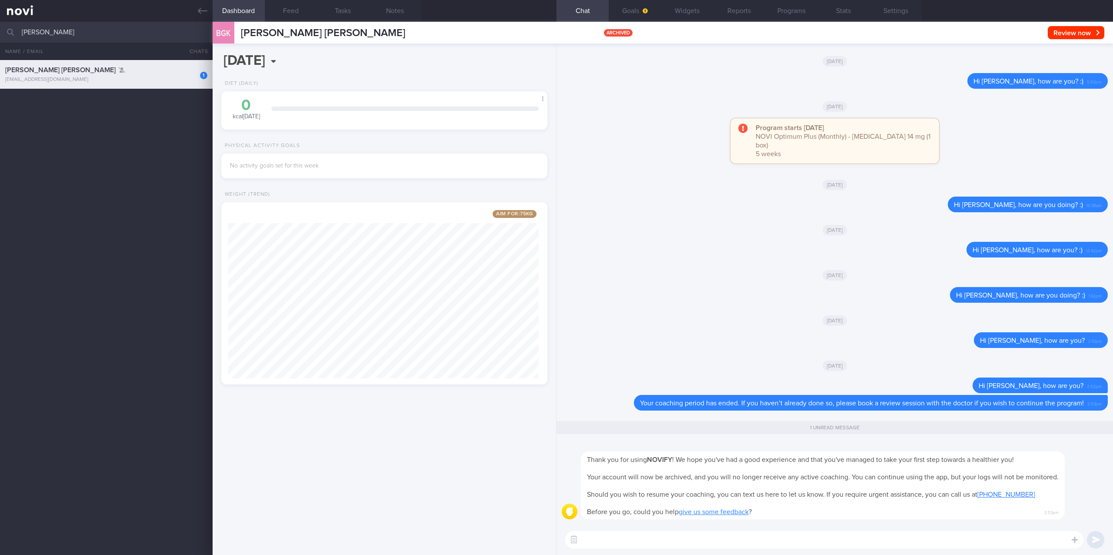
drag, startPoint x: -44, startPoint y: 27, endPoint x: -66, endPoint y: 27, distance: 21.7
click at [0, 27] on html "You are offline! Some functionality will be unavailable Patients New Users Coac…" at bounding box center [556, 277] width 1113 height 555
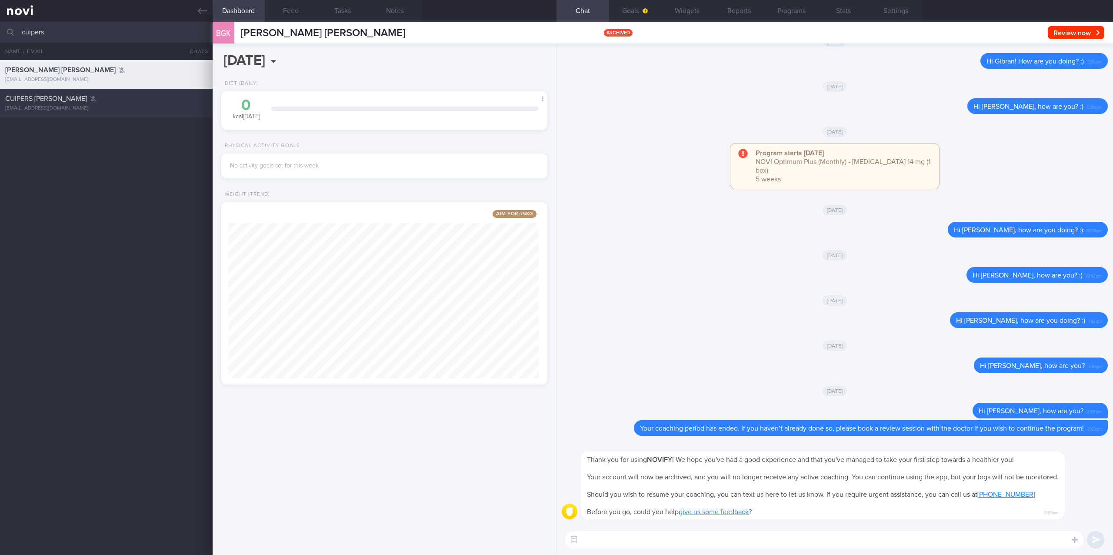
type input "cuipers"
click at [113, 101] on div "CUIPERS ALEXANDER CARL" at bounding box center [105, 98] width 200 height 9
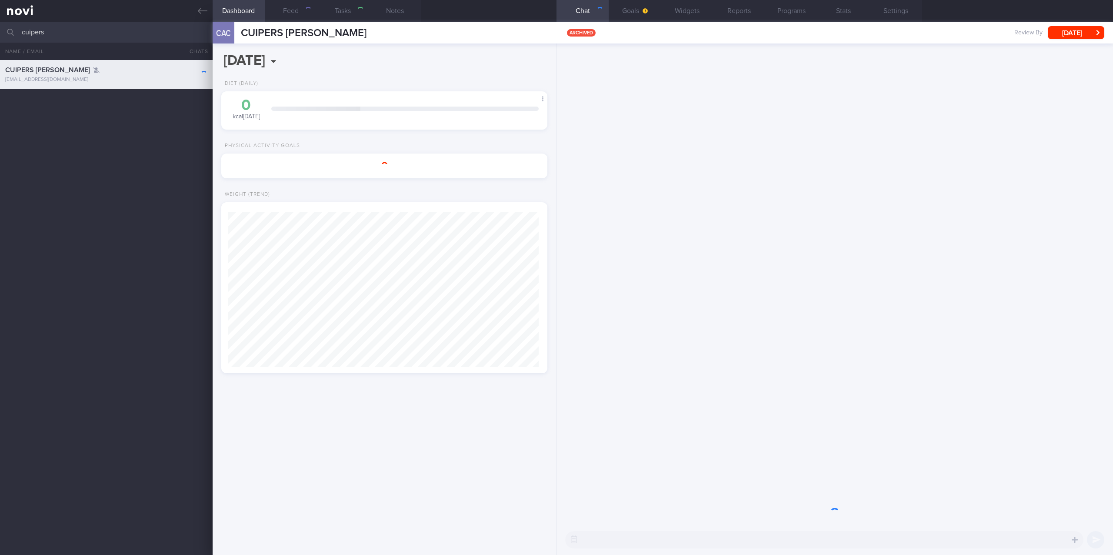
select select "9"
type input "2024"
type input "Alex"
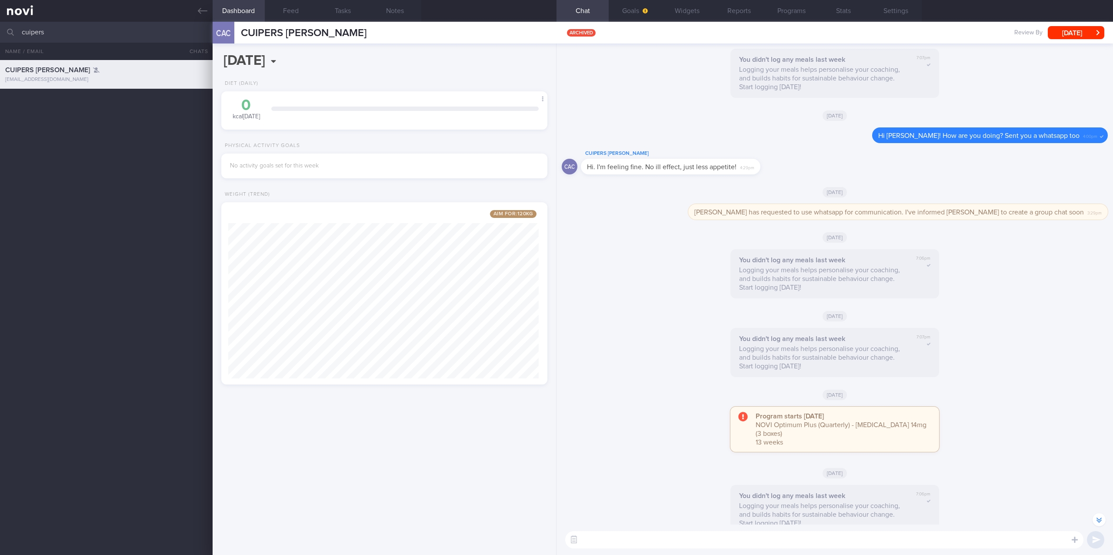
scroll to position [-1547, 0]
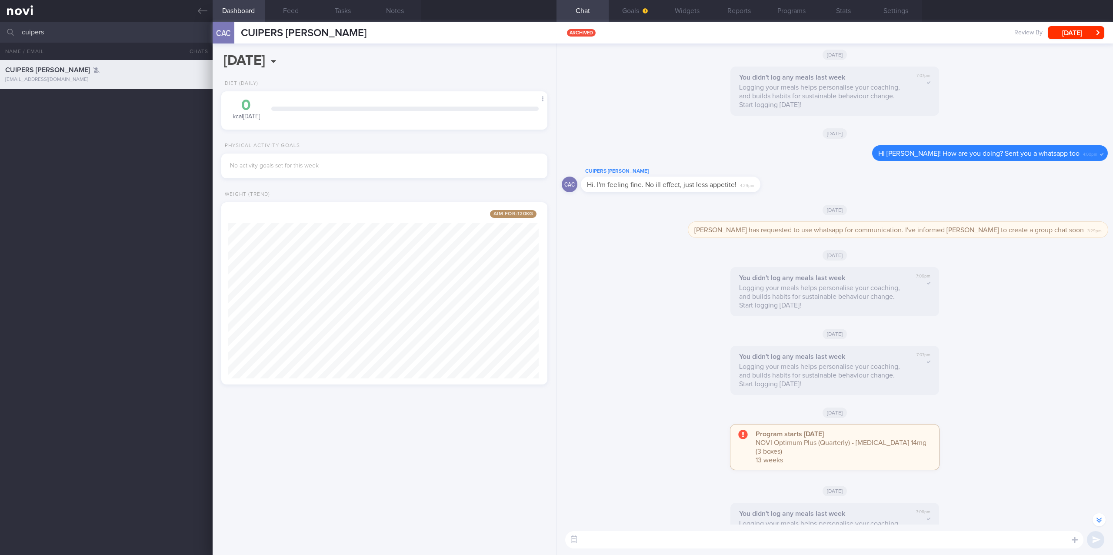
drag, startPoint x: 120, startPoint y: 33, endPoint x: -78, endPoint y: 32, distance: 198.2
click at [0, 32] on html "You are offline! Some functionality will be unavailable Patients New Users Coac…" at bounding box center [556, 277] width 1113 height 555
type input "suzanne"
click at [96, 136] on div "suzann3@gmail.com" at bounding box center [106, 137] width 202 height 7
type input "2025"
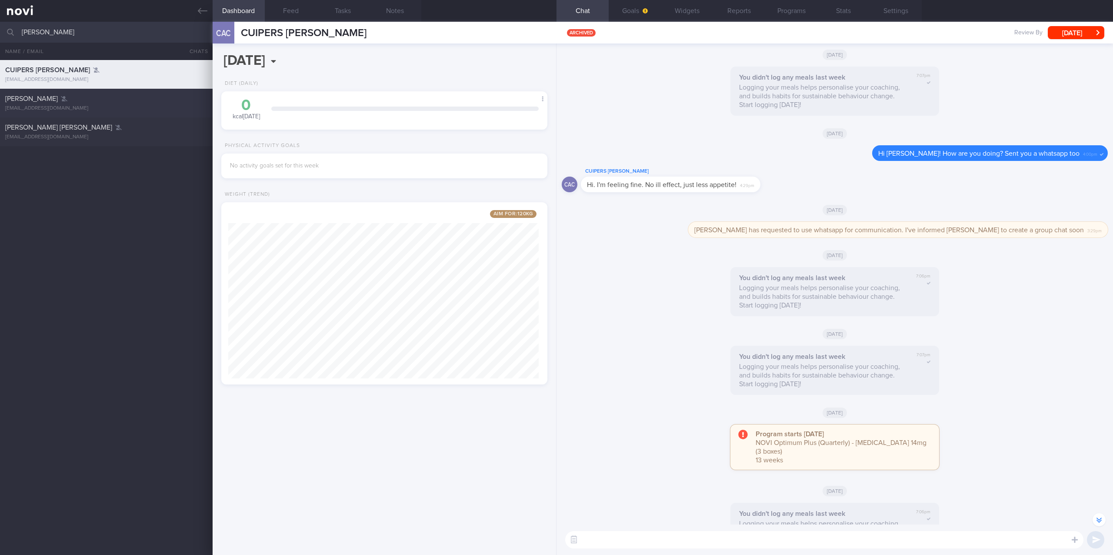
type input "Tracked. Lacto ovo vegetarian by choice, no fish"
select select "8"
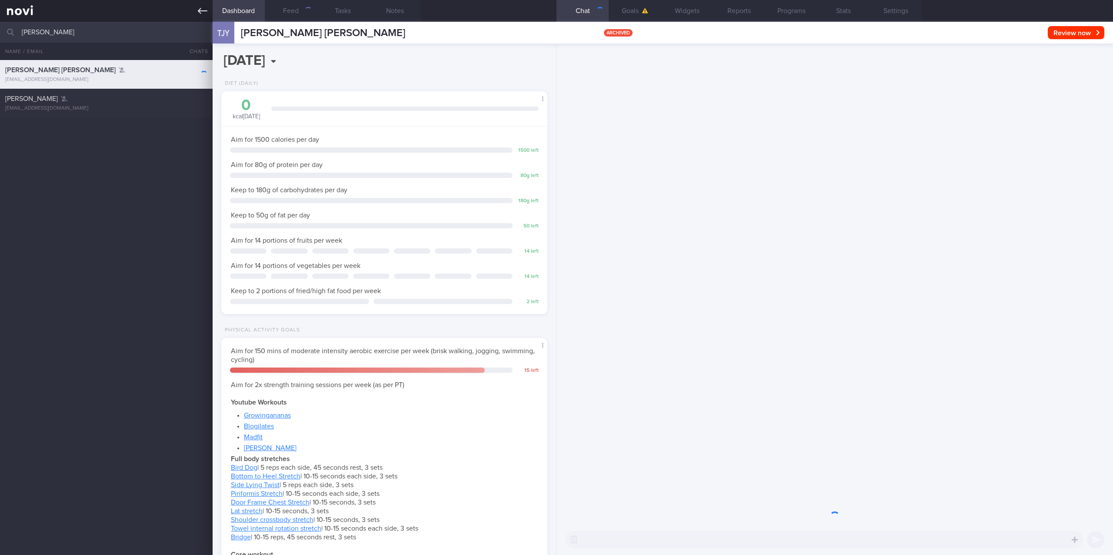
drag, startPoint x: 198, startPoint y: 6, endPoint x: 209, endPoint y: 9, distance: 11.2
click at [198, 6] on icon at bounding box center [203, 11] width 10 height 10
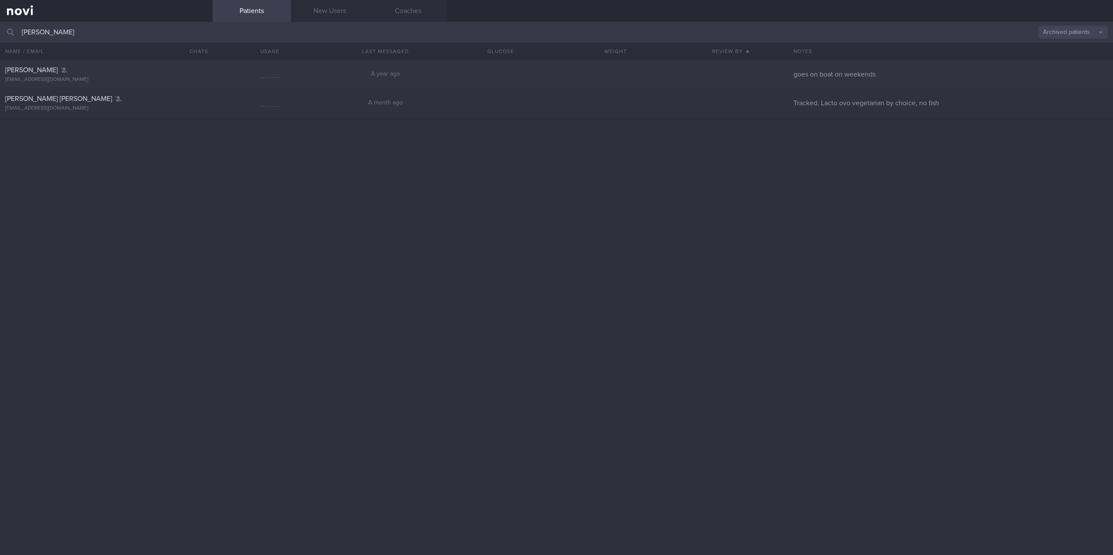
click at [1063, 28] on button "Archived patients" at bounding box center [1073, 32] width 70 height 13
click at [1065, 58] on button "All active patients" at bounding box center [1073, 59] width 70 height 13
click at [118, 28] on input "suzanne" at bounding box center [556, 32] width 1113 height 21
click at [1065, 26] on button "All active patients" at bounding box center [1073, 32] width 70 height 13
click at [1066, 46] on button "Assigned patients" at bounding box center [1073, 46] width 70 height 13
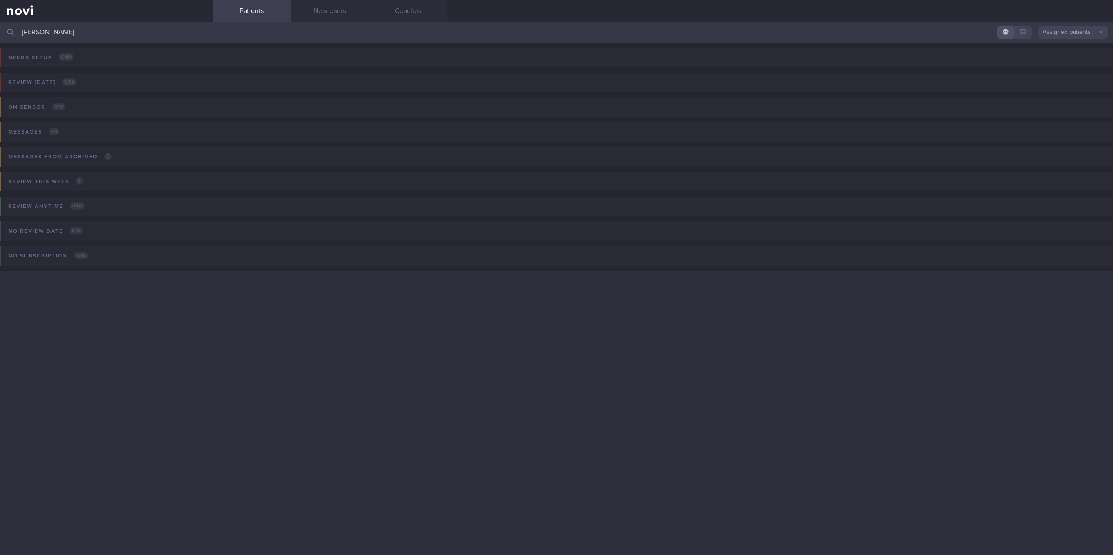
click at [53, 29] on input "suzanne todd" at bounding box center [556, 32] width 1113 height 21
drag, startPoint x: 157, startPoint y: 30, endPoint x: -63, endPoint y: 26, distance: 219.5
click at [0, 26] on html "You are offline! Some functionality will be unavailable Patients New Users Coac…" at bounding box center [556, 277] width 1113 height 555
click at [1070, 25] on input "updike" at bounding box center [556, 32] width 1113 height 21
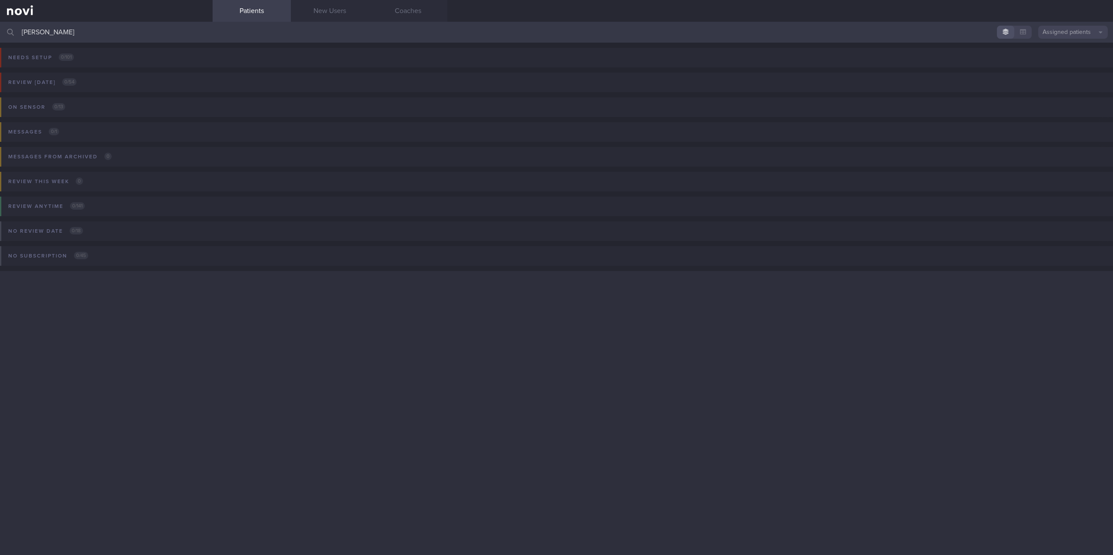
type input "updike"
click at [1070, 30] on button "Assigned patients" at bounding box center [1073, 32] width 70 height 13
click at [1062, 58] on button "All active patients" at bounding box center [1073, 59] width 70 height 13
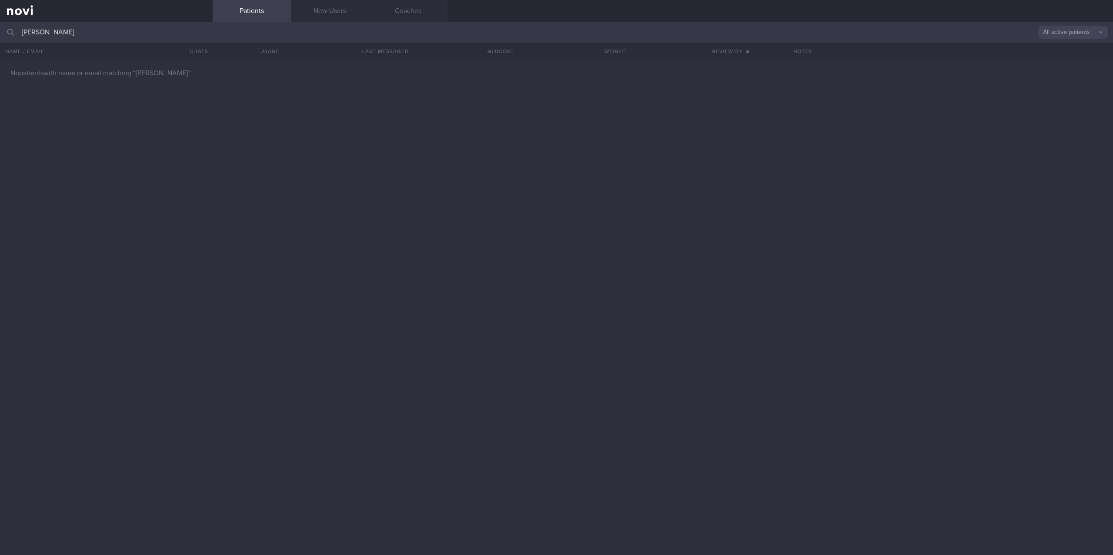
click at [1050, 32] on button "All active patients" at bounding box center [1073, 32] width 70 height 13
click at [1054, 70] on button "Archived patients" at bounding box center [1073, 73] width 70 height 13
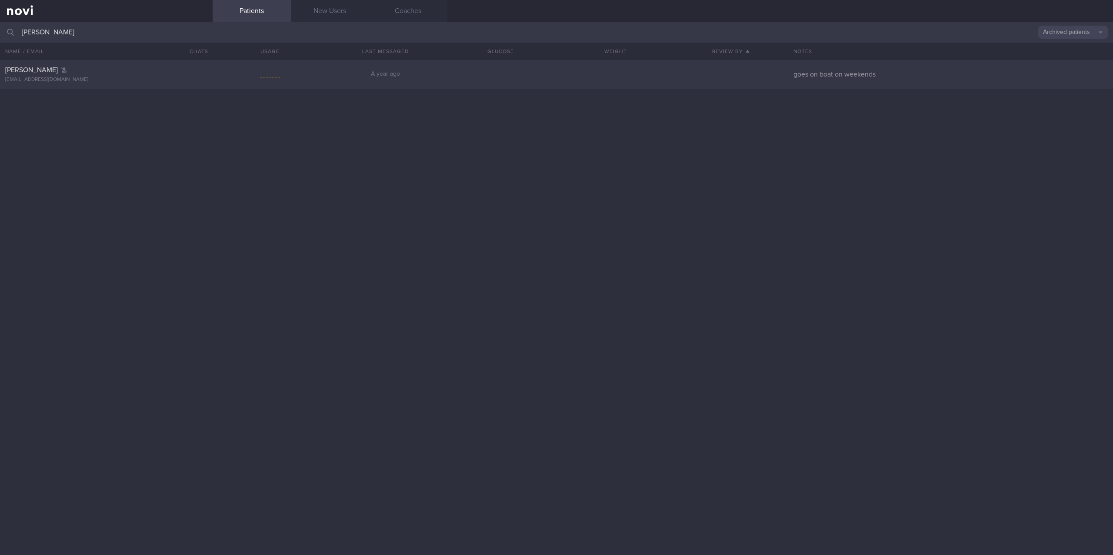
drag, startPoint x: 186, startPoint y: 75, endPoint x: 289, endPoint y: 83, distance: 103.0
click at [186, 75] on div "Suzanne suzannetupdike@gmail.com" at bounding box center [106, 74] width 213 height 17
select select "8"
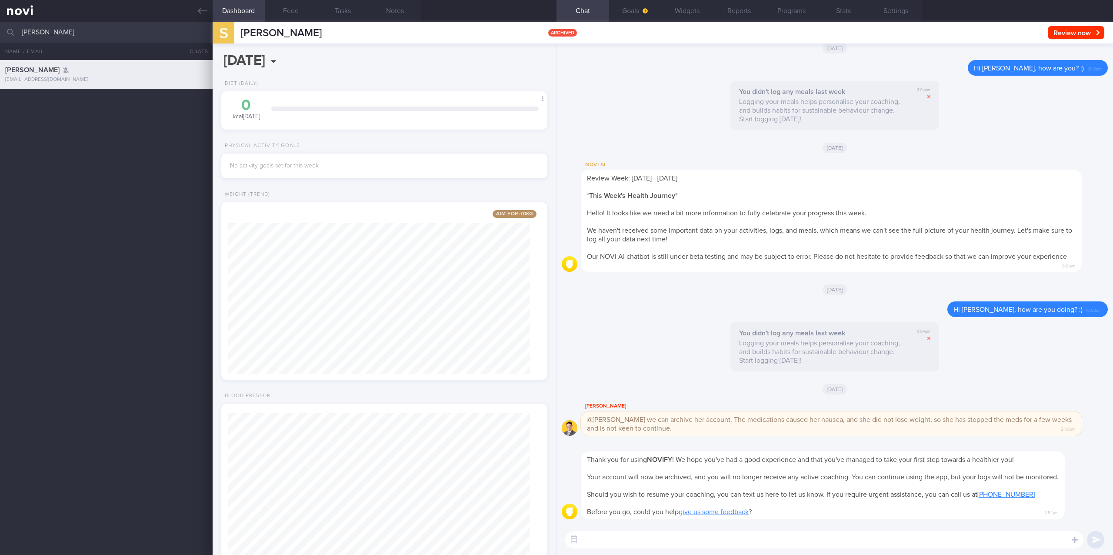
scroll to position [151, 302]
drag, startPoint x: 68, startPoint y: 28, endPoint x: -10, endPoint y: 37, distance: 78.7
click at [0, 37] on html "You are offline! Some functionality will be unavailable Patients New Users Coac…" at bounding box center [556, 277] width 1113 height 555
type input "ibiyemi"
click at [192, 13] on link at bounding box center [106, 11] width 213 height 22
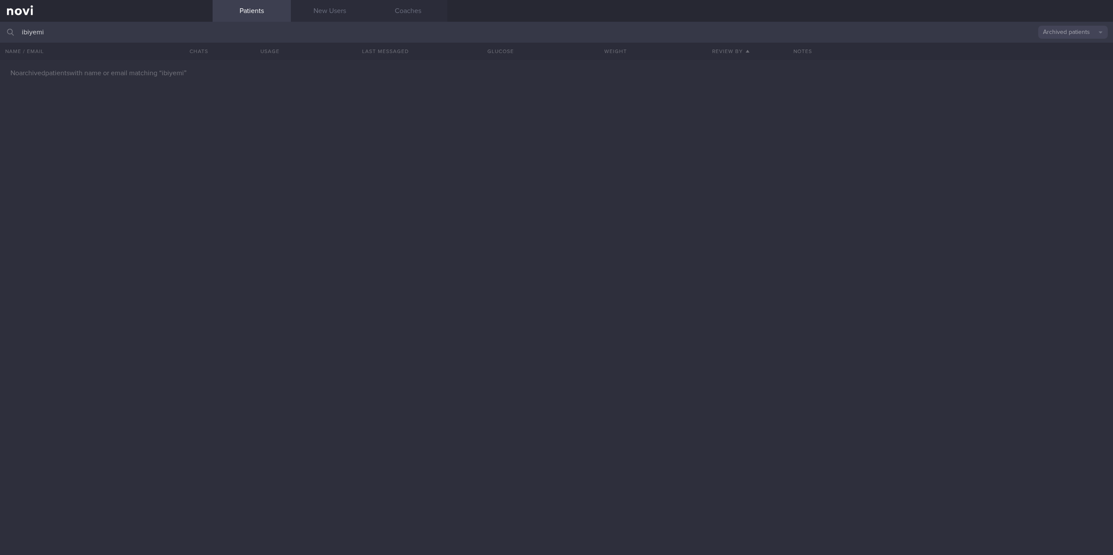
click at [1066, 30] on button "Archived patients" at bounding box center [1073, 32] width 70 height 13
click at [1066, 60] on button "All active patients" at bounding box center [1073, 59] width 70 height 13
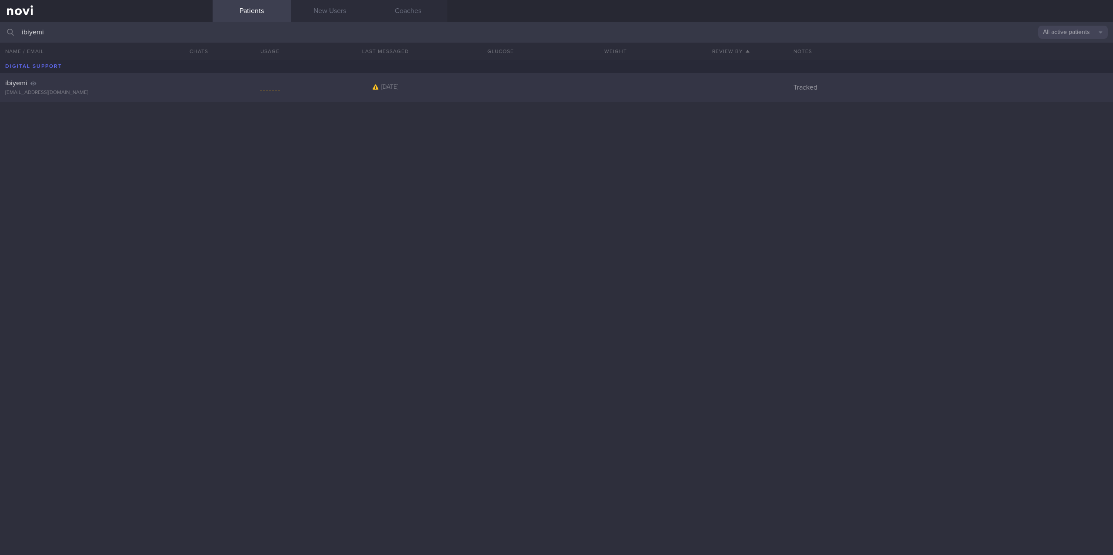
click at [296, 94] on div "ibiyemi ibiyemi_osinaike@yahoo.co.uk 4 months ago Tracked" at bounding box center [556, 87] width 1113 height 29
select select "8"
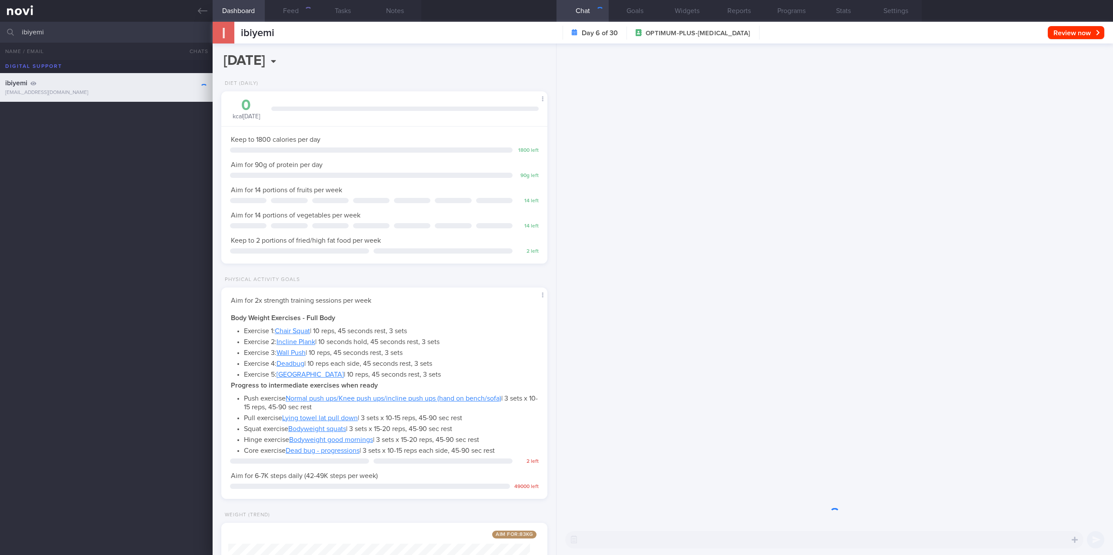
scroll to position [163, 302]
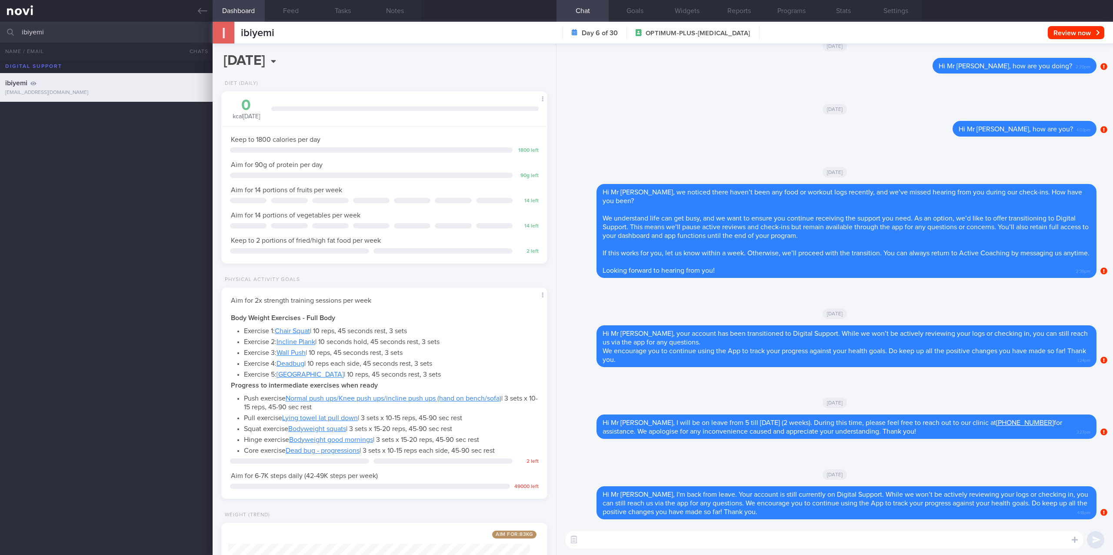
click at [611, 526] on div "​ ​" at bounding box center [834, 539] width 556 height 30
click at [611, 536] on textarea at bounding box center [824, 539] width 518 height 17
paste textarea "as I haven't heard from you in a while, I will be archiving your account shortl…"
type textarea "Hi Mr Ibiyemi, as I haven't heard from you in a while, I will be archiving your…"
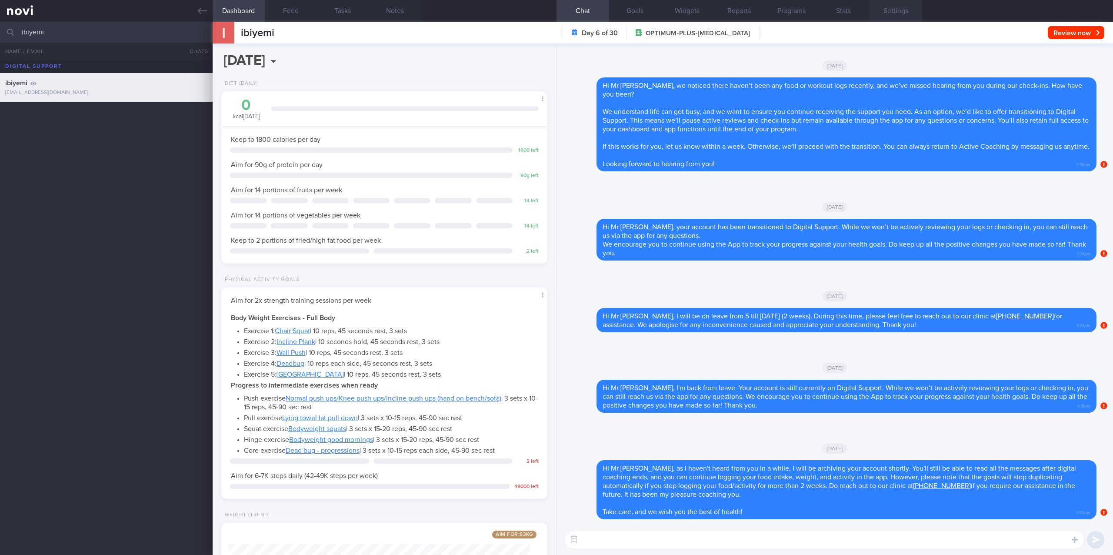
click at [905, 11] on button "Settings" at bounding box center [895, 11] width 52 height 22
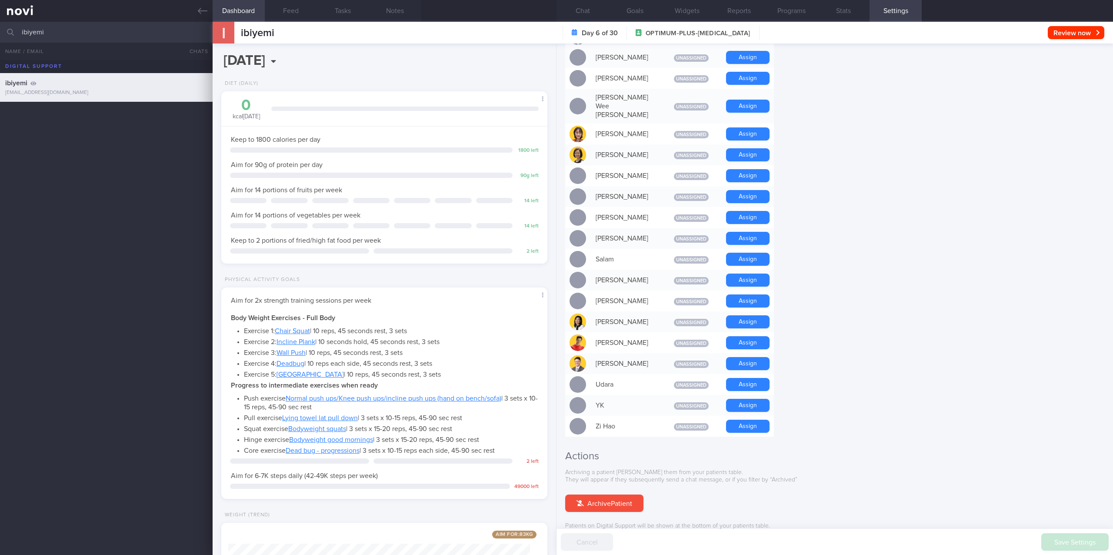
scroll to position [589, 0]
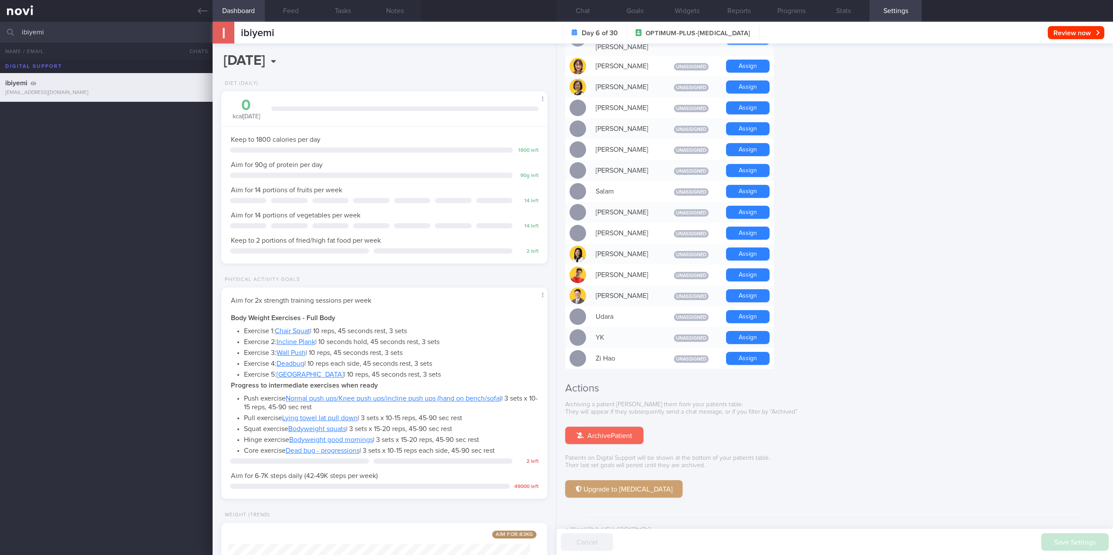
drag, startPoint x: 626, startPoint y: 413, endPoint x: 833, endPoint y: 148, distance: 336.0
click at [626, 426] on button "Archive Patient" at bounding box center [604, 434] width 78 height 17
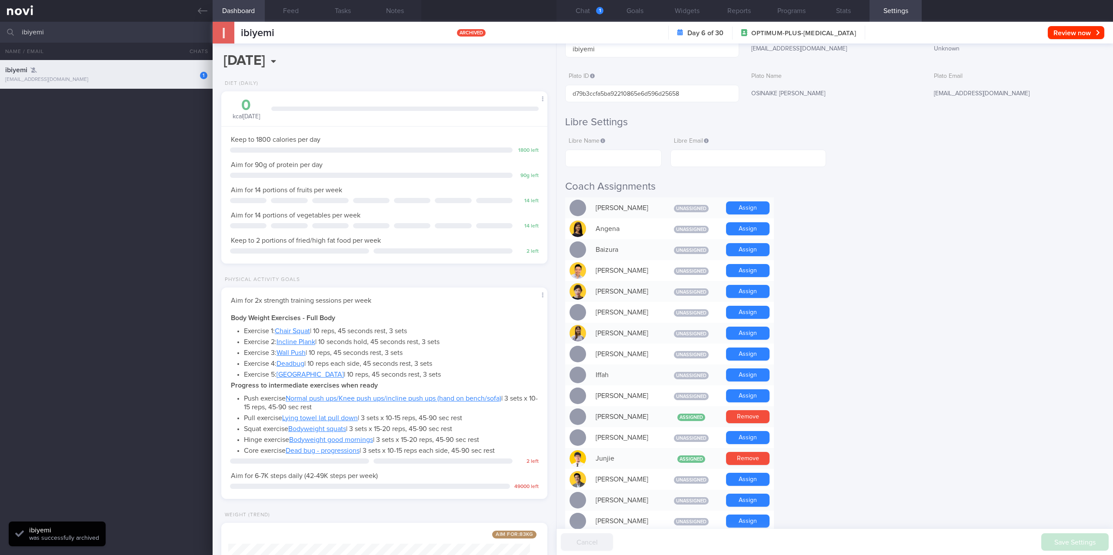
scroll to position [0, 0]
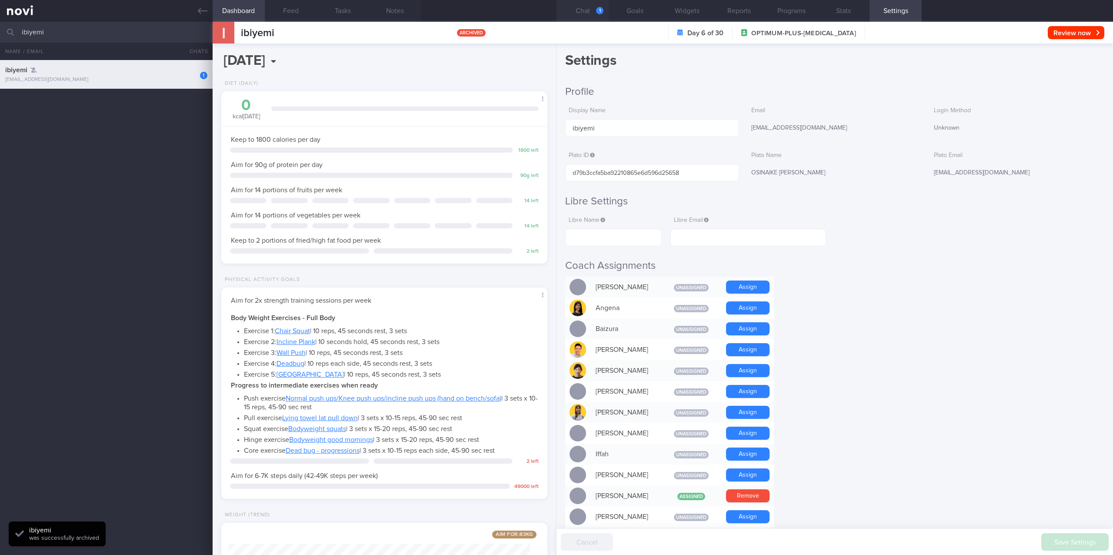
click at [589, 14] on button "Chat 1" at bounding box center [582, 11] width 52 height 22
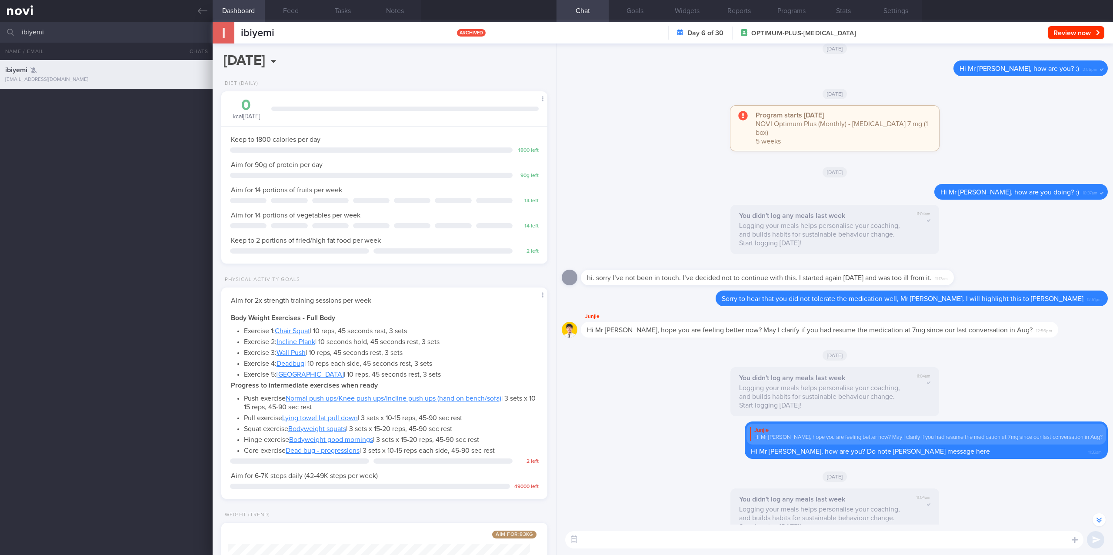
scroll to position [-1883, 0]
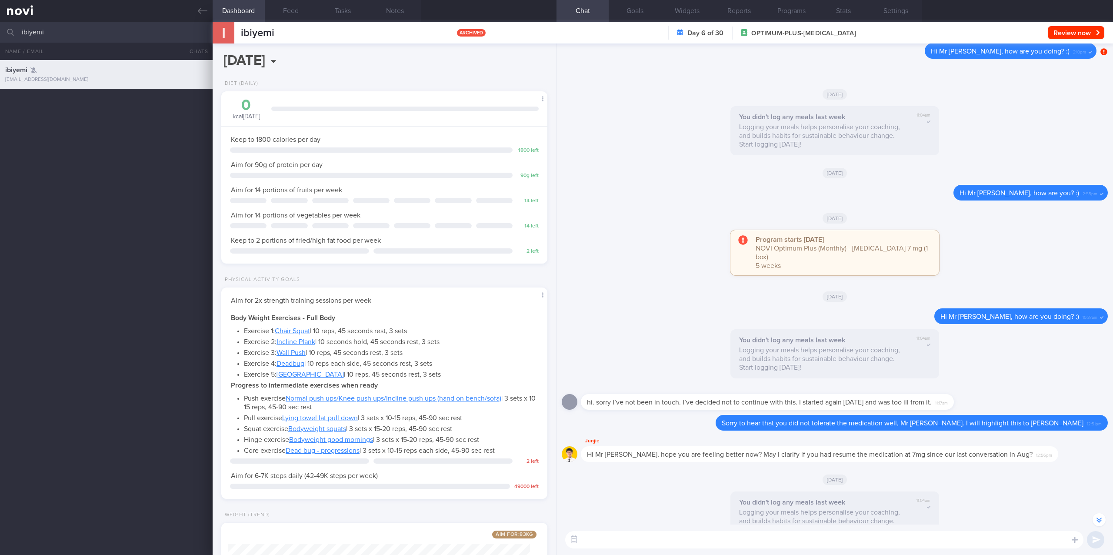
drag, startPoint x: 118, startPoint y: 34, endPoint x: -70, endPoint y: 40, distance: 187.9
click at [0, 40] on html "You are offline! Some functionality will be unavailable Patients New Users Coac…" at bounding box center [556, 277] width 1113 height 555
type input "nyein"
click at [200, 14] on icon at bounding box center [203, 11] width 10 height 10
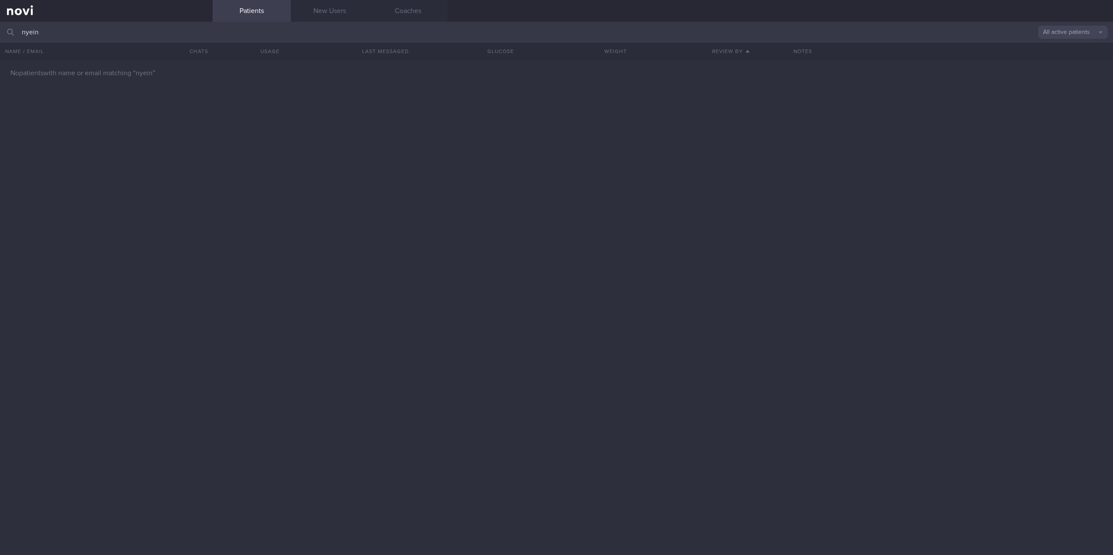
click at [1044, 35] on button "All active patients" at bounding box center [1073, 32] width 70 height 13
click at [1063, 77] on button "Archived patients" at bounding box center [1073, 73] width 70 height 13
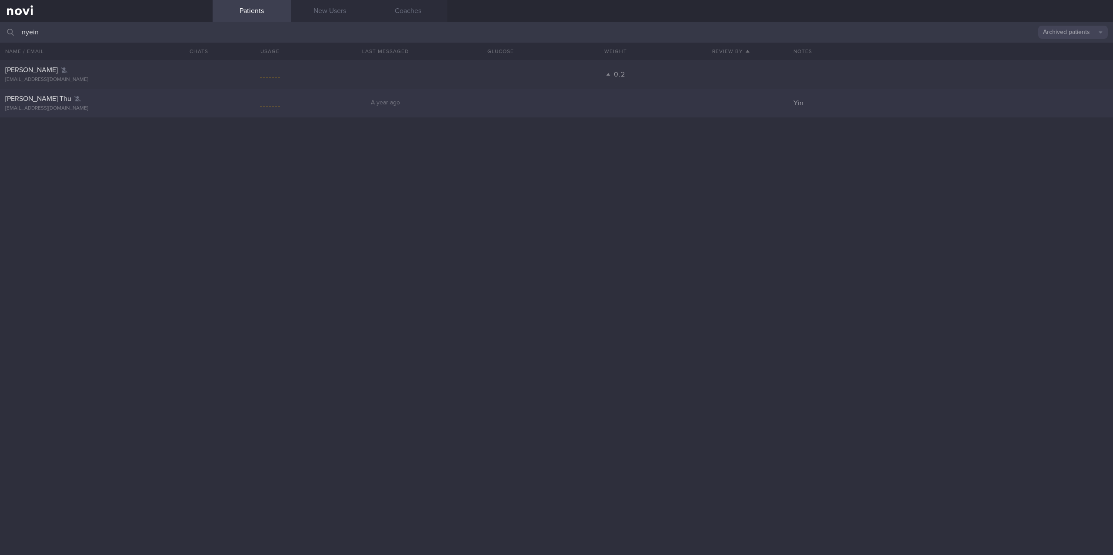
click at [263, 106] on div at bounding box center [264, 106] width 2 height 0
select select "8"
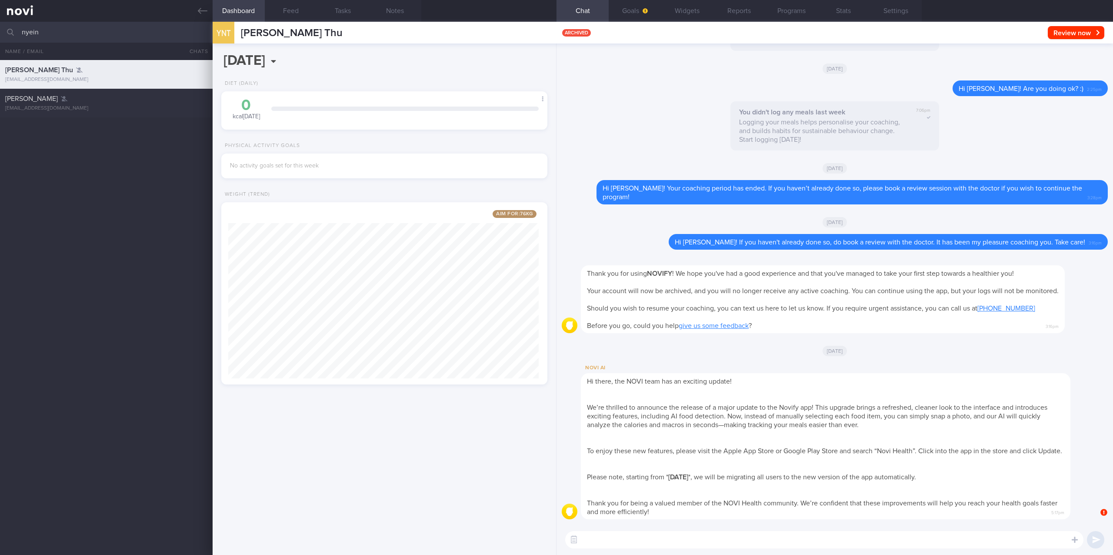
drag, startPoint x: 136, startPoint y: 27, endPoint x: -39, endPoint y: 30, distance: 175.2
click at [0, 30] on html "You are offline! Some functionality will be unavailable Patients New Users Coac…" at bounding box center [556, 277] width 1113 height 555
type input "veal"
drag, startPoint x: 108, startPoint y: 103, endPoint x: 553, endPoint y: 230, distance: 462.6
click at [108, 103] on div "Veal Robert Branson branson.veal@nowcomms.asia" at bounding box center [106, 102] width 213 height 17
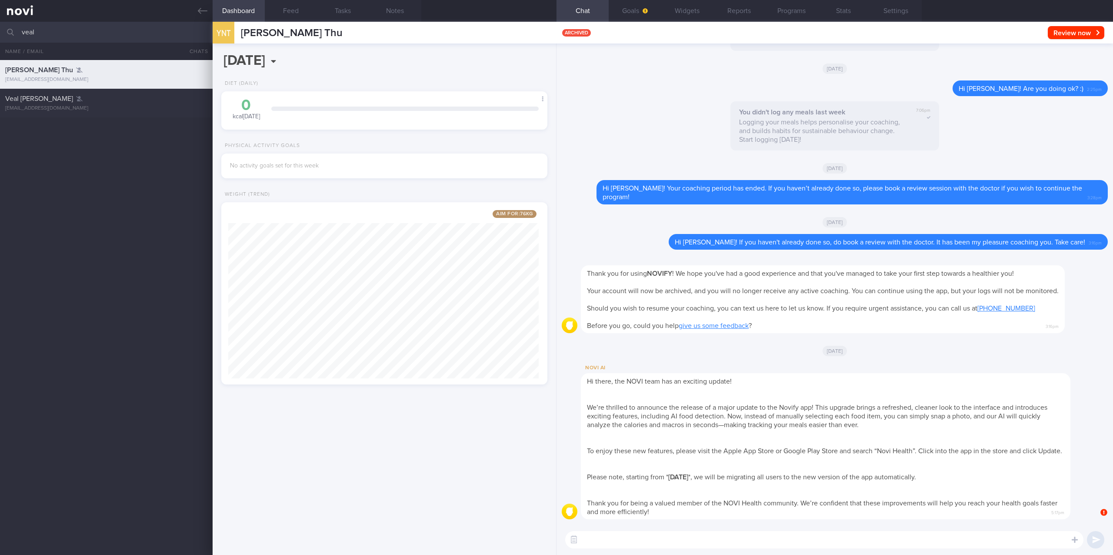
type input "(Branson) Rybelsus 7mg > Ozempic. IRON MAN in JUNE"
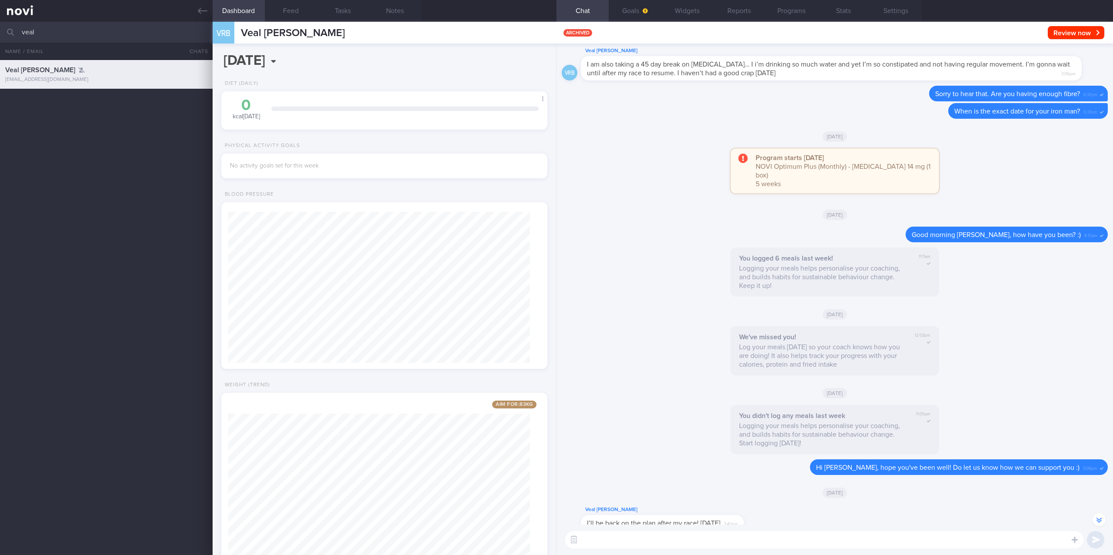
scroll to position [-1216, 0]
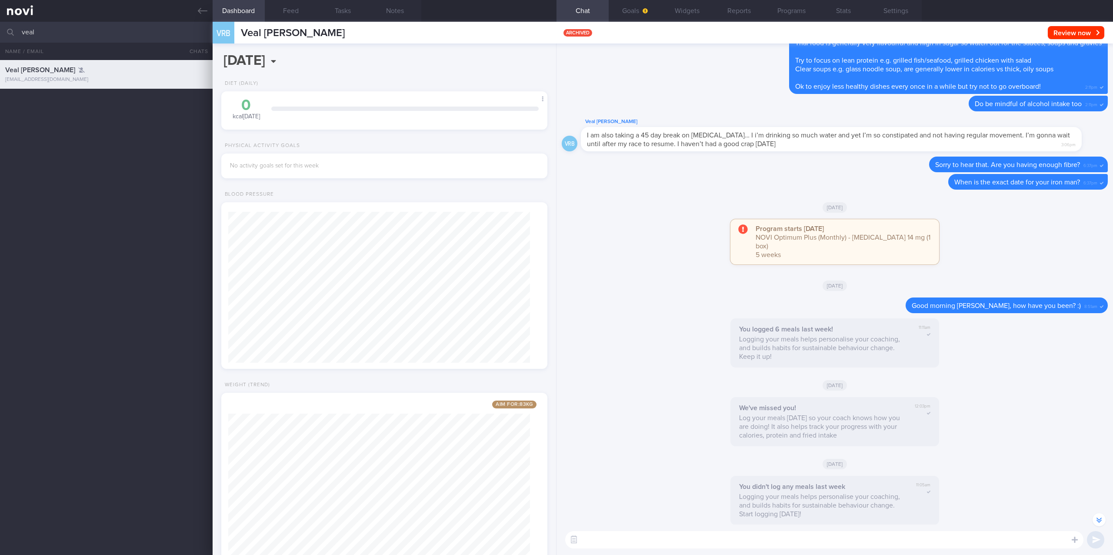
drag, startPoint x: 111, startPoint y: 34, endPoint x: -40, endPoint y: 30, distance: 150.9
click at [0, 30] on html "You are offline! Some functionality will be unavailable Patients New Users Coac…" at bounding box center [556, 277] width 1113 height 555
type input "khai sin"
click at [86, 103] on div "ks khaisin.gui@gmail.com" at bounding box center [106, 102] width 213 height 17
type input "Gui Khai Sin. HLD, pre-DM, high uric acid, high BP. Ryblesus 3mg OM"
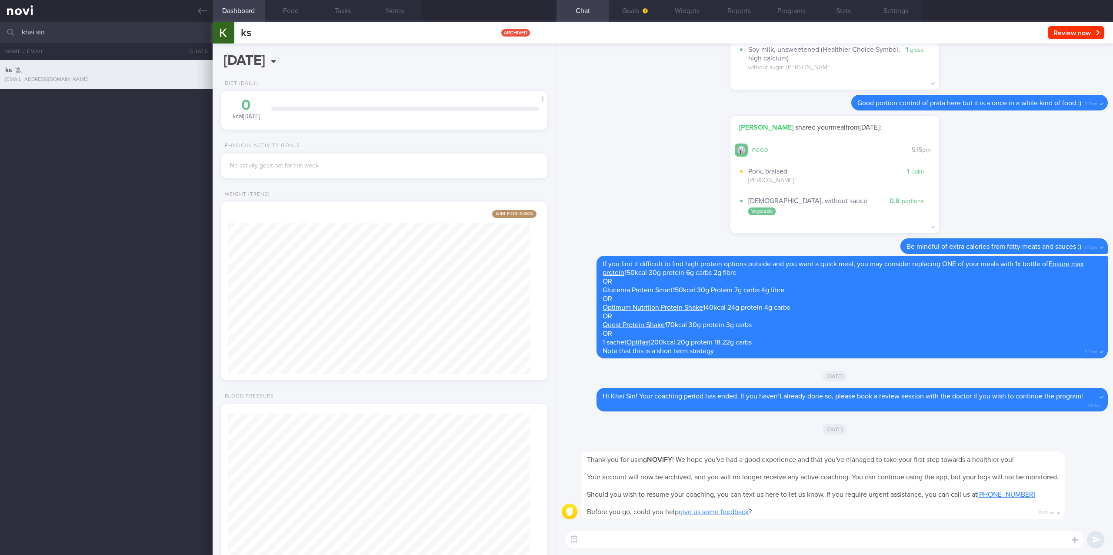
drag, startPoint x: 160, startPoint y: 25, endPoint x: -55, endPoint y: 35, distance: 215.0
click at [0, 35] on html "You are offline! Some functionality will be unavailable Patients New Users Coac…" at bounding box center [556, 277] width 1113 height 555
type input "junaidi"
click at [91, 106] on div "junaidijasni@gmail.com" at bounding box center [106, 108] width 202 height 7
type input "gout. Ryblesus 7mg"
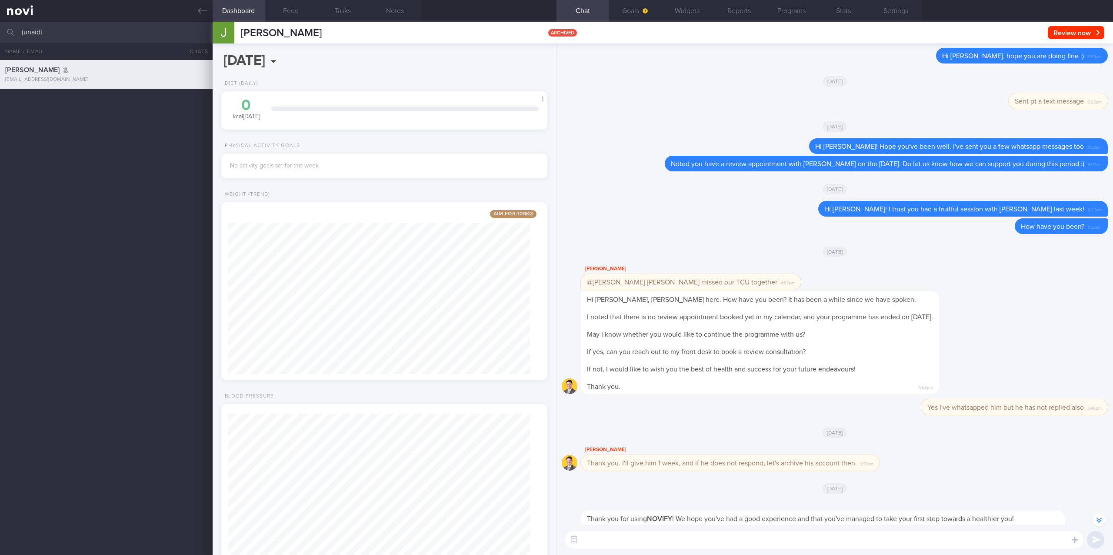
drag, startPoint x: 155, startPoint y: 34, endPoint x: 2, endPoint y: 37, distance: 153.0
click at [2, 35] on div "junaidi Archived patients Assigned patients All active patients Archived patien…" at bounding box center [556, 32] width 1113 height 21
type input "lubna"
click at [100, 106] on div "lubnamadan@yahoo.com" at bounding box center [106, 108] width 202 height 7
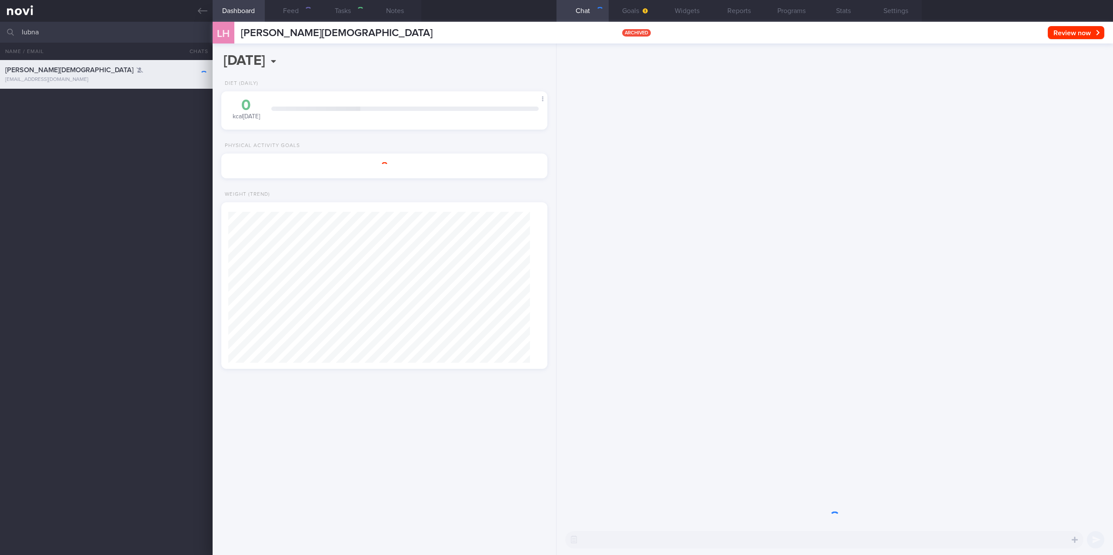
type input "MANY FOOD INTOLERANCES. Ryblesus 3mg OM"
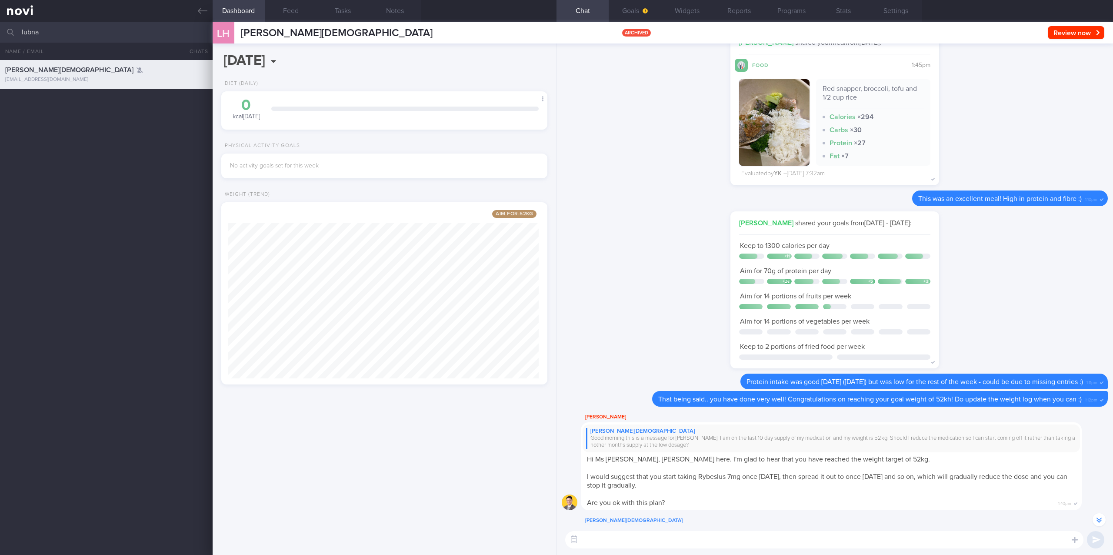
scroll to position [-869, 0]
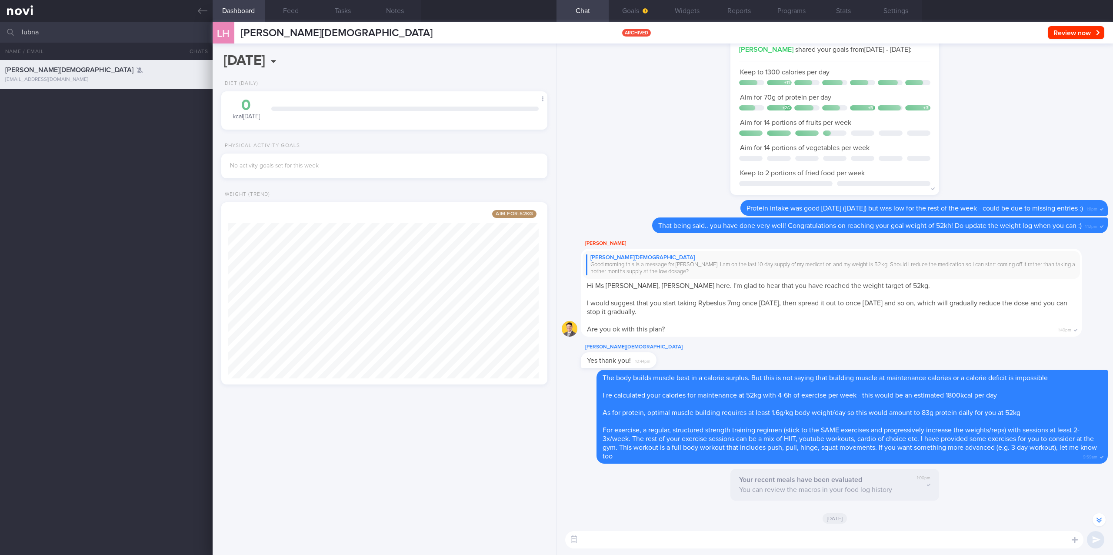
drag, startPoint x: 153, startPoint y: 32, endPoint x: -59, endPoint y: 32, distance: 212.1
click at [0, 32] on html "You are offline! Some functionality will be unavailable Patients New Users Coac…" at bounding box center [556, 277] width 1113 height 555
type input "f"
click at [203, 4] on link at bounding box center [106, 11] width 213 height 22
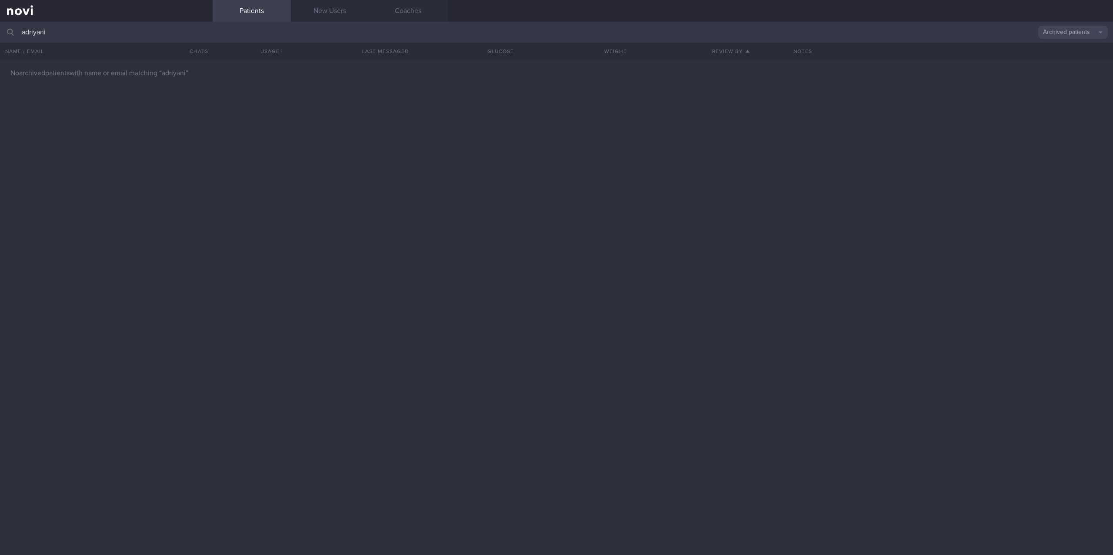
click at [1052, 37] on button "Archived patients" at bounding box center [1073, 32] width 70 height 13
click at [1062, 63] on button "All active patients" at bounding box center [1073, 59] width 70 height 13
drag, startPoint x: 507, startPoint y: 28, endPoint x: 13, endPoint y: 32, distance: 493.8
click at [13, 32] on div "adriyani All active patients Assigned patients All active patients Archived pat…" at bounding box center [556, 32] width 1113 height 21
type input "fei2584@gmail.com"
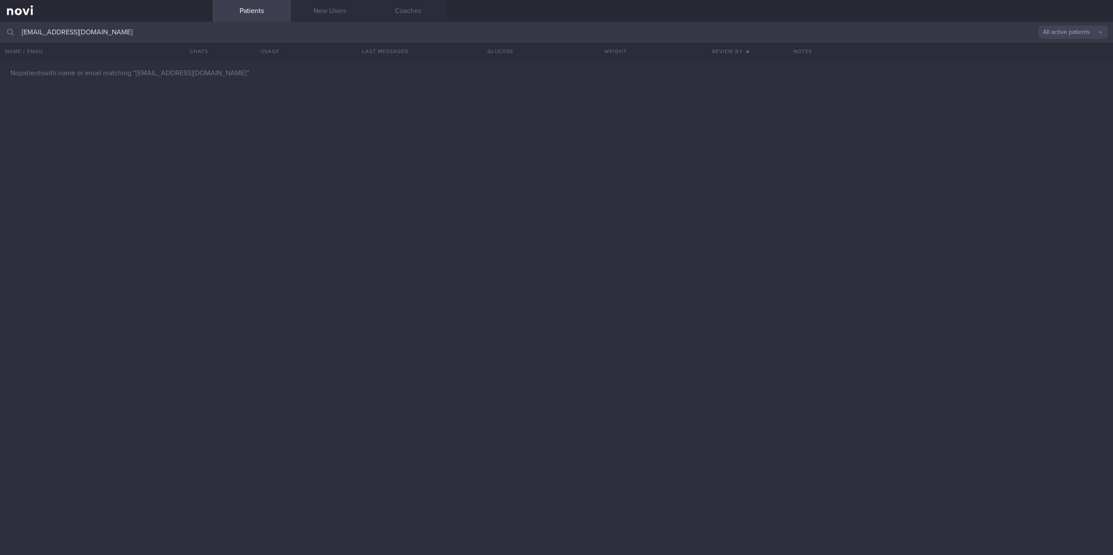
click at [1053, 30] on button "All active patients" at bounding box center [1073, 32] width 70 height 13
click at [1060, 69] on button "Archived patients" at bounding box center [1073, 73] width 70 height 13
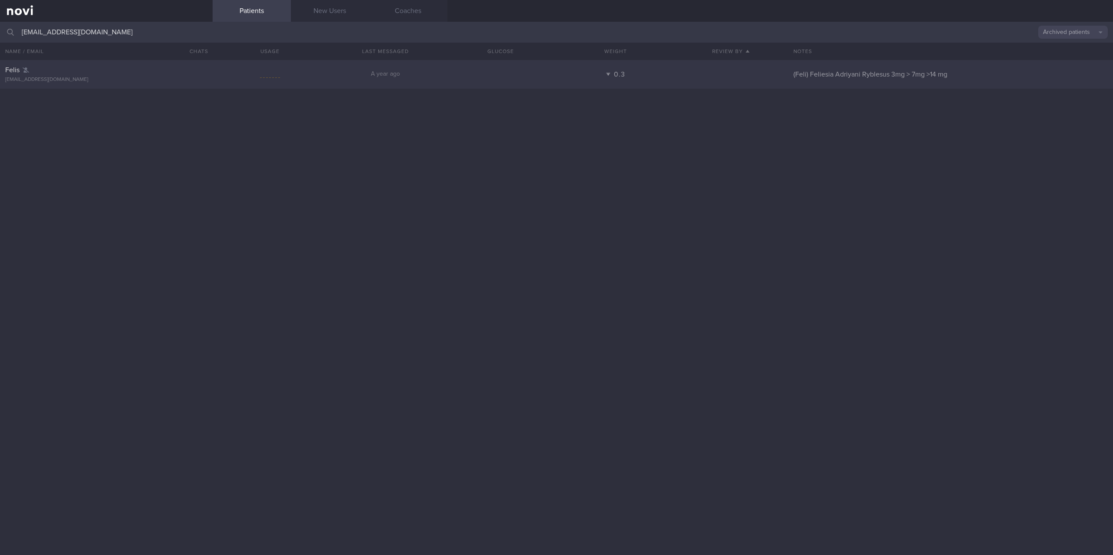
click at [272, 76] on div at bounding box center [273, 73] width 2 height 9
select select "8"
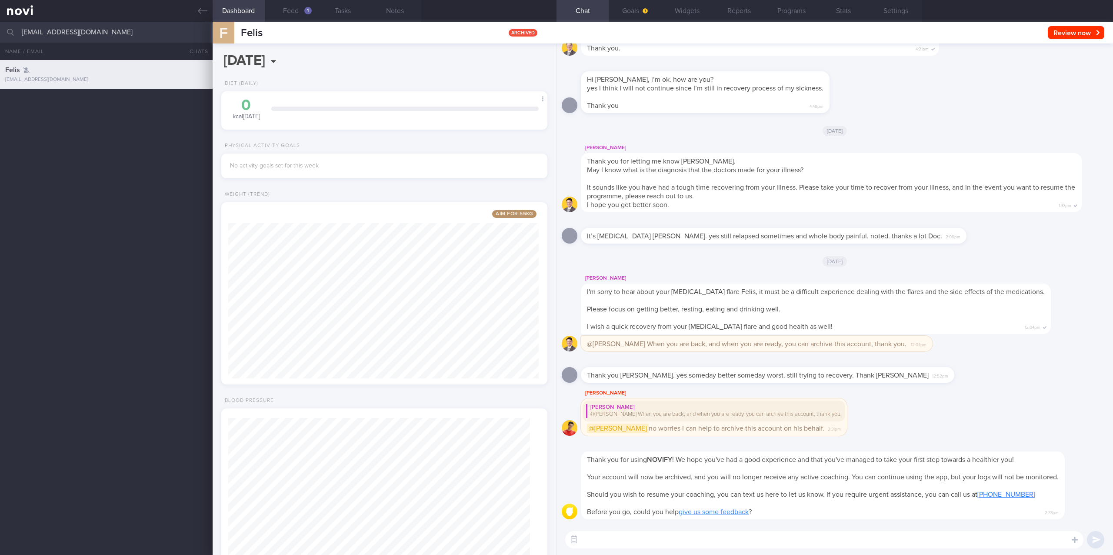
scroll to position [163, 302]
drag, startPoint x: 22, startPoint y: 33, endPoint x: -60, endPoint y: 33, distance: 81.7
click at [0, 33] on html "You are offline! Some functionality will be unavailable Patients New Users Coac…" at bounding box center [556, 277] width 1113 height 555
type input "c"
type input "michelle chin"
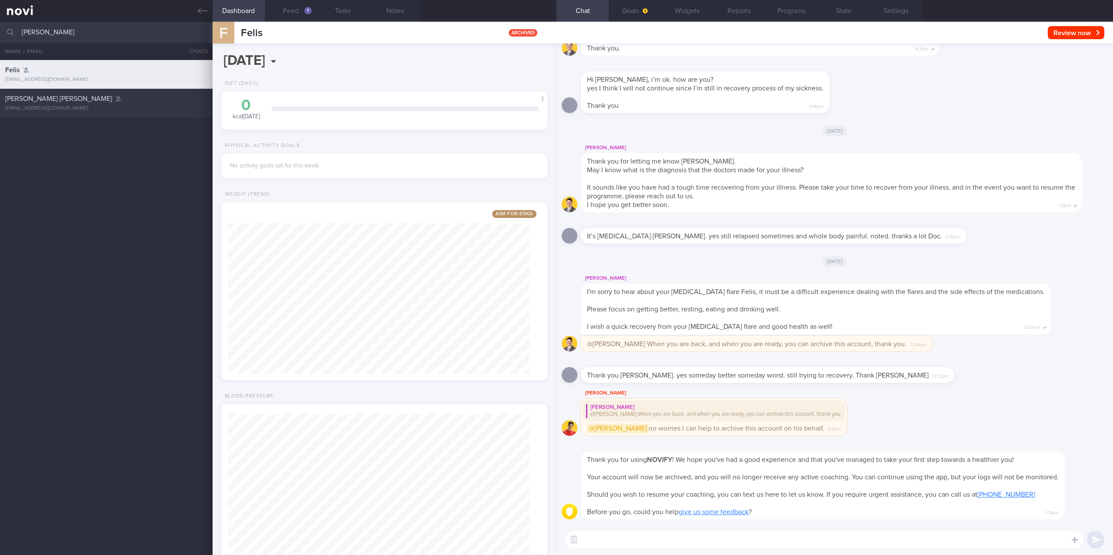
click at [82, 108] on div "michellechinmf@yahoo.com" at bounding box center [106, 108] width 202 height 7
type input "Rybelsus 3mg"
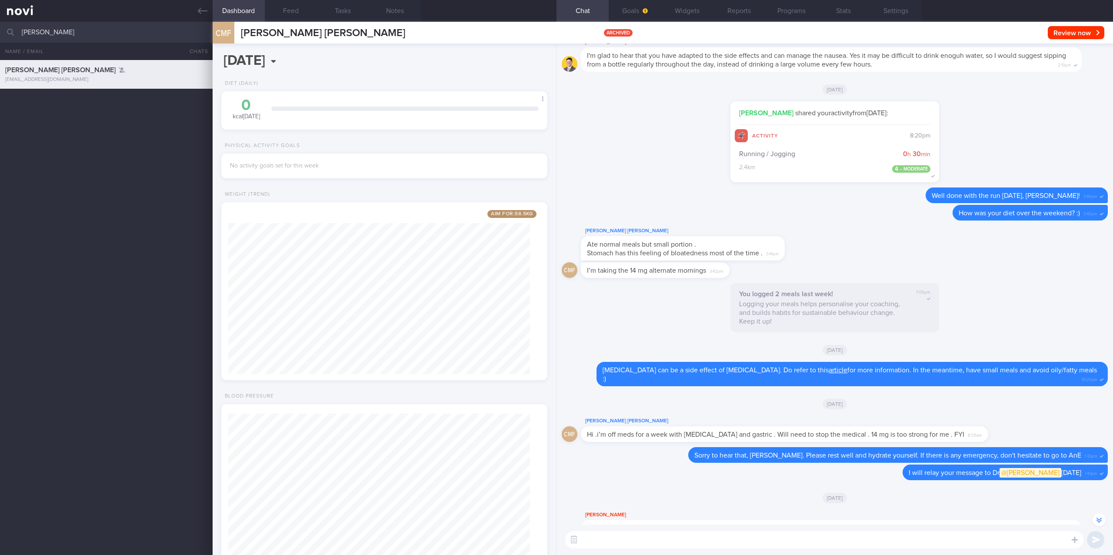
scroll to position [-1337, 0]
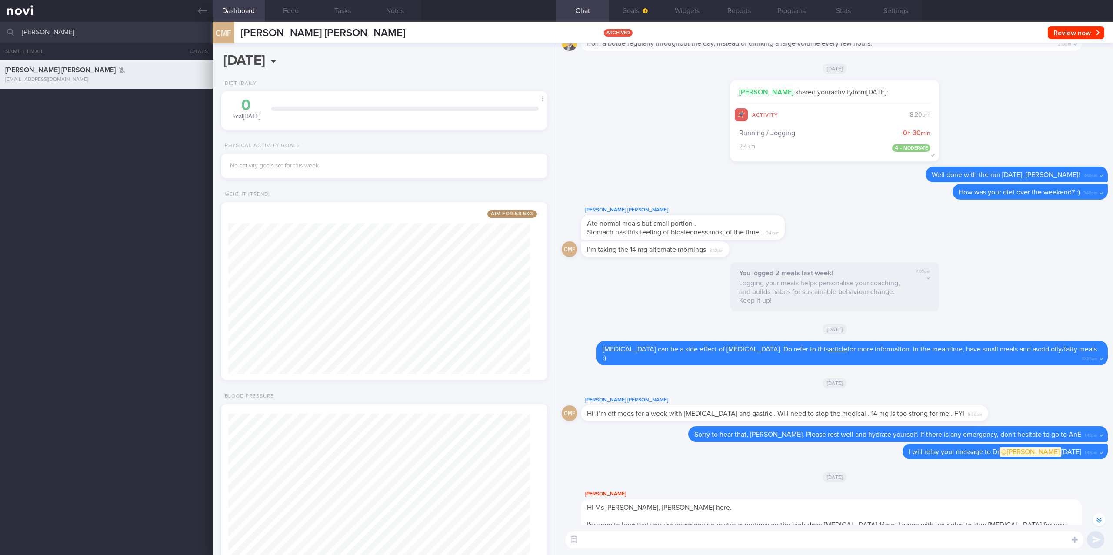
drag, startPoint x: 110, startPoint y: 30, endPoint x: -45, endPoint y: 31, distance: 155.2
click at [0, 31] on html "You are offline! Some functionality will be unavailable Patients New Users Coac…" at bounding box center [556, 277] width 1113 height 555
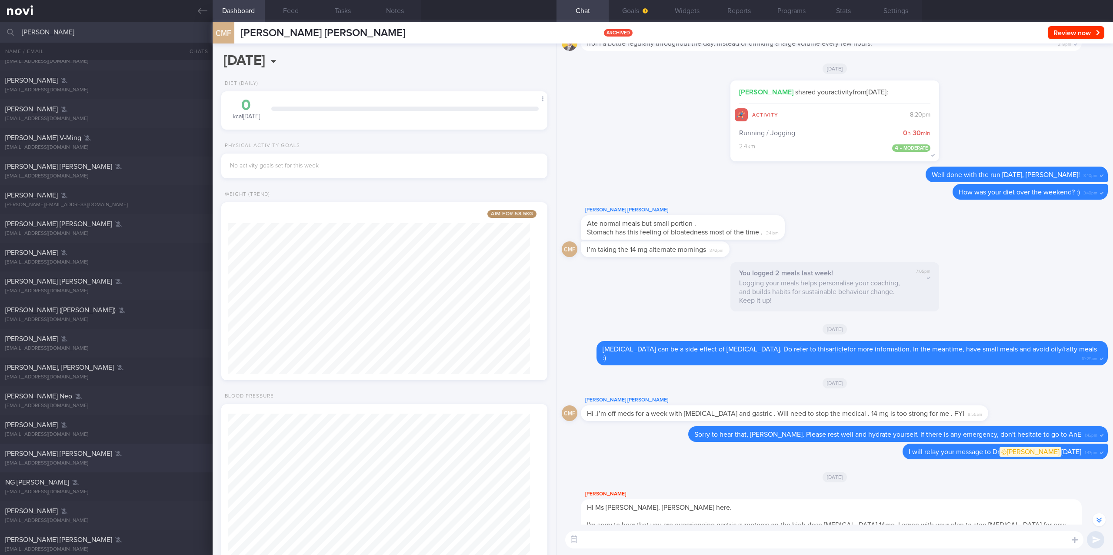
scroll to position [348, 0]
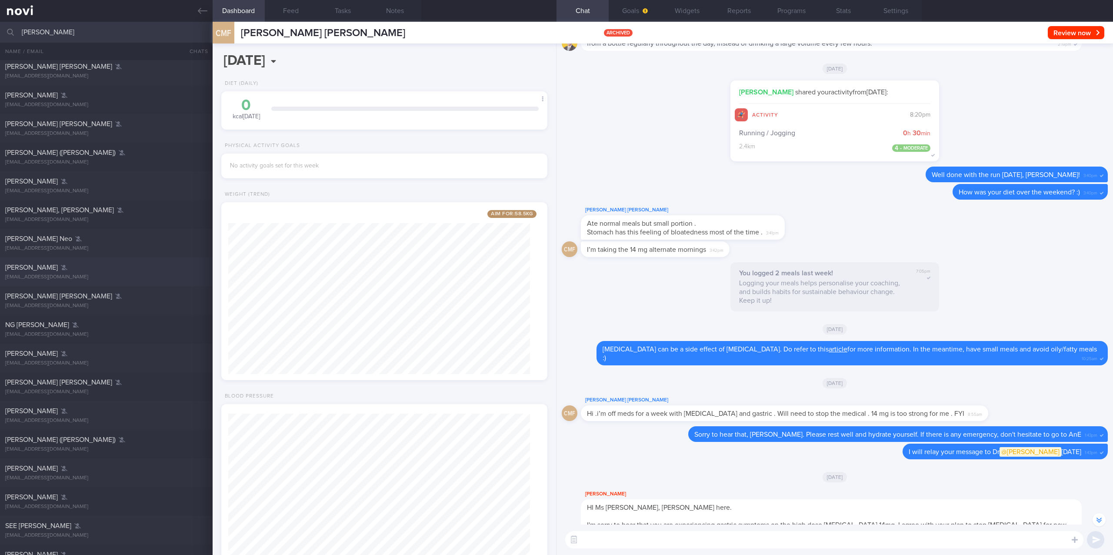
type input "ming ming"
drag, startPoint x: 164, startPoint y: 274, endPoint x: 551, endPoint y: 238, distance: 388.5
click at [164, 274] on div "minnie_msn@hotmail.com" at bounding box center [106, 277] width 202 height 7
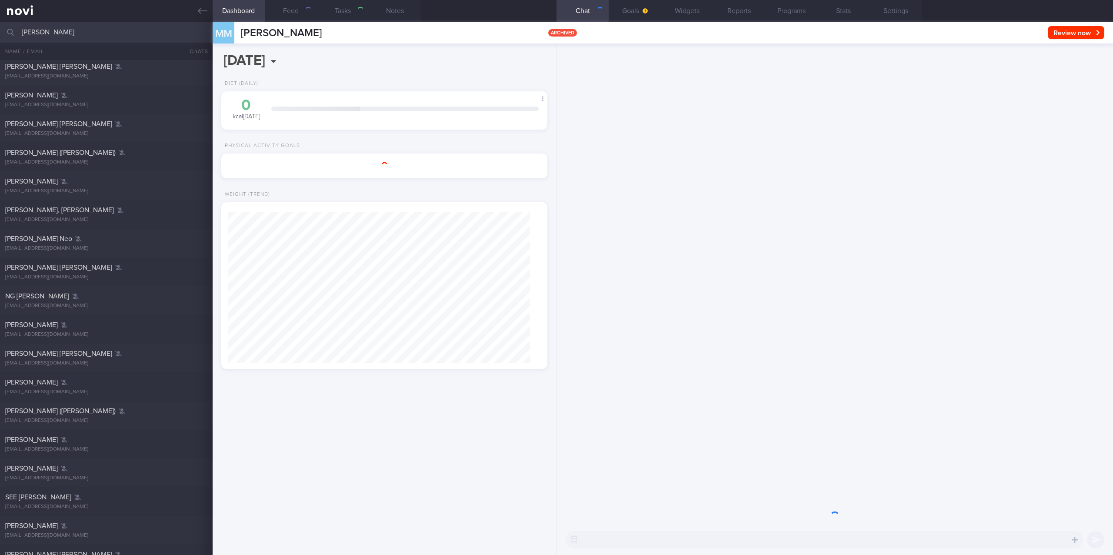
type input "Optimum Plus"
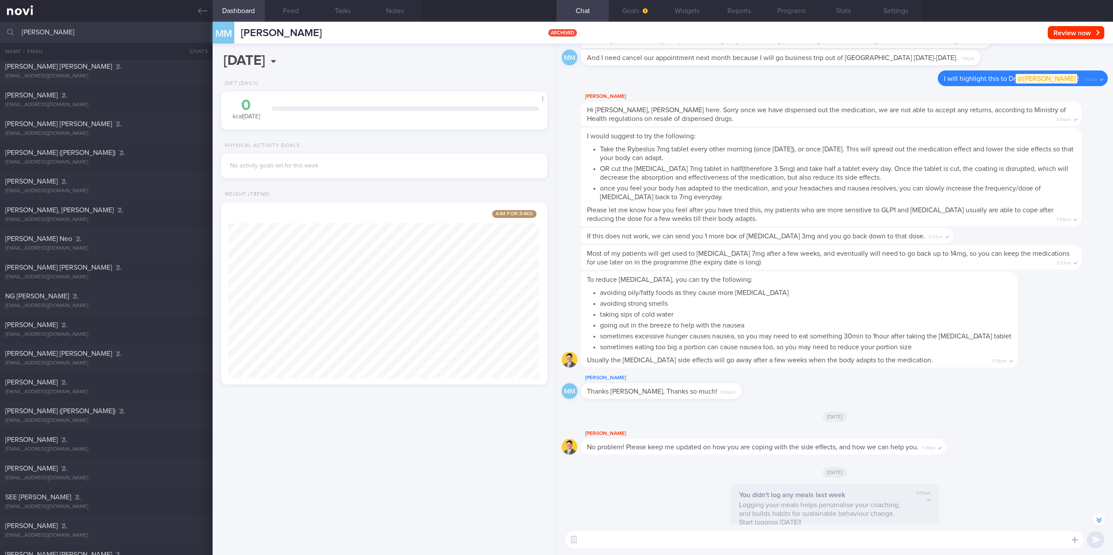
scroll to position [-637, 0]
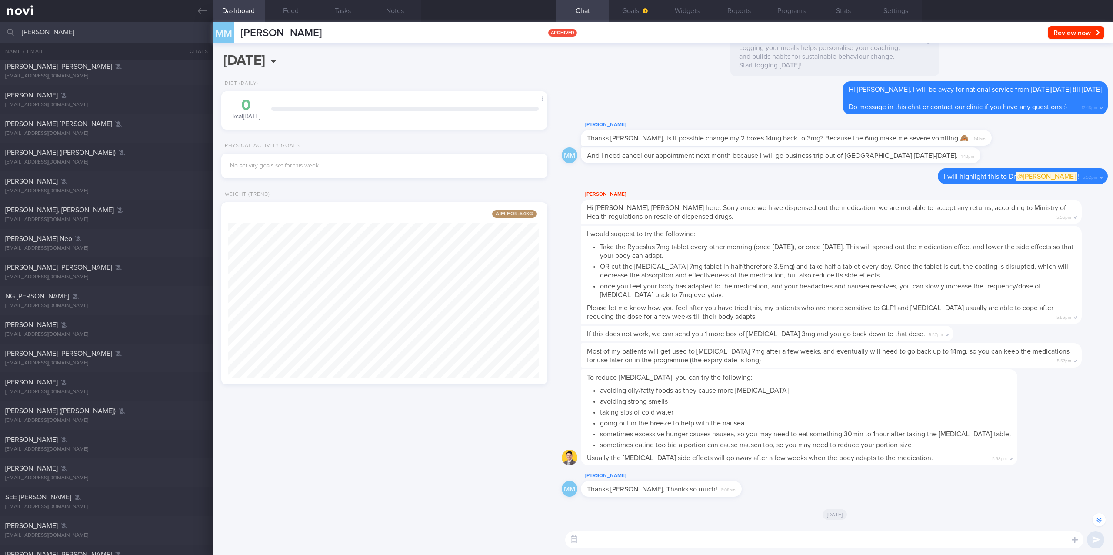
drag, startPoint x: 66, startPoint y: 33, endPoint x: 0, endPoint y: 32, distance: 66.1
click at [0, 32] on input "ming ming" at bounding box center [556, 32] width 1113 height 21
type input "g"
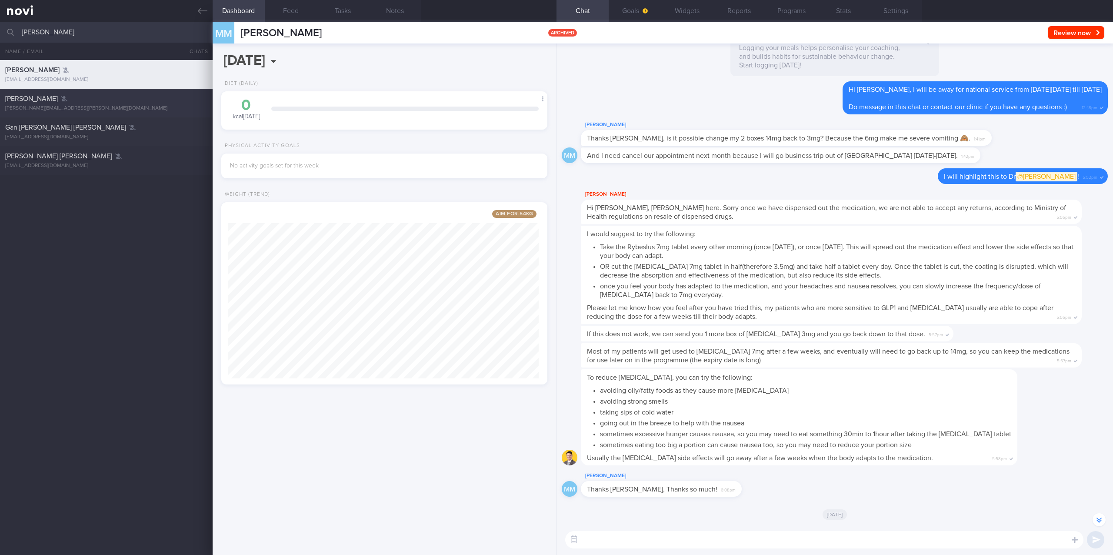
type input "galvin"
click at [123, 101] on div "Galvin Pang Junguo" at bounding box center [105, 98] width 200 height 9
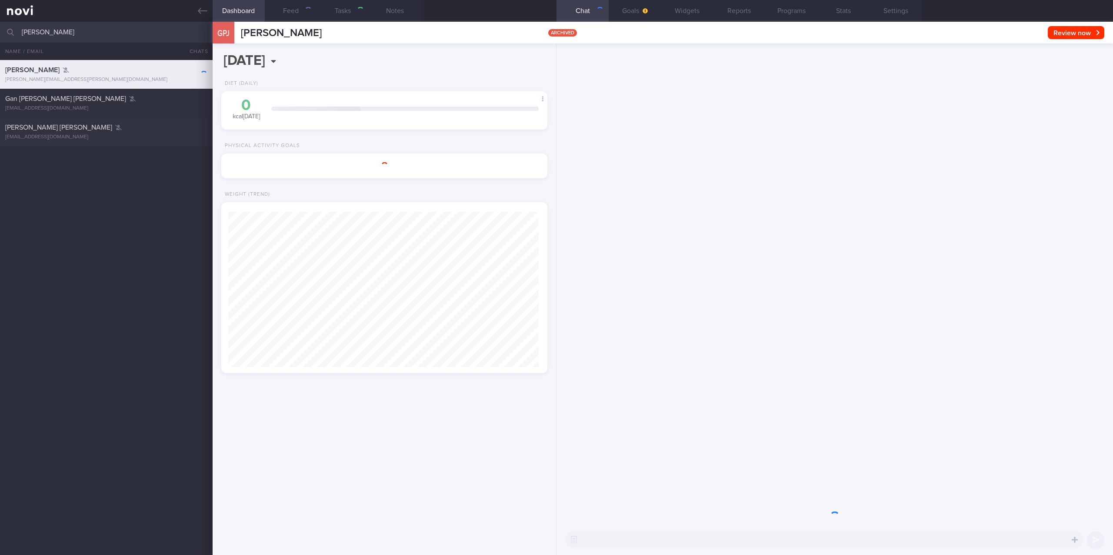
type input "Rybelsus 7mg"
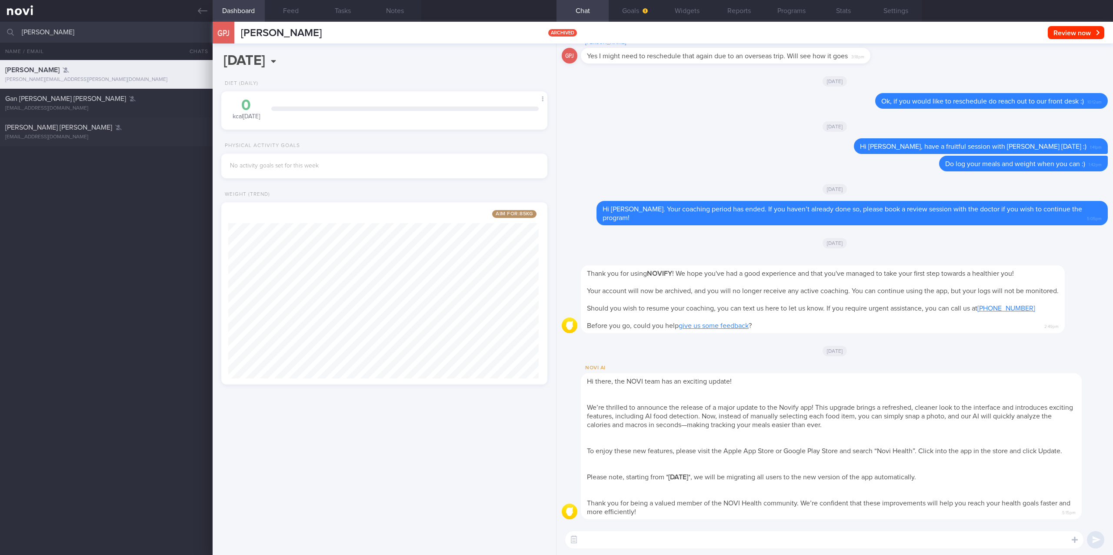
drag, startPoint x: 67, startPoint y: 33, endPoint x: -31, endPoint y: 32, distance: 97.4
click at [0, 32] on html "You are offline! Some functionality will be unavailable Patients New Users Coac…" at bounding box center [556, 277] width 1113 height 555
type input "serbani"
click at [132, 122] on div "Galvin Pang Junguo galvin.pang@hotmail.com A year ago 0.8 Rybelsus 7mg Syazwani…" at bounding box center [556, 307] width 1113 height 495
click at [144, 109] on div "waniserbunny@gmail.com" at bounding box center [106, 108] width 202 height 7
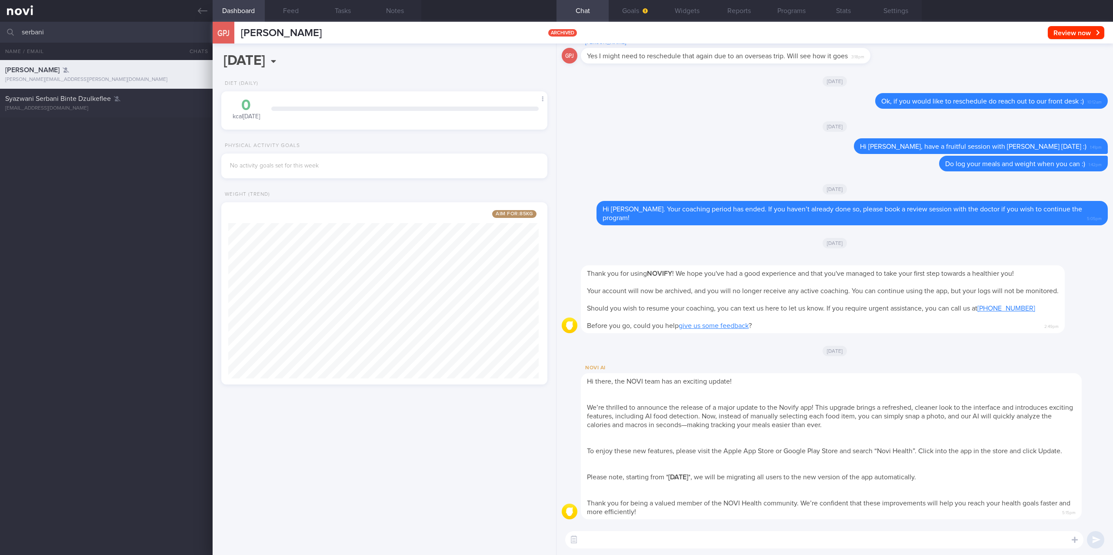
type input "(Wani) Rybelsus 3mg"
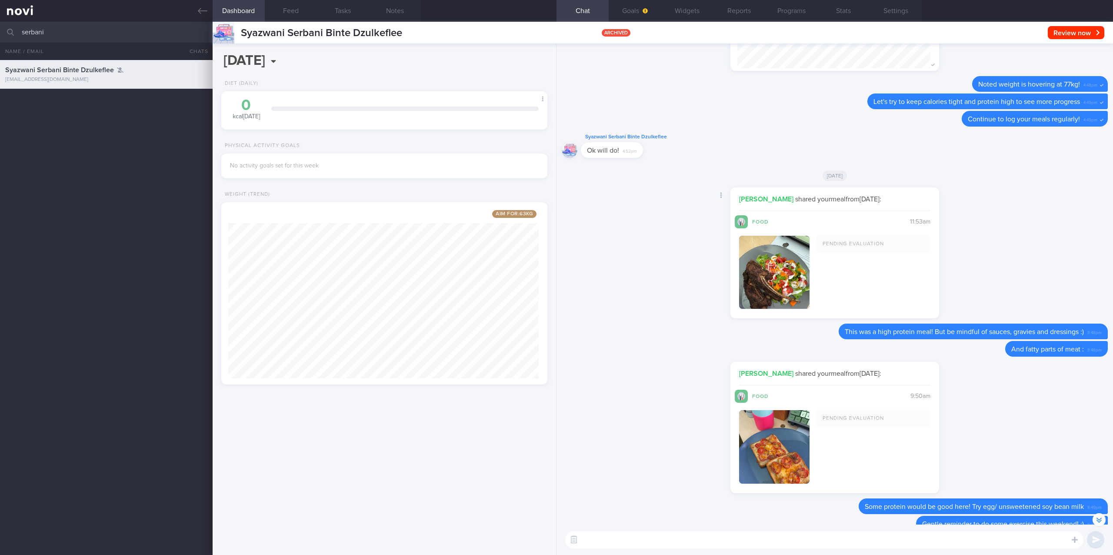
scroll to position [96, 193]
drag, startPoint x: 142, startPoint y: 31, endPoint x: -37, endPoint y: 30, distance: 178.2
click at [0, 30] on html "You are offline! Some functionality will be unavailable Patients New Users Coac…" at bounding box center [556, 277] width 1113 height 555
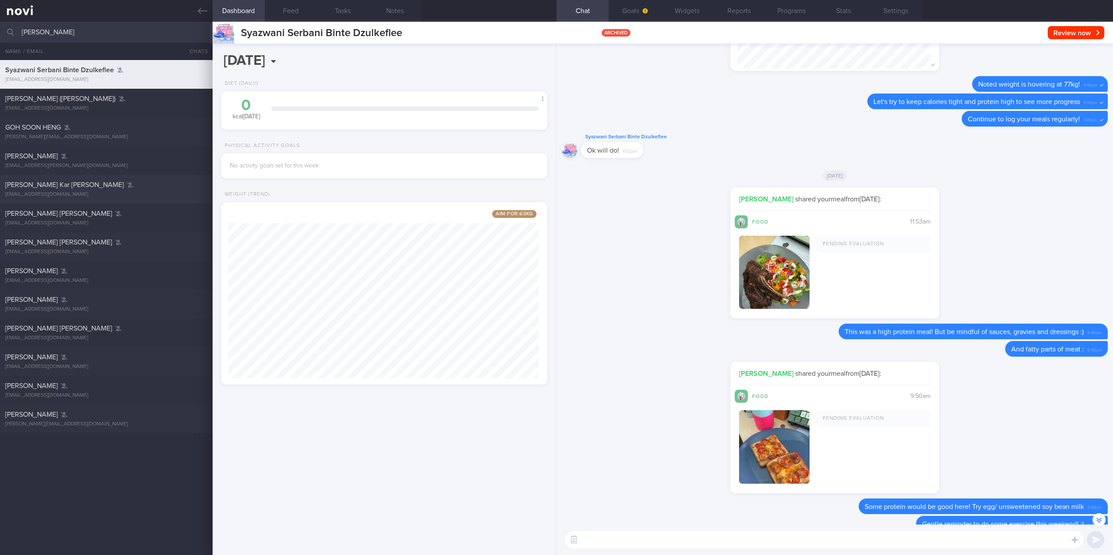
type input "vincent"
click at [99, 183] on div "Lee Kar Leong Vincent" at bounding box center [105, 184] width 200 height 9
type input "HLD. Depression. Knee meniscal injury. Ryblesus 3mg OM"
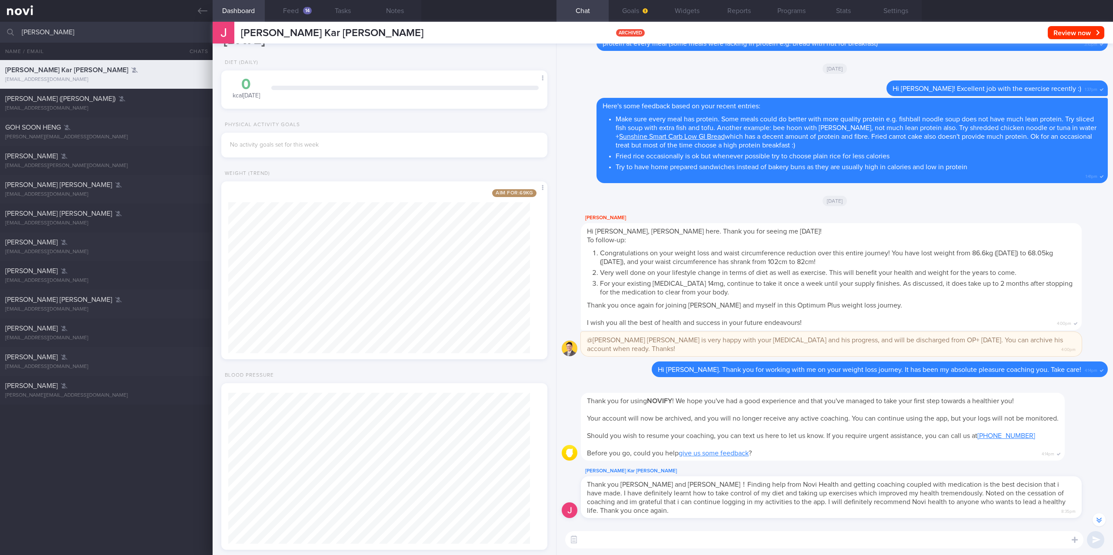
scroll to position [37, 0]
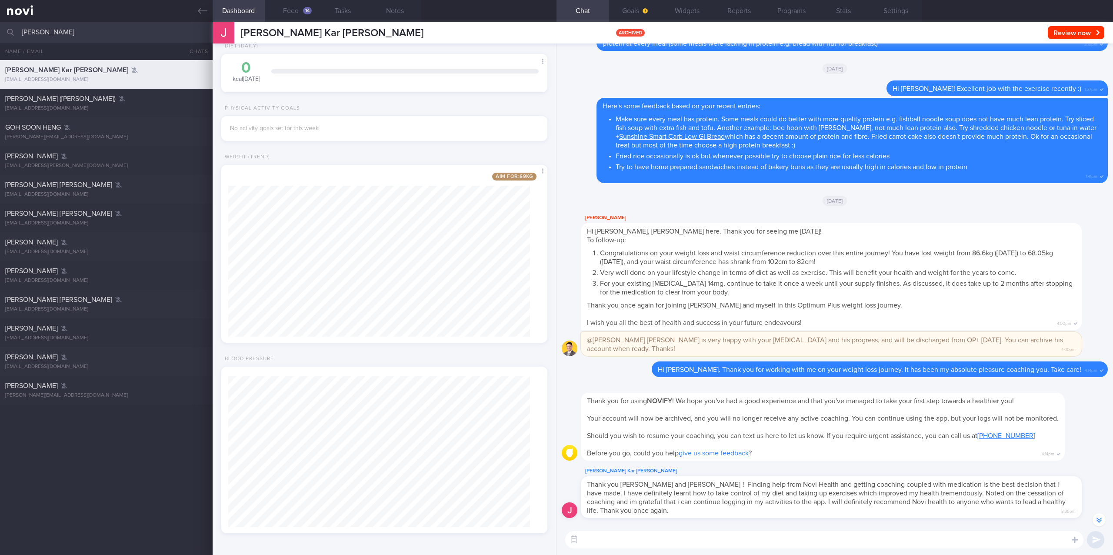
drag, startPoint x: 102, startPoint y: 33, endPoint x: -66, endPoint y: 33, distance: 167.4
click at [0, 33] on html "You are offline! Some functionality will be unavailable Patients New Users Coac…" at bounding box center [556, 277] width 1113 height 555
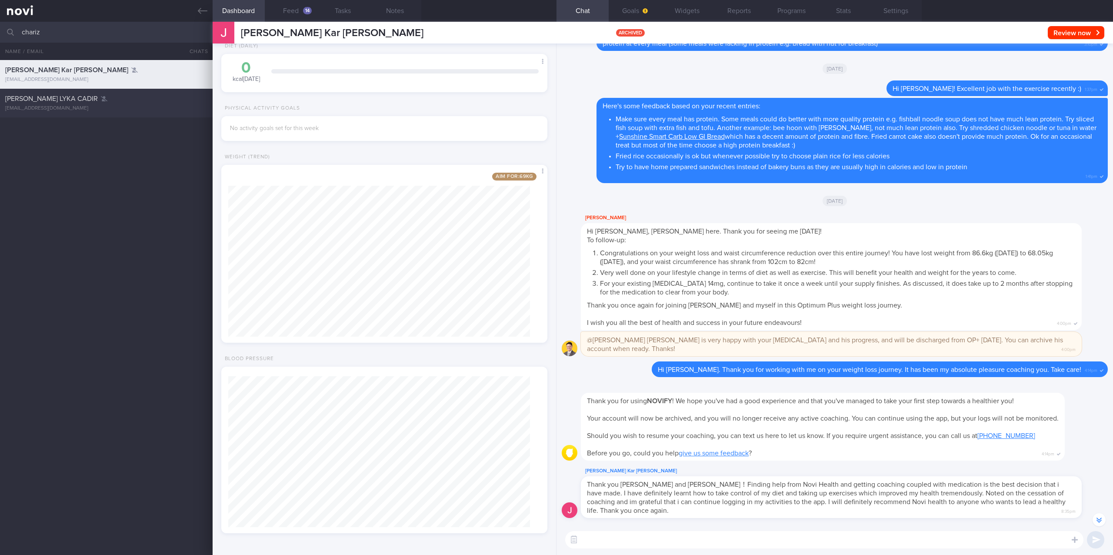
type input "chariz"
click at [99, 106] on div "clcpunzalan@gmail.com" at bounding box center [106, 108] width 202 height 7
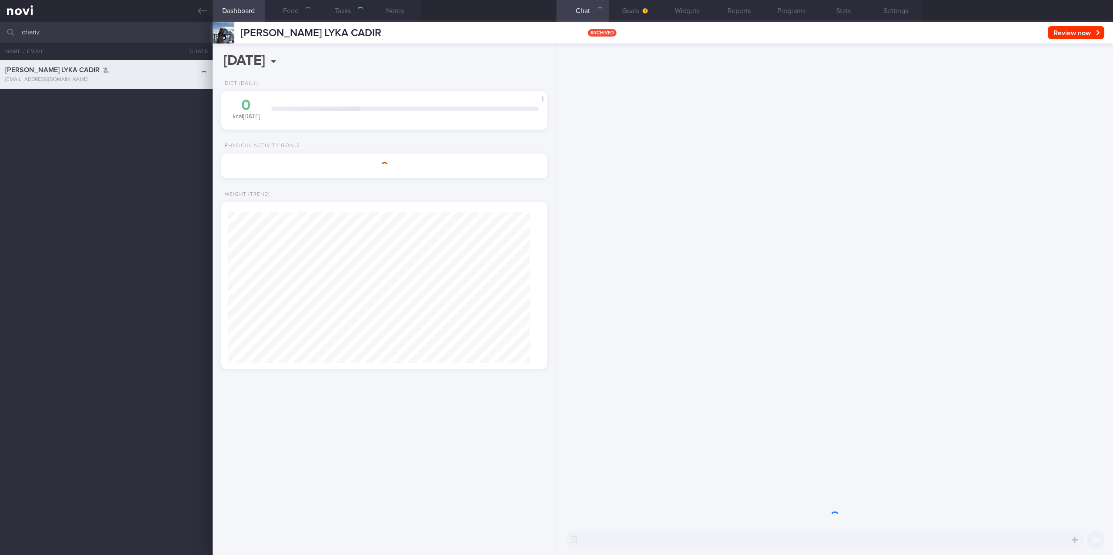
type input "Charize"
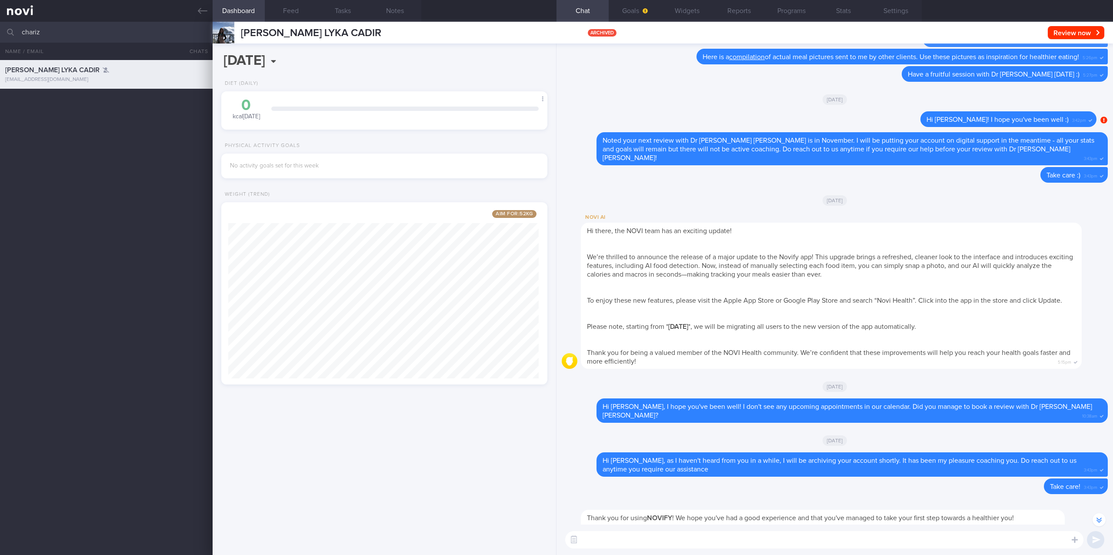
scroll to position [-116, 0]
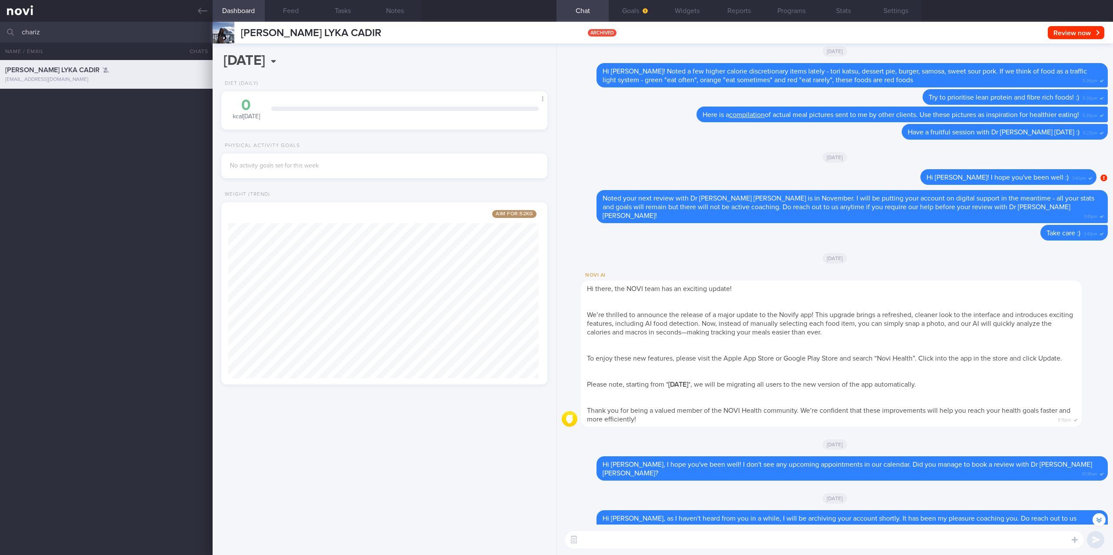
drag, startPoint x: -48, startPoint y: 36, endPoint x: -58, endPoint y: 36, distance: 10.4
click at [0, 36] on html "You are offline! Some functionality will be unavailable Patients New Users Coac…" at bounding box center [556, 277] width 1113 height 555
type input "sudha"
click at [58, 125] on span "SUDHA JAWAHAR" at bounding box center [31, 127] width 53 height 7
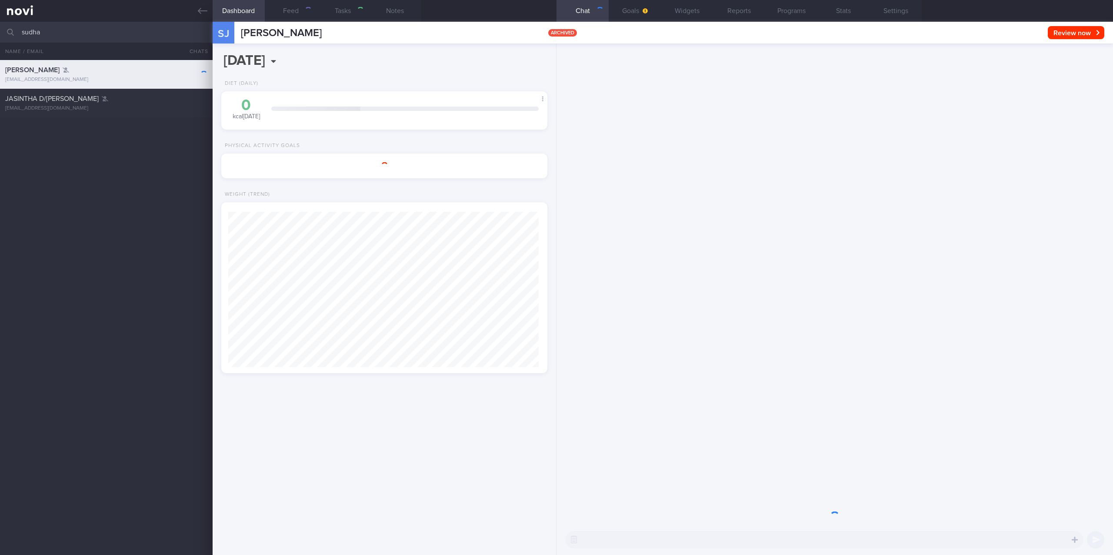
type input "Rybelsus 7mg > 14mg"
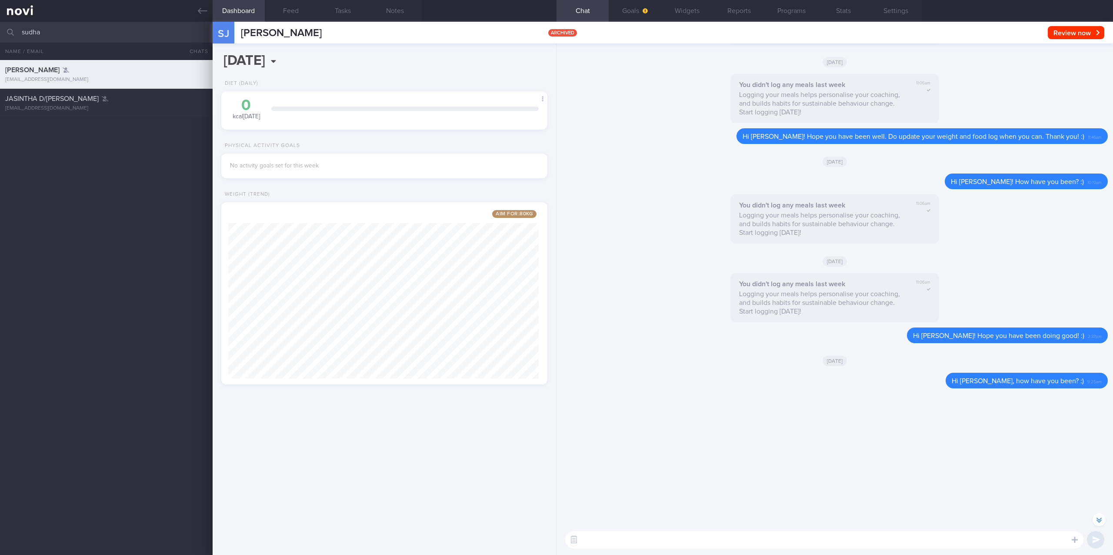
scroll to position [-1506, 0]
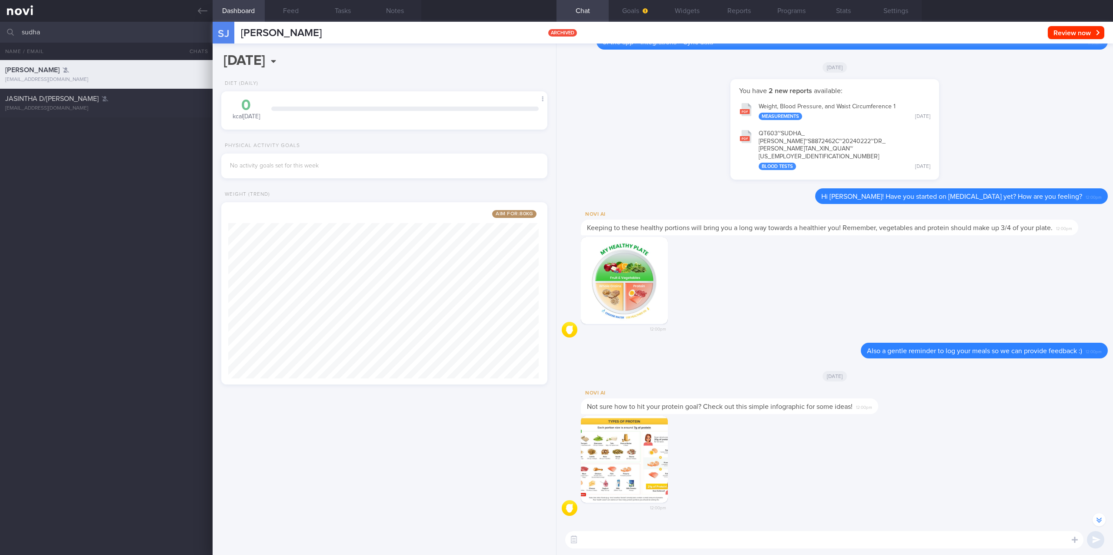
drag, startPoint x: 146, startPoint y: 31, endPoint x: -123, endPoint y: 36, distance: 268.7
click at [0, 36] on html "You are offline! Some functionality will be unavailable Patients New Users Coac…" at bounding box center [556, 277] width 1113 height 555
type input "elma"
click at [103, 163] on div "elmavergs@hotmail.com" at bounding box center [106, 166] width 202 height 7
type input "(Elma) Ryblesus 7mg. Pre-DM, HLD. Travelling end-April 2024"
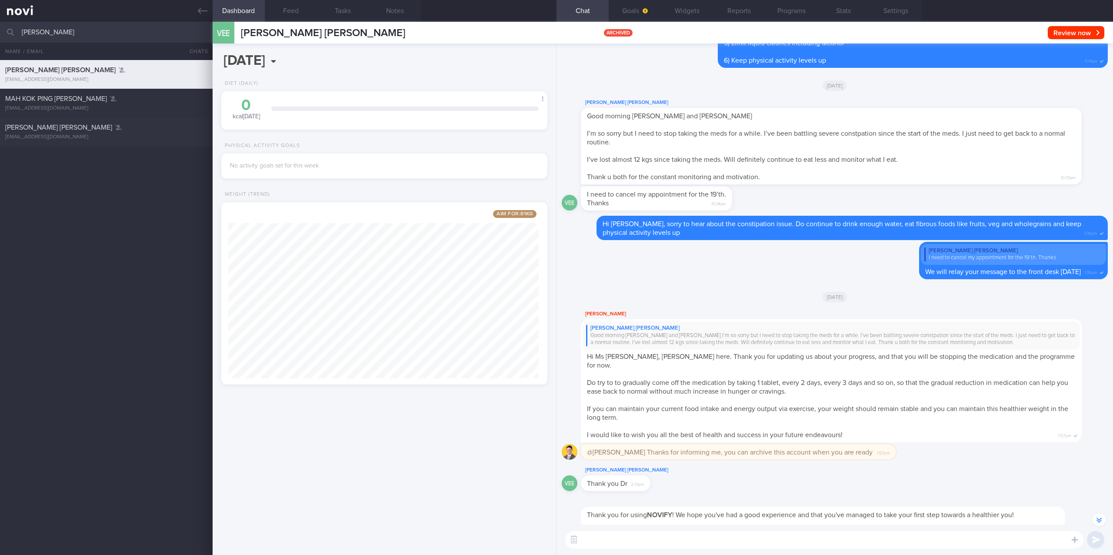
scroll to position [96, 193]
drag, startPoint x: 128, startPoint y: 28, endPoint x: -72, endPoint y: 31, distance: 200.0
click at [0, 31] on html "You are offline! Some functionality will be unavailable Patients New Users Coac…" at bounding box center [556, 277] width 1113 height 555
type input "chengfang"
drag, startPoint x: 96, startPoint y: 102, endPoint x: 755, endPoint y: 136, distance: 659.0
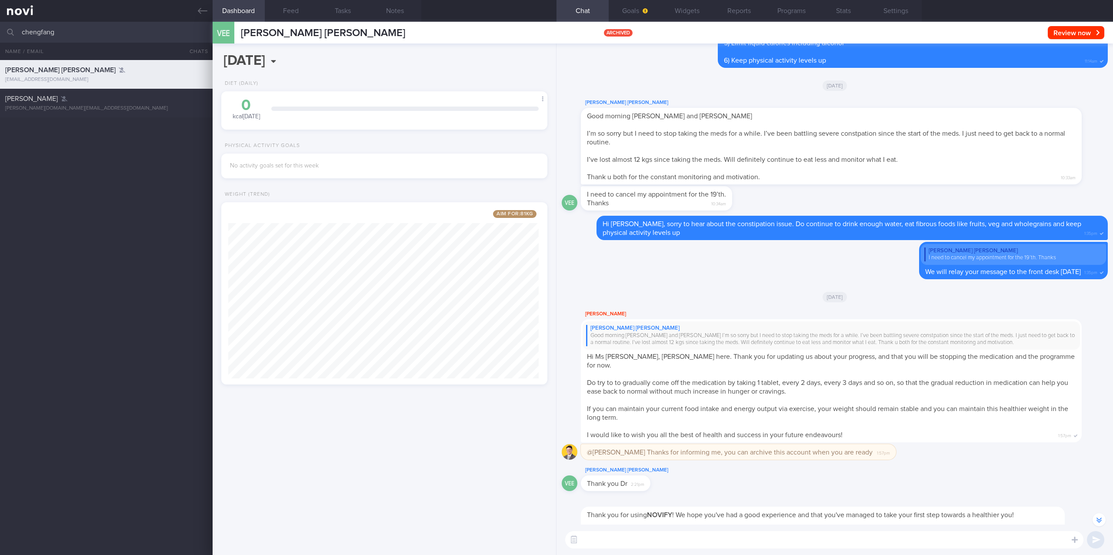
click at [96, 102] on div "WU CHENGFANG" at bounding box center [105, 98] width 200 height 9
type input "HTN gout HLD. Ryblesus 7mg > 14mg. Archive pt after 14th April"
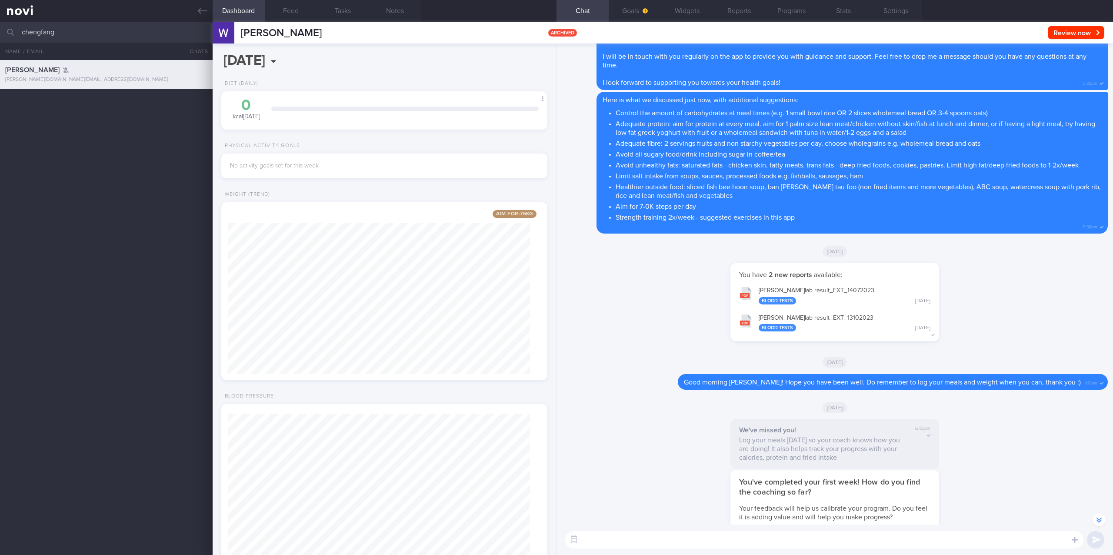
scroll to position [-465, 0]
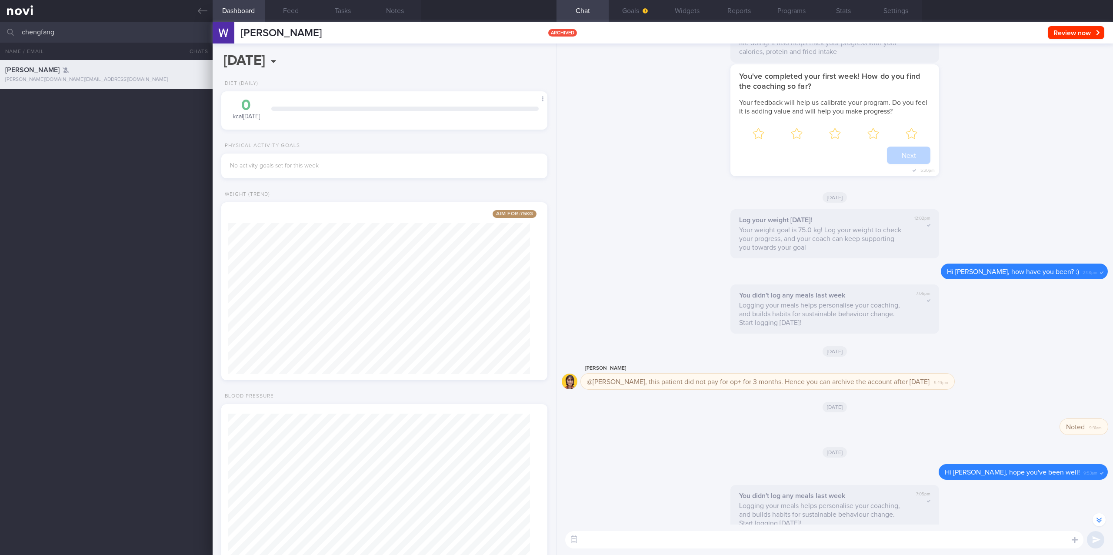
drag, startPoint x: 119, startPoint y: 32, endPoint x: -197, endPoint y: 35, distance: 316.5
click at [0, 35] on html "You are offline! Some functionality will be unavailable Patients New Users Coac…" at bounding box center [556, 277] width 1113 height 555
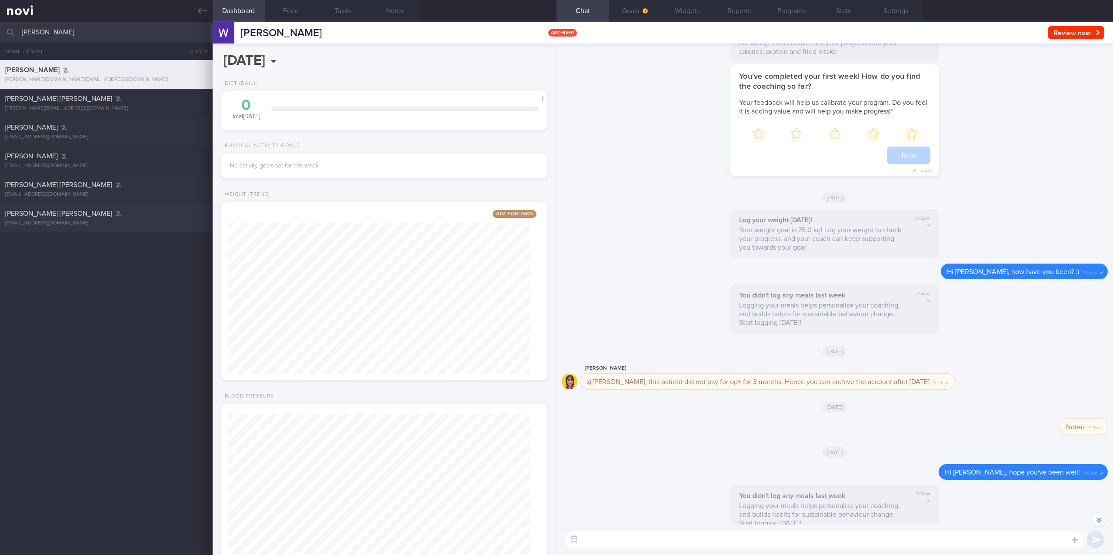
type input "janet"
drag, startPoint x: 96, startPoint y: 213, endPoint x: 1080, endPoint y: 210, distance: 984.1
click at [96, 213] on div "LIM POH CHOO JANET" at bounding box center [105, 213] width 200 height 9
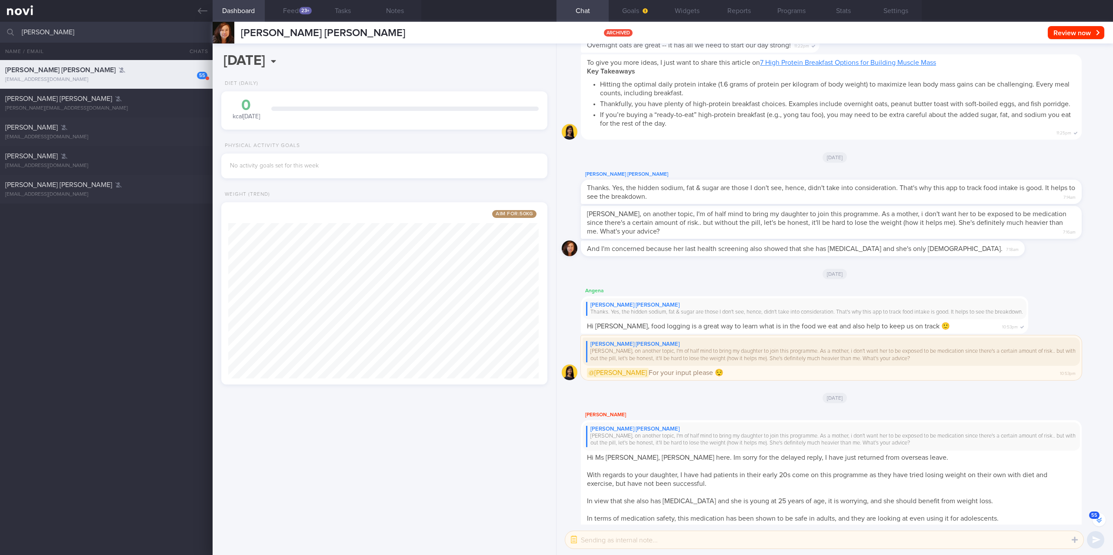
scroll to position [-884, 0]
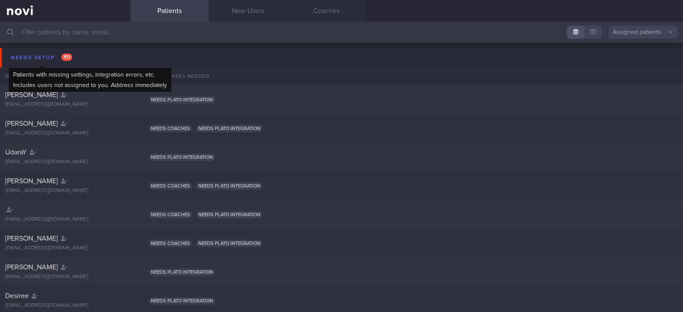
click at [67, 55] on span "101" at bounding box center [66, 56] width 11 height 7
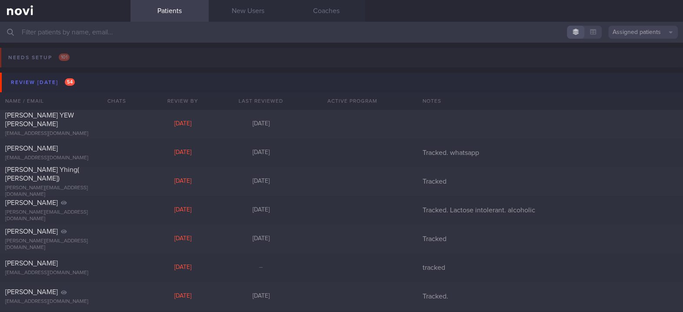
click at [82, 85] on button "Review today 54" at bounding box center [342, 83] width 685 height 20
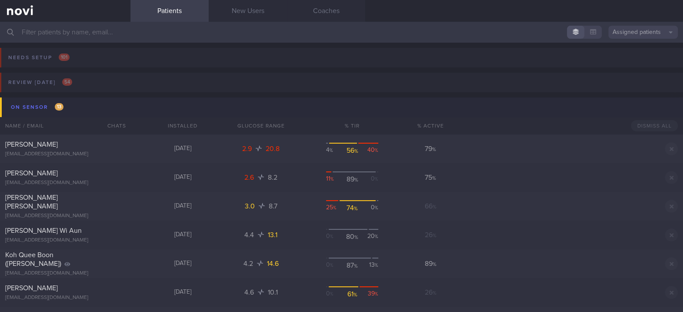
click at [86, 107] on button "On sensor 13" at bounding box center [342, 107] width 685 height 20
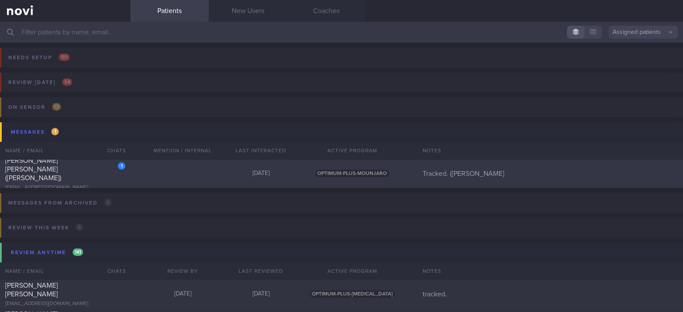
click at [263, 180] on div "1 Pang Sook Kheng (Sandra) pangsookkheng@yahoo.com Today OPTIMUM-PLUS-MOUNJARO …" at bounding box center [341, 173] width 683 height 29
select select "8"
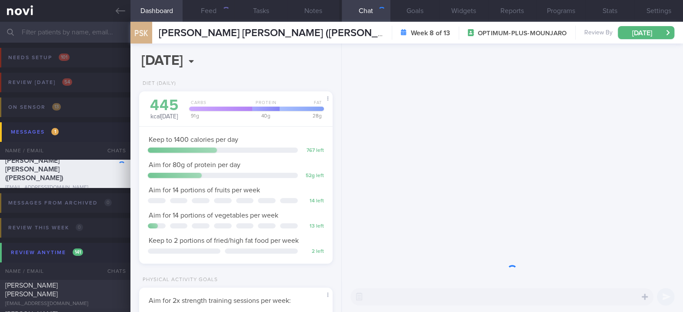
scroll to position [97, 168]
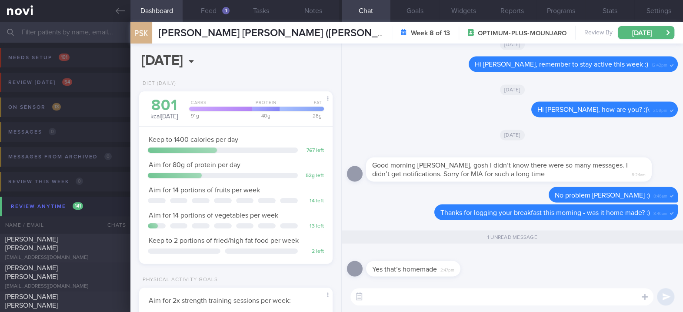
click at [456, 293] on textarea at bounding box center [501, 296] width 303 height 17
click at [206, 17] on button "Feed 1" at bounding box center [209, 11] width 52 height 22
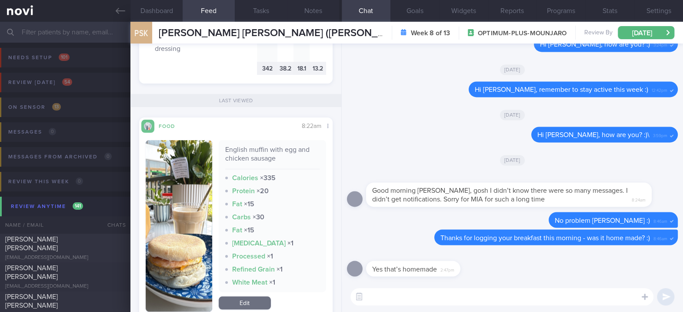
scroll to position [463, 0]
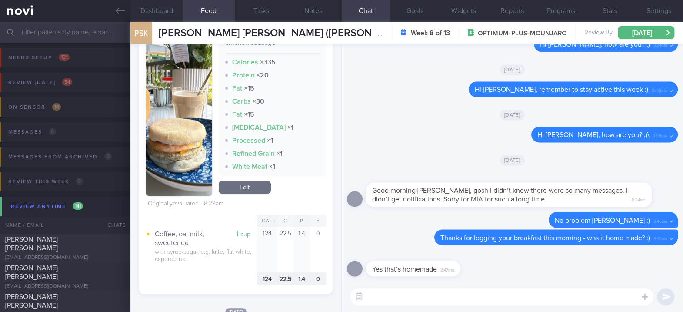
click at [397, 289] on textarea at bounding box center [501, 296] width 303 height 17
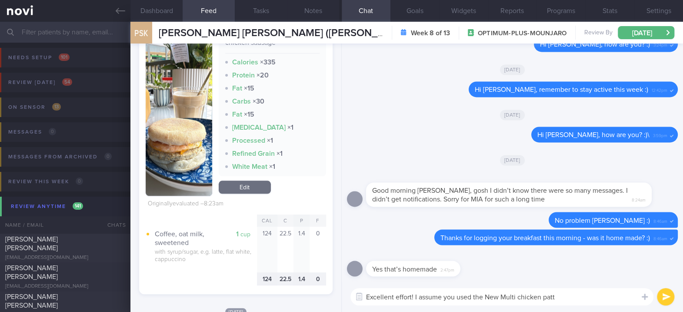
type textarea "Excellent effort! I assume you used the New Multi chicken patty"
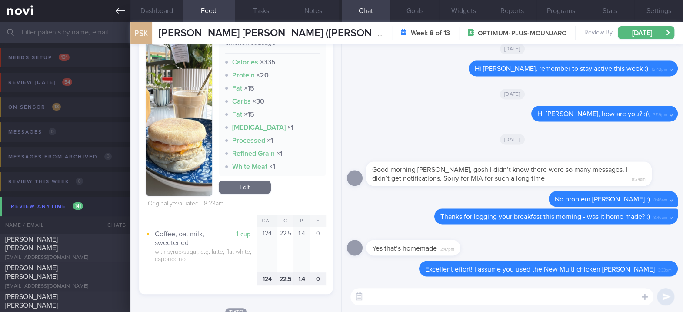
click at [124, 11] on icon at bounding box center [121, 11] width 10 height 10
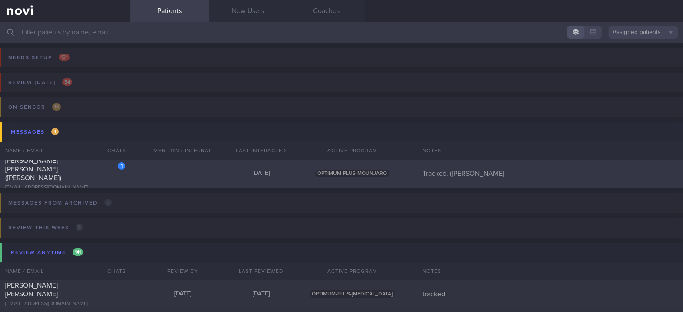
click at [279, 182] on div "1 Pang Sook Kheng (Sandra) pangsookkheng@yahoo.com Today OPTIMUM-PLUS-MOUNJARO …" at bounding box center [341, 173] width 683 height 29
select select "8"
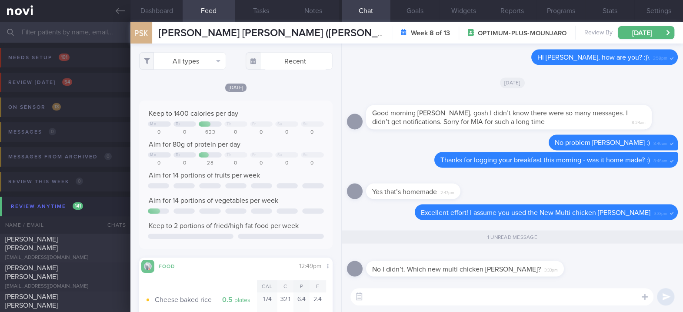
click at [420, 298] on textarea at bounding box center [501, 296] width 303 height 17
paste textarea "Try making your own "mcmuffin" at home with [Sunshine Smart Carb Low GI Bread](…"
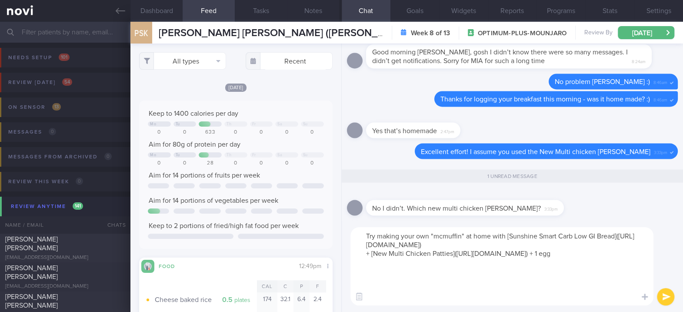
click at [435, 241] on textarea "Try making your own "mcmuffin" at home with [Sunshine Smart Carb Low GI Bread](…" at bounding box center [501, 266] width 303 height 78
click at [366, 234] on textarea "Try making your own "mcmuffin" at home with [Sunshine Smart Carb Low GI Bread](…" at bounding box center [501, 266] width 303 height 78
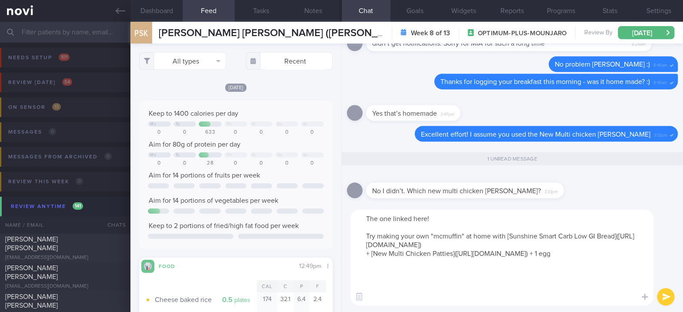
drag, startPoint x: 505, startPoint y: 235, endPoint x: 331, endPoint y: 238, distance: 173.5
click at [331, 238] on div "Dashboard Feed Tasks Notes Chat 1 Goals Widgets Reports Programs Stats Settings…" at bounding box center [406, 167] width 552 height 290
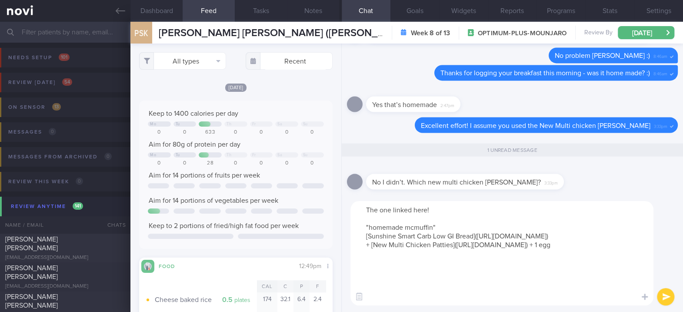
click at [430, 226] on textarea "The one linked here! "homemade mcmuffin" [Sunshine Smart Carb Low GI Bread](htt…" at bounding box center [501, 253] width 303 height 104
type textarea "The one linked here! "homemade chicken sandwich" [Sunshine Smart Carb Low GI Br…"
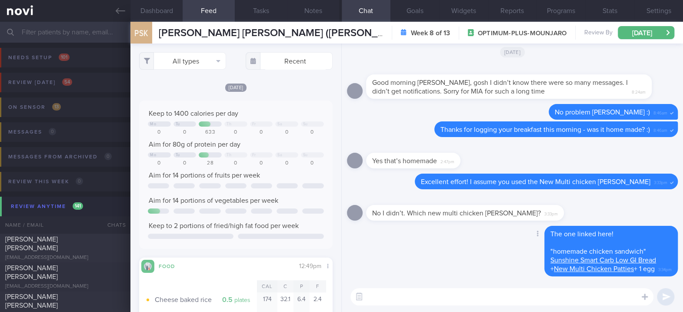
click at [455, 255] on div "Delete The one linked here! "homemade chicken sandwich" Sunshine Smart Carb Low…" at bounding box center [512, 254] width 331 height 56
click at [535, 293] on textarea at bounding box center [501, 296] width 303 height 17
type textarea "t"
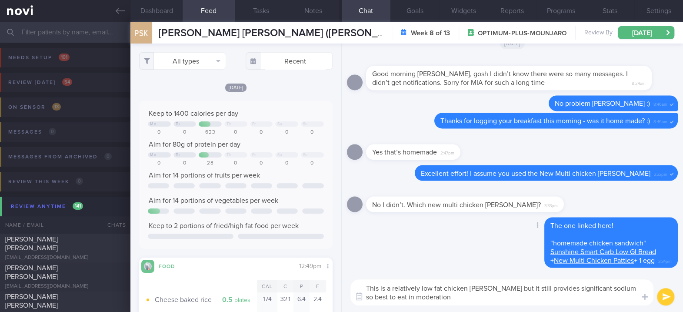
click at [596, 261] on link "New Multi Chicken Patties" at bounding box center [594, 259] width 80 height 7
click at [529, 221] on div at bounding box center [537, 225] width 16 height 16
click at [515, 204] on button "Delete" at bounding box center [526, 207] width 35 height 13
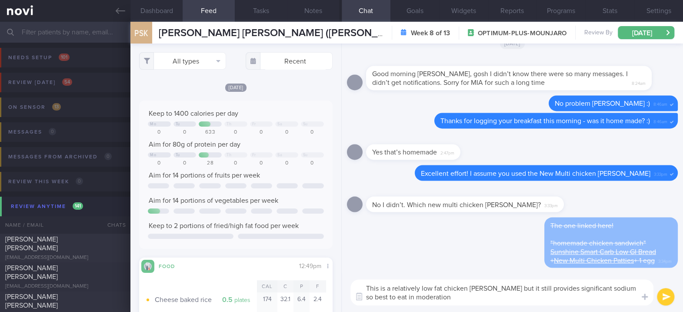
click at [476, 304] on textarea "This is a relatively low fat chicken patty but it still provides significant so…" at bounding box center [501, 292] width 303 height 26
click at [366, 289] on textarea "This is a relatively low fat chicken patty but it still provides significant so…" at bounding box center [501, 292] width 303 height 26
paste textarea "https://shopee.sg/product/989345379/25770069031?gads_t_sig=VTJGc2RHVmtYMTlxTFVS…"
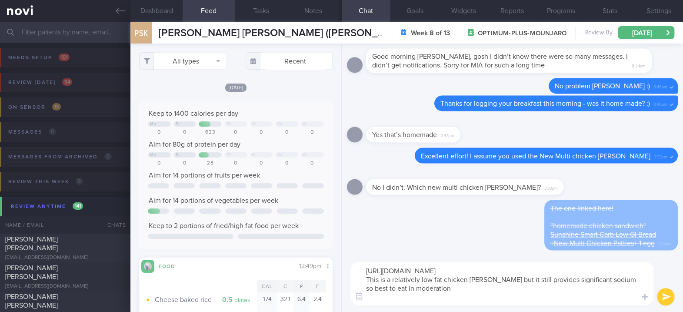
type textarea "https://shopee.sg/product/989345379/25770069031?gads_t_sig=VTJGc2RHVmtYMTlxTFVS…"
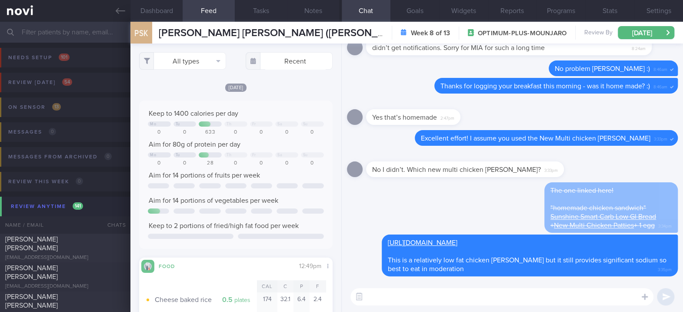
click at [471, 203] on div "The one linked here! "homemade chicken sandwich" Sunshine Smart Carb Low GI Bre…" at bounding box center [512, 208] width 331 height 52
click at [118, 7] on icon at bounding box center [121, 11] width 10 height 10
